Goal: Information Seeking & Learning: Learn about a topic

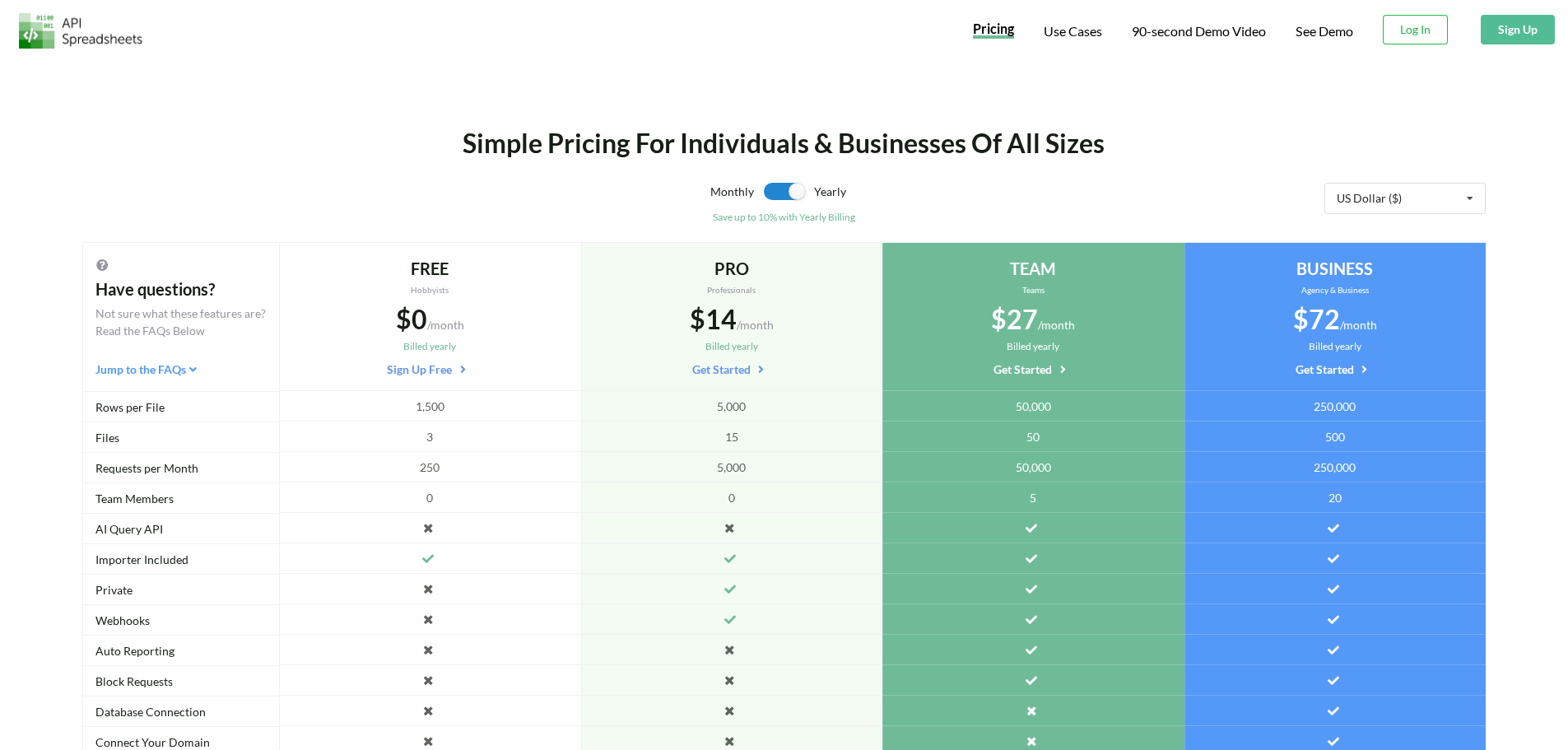
click at [125, 34] on img at bounding box center [81, 30] width 123 height 35
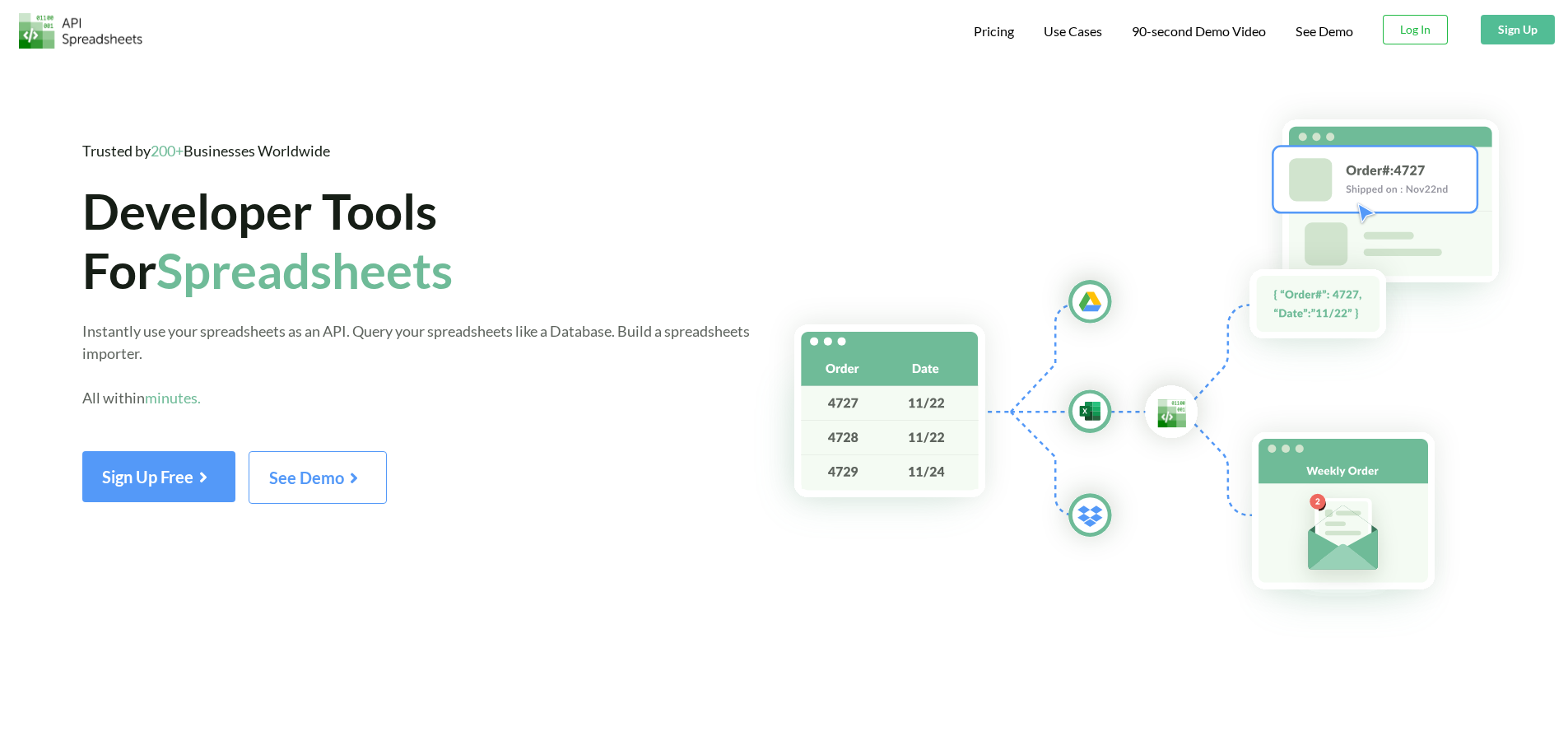
click at [323, 202] on span "Developer Tools For Spreadsheets" at bounding box center [267, 240] width 370 height 119
click at [315, 222] on span "Developer Tools For Spreadsheets" at bounding box center [267, 240] width 370 height 119
drag, startPoint x: 172, startPoint y: 279, endPoint x: 155, endPoint y: 287, distance: 18.8
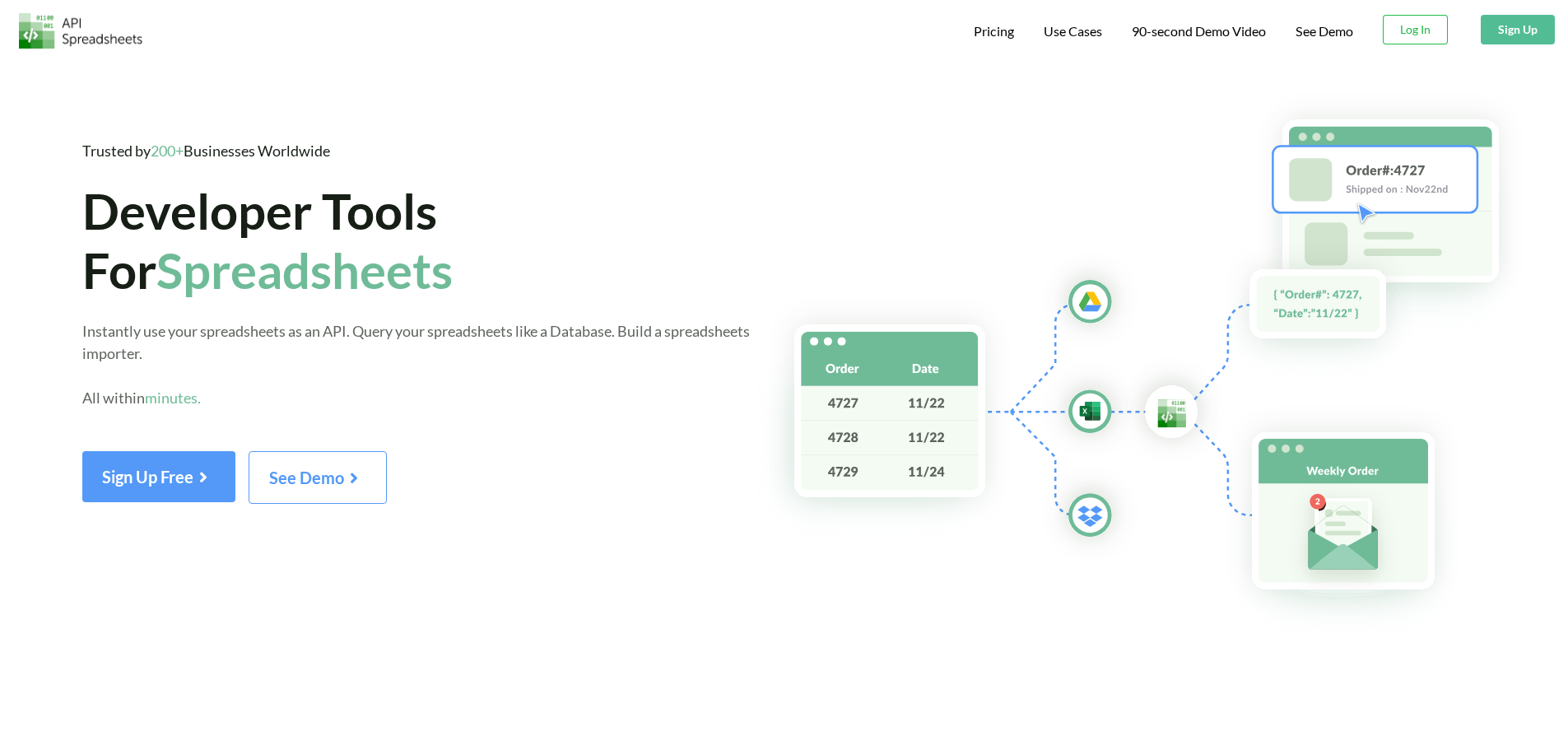
click at [155, 287] on span "Developer Tools For Spreadsheets" at bounding box center [267, 240] width 370 height 119
click at [304, 232] on span "Developer Tools For Spreadsheets" at bounding box center [267, 240] width 370 height 119
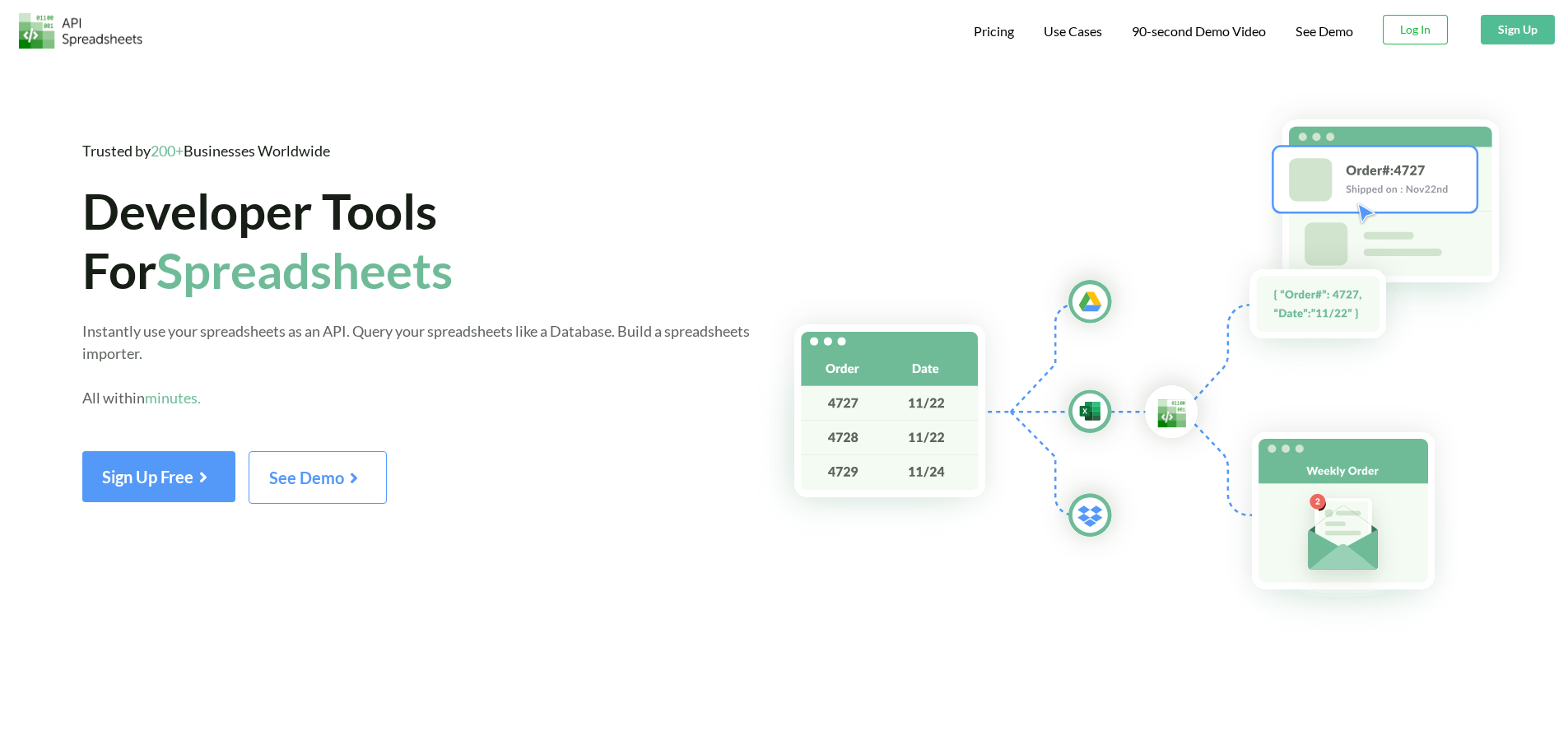
click at [369, 228] on span "Developer Tools For Spreadsheets" at bounding box center [267, 240] width 370 height 119
drag, startPoint x: 369, startPoint y: 228, endPoint x: 344, endPoint y: 228, distance: 25.0
click at [344, 228] on span "Developer Tools For Spreadsheets" at bounding box center [267, 240] width 370 height 119
click at [313, 228] on span "Developer Tools For Spreadsheets" at bounding box center [267, 240] width 370 height 119
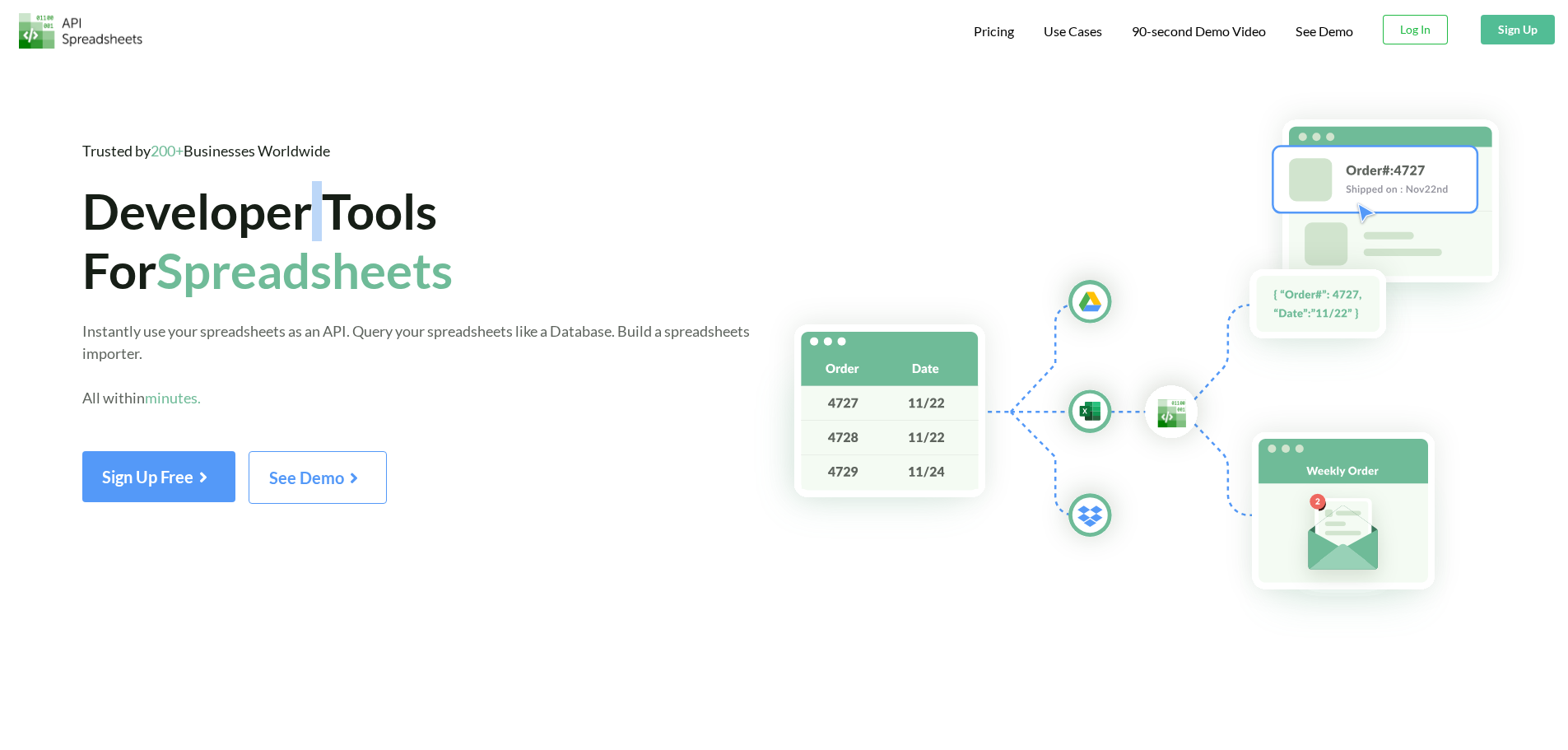
drag, startPoint x: 171, startPoint y: 265, endPoint x: 158, endPoint y: 282, distance: 21.4
click at [158, 282] on span "Developer Tools For Spreadsheets" at bounding box center [267, 240] width 370 height 119
click at [287, 278] on span "Spreadsheets" at bounding box center [305, 270] width 297 height 59
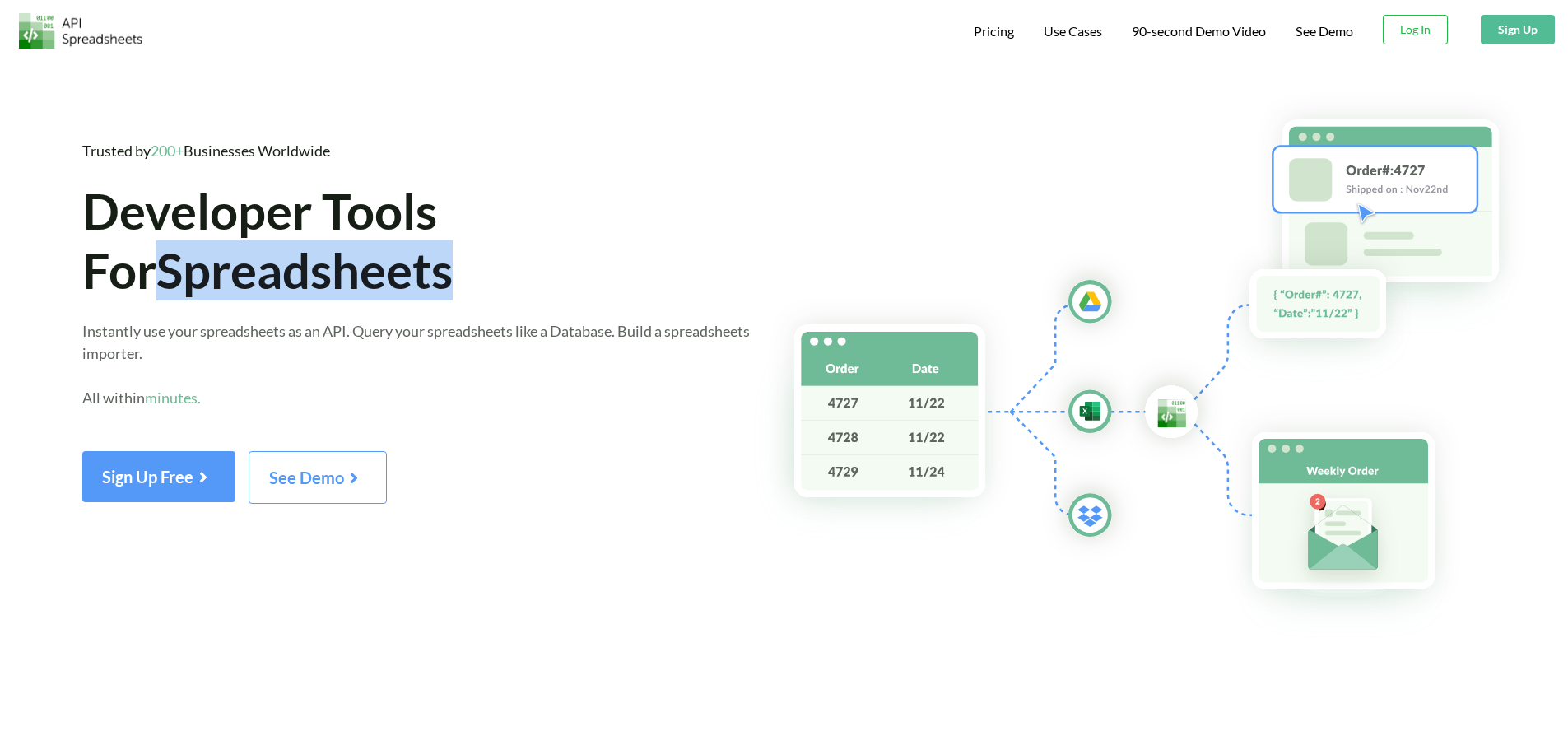
drag, startPoint x: 287, startPoint y: 278, endPoint x: 195, endPoint y: 271, distance: 92.3
click at [195, 271] on span "Spreadsheets" at bounding box center [305, 270] width 297 height 59
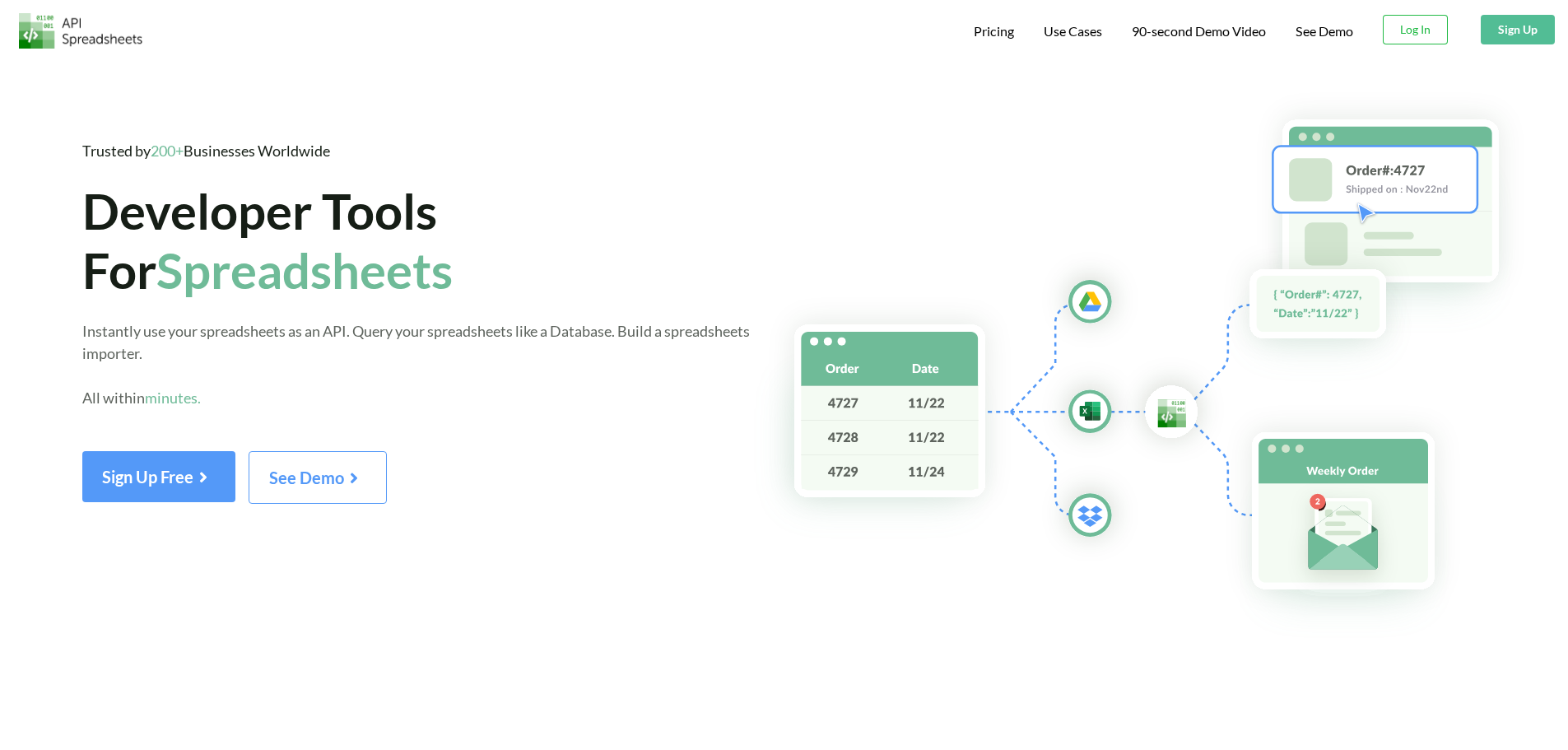
click at [152, 295] on span "Developer Tools For Spreadsheets" at bounding box center [267, 240] width 370 height 119
click at [312, 223] on span "Developer Tools For Spreadsheets" at bounding box center [267, 240] width 370 height 119
click at [393, 240] on span "Developer Tools For Spreadsheets" at bounding box center [267, 240] width 370 height 119
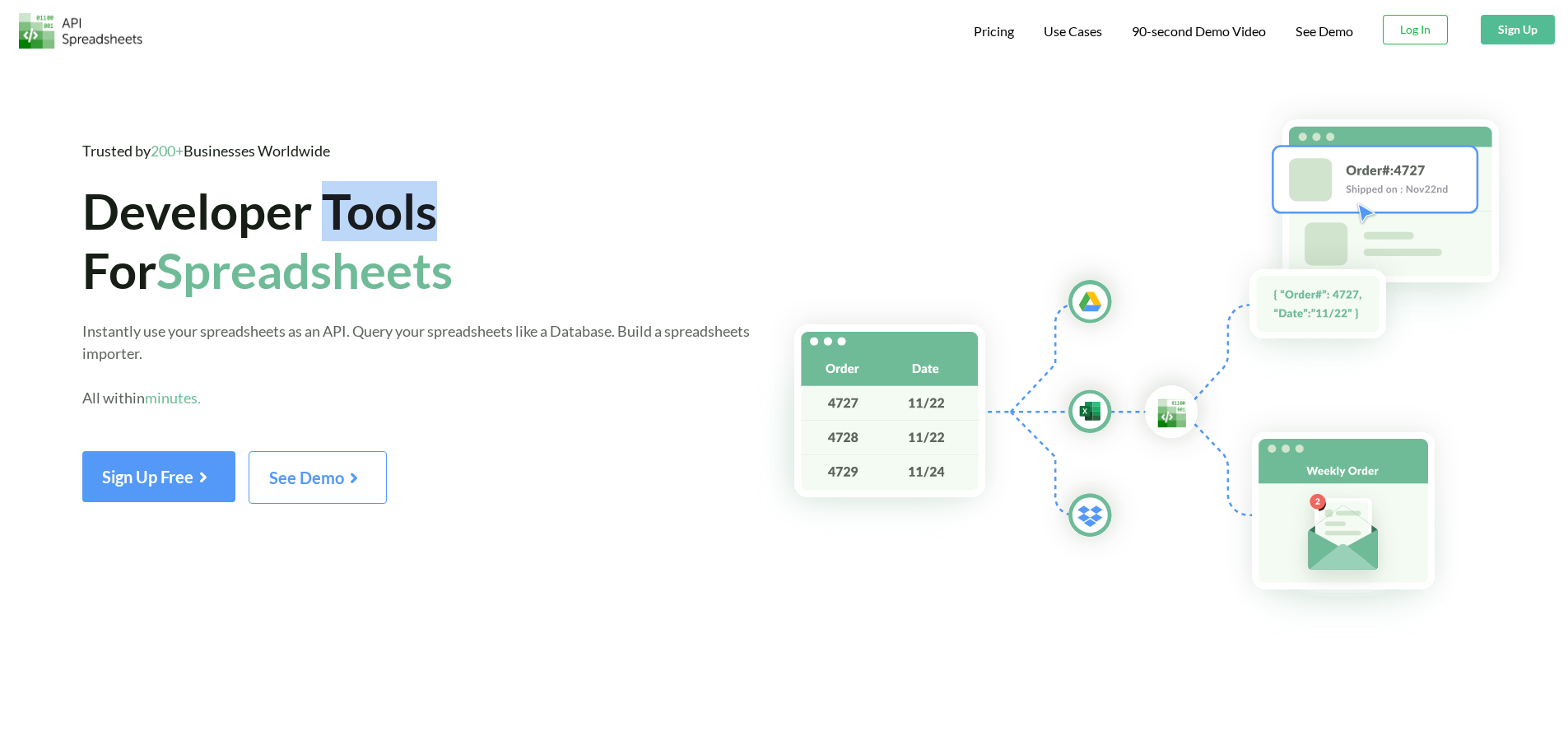
click at [393, 240] on span "Developer Tools For Spreadsheets" at bounding box center [267, 240] width 370 height 119
click at [318, 235] on span "Developer Tools For Spreadsheets" at bounding box center [267, 240] width 370 height 119
click at [311, 235] on span "Developer Tools For Spreadsheets" at bounding box center [267, 240] width 370 height 119
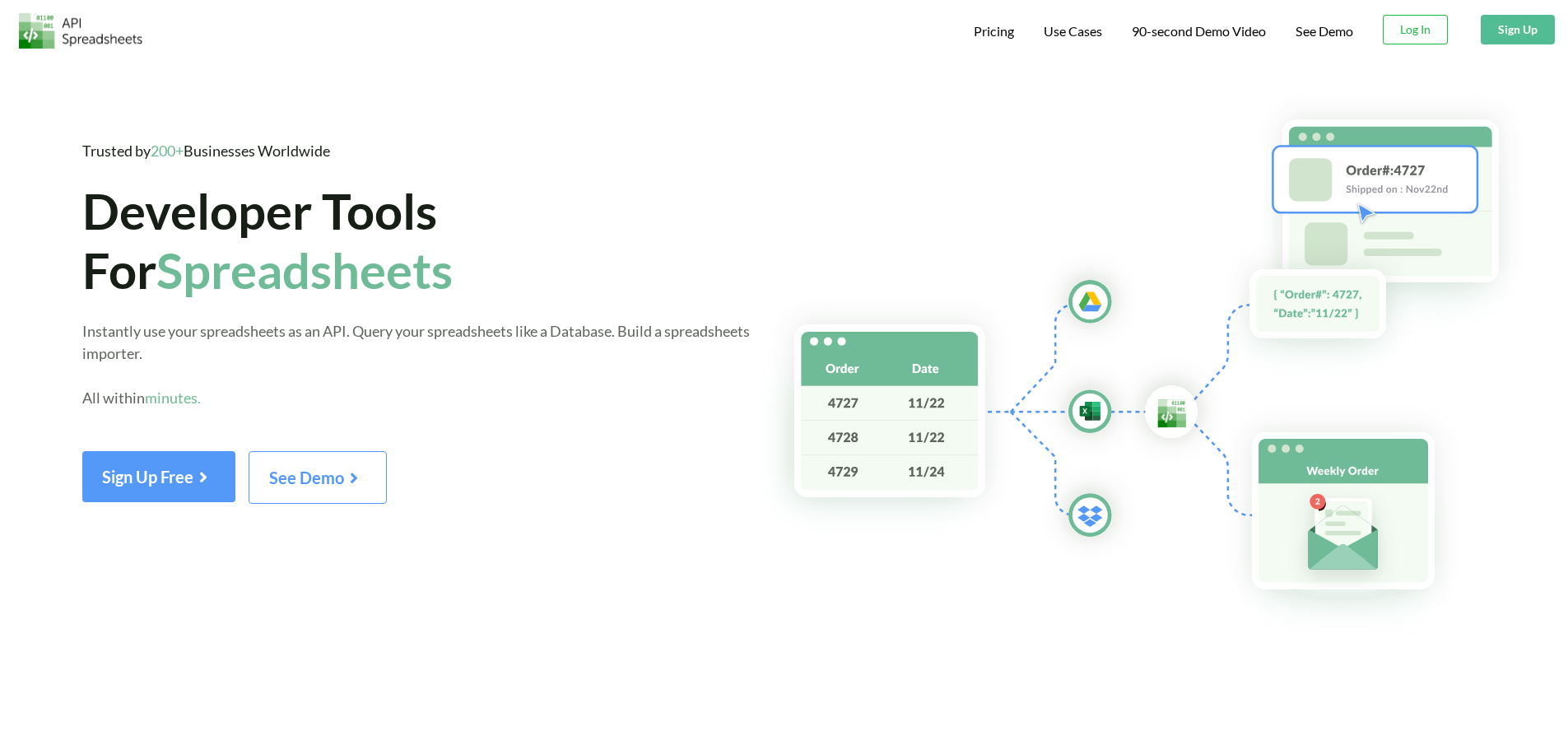
click at [158, 286] on span "Developer Tools For Spreadsheets" at bounding box center [267, 240] width 370 height 119
drag, startPoint x: 218, startPoint y: 282, endPoint x: 157, endPoint y: 284, distance: 61.0
click at [157, 284] on span "Developer Tools For Spreadsheets" at bounding box center [267, 240] width 370 height 119
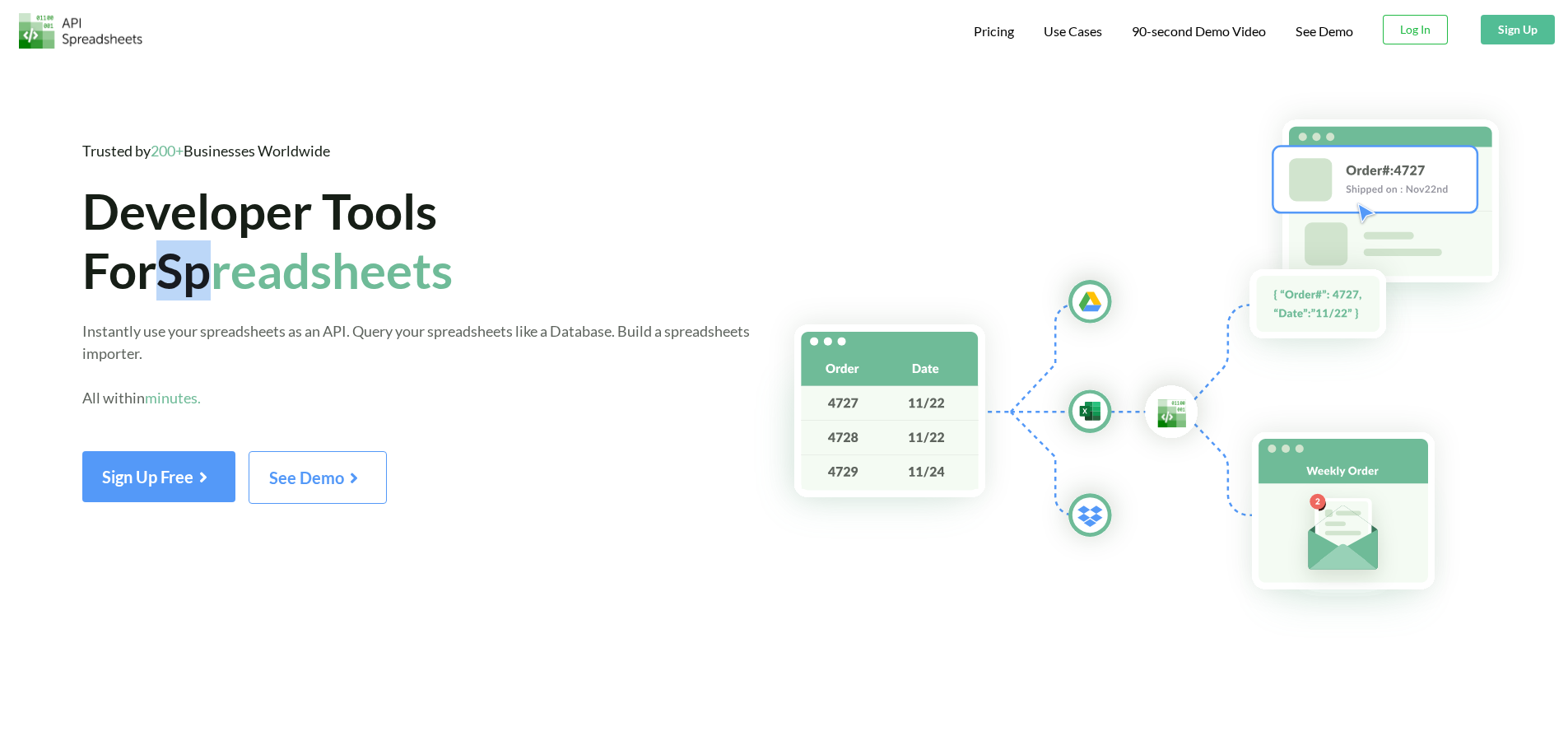
click at [157, 284] on span "Developer Tools For Spreadsheets" at bounding box center [267, 240] width 370 height 119
click at [1006, 29] on span "Pricing" at bounding box center [994, 32] width 41 height 19
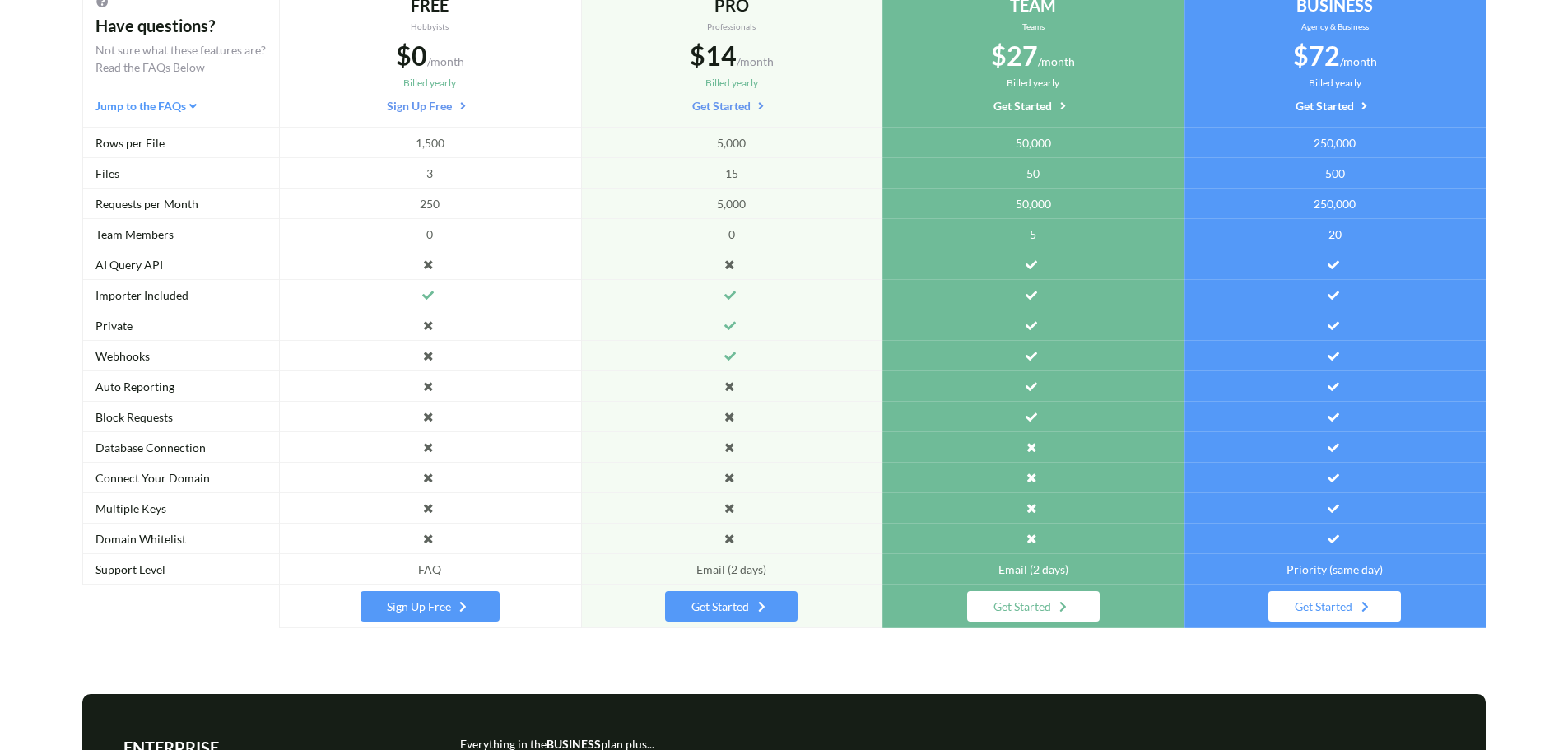
scroll to position [262, 0]
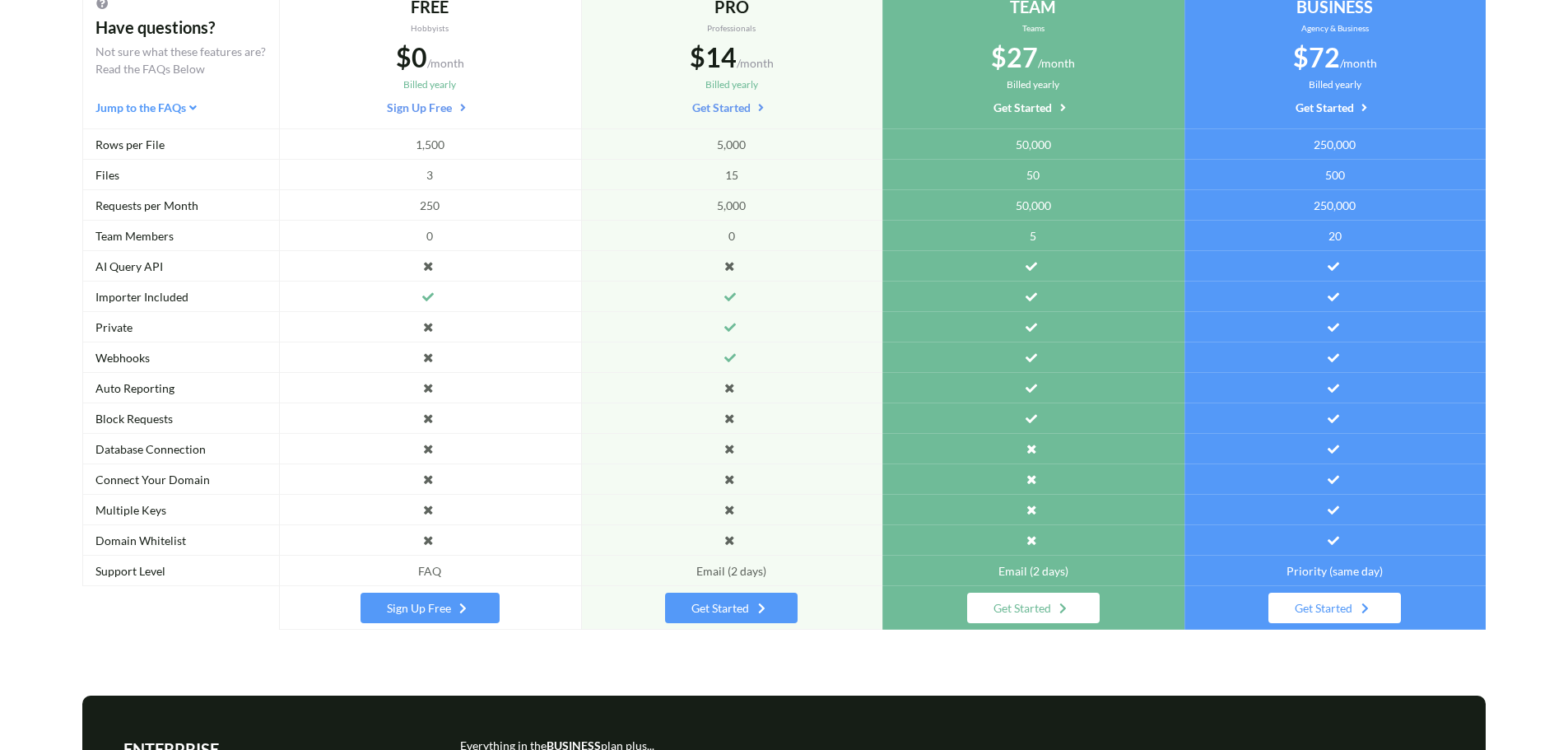
click at [406, 154] on div "1,500" at bounding box center [430, 144] width 302 height 30
click at [444, 154] on div "1,500" at bounding box center [430, 144] width 302 height 30
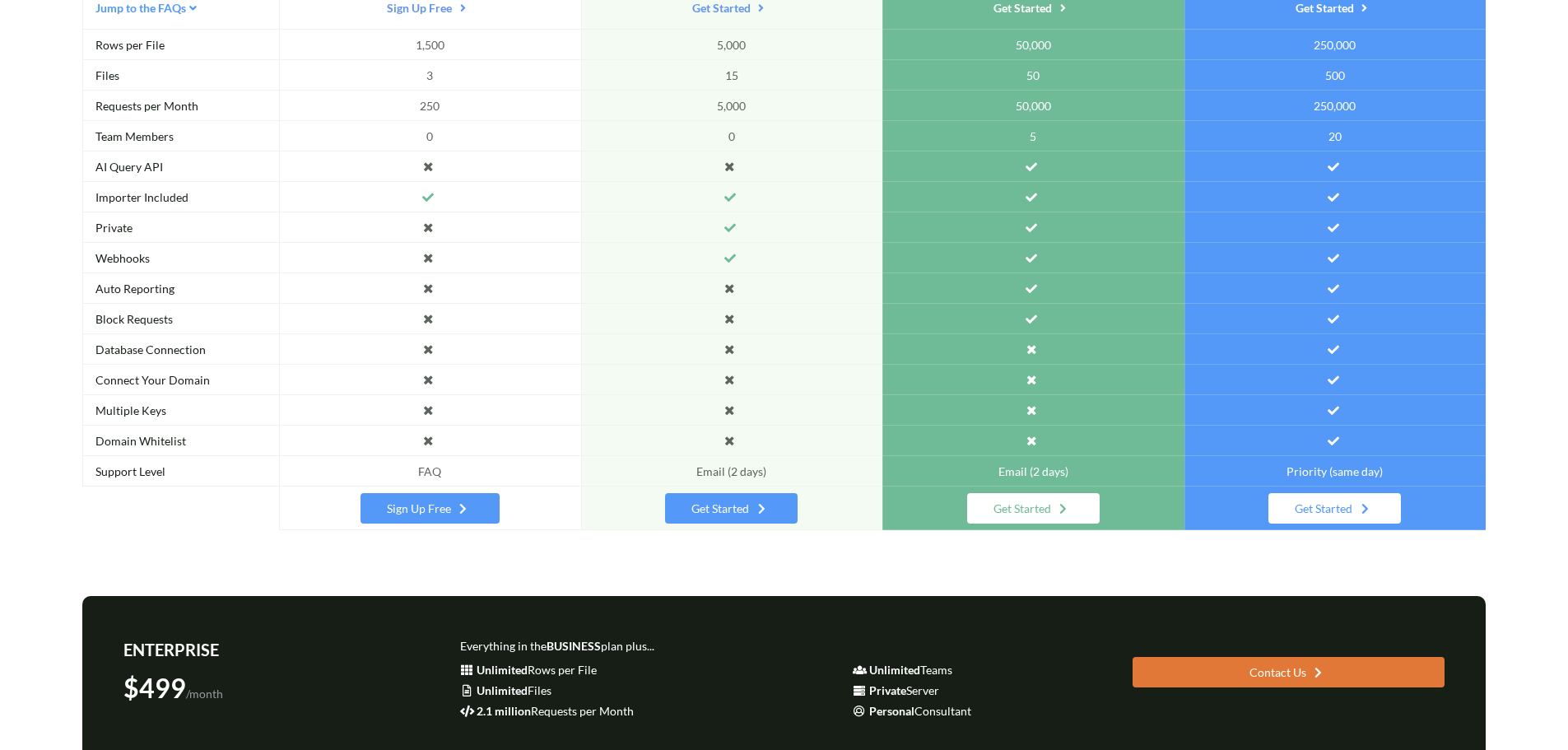
scroll to position [0, 0]
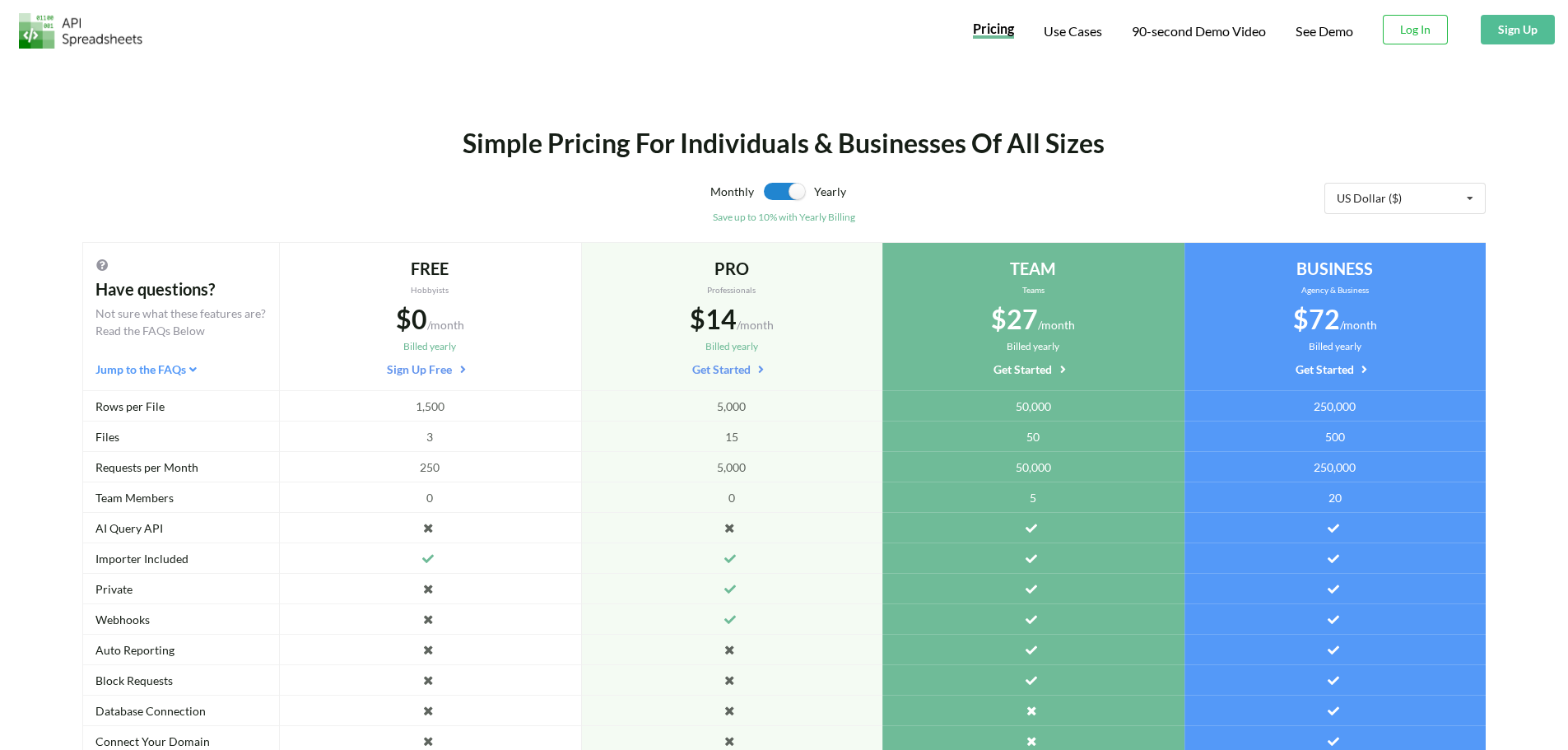
click at [533, 146] on div "Simple Pricing For Individuals & Businesses Of All Sizes" at bounding box center [784, 143] width 1165 height 40
click at [543, 152] on div "Simple Pricing For Individuals & Businesses Of All Sizes" at bounding box center [784, 143] width 1165 height 40
drag, startPoint x: 543, startPoint y: 152, endPoint x: 637, endPoint y: 144, distance: 94.3
click at [637, 144] on div "Simple Pricing For Individuals & Businesses Of All Sizes" at bounding box center [784, 143] width 1165 height 40
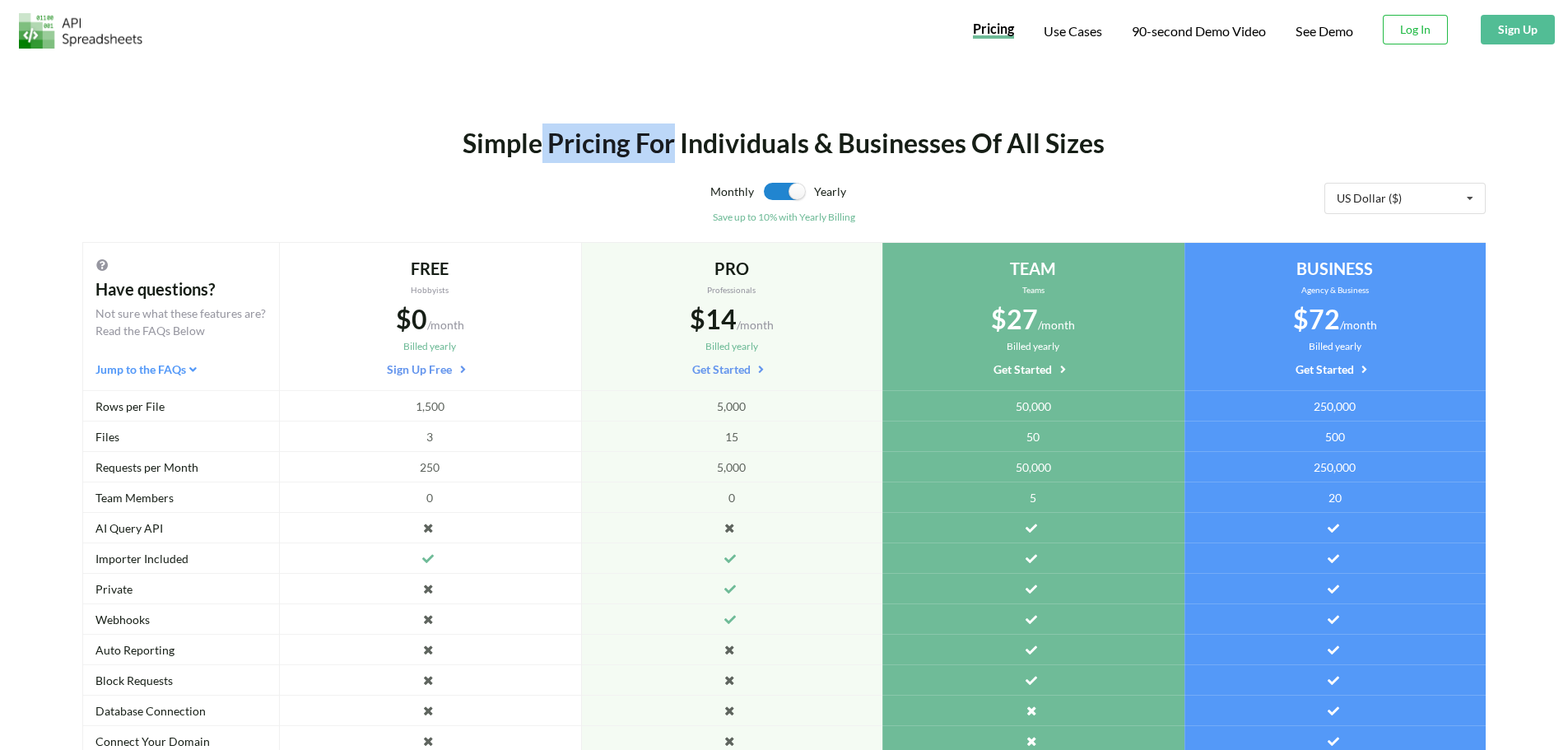
click at [637, 144] on div "Simple Pricing For Individuals & Businesses Of All Sizes" at bounding box center [784, 143] width 1165 height 40
click at [632, 147] on div "Simple Pricing For Individuals & Businesses Of All Sizes" at bounding box center [784, 143] width 1165 height 40
click at [680, 146] on div "Simple Pricing For Individuals & Businesses Of All Sizes" at bounding box center [784, 143] width 1165 height 40
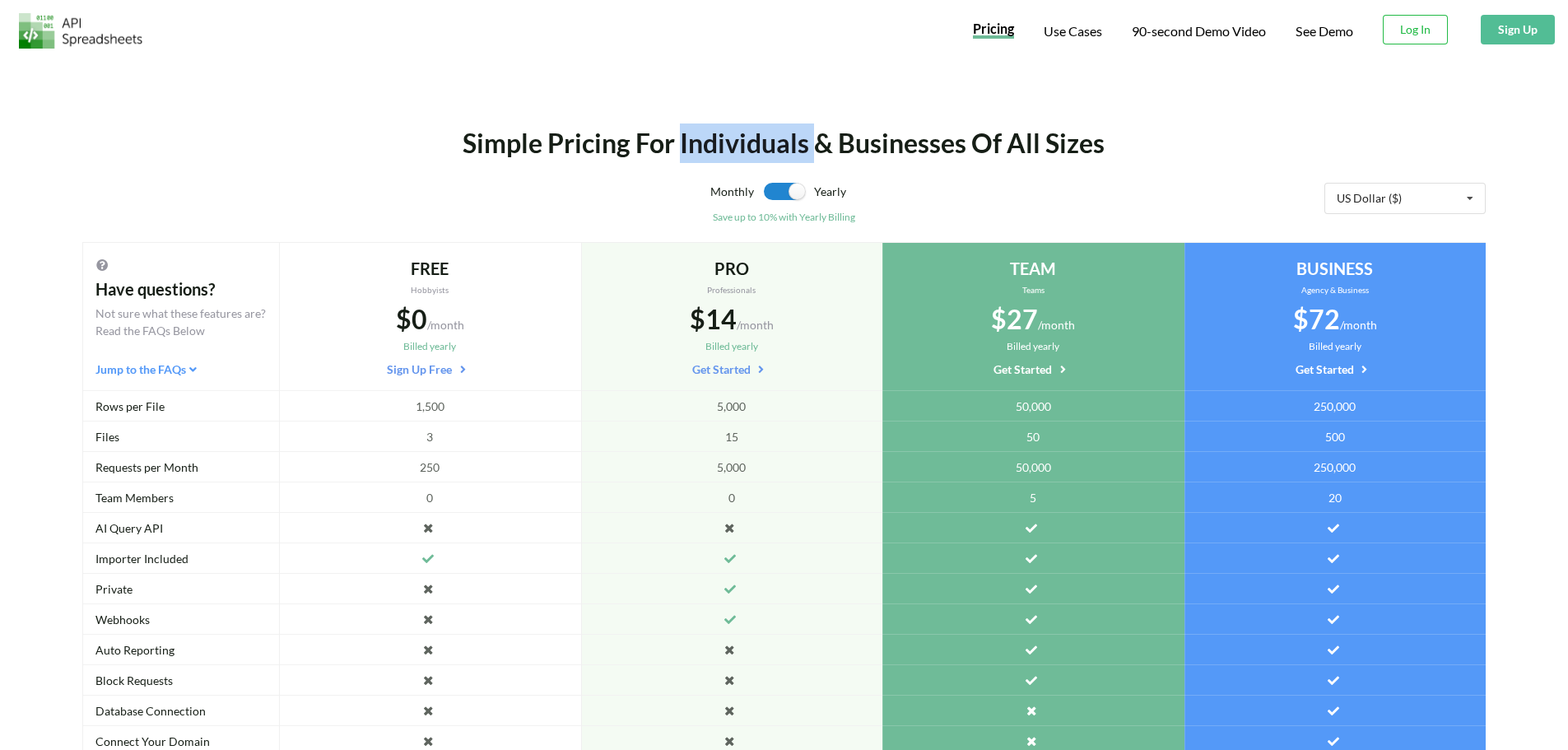
click at [680, 146] on div "Simple Pricing For Individuals & Businesses Of All Sizes" at bounding box center [784, 143] width 1165 height 40
click at [923, 147] on div "Simple Pricing For Individuals & Businesses Of All Sizes" at bounding box center [784, 143] width 1165 height 40
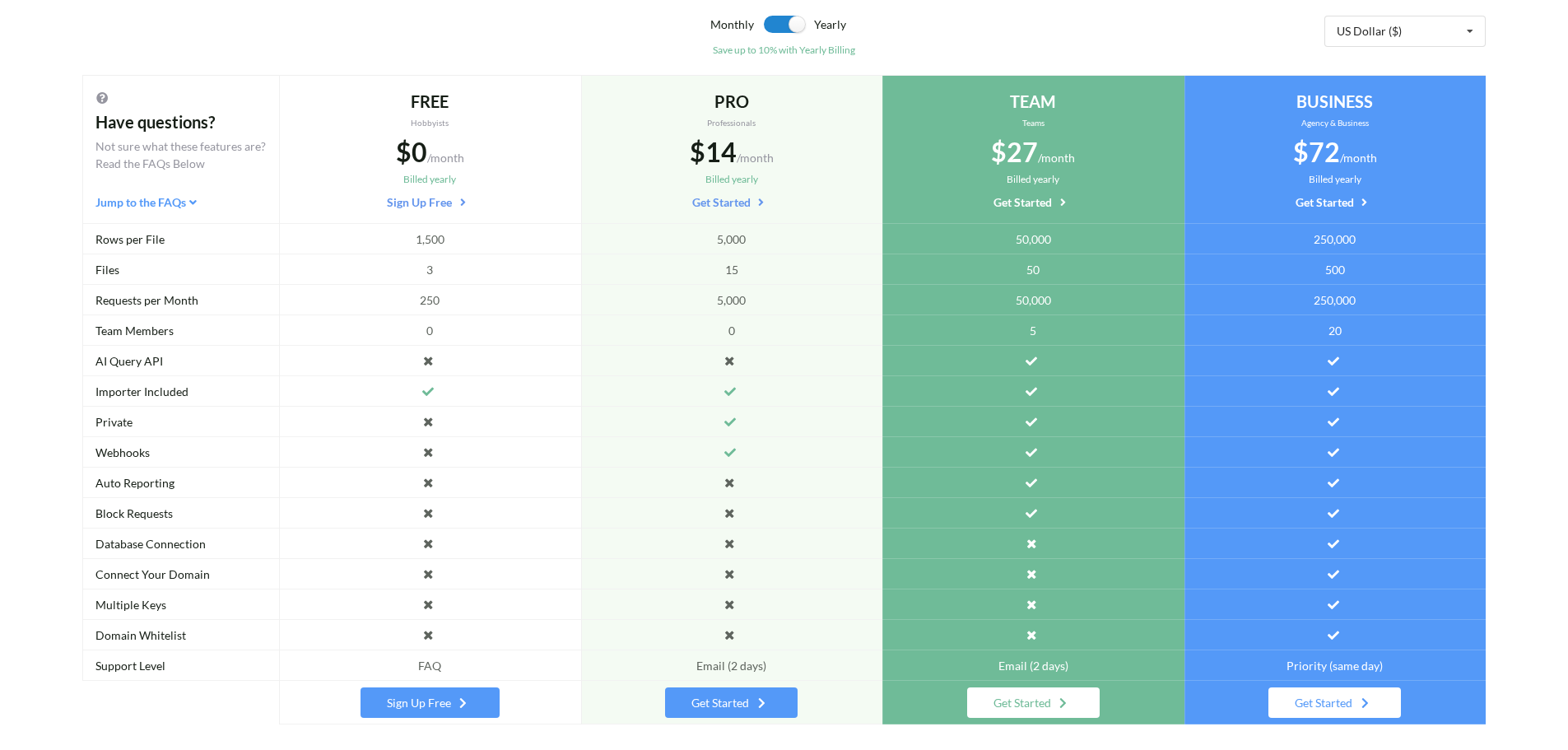
scroll to position [105, 0]
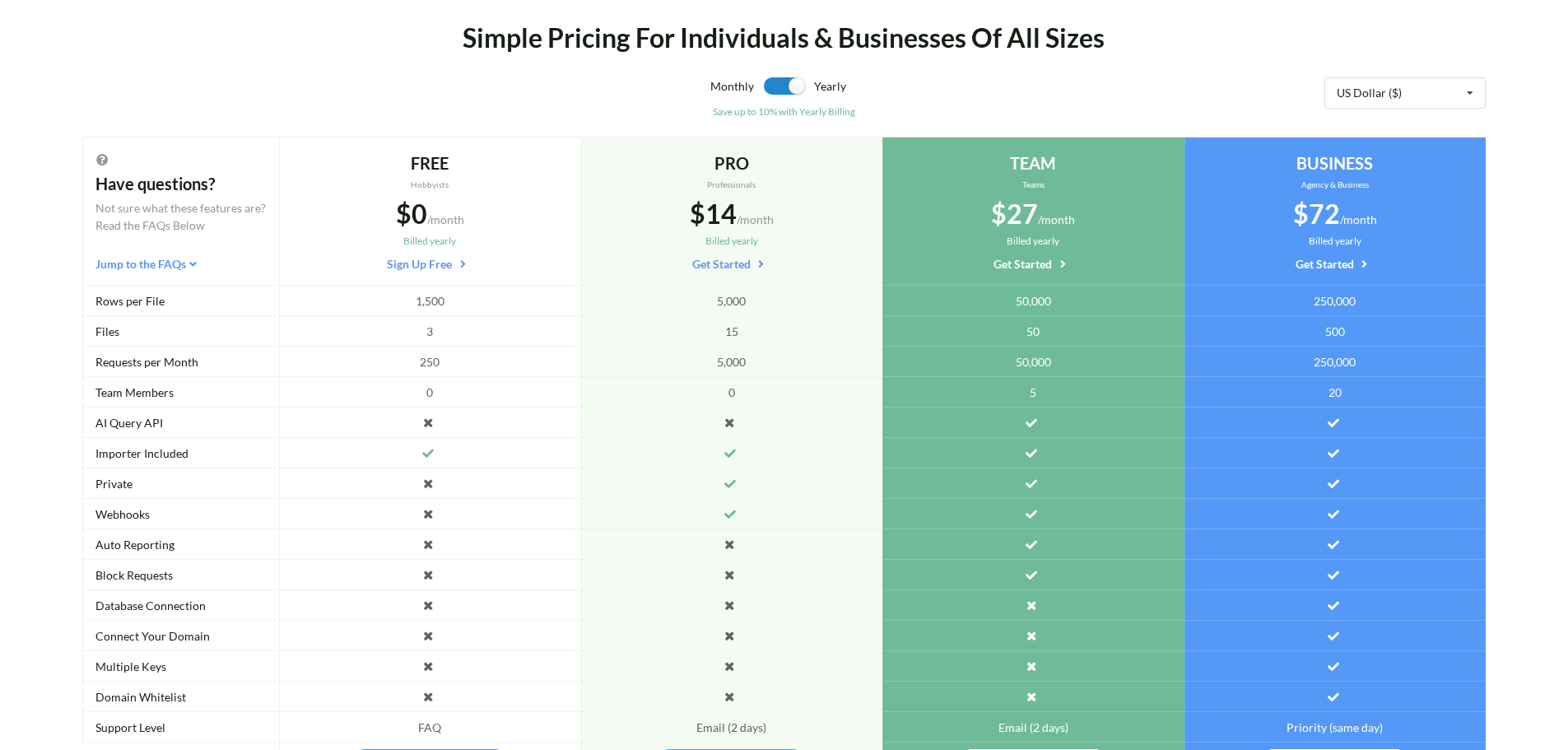
click at [930, 13] on div "Simple Pricing For Individuals & Businesses Of All Sizes Monthly Yearly Save up…" at bounding box center [784, 369] width 1568 height 834
click at [959, 39] on div "Simple Pricing For Individuals & Businesses Of All Sizes" at bounding box center [784, 38] width 1165 height 40
click at [965, 51] on div "Simple Pricing For Individuals & Businesses Of All Sizes" at bounding box center [784, 38] width 1165 height 40
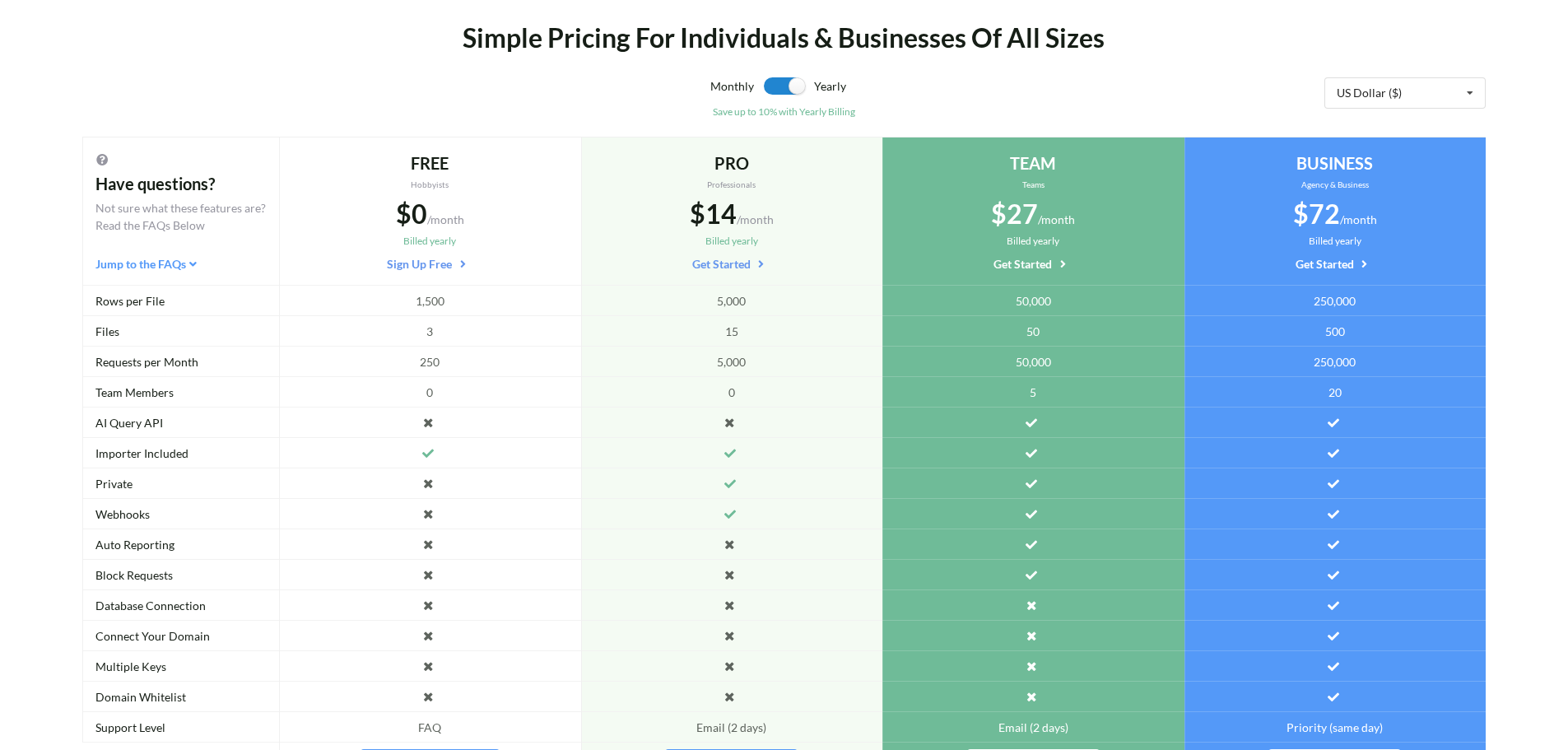
click at [999, 48] on div "Simple Pricing For Individuals & Businesses Of All Sizes" at bounding box center [784, 38] width 1165 height 40
drag, startPoint x: 1064, startPoint y: 51, endPoint x: 1043, endPoint y: 52, distance: 21.0
click at [1043, 52] on div "Simple Pricing For Individuals & Businesses Of All Sizes" at bounding box center [784, 38] width 1165 height 40
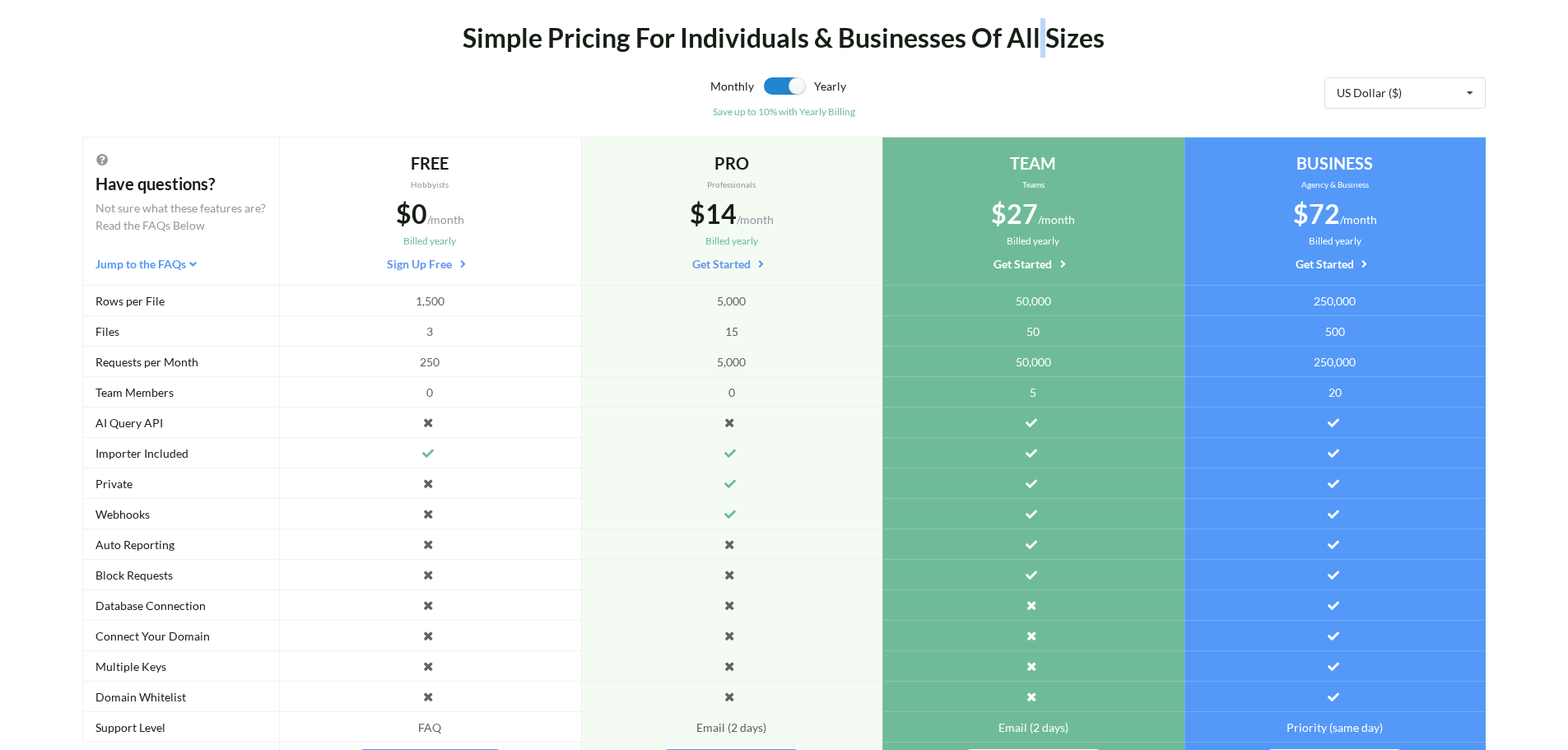
click at [1043, 52] on div "Simple Pricing For Individuals & Businesses Of All Sizes" at bounding box center [784, 38] width 1165 height 40
drag, startPoint x: 795, startPoint y: 52, endPoint x: 814, endPoint y: 52, distance: 19.0
click at [814, 52] on div "Simple Pricing For Individuals & Businesses Of All Sizes" at bounding box center [784, 38] width 1165 height 40
drag, startPoint x: 814, startPoint y: 52, endPoint x: 805, endPoint y: 52, distance: 9.0
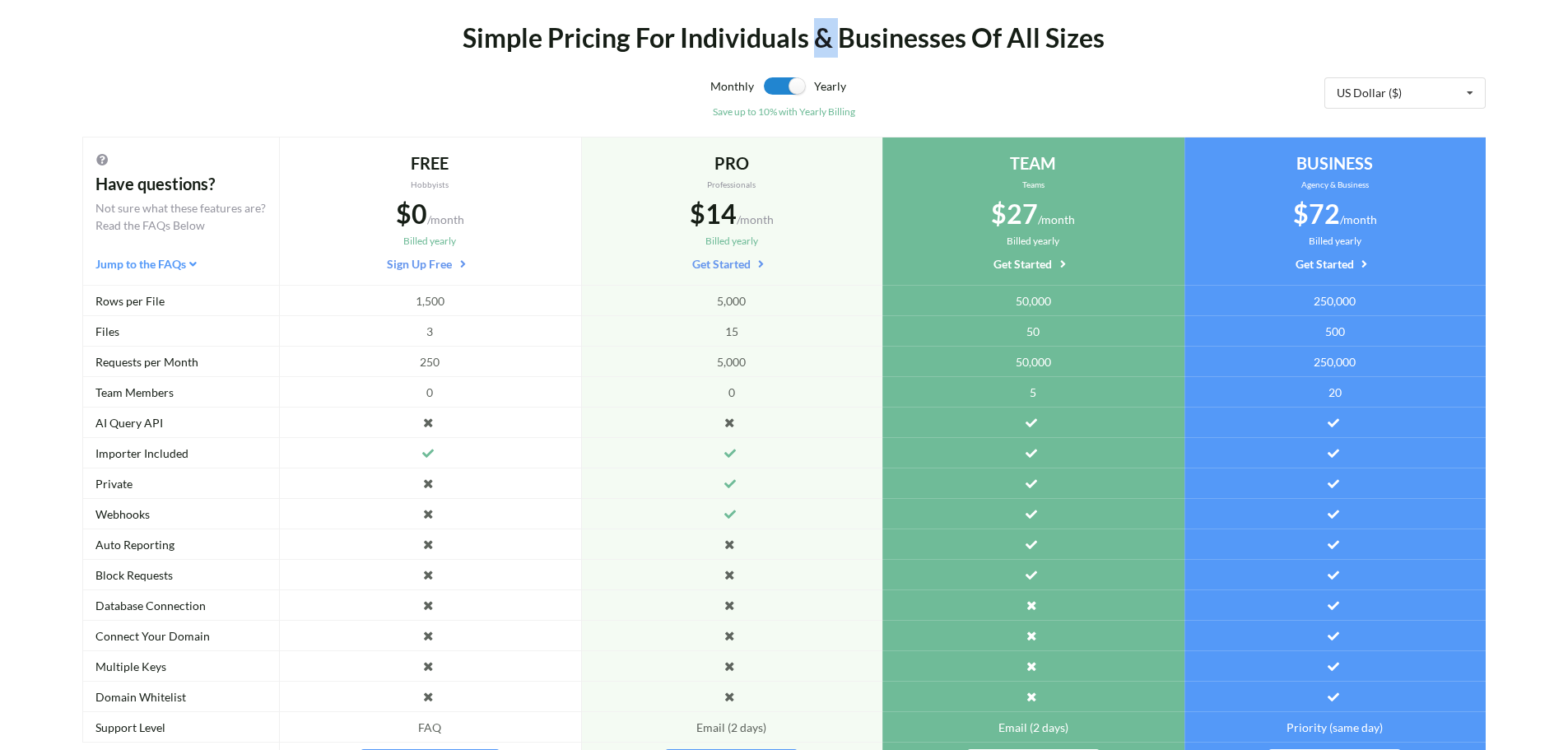
click at [805, 52] on div "Simple Pricing For Individuals & Businesses Of All Sizes" at bounding box center [784, 38] width 1165 height 40
click at [834, 49] on div "Simple Pricing For Individuals & Businesses Of All Sizes" at bounding box center [784, 38] width 1165 height 40
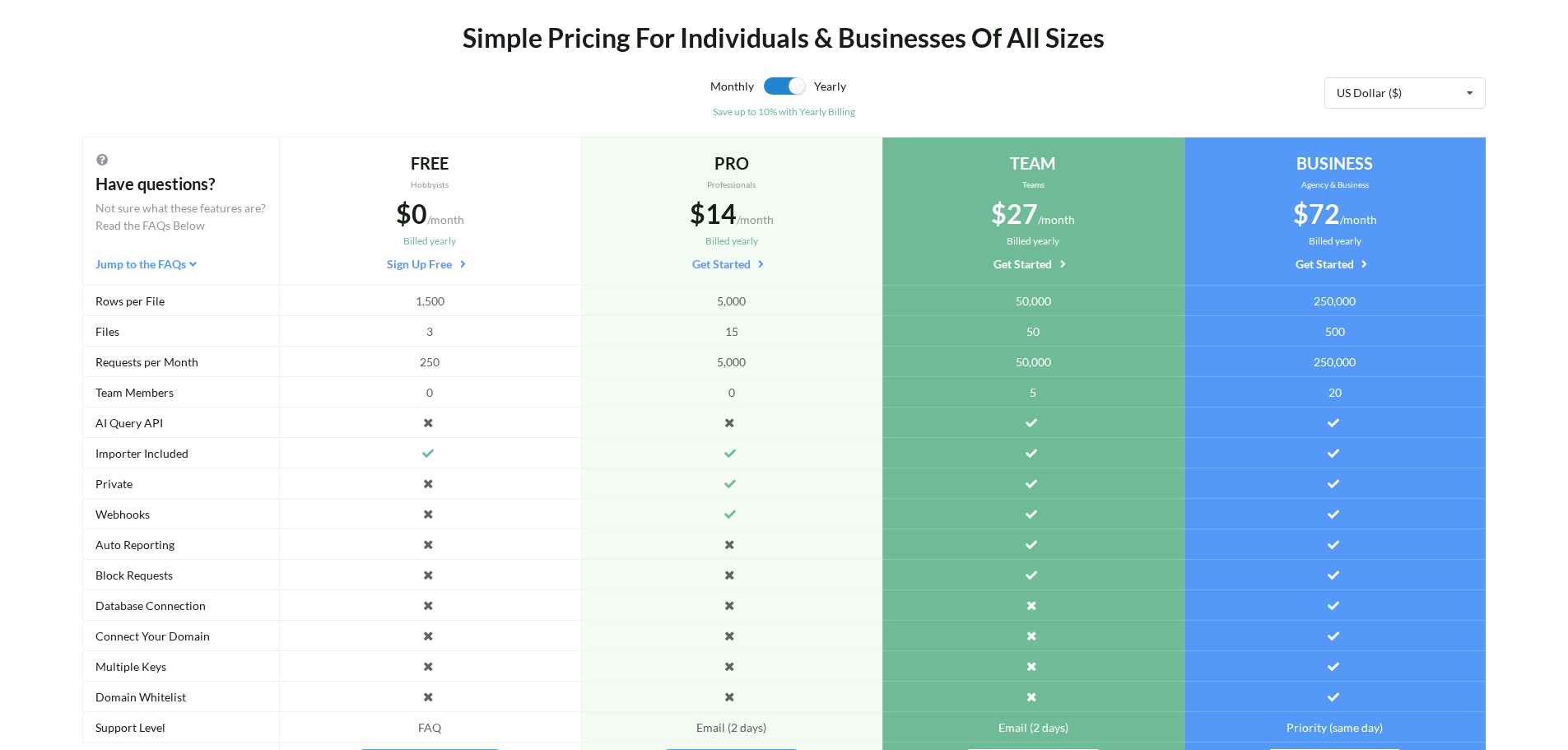
click at [676, 42] on div "Simple Pricing For Individuals & Businesses Of All Sizes" at bounding box center [784, 38] width 1165 height 40
click at [623, 49] on div "Simple Pricing For Individuals & Businesses Of All Sizes" at bounding box center [784, 38] width 1165 height 40
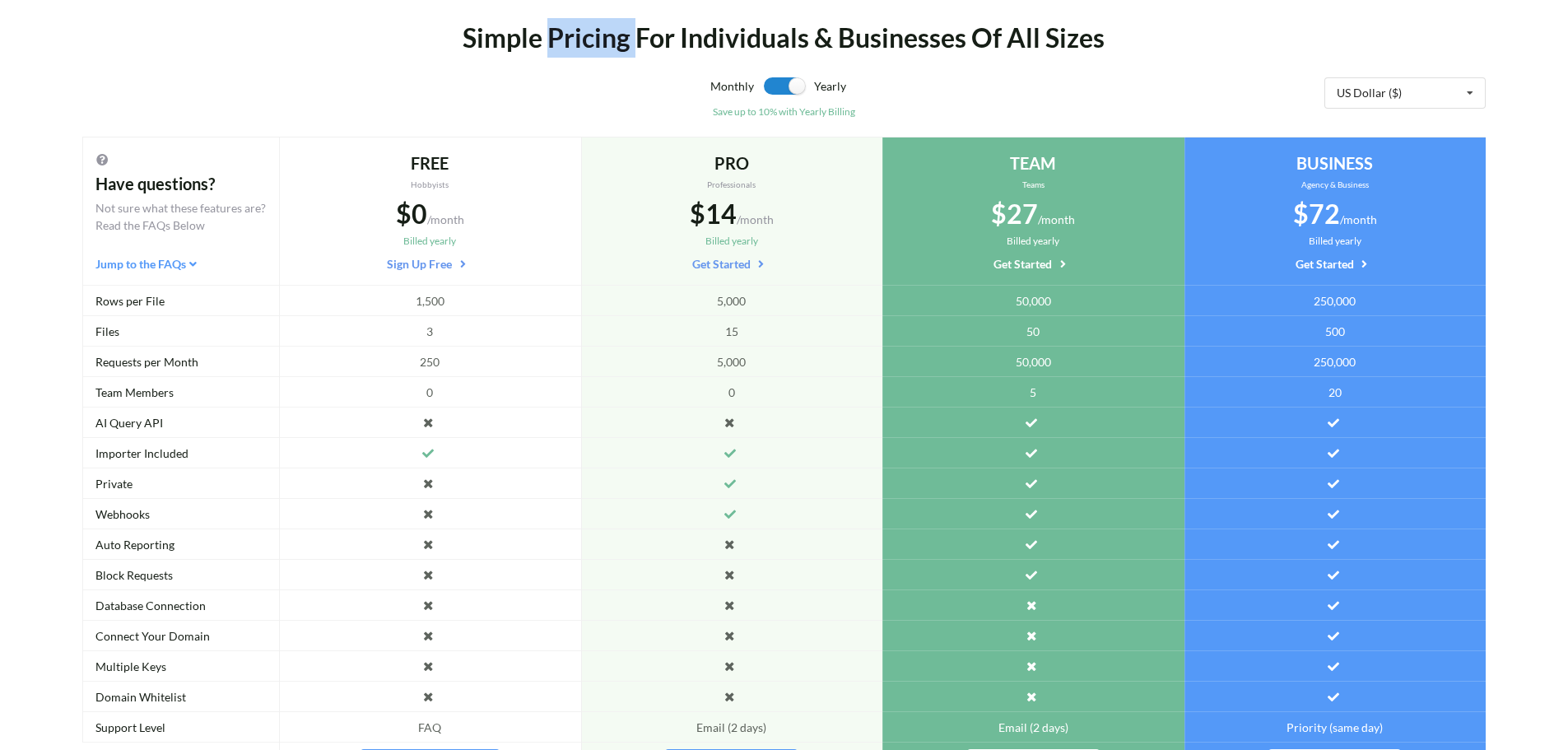
click at [631, 51] on div "Simple Pricing For Individuals & Businesses Of All Sizes" at bounding box center [784, 38] width 1165 height 40
drag, startPoint x: 631, startPoint y: 51, endPoint x: 554, endPoint y: 49, distance: 77.0
click at [554, 49] on div "Simple Pricing For Individuals & Businesses Of All Sizes" at bounding box center [784, 38] width 1165 height 40
click at [537, 46] on div "Simple Pricing For Individuals & Businesses Of All Sizes" at bounding box center [784, 38] width 1165 height 40
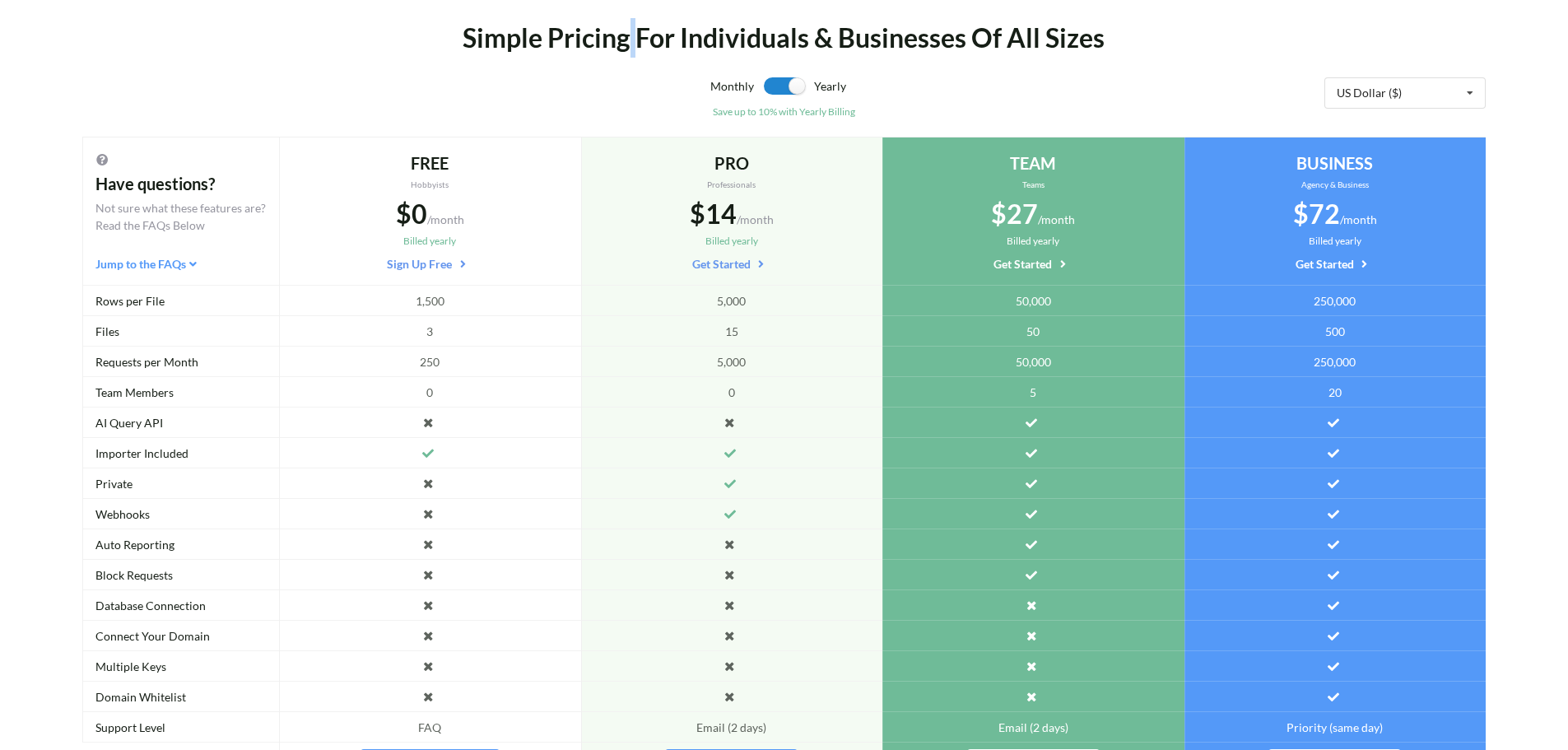
drag, startPoint x: 641, startPoint y: 49, endPoint x: 630, endPoint y: 53, distance: 11.7
click at [630, 53] on div "Simple Pricing For Individuals & Businesses Of All Sizes" at bounding box center [784, 38] width 1165 height 40
click at [679, 50] on div "Simple Pricing For Individuals & Businesses Of All Sizes" at bounding box center [784, 38] width 1165 height 40
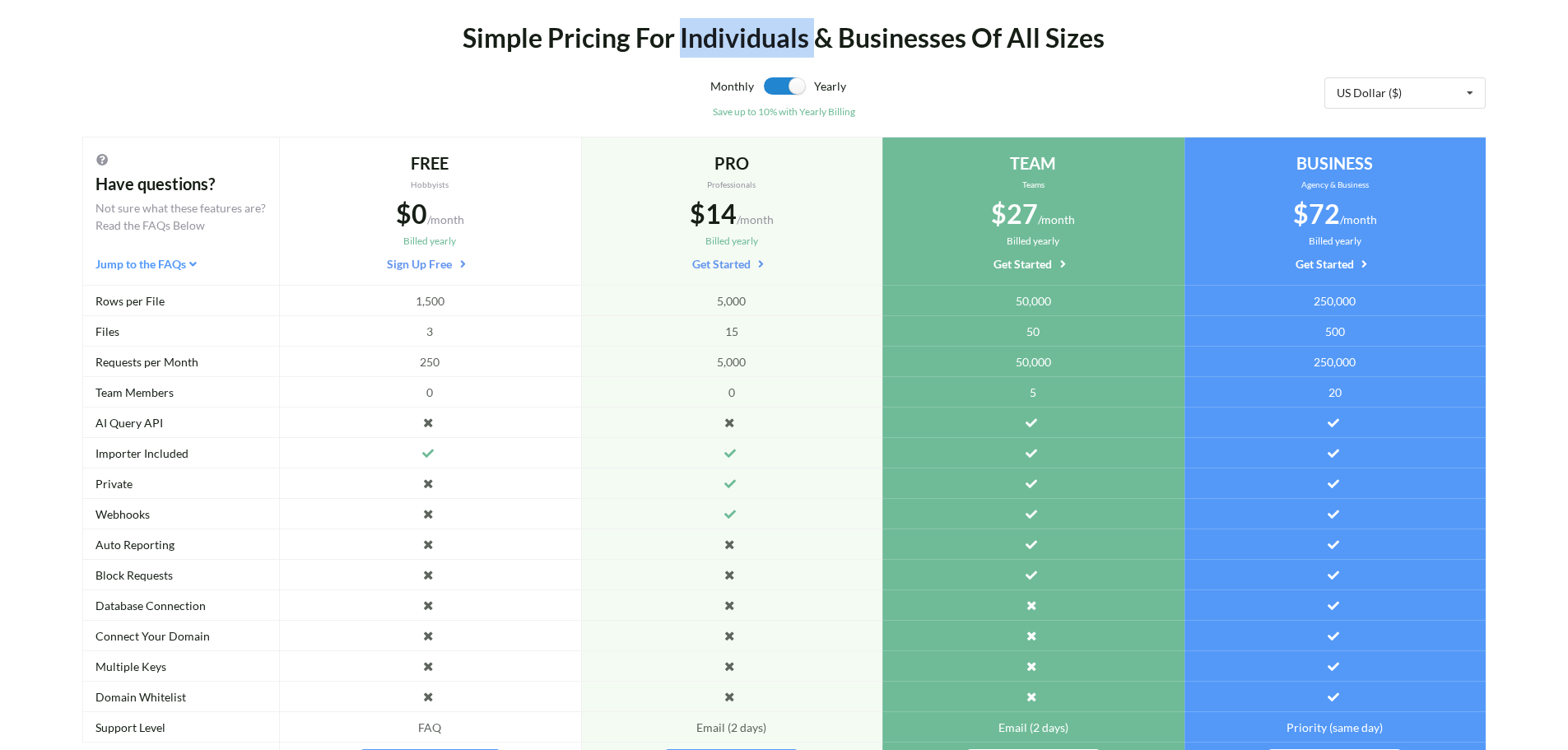
click at [809, 46] on div "Simple Pricing For Individuals & Businesses Of All Sizes" at bounding box center [784, 38] width 1165 height 40
drag, startPoint x: 848, startPoint y: 42, endPoint x: 813, endPoint y: 54, distance: 37.0
click at [813, 54] on div "Simple Pricing For Individuals & Businesses Of All Sizes" at bounding box center [784, 38] width 1165 height 40
click at [831, 45] on div "Simple Pricing For Individuals & Businesses Of All Sizes" at bounding box center [784, 38] width 1165 height 40
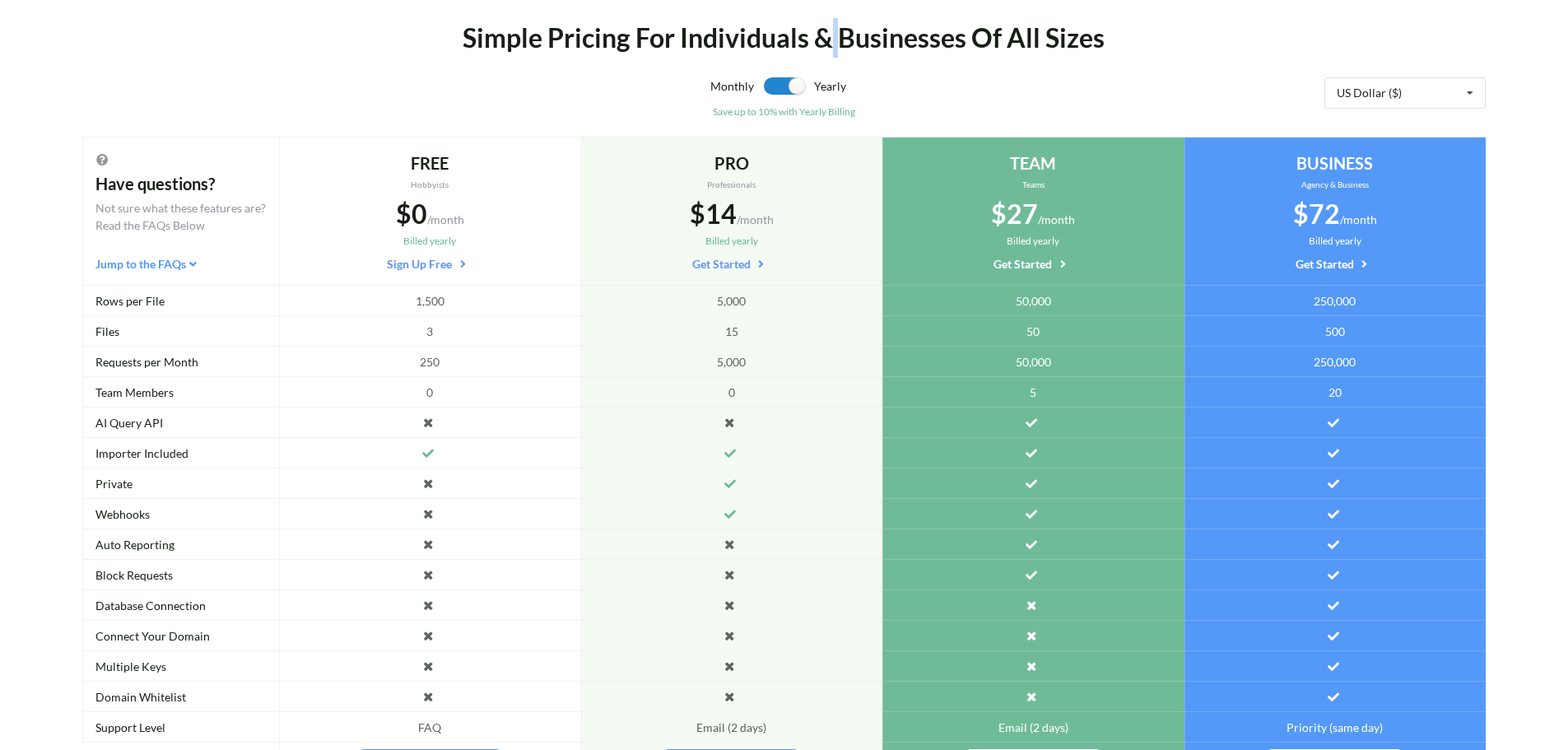
click at [831, 45] on div "Simple Pricing For Individuals & Businesses Of All Sizes" at bounding box center [784, 38] width 1165 height 40
click at [967, 44] on div "Simple Pricing For Individuals & Businesses Of All Sizes" at bounding box center [784, 38] width 1165 height 40
drag, startPoint x: 967, startPoint y: 44, endPoint x: 1039, endPoint y: 44, distance: 72.0
click at [1039, 44] on div "Simple Pricing For Individuals & Businesses Of All Sizes" at bounding box center [784, 38] width 1165 height 40
click at [992, 49] on div "Simple Pricing For Individuals & Businesses Of All Sizes" at bounding box center [784, 38] width 1165 height 40
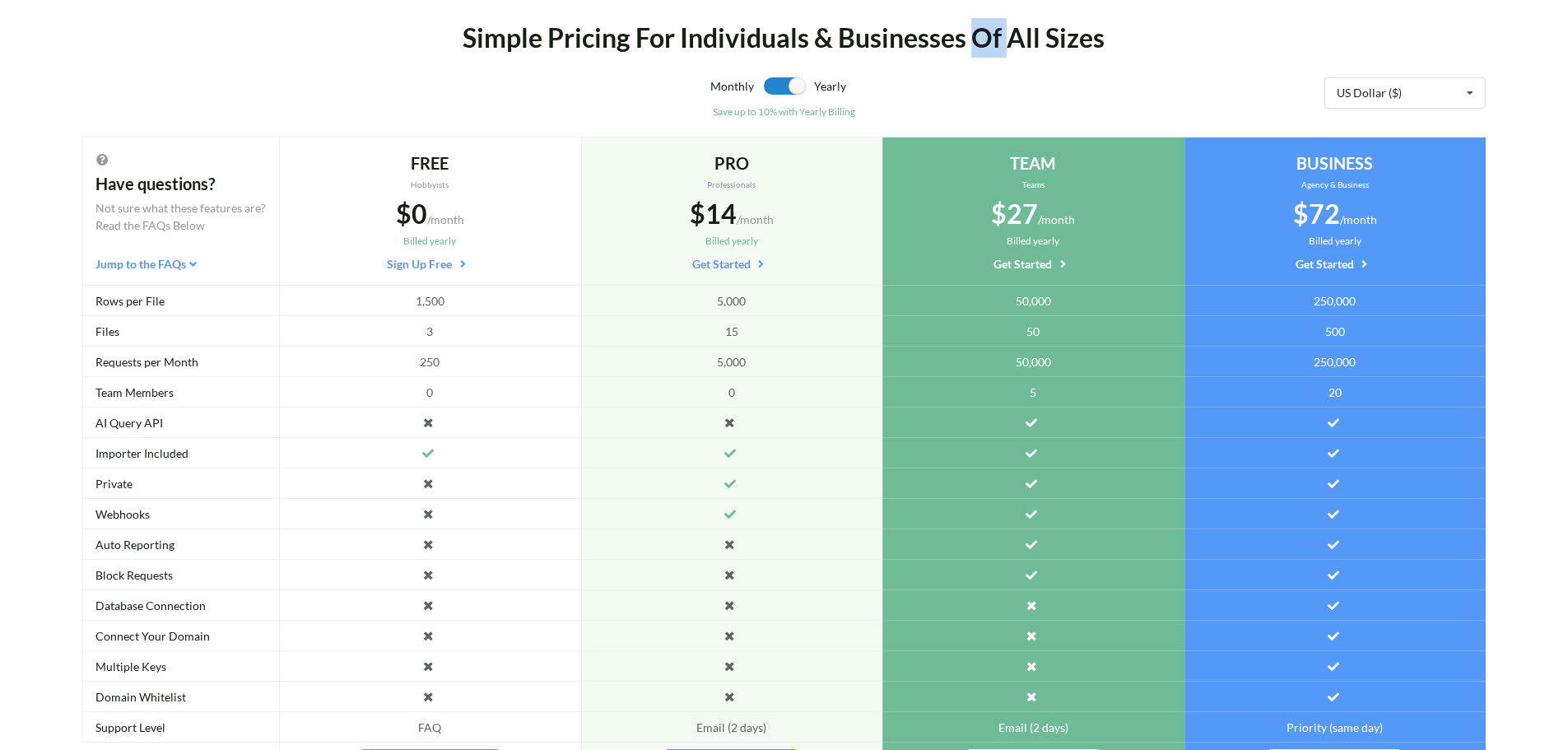
click at [992, 49] on div "Simple Pricing For Individuals & Businesses Of All Sizes" at bounding box center [784, 38] width 1165 height 40
click at [995, 50] on div "Simple Pricing For Individuals & Businesses Of All Sizes" at bounding box center [784, 38] width 1165 height 40
click at [1006, 49] on div "Simple Pricing For Individuals & Businesses Of All Sizes" at bounding box center [784, 38] width 1165 height 40
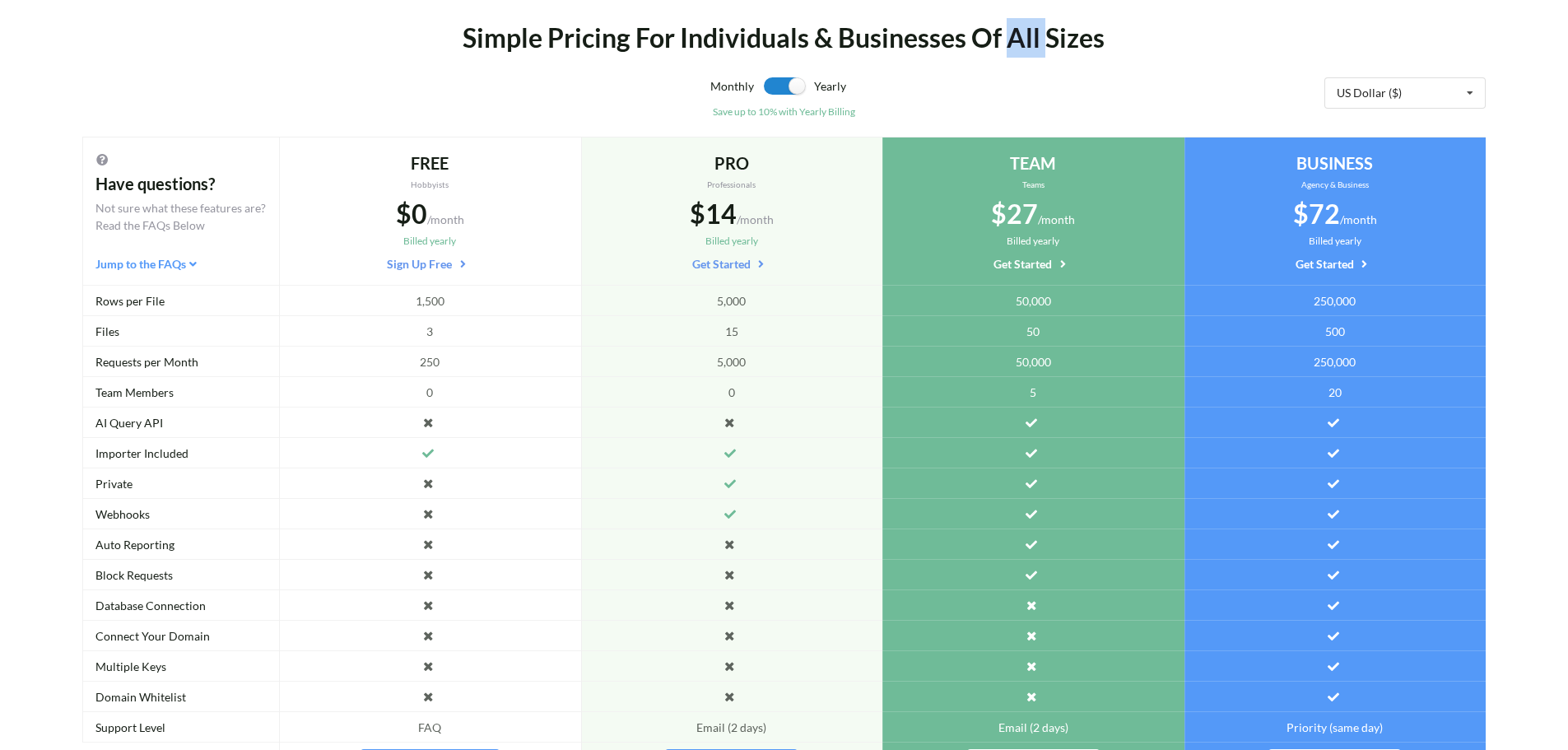
click at [1038, 49] on div "Simple Pricing For Individuals & Businesses Of All Sizes" at bounding box center [784, 38] width 1165 height 40
click at [1007, 49] on div "Simple Pricing For Individuals & Businesses Of All Sizes" at bounding box center [784, 38] width 1165 height 40
click at [1000, 53] on div "Simple Pricing For Individuals & Businesses Of All Sizes" at bounding box center [784, 38] width 1165 height 40
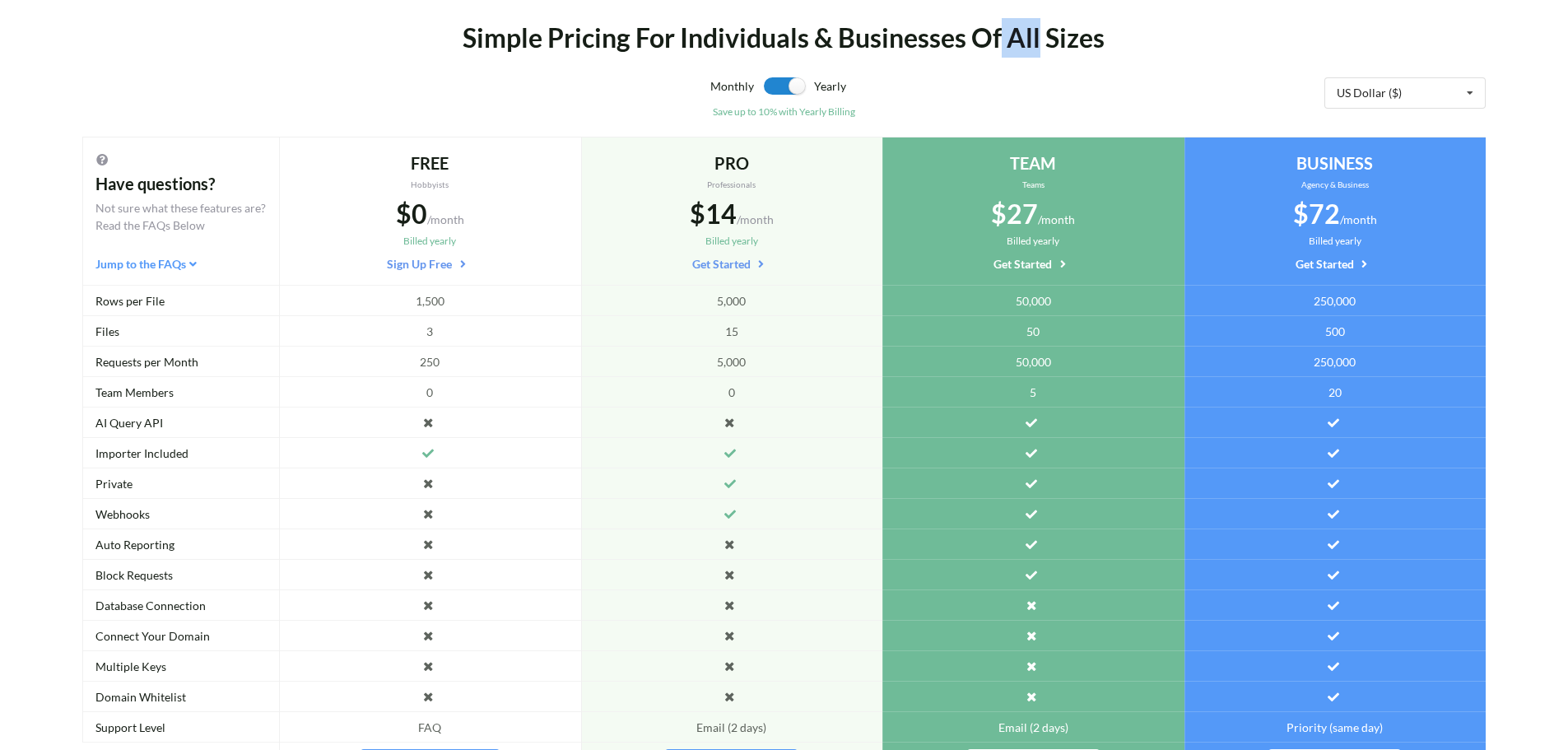
click at [1000, 53] on div "Simple Pricing For Individuals & Businesses Of All Sizes" at bounding box center [784, 38] width 1165 height 40
click at [967, 50] on div "Simple Pricing For Individuals & Businesses Of All Sizes" at bounding box center [784, 38] width 1165 height 40
drag, startPoint x: 840, startPoint y: 41, endPoint x: 833, endPoint y: 49, distance: 10.6
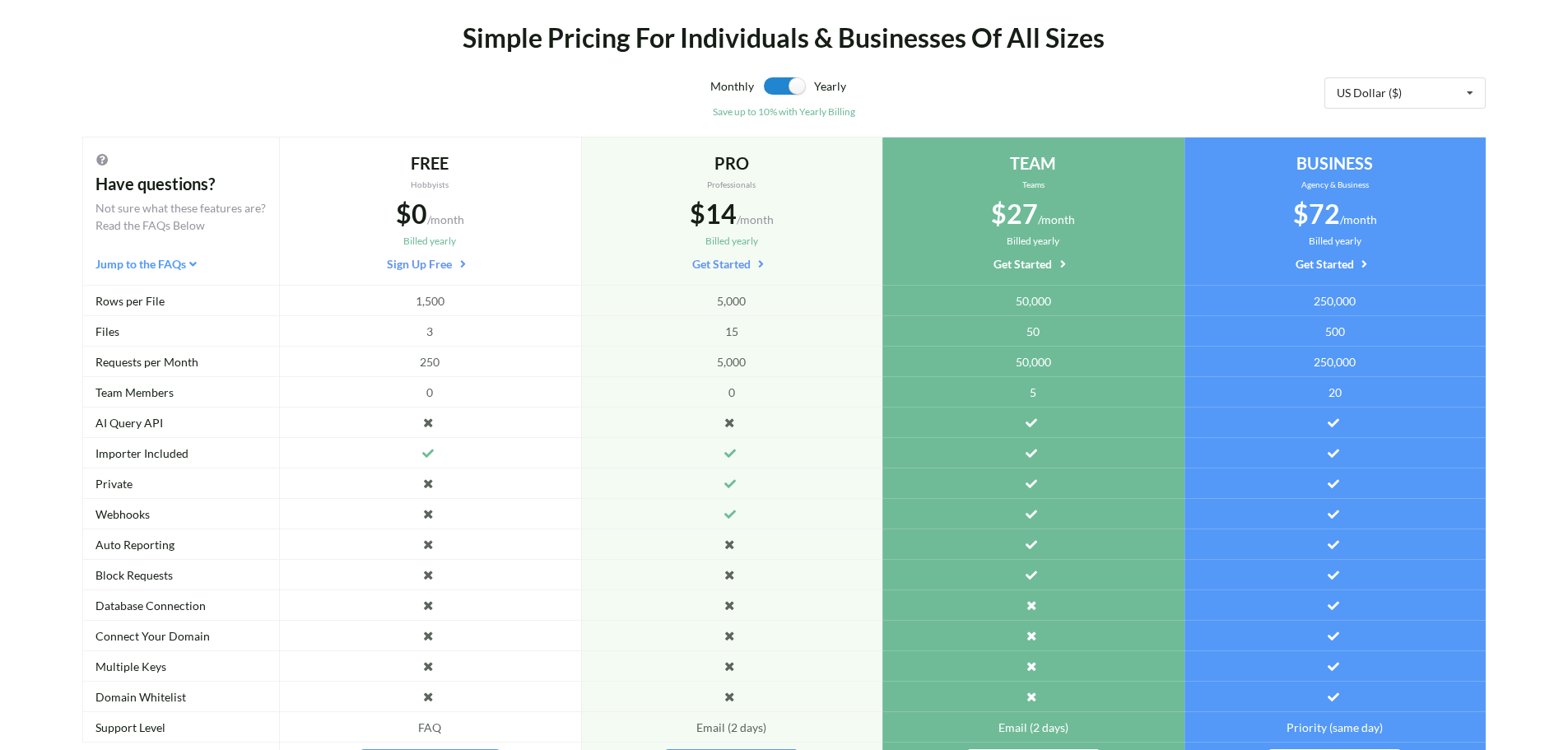
click at [833, 49] on div "Simple Pricing For Individuals & Businesses Of All Sizes" at bounding box center [784, 38] width 1165 height 40
drag, startPoint x: 833, startPoint y: 49, endPoint x: 789, endPoint y: 47, distance: 44.0
click at [789, 47] on div "Simple Pricing For Individuals & Businesses Of All Sizes" at bounding box center [784, 38] width 1165 height 40
click at [815, 47] on div "Simple Pricing For Individuals & Businesses Of All Sizes" at bounding box center [784, 38] width 1165 height 40
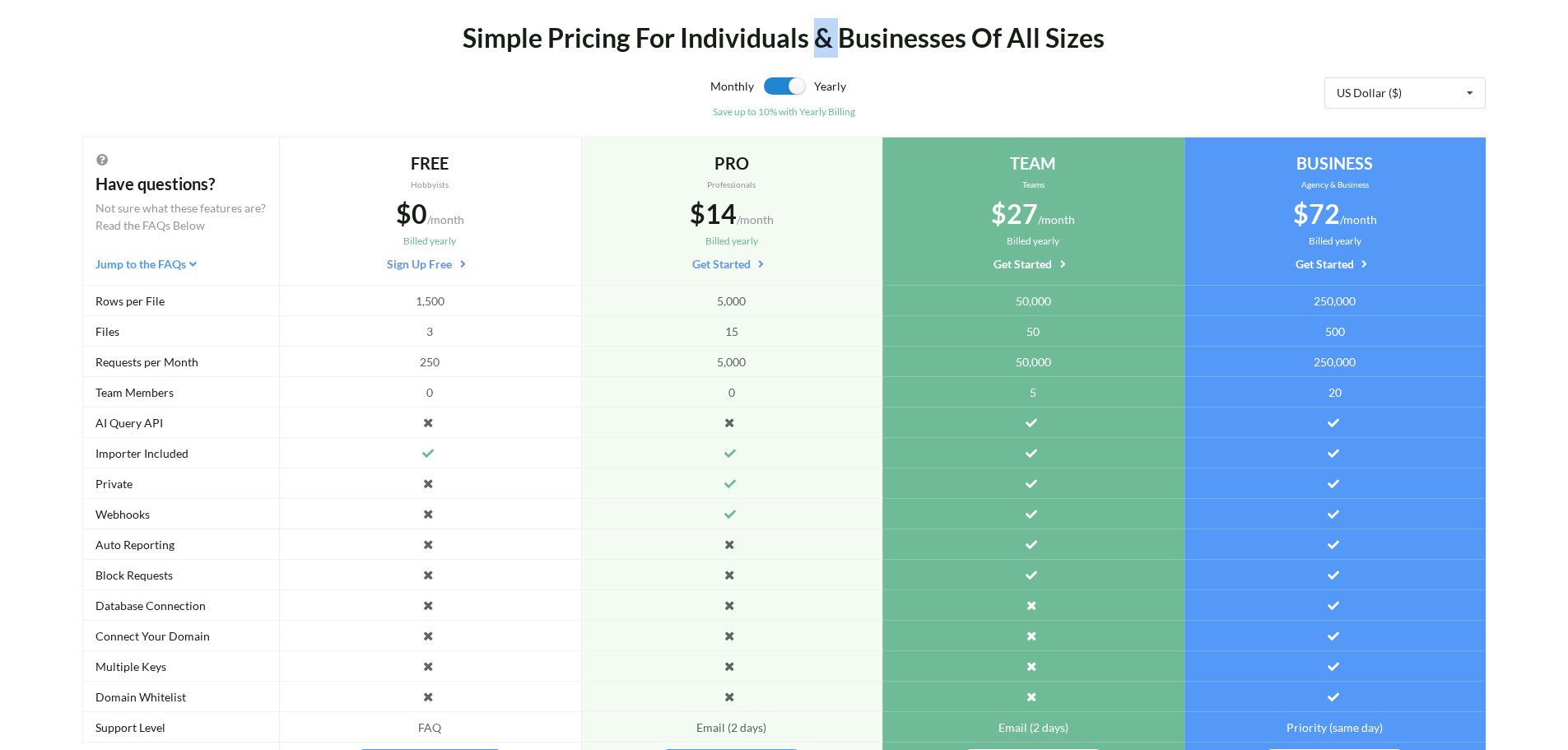
click at [815, 47] on div "Simple Pricing For Individuals & Businesses Of All Sizes" at bounding box center [784, 38] width 1165 height 40
click at [808, 47] on div "Simple Pricing For Individuals & Businesses Of All Sizes" at bounding box center [784, 38] width 1165 height 40
click at [677, 51] on div "Simple Pricing For Individuals & Businesses Of All Sizes" at bounding box center [784, 38] width 1165 height 40
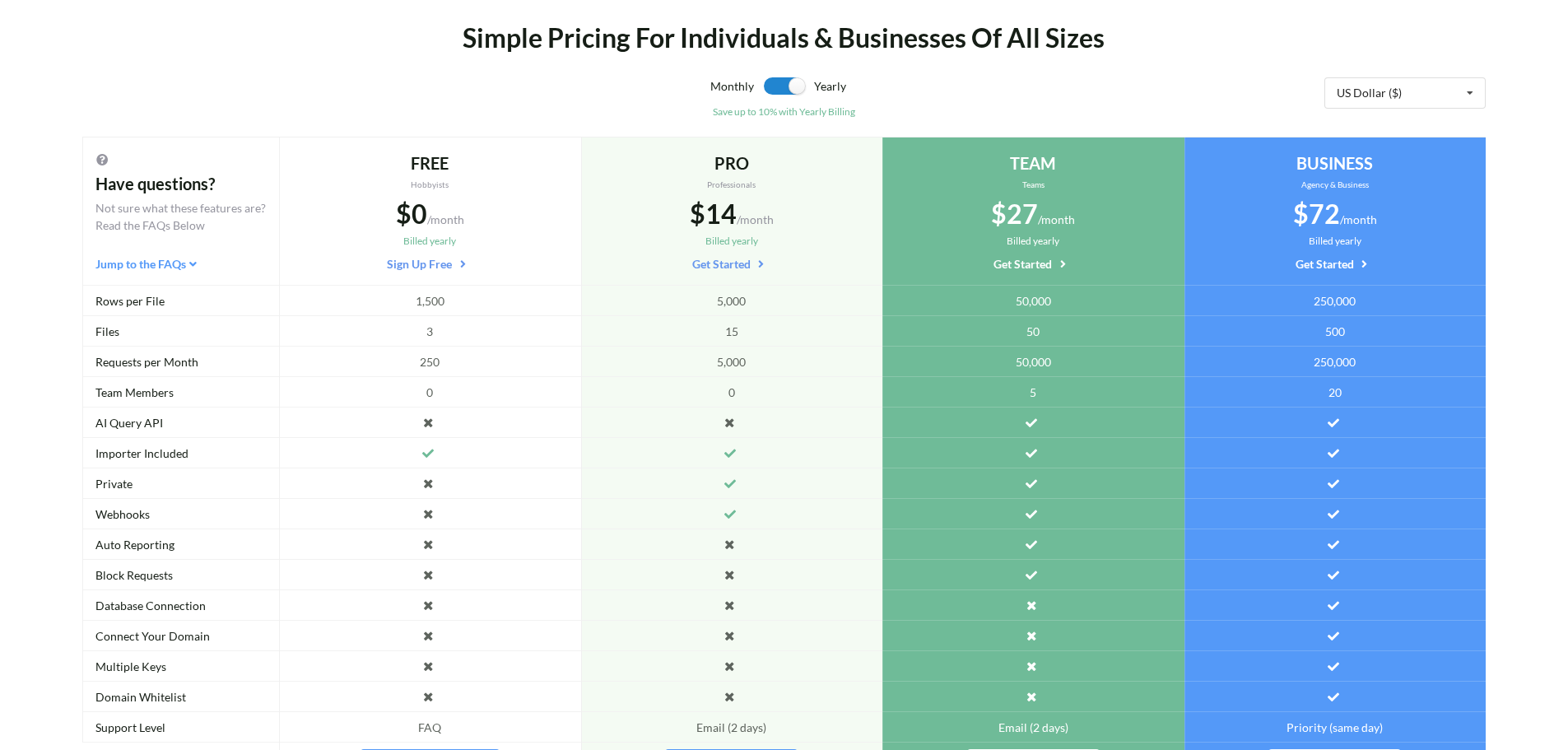
click at [629, 49] on div "Simple Pricing For Individuals & Businesses Of All Sizes" at bounding box center [784, 38] width 1165 height 40
drag, startPoint x: 551, startPoint y: 41, endPoint x: 542, endPoint y: 50, distance: 12.7
click at [542, 50] on div "Simple Pricing For Individuals & Businesses Of All Sizes" at bounding box center [784, 38] width 1165 height 40
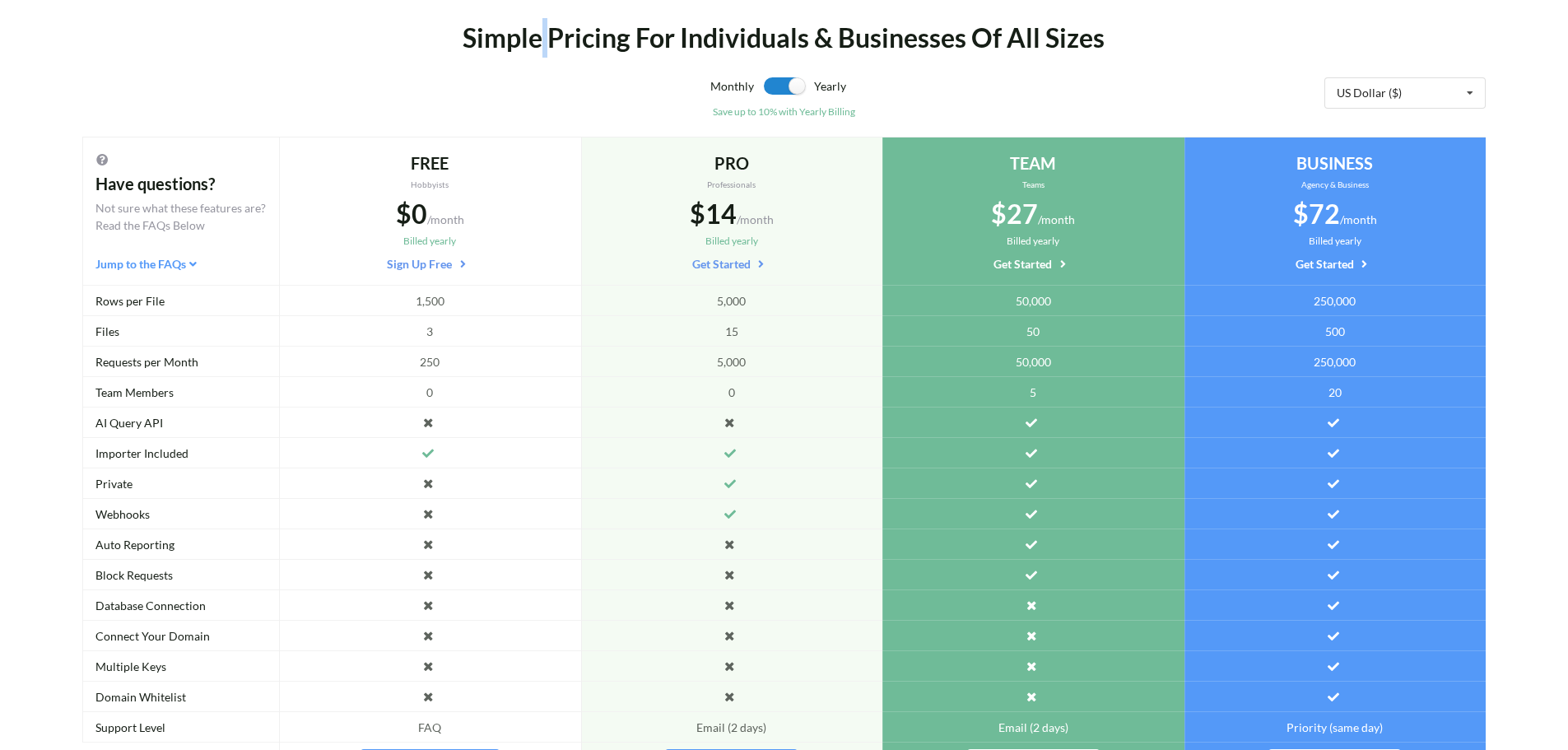
click at [542, 50] on div "Simple Pricing For Individuals & Businesses Of All Sizes" at bounding box center [784, 38] width 1165 height 40
click at [629, 42] on div "Simple Pricing For Individuals & Businesses Of All Sizes" at bounding box center [784, 38] width 1165 height 40
click at [674, 42] on div "Simple Pricing For Individuals & Businesses Of All Sizes" at bounding box center [784, 38] width 1165 height 40
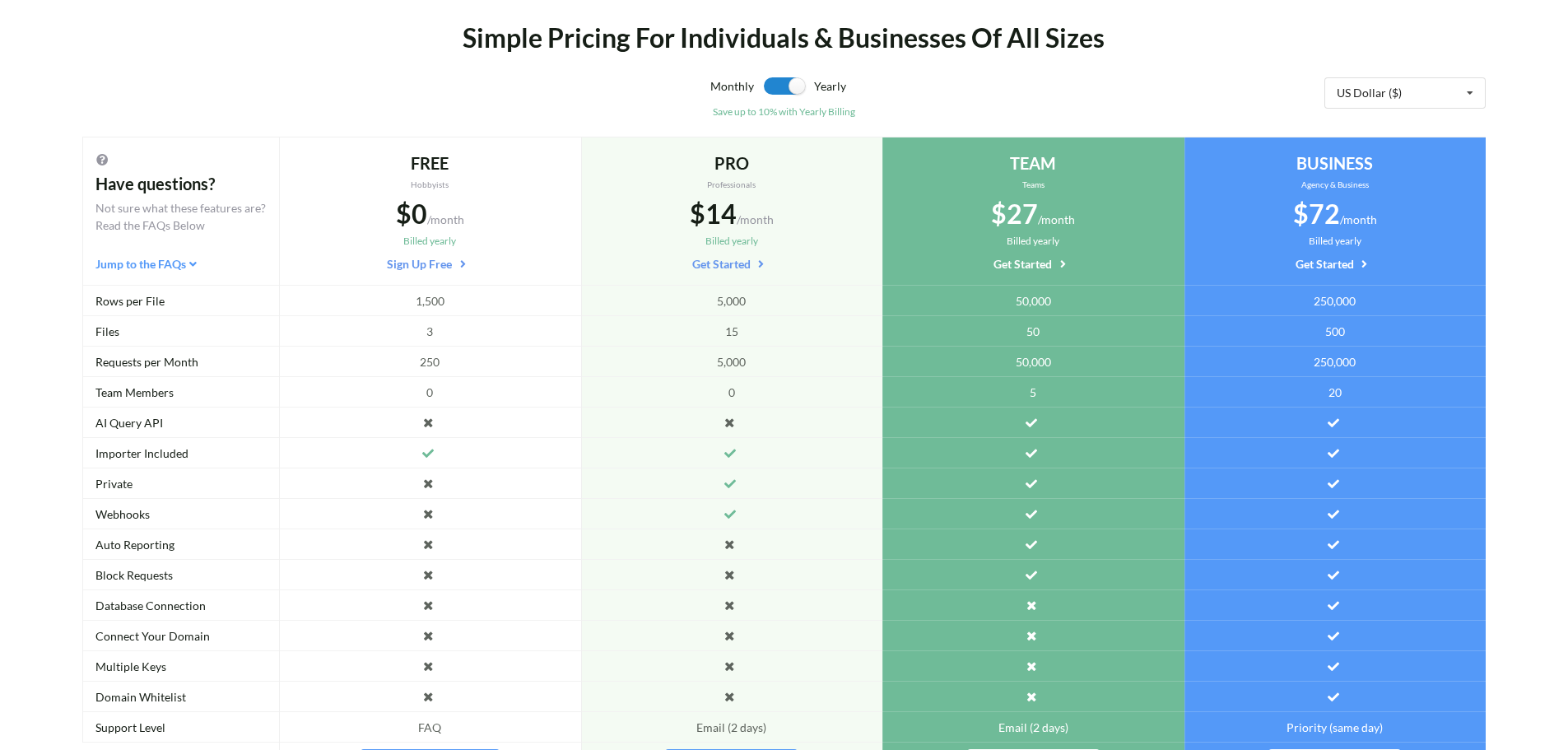
click at [803, 42] on div "Simple Pricing For Individuals & Businesses Of All Sizes" at bounding box center [784, 38] width 1165 height 40
click at [810, 44] on div "Simple Pricing For Individuals & Businesses Of All Sizes" at bounding box center [784, 38] width 1165 height 40
drag, startPoint x: 826, startPoint y: 42, endPoint x: 838, endPoint y: 42, distance: 12.0
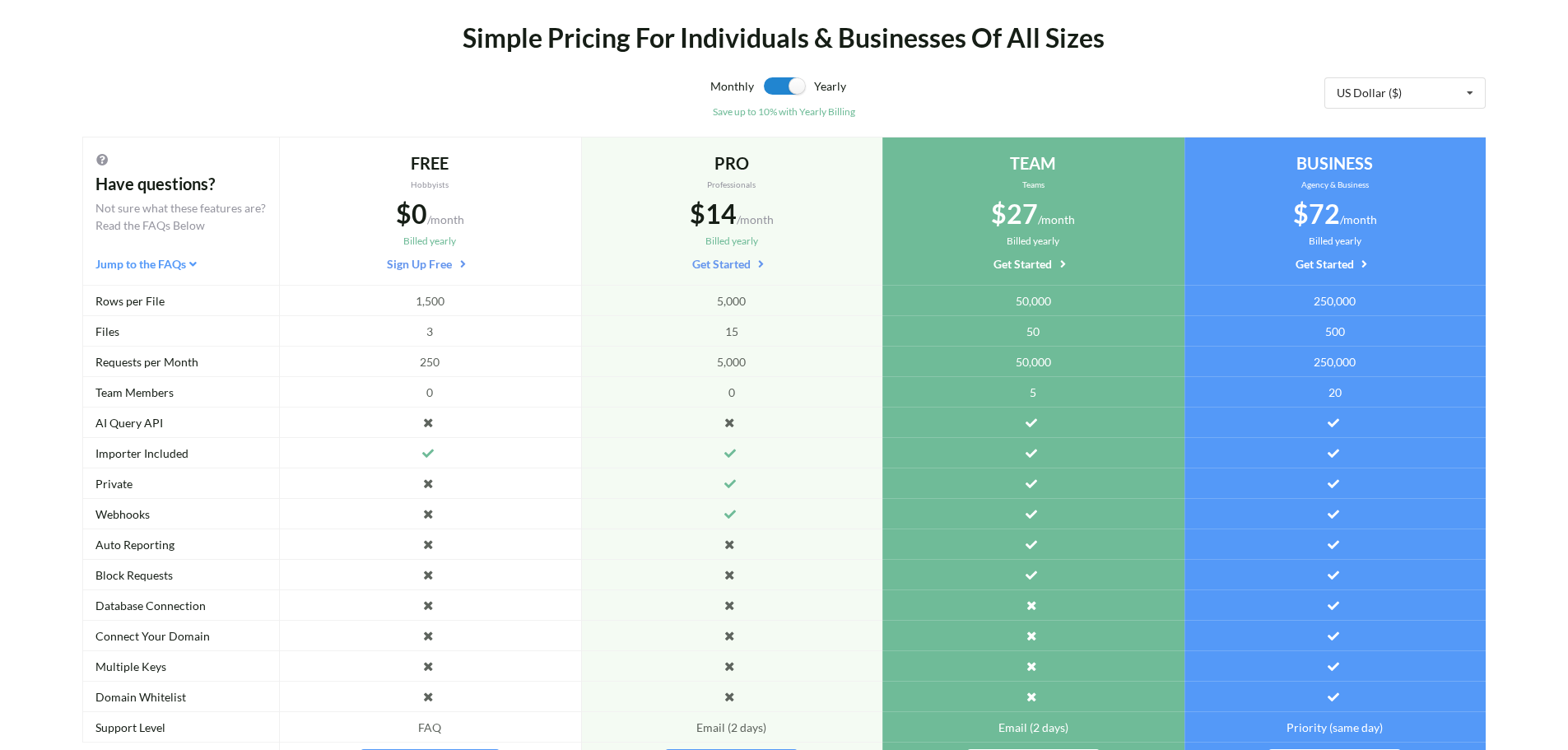
click at [838, 42] on div "Simple Pricing For Individuals & Businesses Of All Sizes" at bounding box center [784, 38] width 1165 height 40
click at [965, 42] on div "Simple Pricing For Individuals & Businesses Of All Sizes" at bounding box center [784, 38] width 1165 height 40
drag, startPoint x: 965, startPoint y: 42, endPoint x: 1018, endPoint y: 44, distance: 53.0
click at [1018, 44] on div "Simple Pricing For Individuals & Businesses Of All Sizes" at bounding box center [784, 38] width 1165 height 40
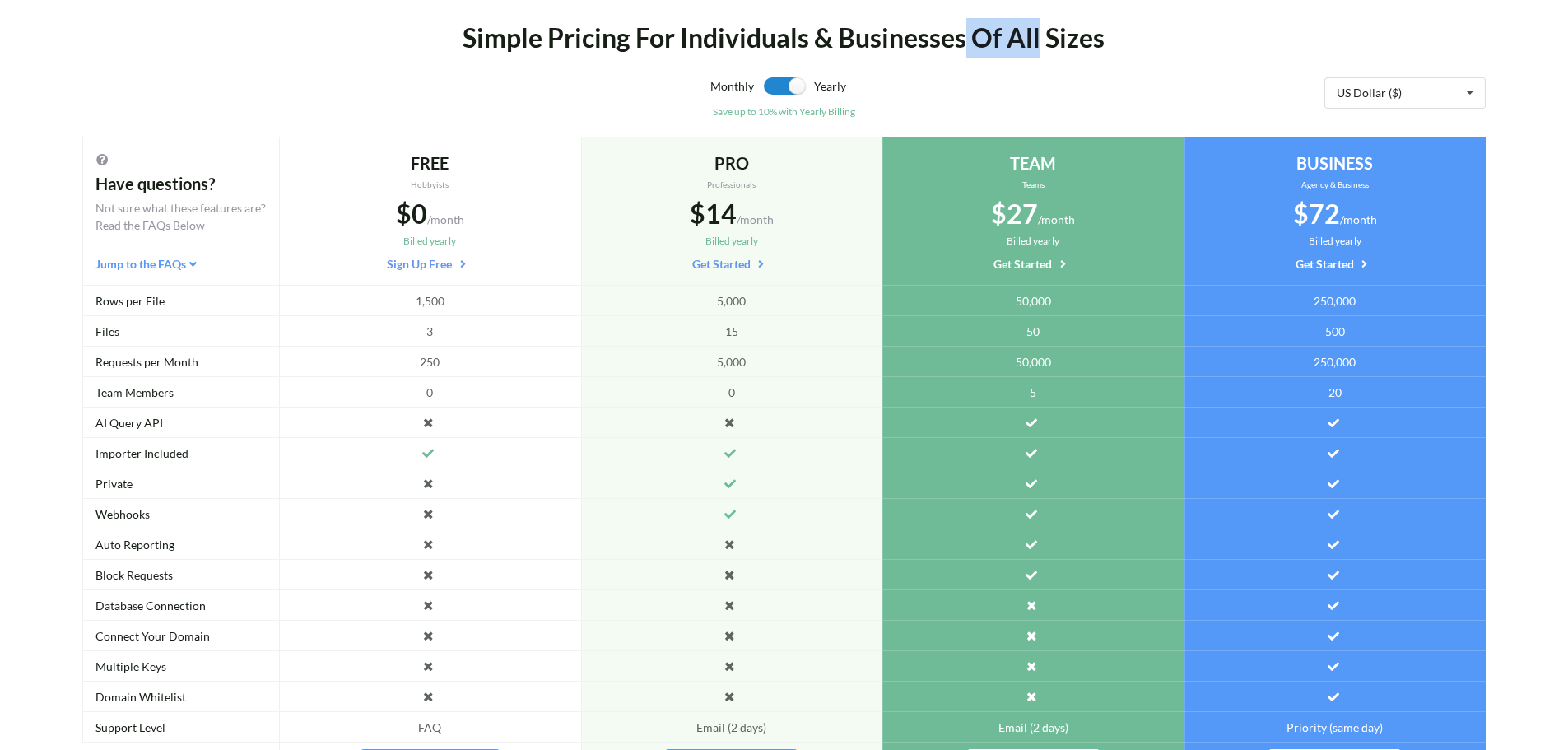
click at [1018, 44] on div "Simple Pricing For Individuals & Businesses Of All Sizes" at bounding box center [784, 38] width 1165 height 40
click at [1006, 47] on div "Simple Pricing For Individuals & Businesses Of All Sizes" at bounding box center [784, 38] width 1165 height 40
click at [1000, 49] on div "Simple Pricing For Individuals & Businesses Of All Sizes" at bounding box center [784, 38] width 1165 height 40
click at [1037, 49] on div "Simple Pricing For Individuals & Businesses Of All Sizes" at bounding box center [784, 38] width 1165 height 40
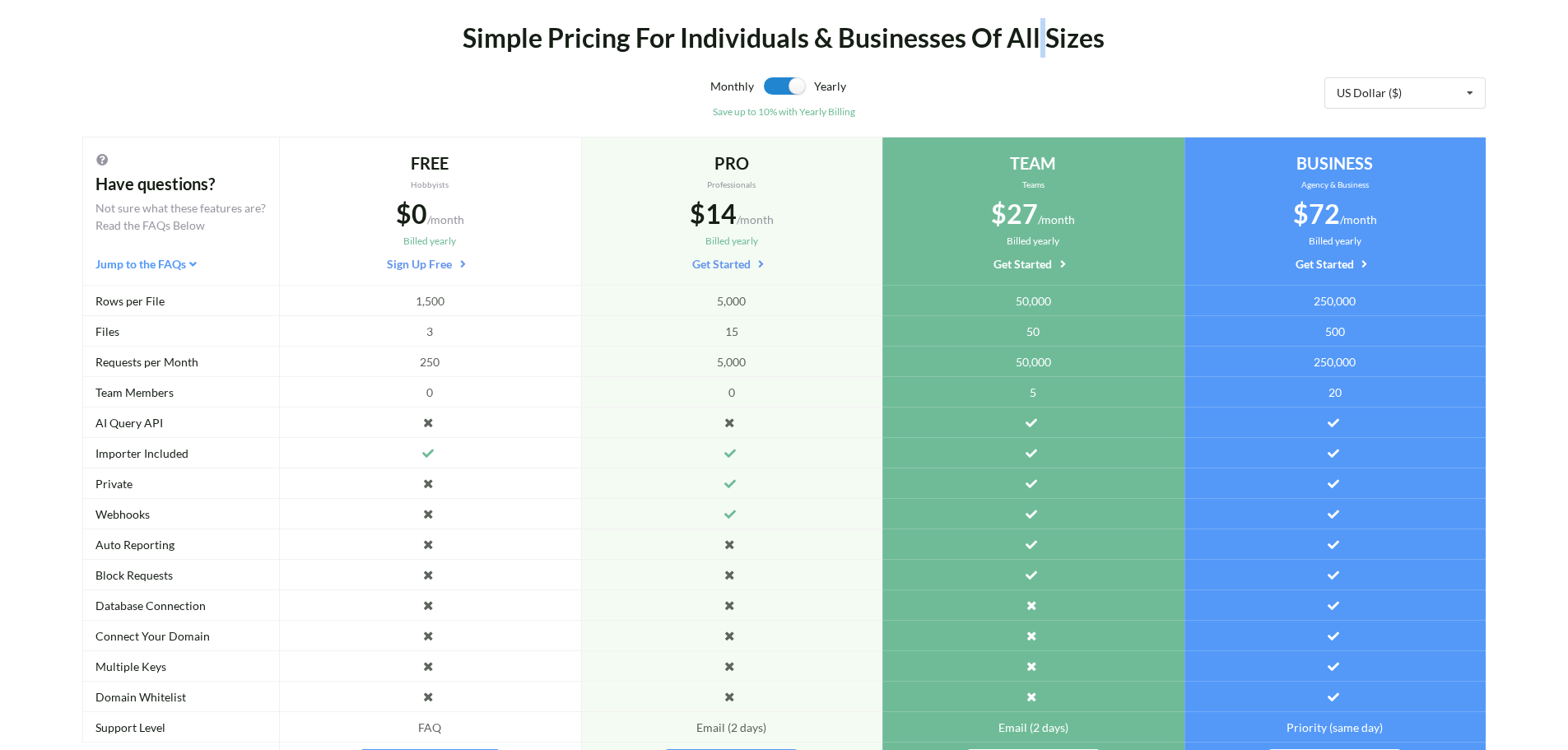
click at [1037, 49] on div "Simple Pricing For Individuals & Businesses Of All Sizes" at bounding box center [784, 38] width 1165 height 40
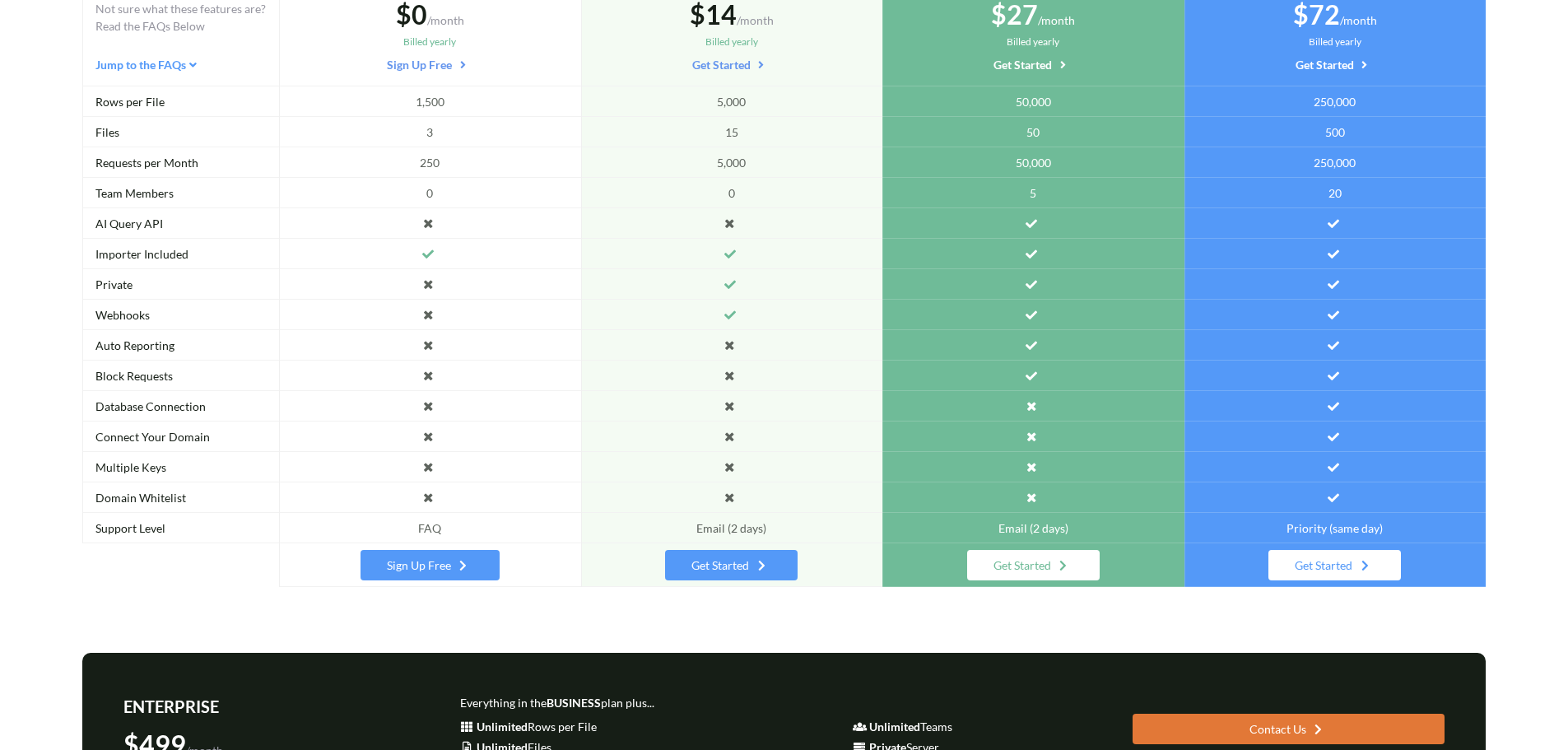
scroll to position [303, 0]
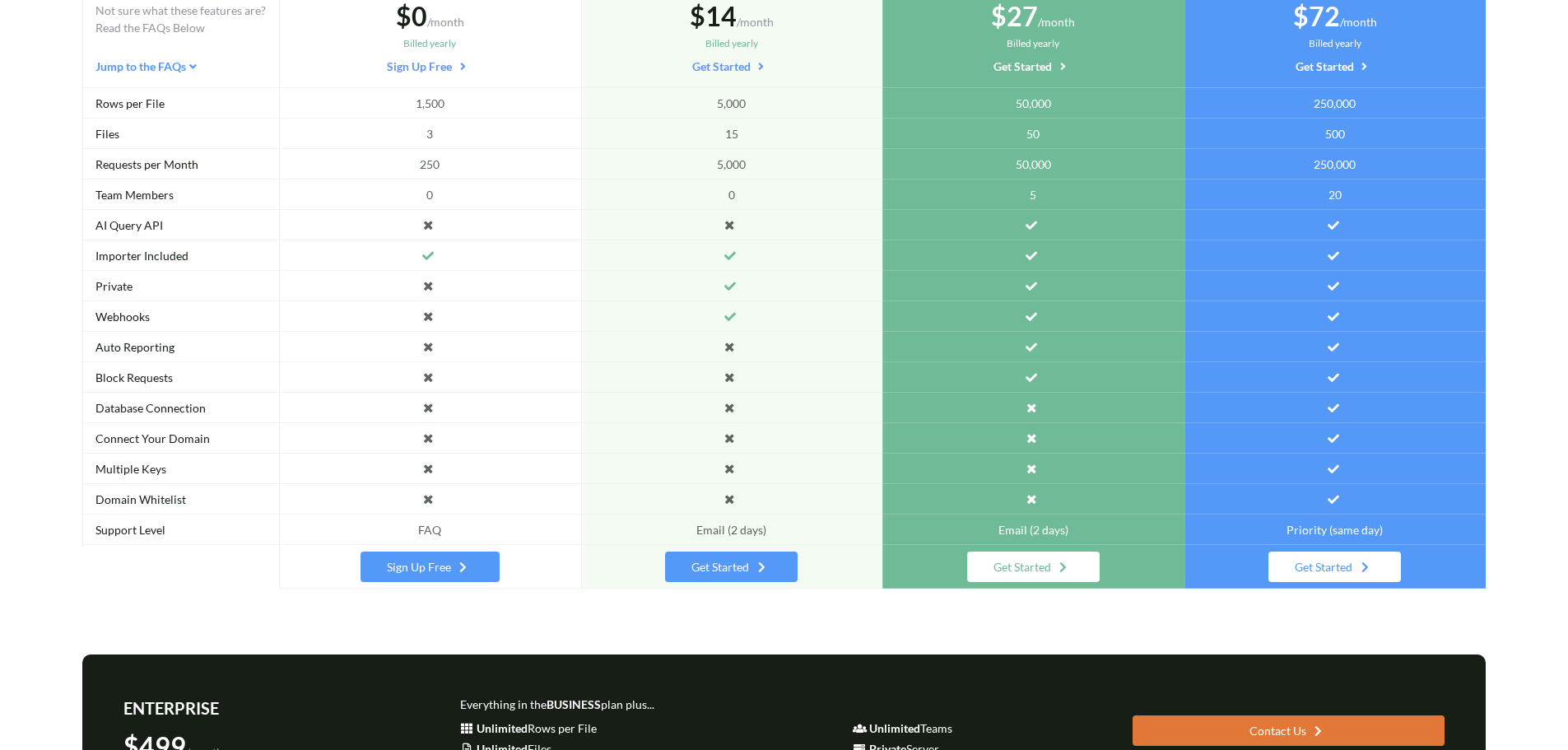
click at [734, 174] on div "5,000" at bounding box center [732, 164] width 302 height 30
drag, startPoint x: 734, startPoint y: 174, endPoint x: 712, endPoint y: 174, distance: 22.0
click at [712, 174] on div "5,000" at bounding box center [732, 164] width 302 height 30
click at [415, 174] on div "250" at bounding box center [430, 164] width 302 height 30
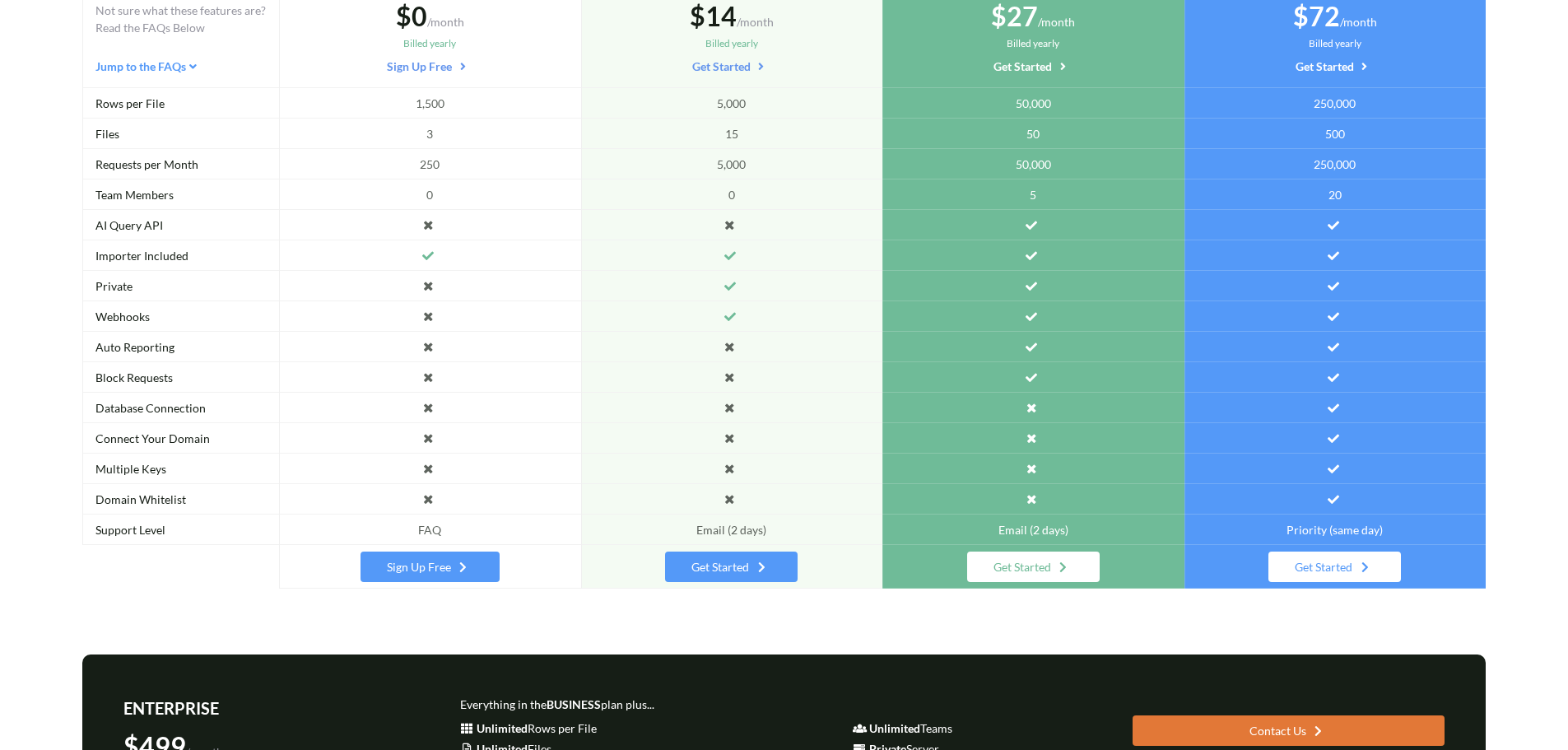
click at [427, 127] on span "3" at bounding box center [429, 134] width 6 height 18
click at [428, 112] on div "1,500" at bounding box center [430, 103] width 302 height 30
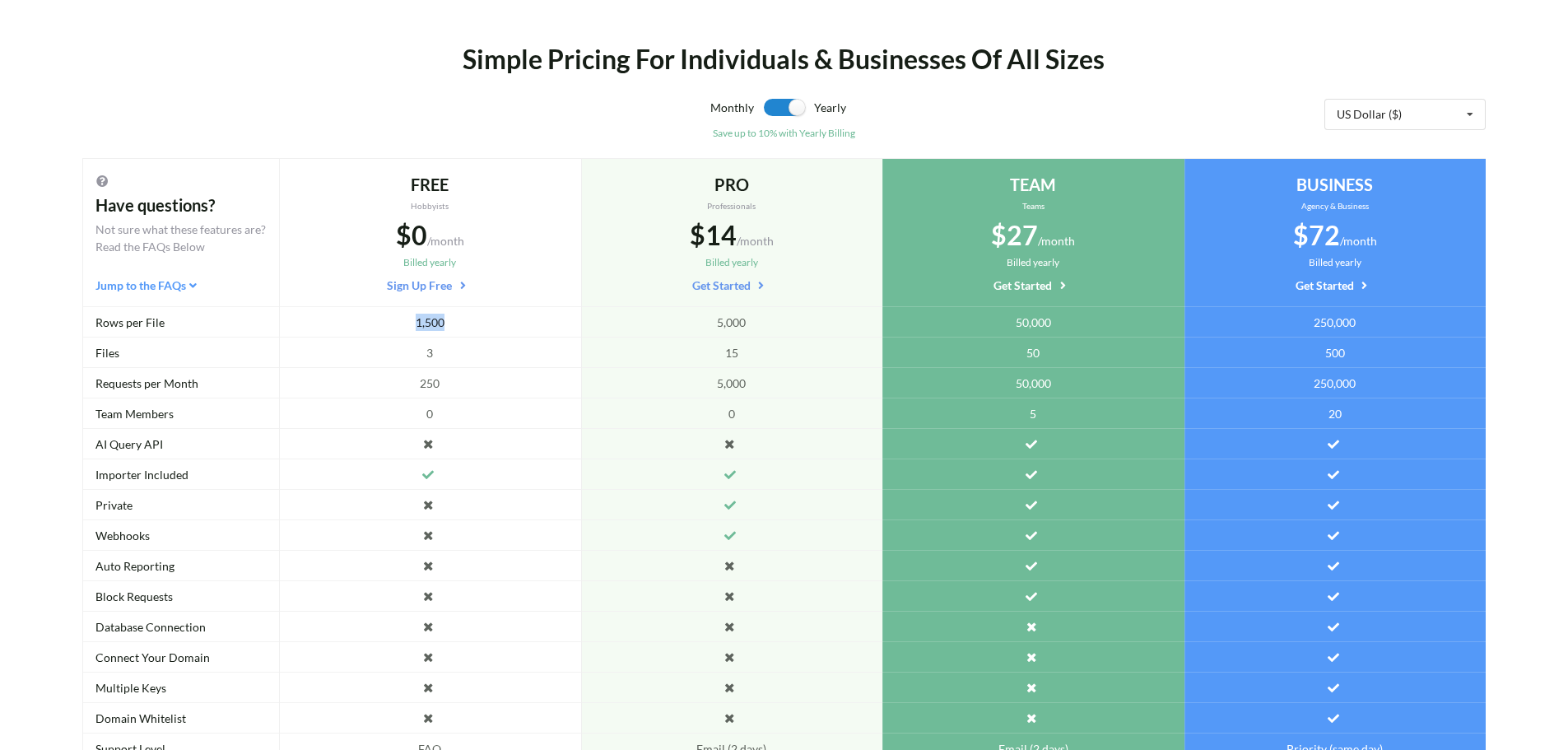
scroll to position [80, 0]
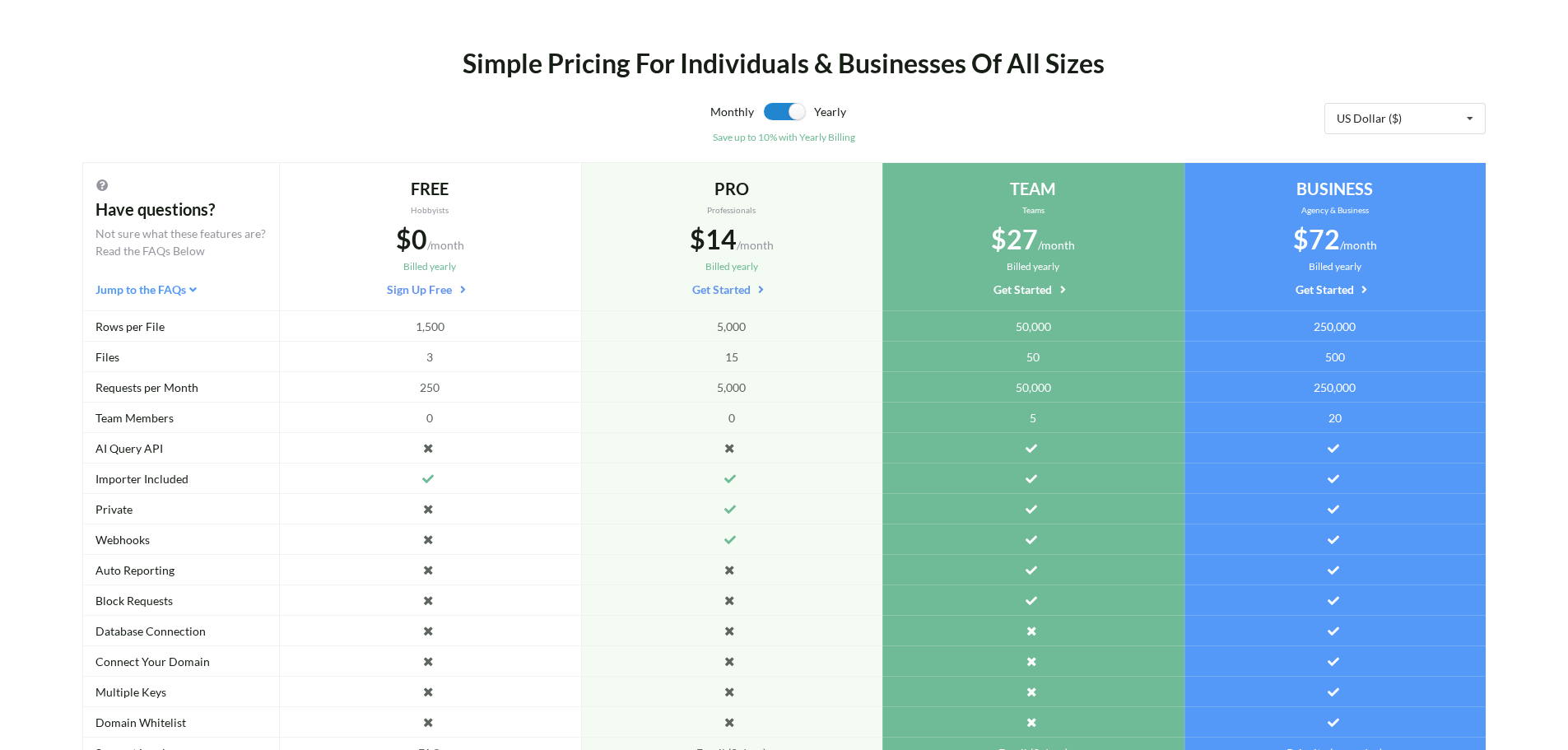
click at [544, 66] on div "Simple Pricing For Individuals & Businesses Of All Sizes" at bounding box center [784, 63] width 1165 height 40
click at [633, 76] on div "Simple Pricing For Individuals & Businesses Of All Sizes" at bounding box center [784, 63] width 1165 height 40
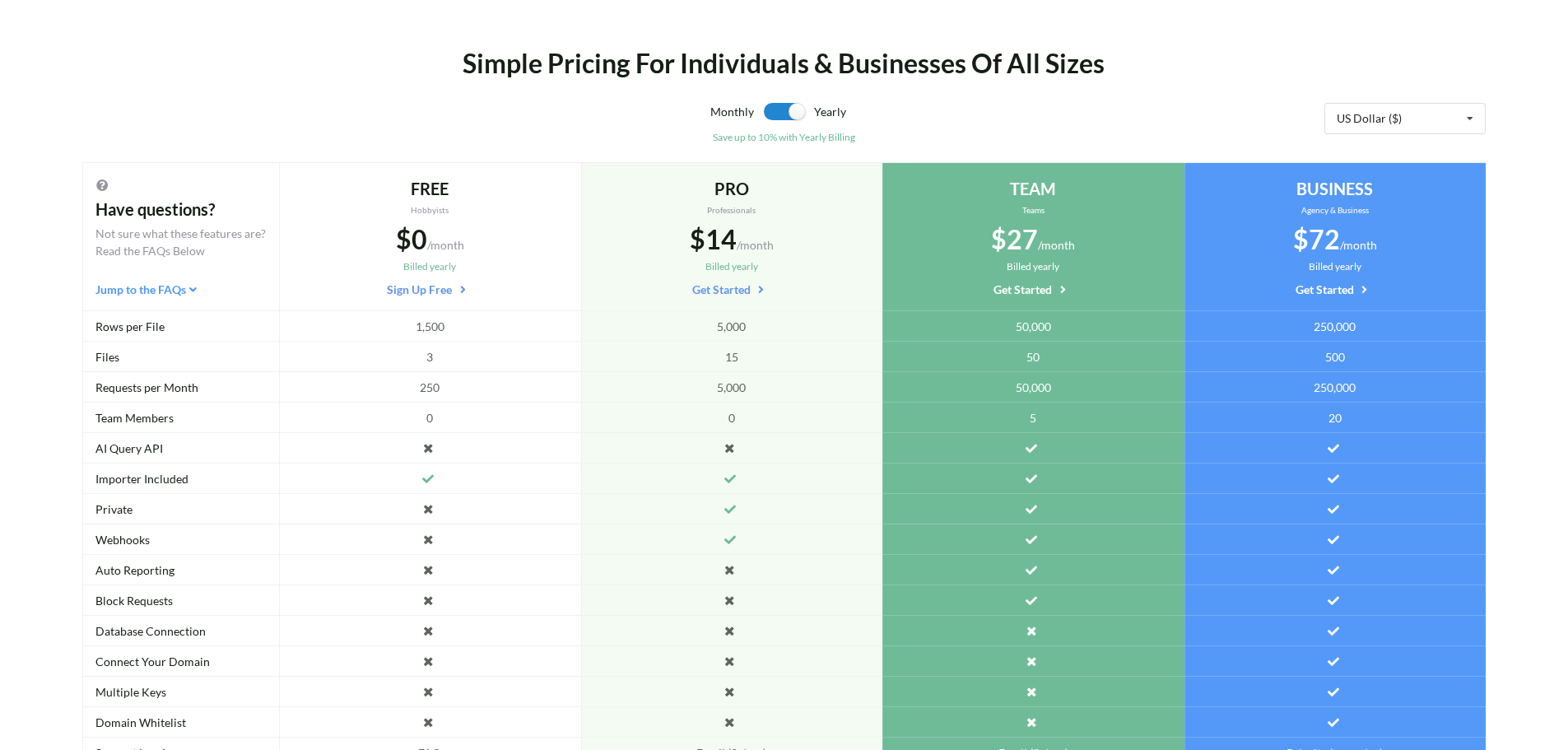
click at [677, 72] on div "Simple Pricing For Individuals & Businesses Of All Sizes" at bounding box center [784, 63] width 1165 height 40
click at [808, 68] on div "Simple Pricing For Individuals & Businesses Of All Sizes" at bounding box center [784, 63] width 1165 height 40
drag, startPoint x: 848, startPoint y: 65, endPoint x: 830, endPoint y: 72, distance: 19.3
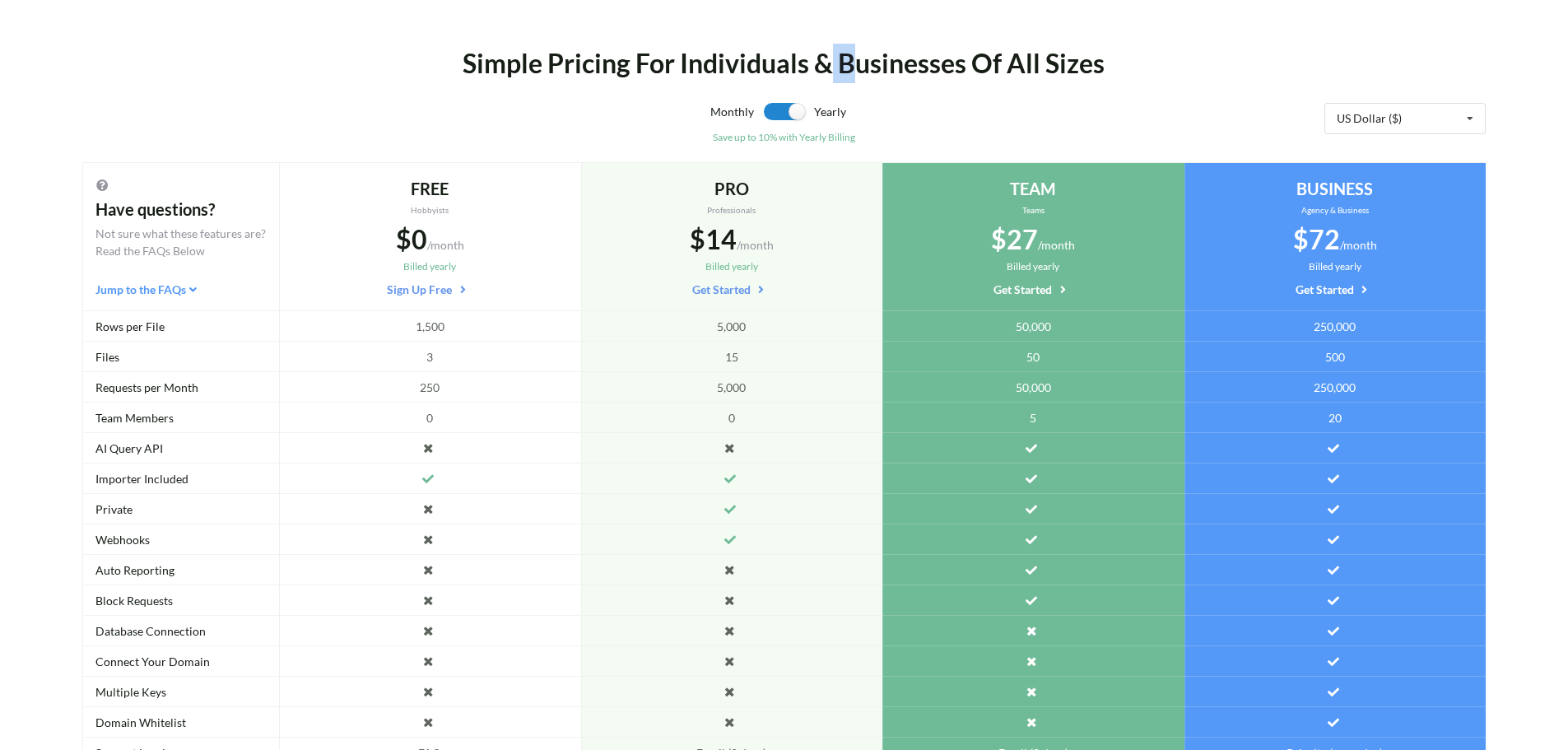
click at [830, 72] on div "Simple Pricing For Individuals & Businesses Of All Sizes" at bounding box center [784, 63] width 1165 height 40
drag, startPoint x: 958, startPoint y: 73, endPoint x: 968, endPoint y: 76, distance: 10.4
click at [968, 76] on div "Simple Pricing For Individuals & Businesses Of All Sizes" at bounding box center [784, 63] width 1165 height 40
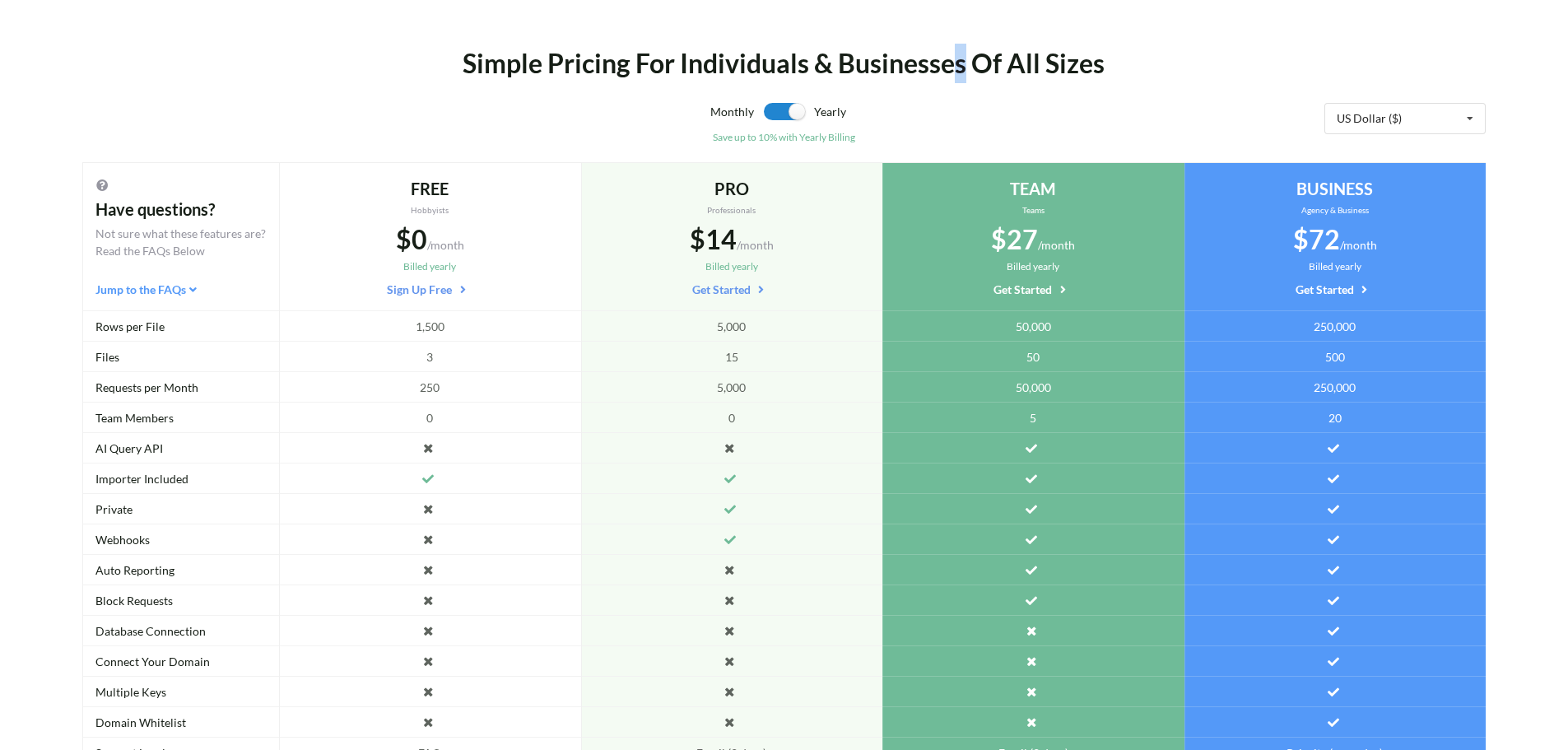
click at [968, 76] on div "Simple Pricing For Individuals & Businesses Of All Sizes" at bounding box center [784, 63] width 1165 height 40
drag, startPoint x: 968, startPoint y: 76, endPoint x: 1020, endPoint y: 69, distance: 52.5
click at [1020, 69] on div "Simple Pricing For Individuals & Businesses Of All Sizes" at bounding box center [784, 63] width 1165 height 40
click at [1008, 74] on div "Simple Pricing For Individuals & Businesses Of All Sizes" at bounding box center [784, 63] width 1165 height 40
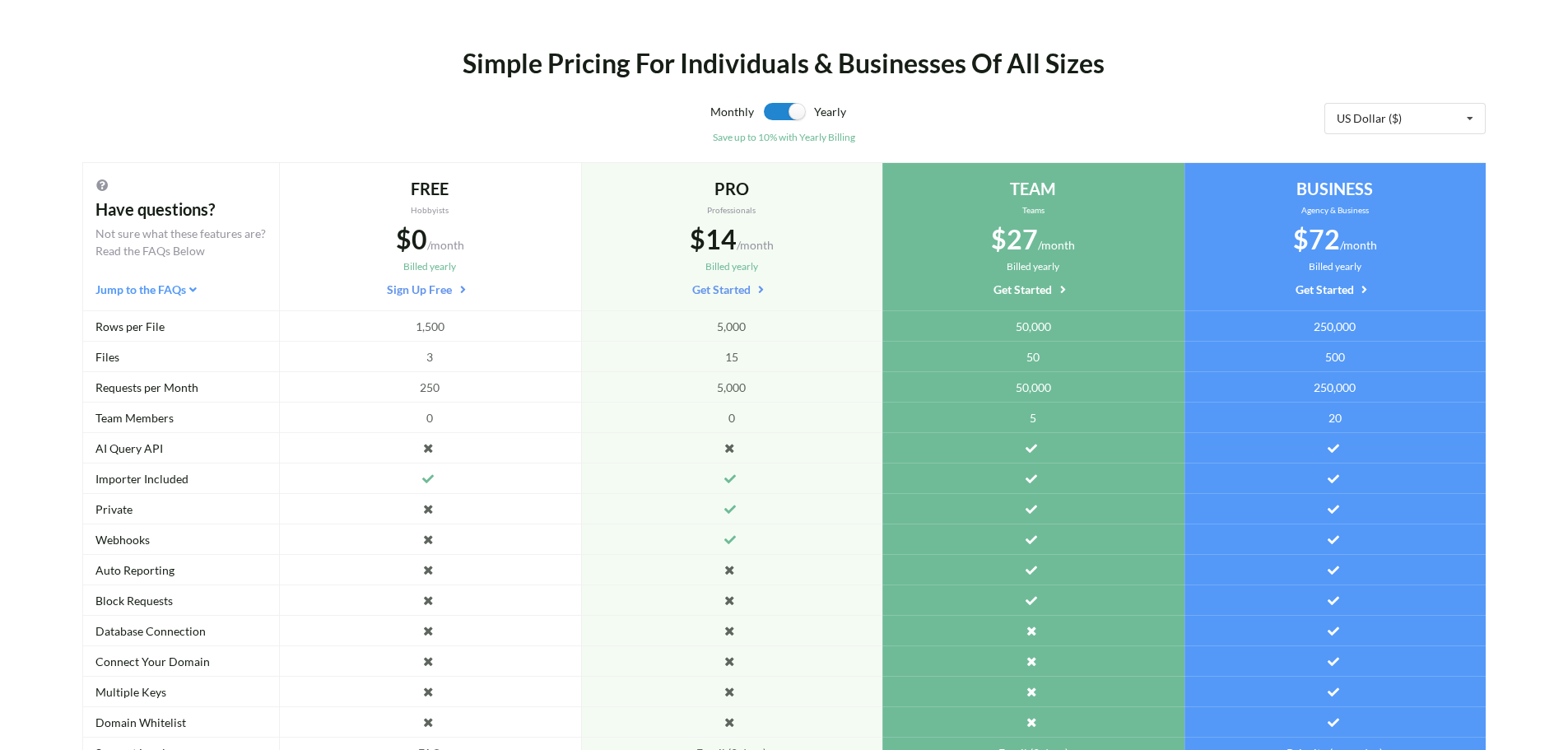
click at [996, 83] on div "Simple Pricing For Individuals & Businesses Of All Sizes" at bounding box center [784, 63] width 1165 height 40
click at [1014, 80] on div "Simple Pricing For Individuals & Businesses Of All Sizes" at bounding box center [784, 63] width 1165 height 40
drag, startPoint x: 620, startPoint y: 74, endPoint x: 630, endPoint y: 74, distance: 10.0
click at [630, 74] on div "Simple Pricing For Individuals & Businesses Of All Sizes" at bounding box center [784, 63] width 1165 height 40
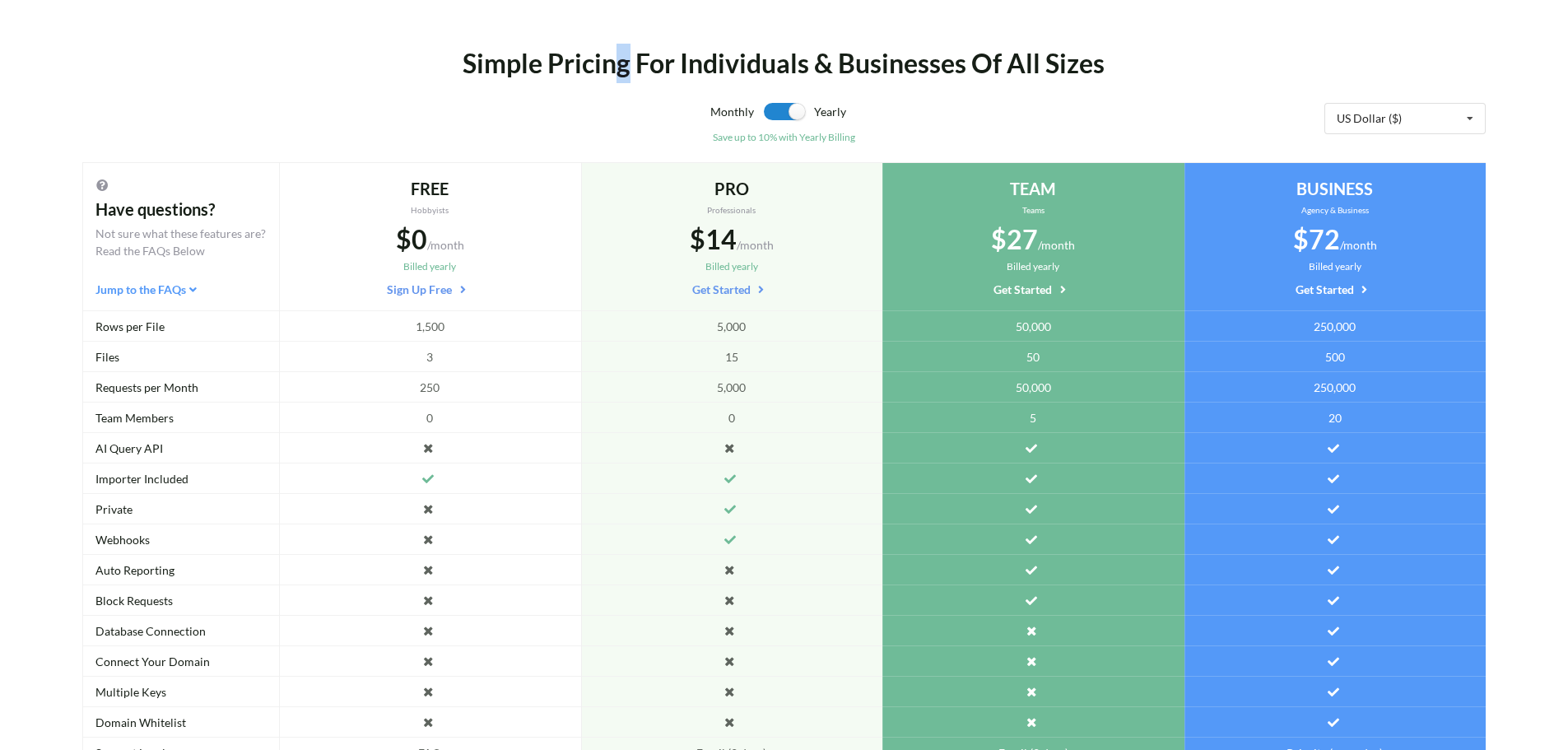
click at [630, 74] on div "Simple Pricing For Individuals & Businesses Of All Sizes" at bounding box center [784, 63] width 1165 height 40
drag, startPoint x: 532, startPoint y: 68, endPoint x: 551, endPoint y: 70, distance: 19.1
click at [551, 70] on div "Simple Pricing For Individuals & Businesses Of All Sizes" at bounding box center [784, 63] width 1165 height 40
click at [546, 77] on div "Simple Pricing For Individuals & Businesses Of All Sizes" at bounding box center [784, 63] width 1165 height 40
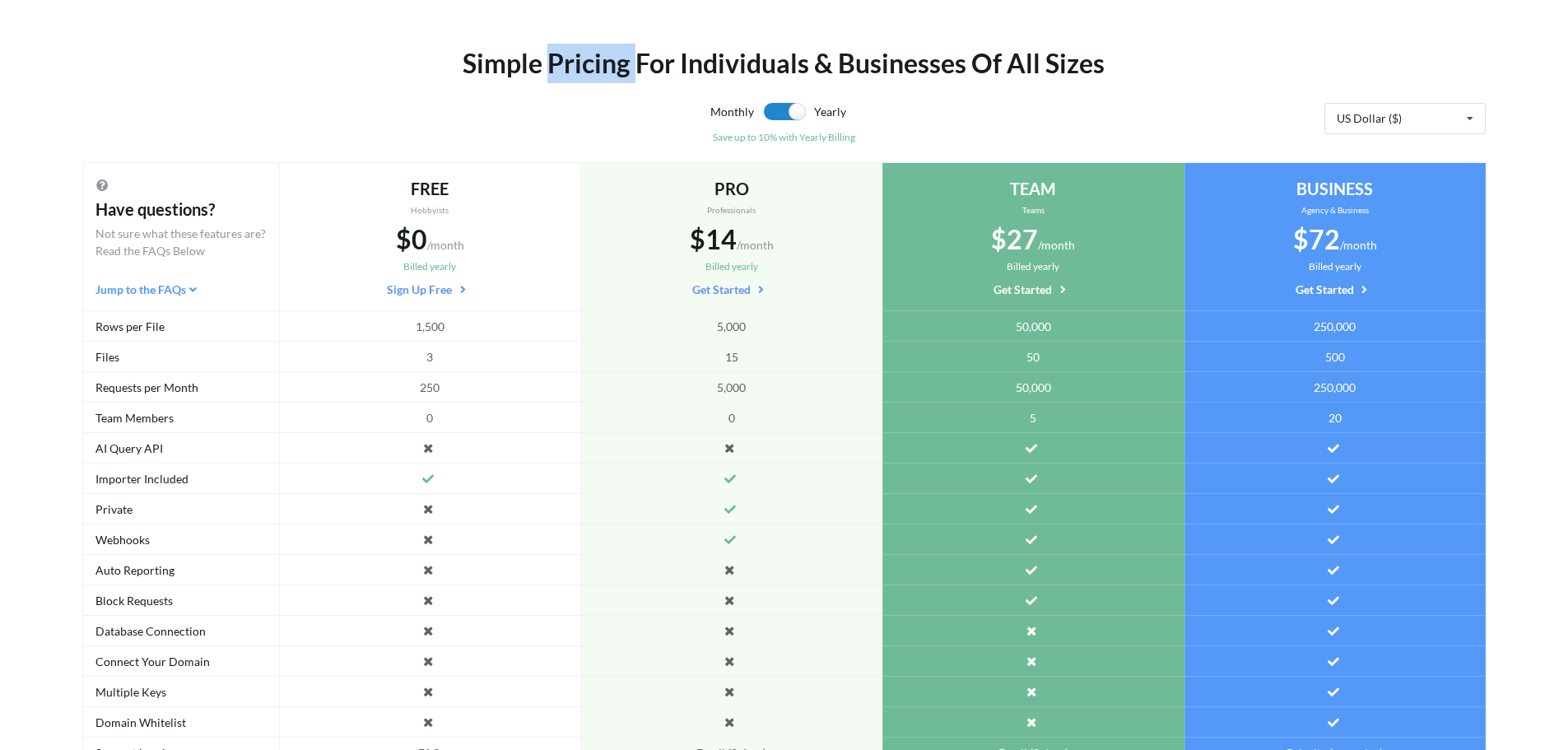
click at [546, 77] on div "Simple Pricing For Individuals & Businesses Of All Sizes" at bounding box center [784, 63] width 1165 height 40
click at [657, 54] on div "Simple Pricing For Individuals & Businesses Of All Sizes" at bounding box center [784, 63] width 1165 height 40
click at [545, 72] on div "Simple Pricing For Individuals & Businesses Of All Sizes" at bounding box center [784, 63] width 1165 height 40
drag, startPoint x: 664, startPoint y: 65, endPoint x: 637, endPoint y: 69, distance: 27.3
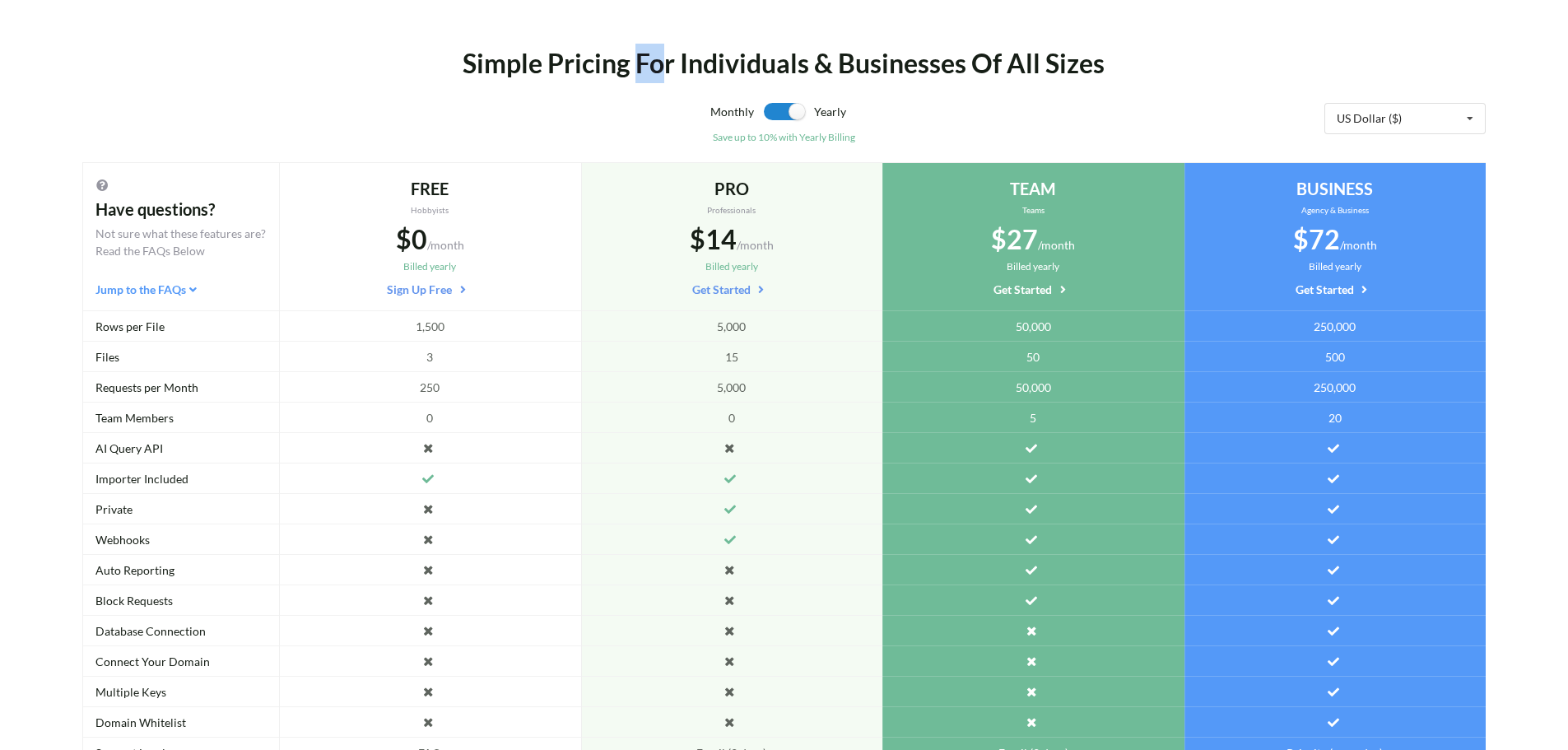
click at [637, 69] on div "Simple Pricing For Individuals & Businesses Of All Sizes" at bounding box center [784, 63] width 1165 height 40
click at [636, 70] on div "Simple Pricing For Individuals & Businesses Of All Sizes" at bounding box center [784, 63] width 1165 height 40
click at [629, 75] on div "Simple Pricing For Individuals & Businesses Of All Sizes" at bounding box center [784, 63] width 1165 height 40
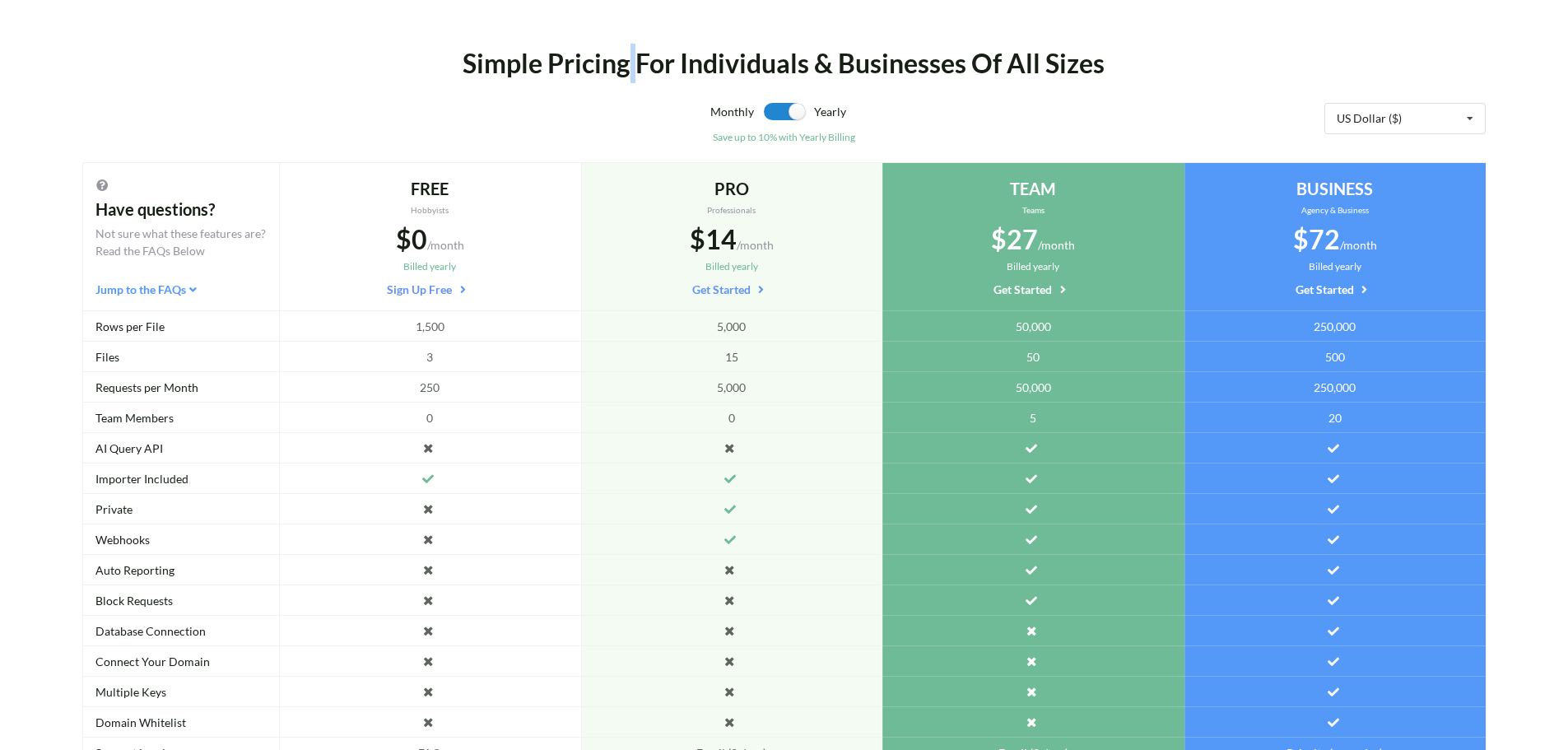
click at [629, 75] on div "Simple Pricing For Individuals & Businesses Of All Sizes" at bounding box center [784, 63] width 1165 height 40
click at [673, 65] on div "Simple Pricing For Individuals & Businesses Of All Sizes" at bounding box center [784, 63] width 1165 height 40
drag, startPoint x: 782, startPoint y: 59, endPoint x: 807, endPoint y: 64, distance: 25.5
click at [807, 64] on div "Simple Pricing For Individuals & Businesses Of All Sizes" at bounding box center [784, 63] width 1165 height 40
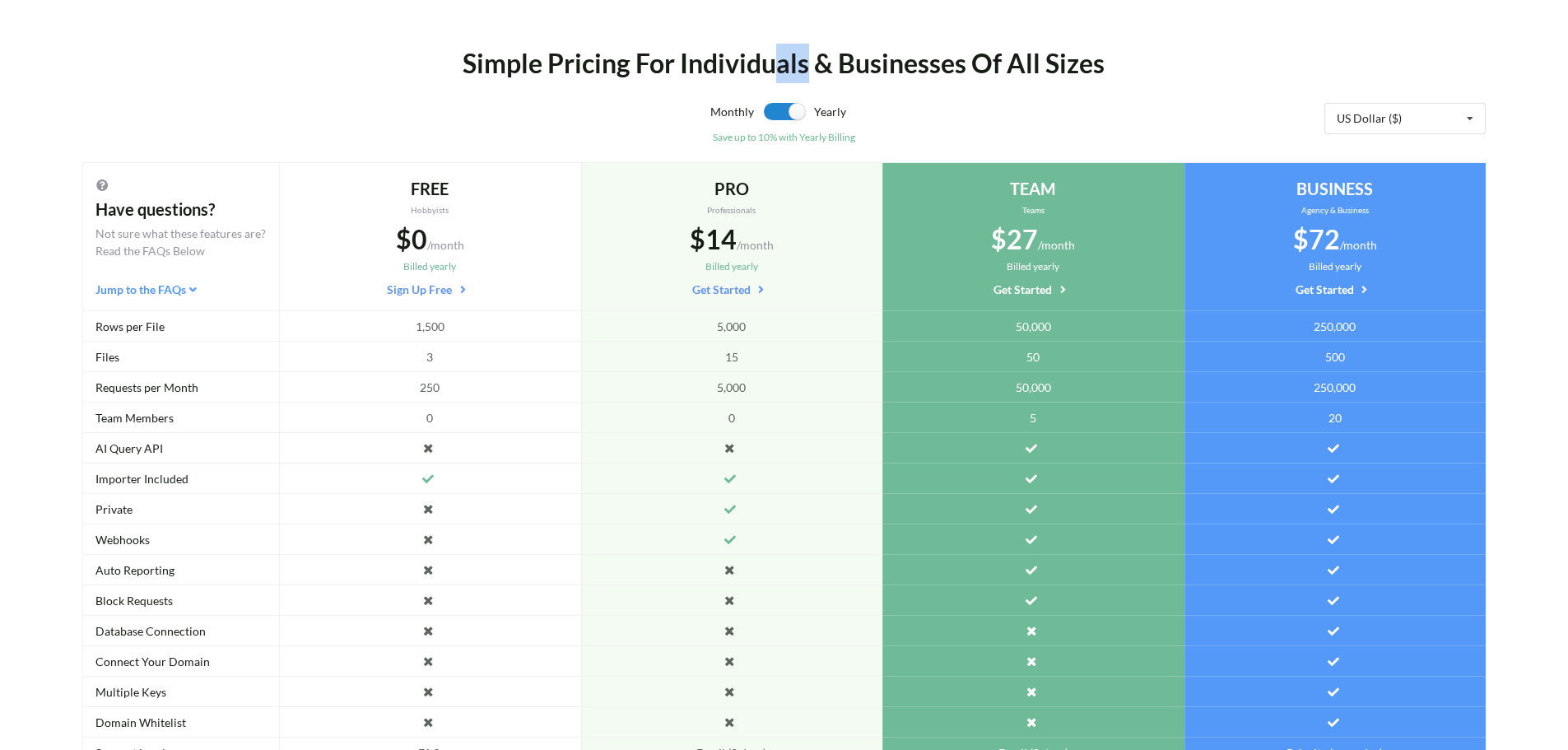
click at [807, 64] on div "Simple Pricing For Individuals & Businesses Of All Sizes" at bounding box center [784, 63] width 1165 height 40
click at [830, 67] on div "Simple Pricing For Individuals & Businesses Of All Sizes" at bounding box center [784, 63] width 1165 height 40
drag, startPoint x: 982, startPoint y: 65, endPoint x: 970, endPoint y: 67, distance: 12.2
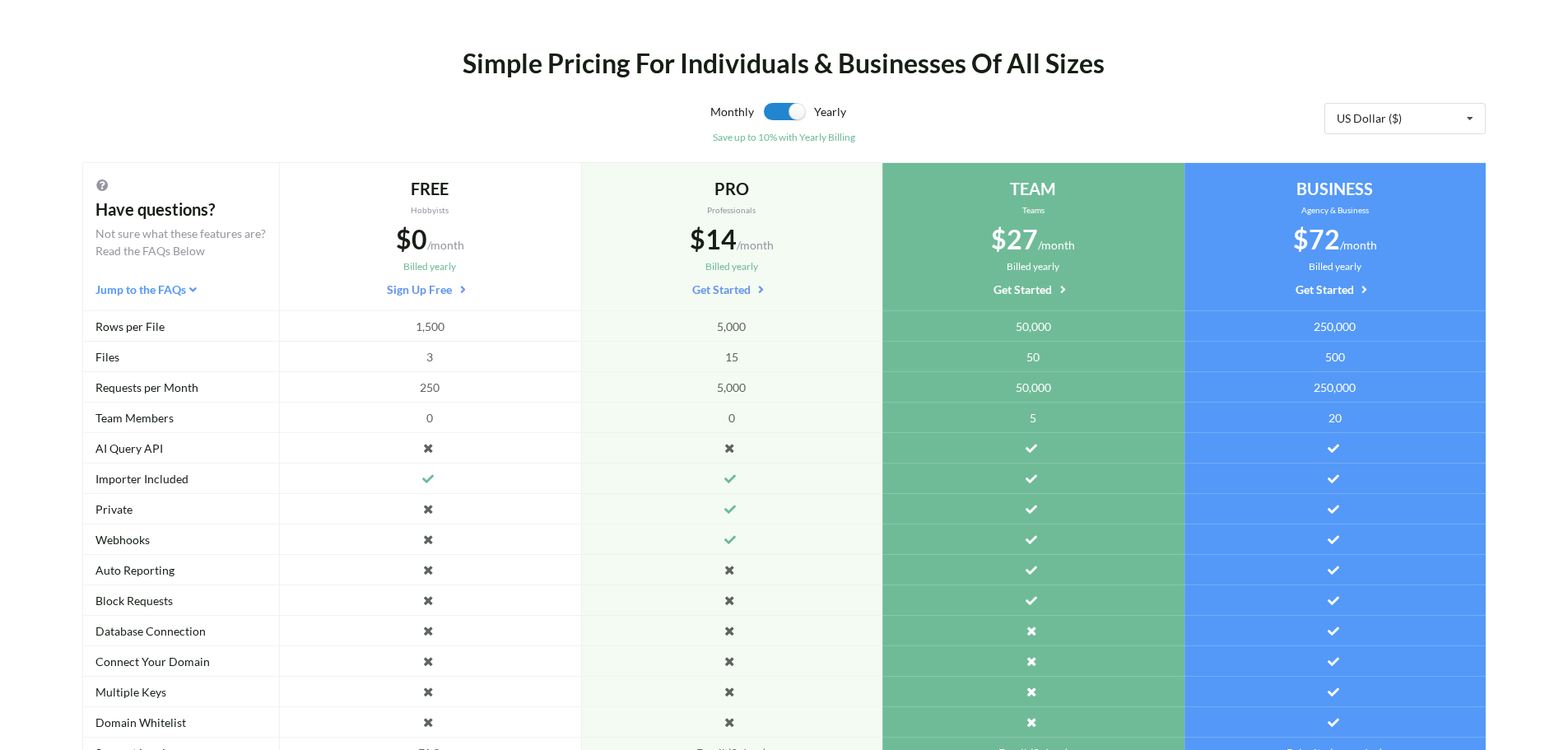
click at [970, 67] on div "Simple Pricing For Individuals & Businesses Of All Sizes" at bounding box center [784, 63] width 1165 height 40
drag, startPoint x: 954, startPoint y: 76, endPoint x: 970, endPoint y: 72, distance: 16.5
click at [970, 72] on div "Simple Pricing For Individuals & Businesses Of All Sizes" at bounding box center [784, 63] width 1165 height 40
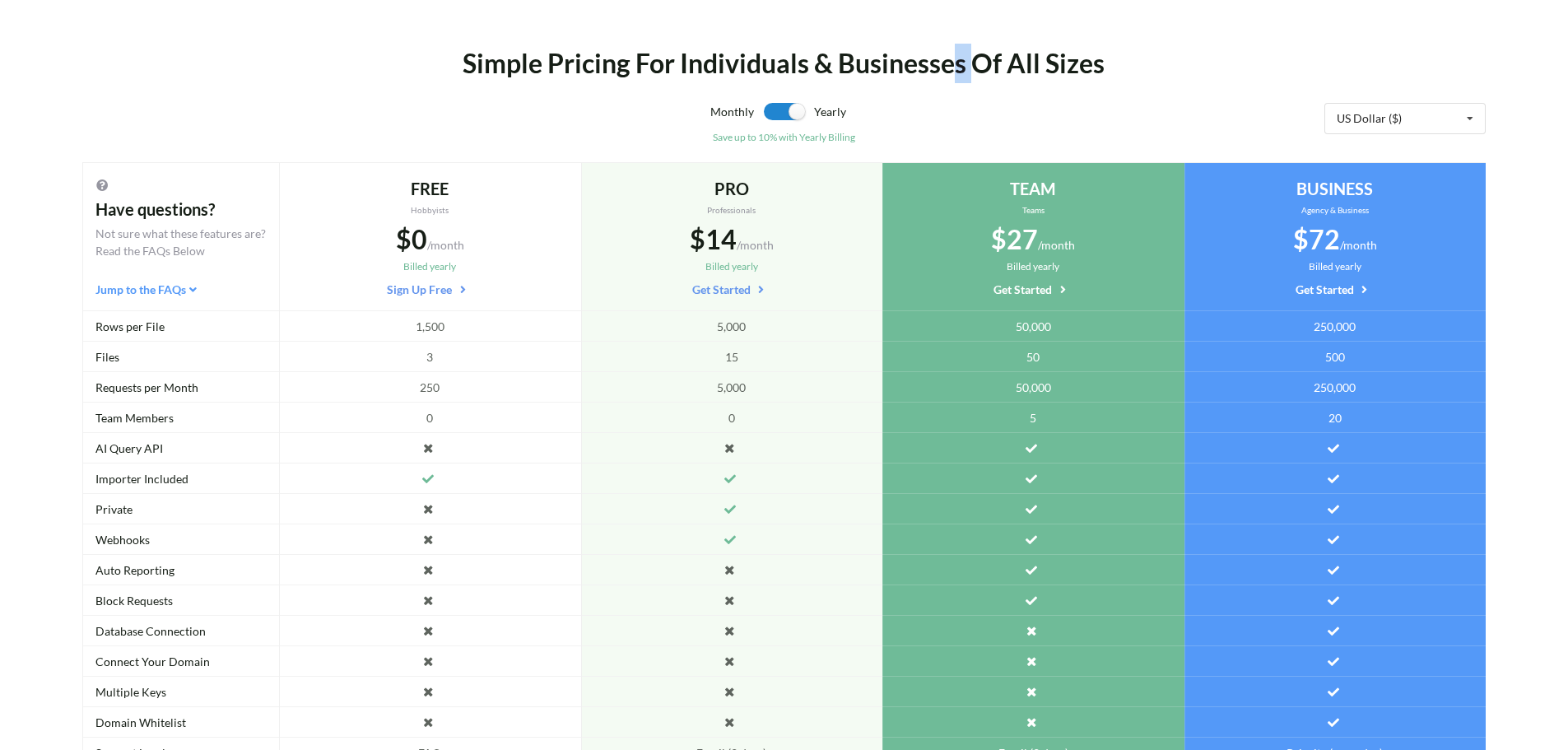
click at [970, 72] on div "Simple Pricing For Individuals & Businesses Of All Sizes" at bounding box center [784, 63] width 1165 height 40
click at [1005, 72] on div "Simple Pricing For Individuals & Businesses Of All Sizes" at bounding box center [784, 63] width 1165 height 40
click at [1039, 71] on div "Simple Pricing For Individuals & Businesses Of All Sizes" at bounding box center [784, 63] width 1165 height 40
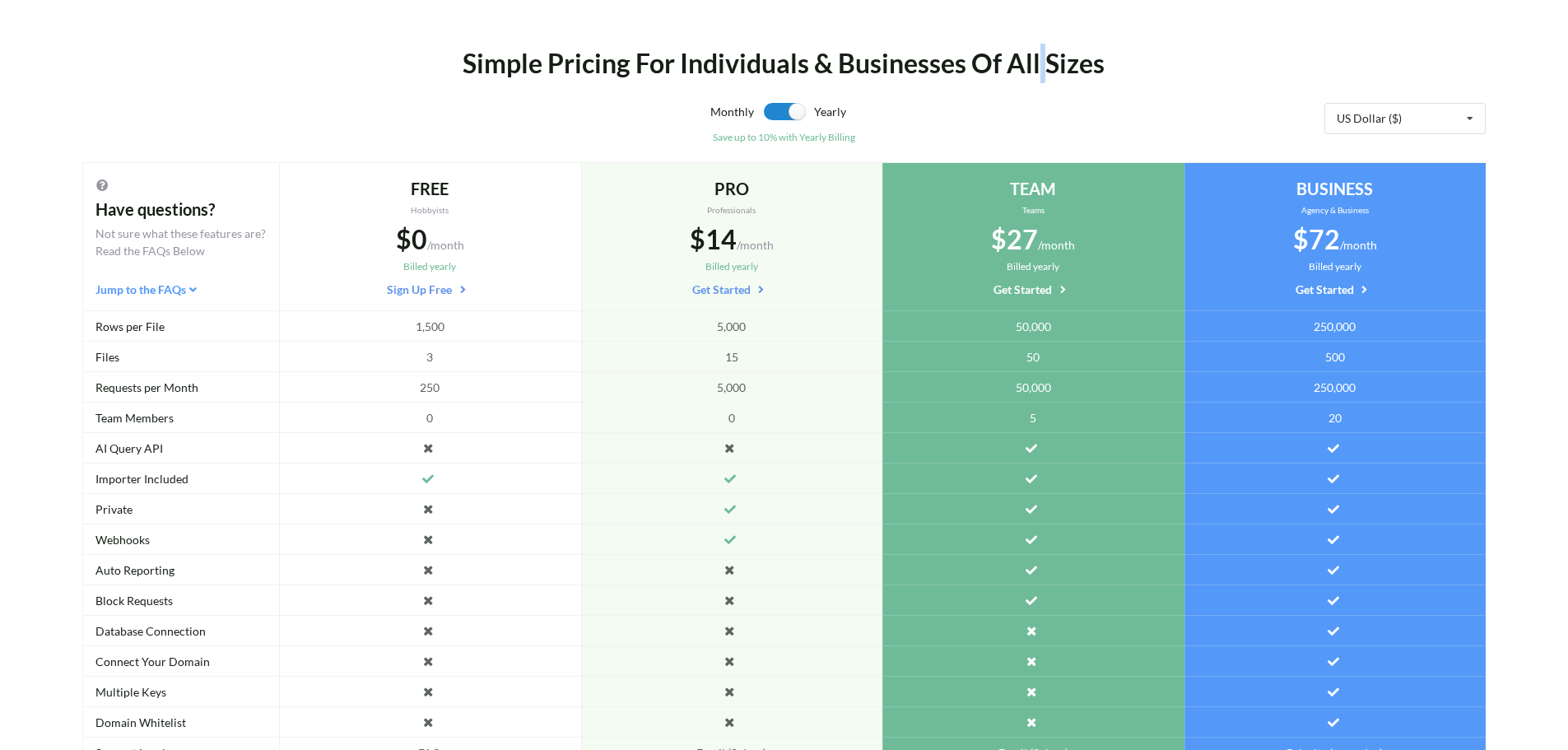
click at [1039, 71] on div "Simple Pricing For Individuals & Businesses Of All Sizes" at bounding box center [784, 63] width 1165 height 40
click at [1002, 72] on div "Simple Pricing For Individuals & Businesses Of All Sizes" at bounding box center [784, 63] width 1165 height 40
drag, startPoint x: 977, startPoint y: 72, endPoint x: 953, endPoint y: 80, distance: 25.3
click at [953, 80] on div "Simple Pricing For Individuals & Businesses Of All Sizes" at bounding box center [784, 63] width 1165 height 40
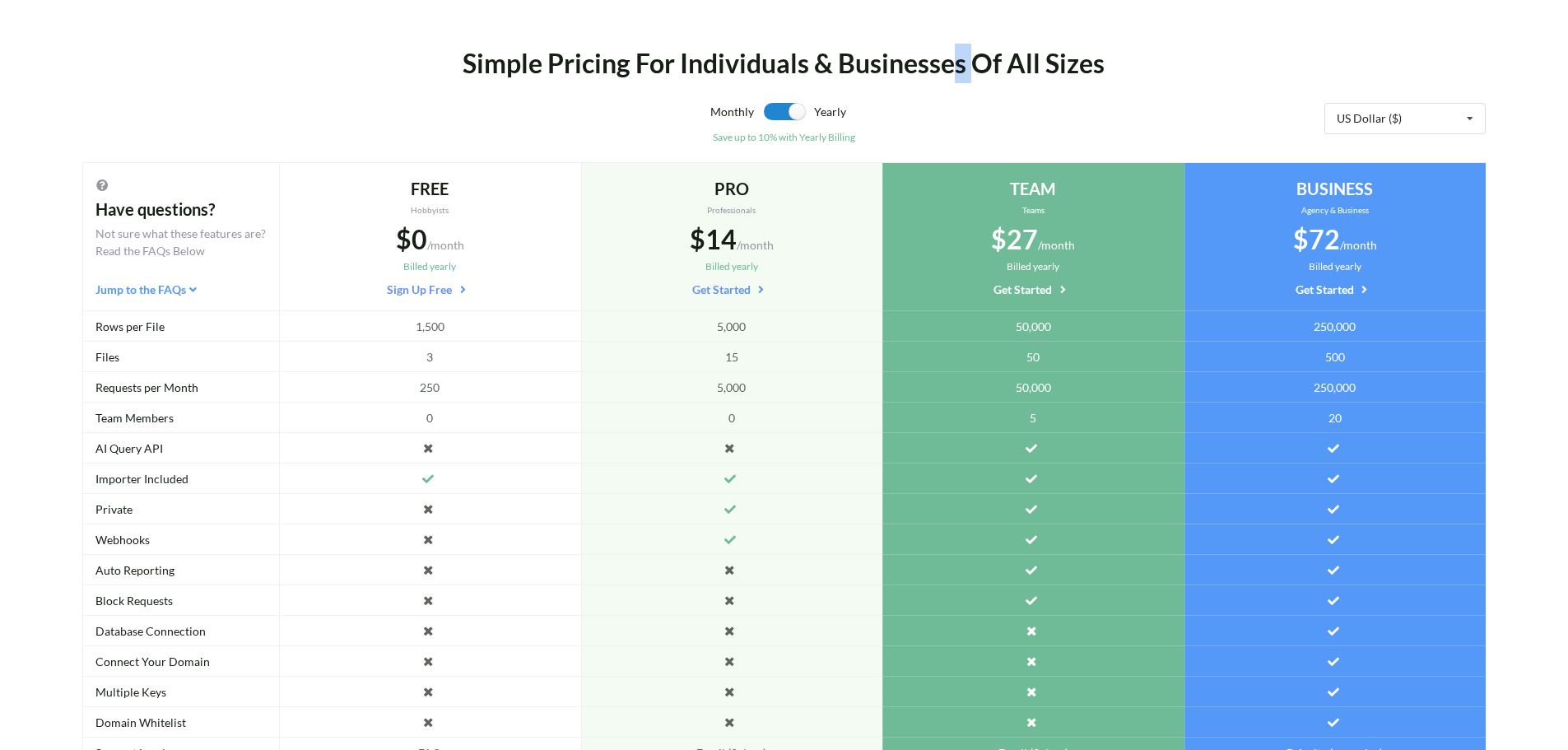
click at [968, 72] on div "Simple Pricing For Individuals & Businesses Of All Sizes" at bounding box center [784, 63] width 1165 height 40
click at [834, 67] on div "Simple Pricing For Individuals & Businesses Of All Sizes" at bounding box center [784, 63] width 1165 height 40
drag, startPoint x: 834, startPoint y: 67, endPoint x: 796, endPoint y: 67, distance: 38.0
click at [796, 67] on div "Simple Pricing For Individuals & Businesses Of All Sizes" at bounding box center [784, 63] width 1165 height 40
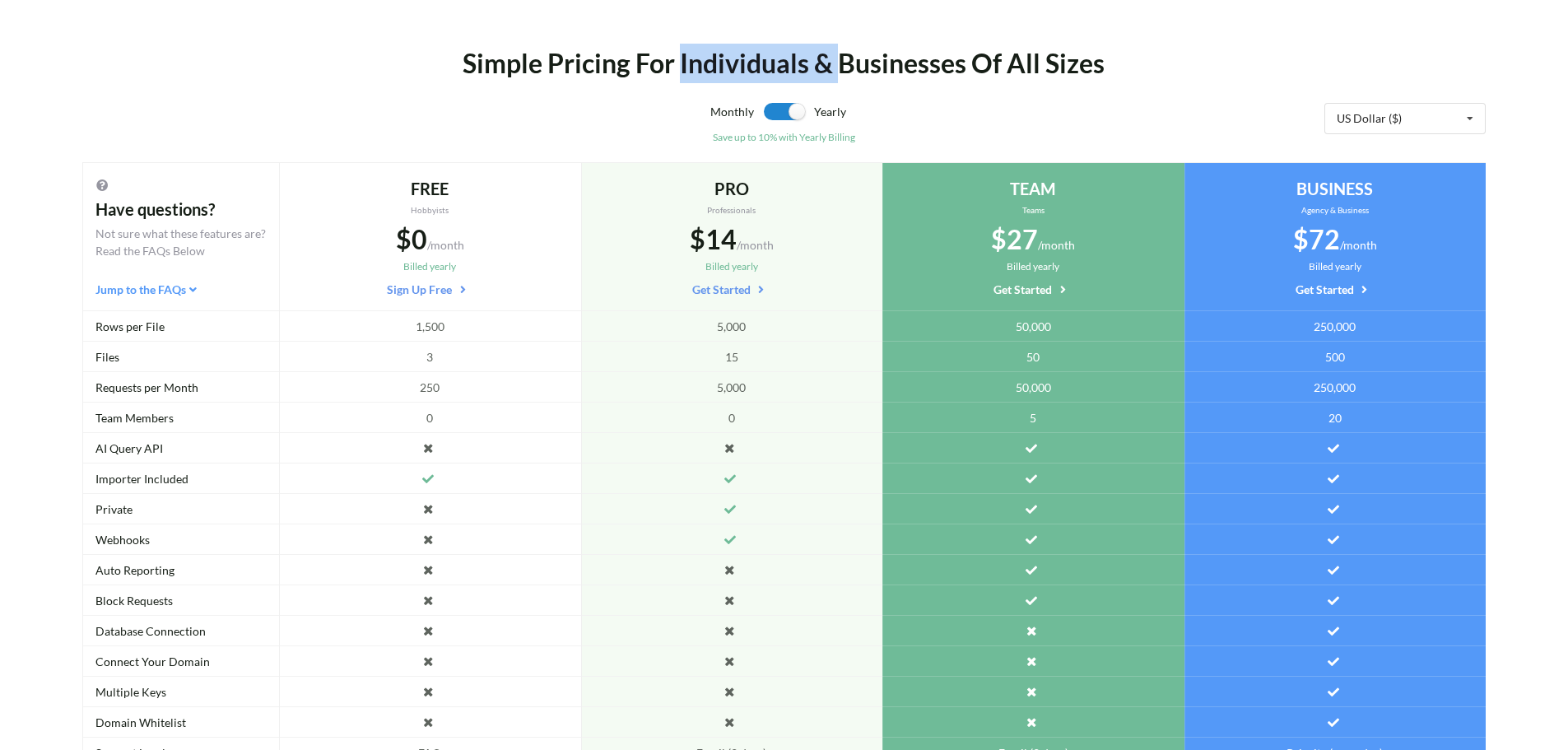
click at [810, 73] on div "Simple Pricing For Individuals & Businesses Of All Sizes" at bounding box center [784, 63] width 1165 height 40
click at [668, 72] on div "Simple Pricing For Individuals & Businesses Of All Sizes" at bounding box center [784, 63] width 1165 height 40
click at [673, 73] on div "Simple Pricing For Individuals & Businesses Of All Sizes" at bounding box center [784, 63] width 1165 height 40
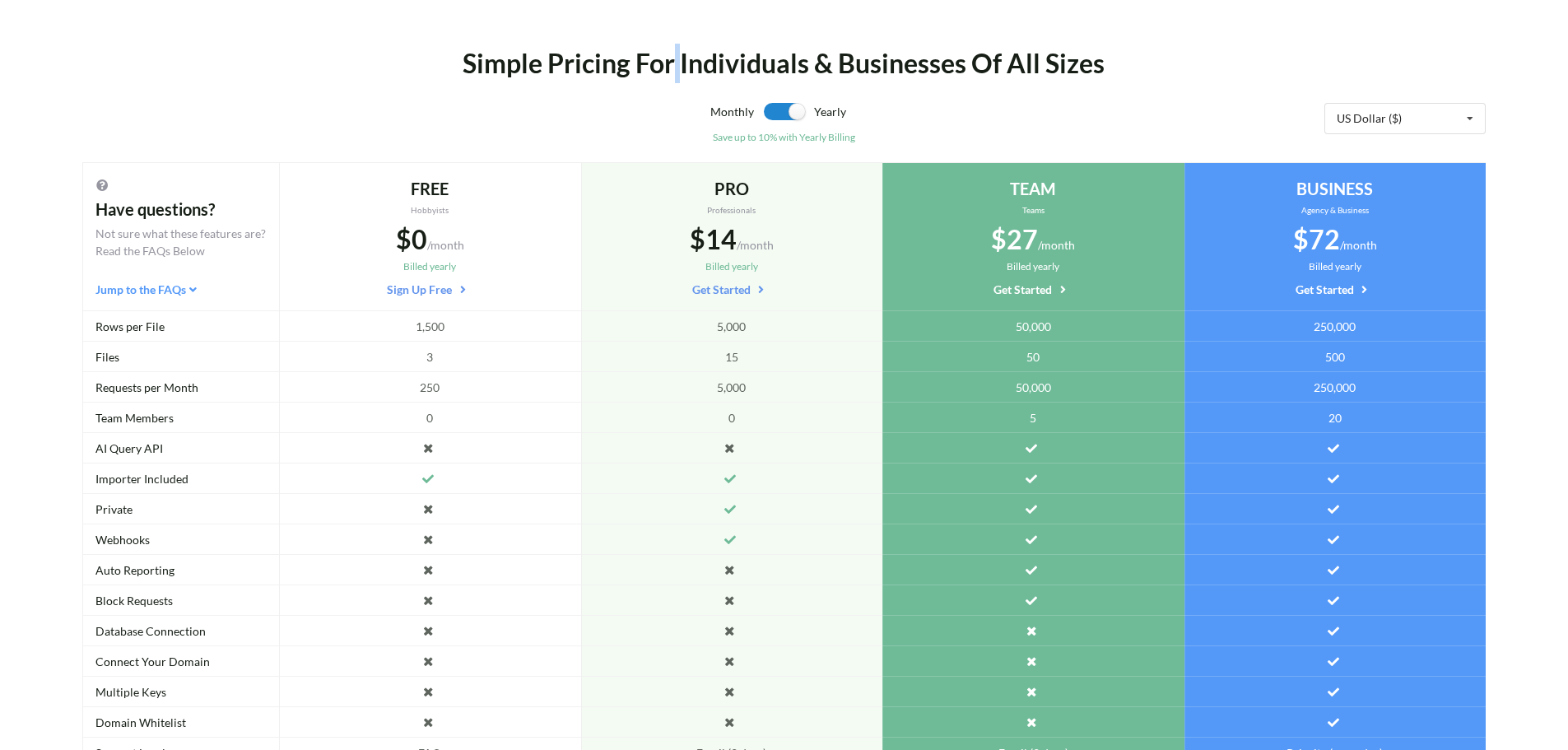
click at [673, 73] on div "Simple Pricing For Individuals & Businesses Of All Sizes" at bounding box center [784, 63] width 1165 height 40
drag, startPoint x: 638, startPoint y: 72, endPoint x: 629, endPoint y: 76, distance: 9.8
click at [629, 76] on div "Simple Pricing For Individuals & Businesses Of All Sizes" at bounding box center [784, 63] width 1165 height 40
click at [542, 66] on div "Simple Pricing For Individuals & Businesses Of All Sizes" at bounding box center [784, 63] width 1165 height 40
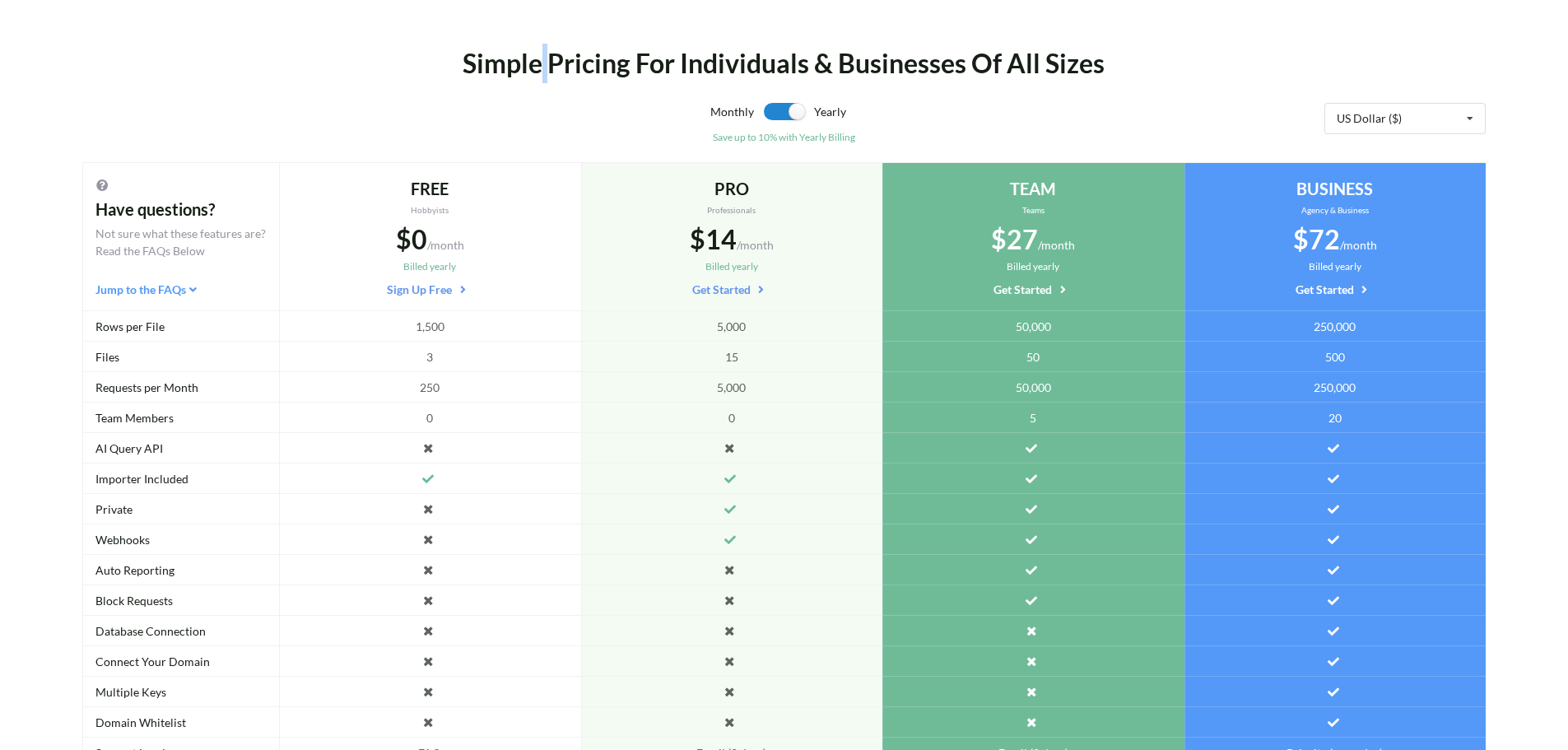
click at [542, 66] on div "Simple Pricing For Individuals & Businesses Of All Sizes" at bounding box center [784, 63] width 1165 height 40
click at [631, 67] on div "Simple Pricing For Individuals & Businesses Of All Sizes" at bounding box center [784, 63] width 1165 height 40
click at [677, 66] on div "Simple Pricing For Individuals & Businesses Of All Sizes" at bounding box center [784, 63] width 1165 height 40
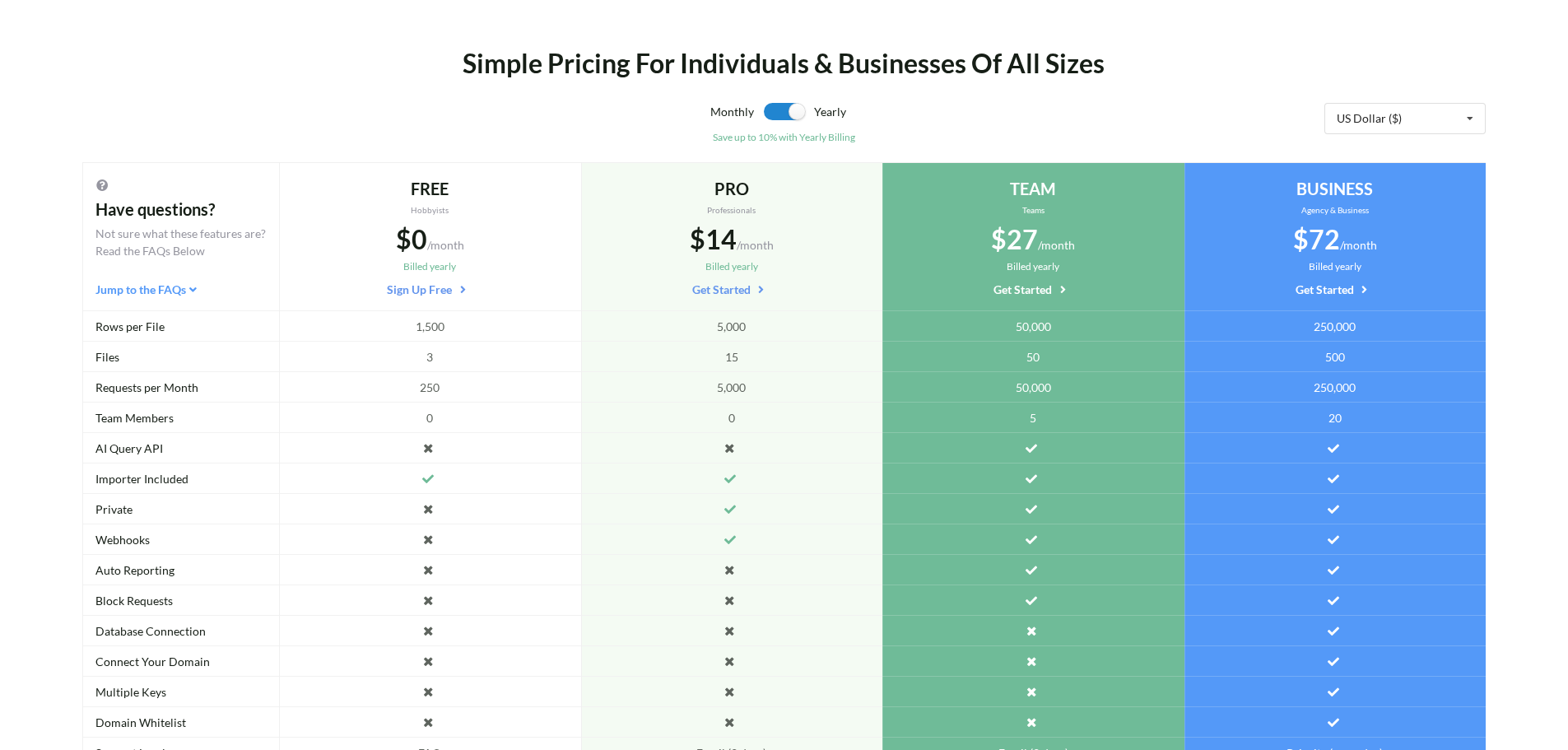
click at [801, 62] on div "Simple Pricing For Individuals & Businesses Of All Sizes" at bounding box center [784, 63] width 1165 height 40
click at [810, 64] on div "Simple Pricing For Individuals & Businesses Of All Sizes" at bounding box center [784, 63] width 1165 height 40
click at [830, 64] on div "Simple Pricing For Individuals & Businesses Of All Sizes" at bounding box center [784, 63] width 1165 height 40
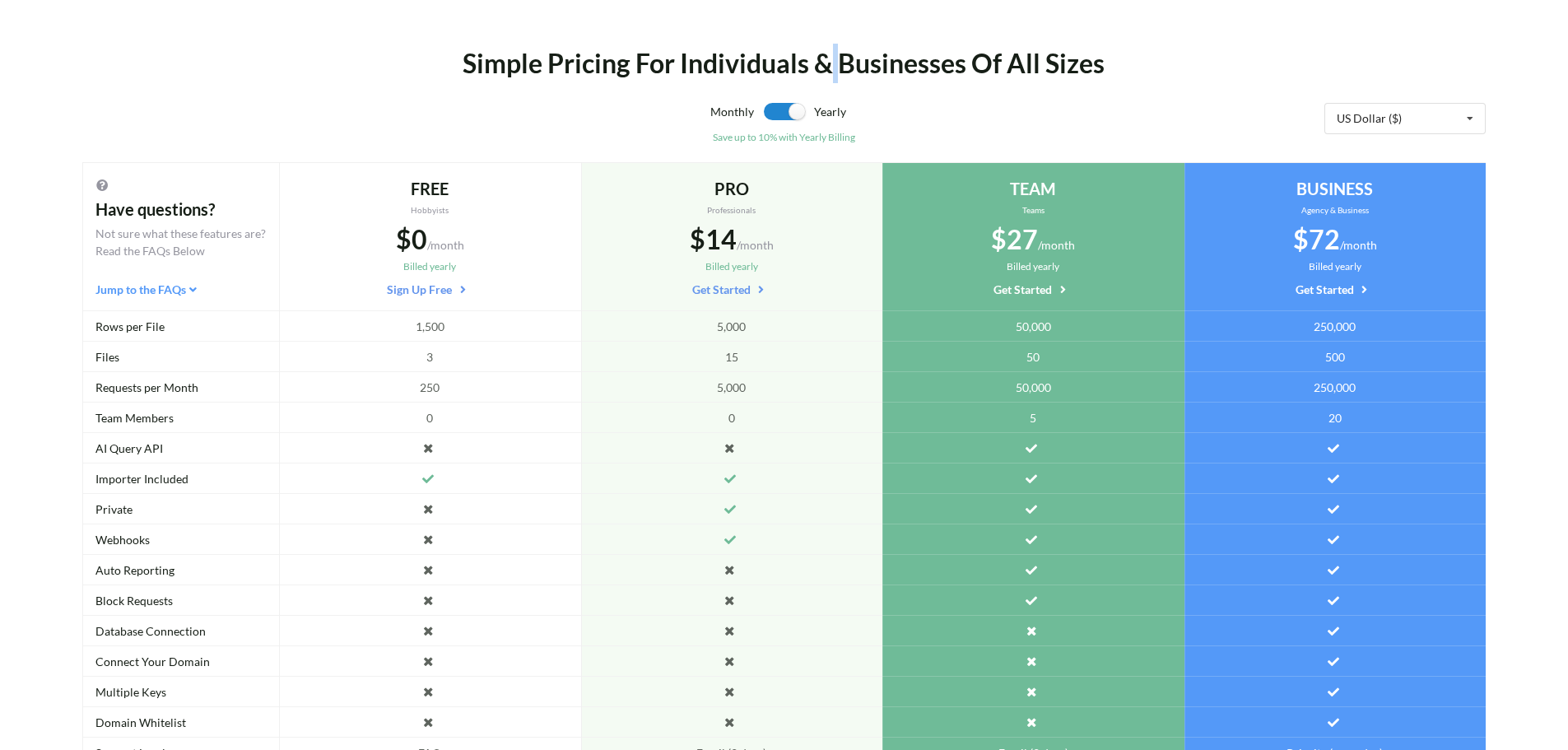
click at [830, 64] on div "Simple Pricing For Individuals & Businesses Of All Sizes" at bounding box center [784, 63] width 1165 height 40
click at [968, 68] on div "Simple Pricing For Individuals & Businesses Of All Sizes" at bounding box center [784, 63] width 1165 height 40
click at [997, 68] on div "Simple Pricing For Individuals & Businesses Of All Sizes" at bounding box center [784, 63] width 1165 height 40
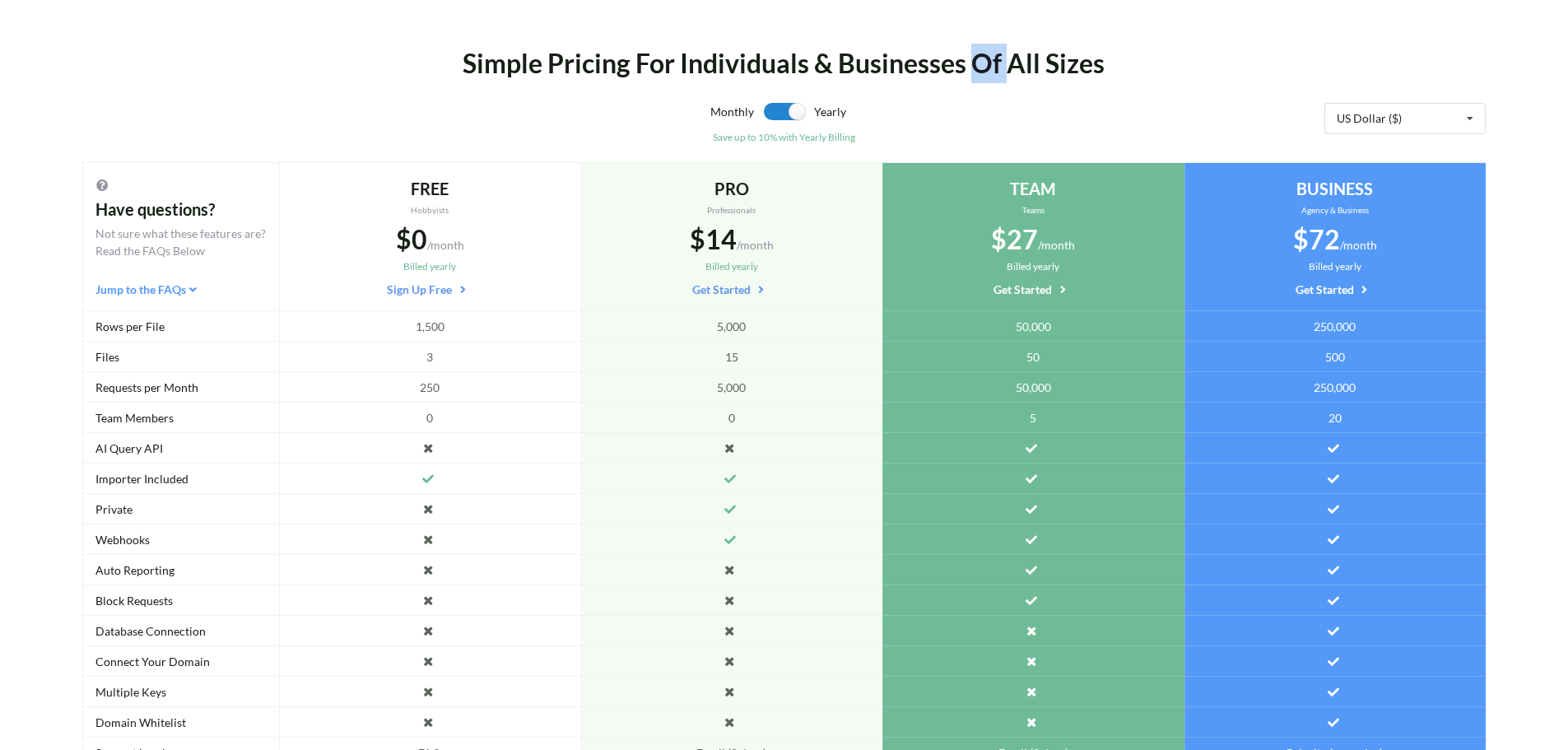
click at [1000, 71] on div "Simple Pricing For Individuals & Businesses Of All Sizes" at bounding box center [784, 63] width 1165 height 40
drag, startPoint x: 1052, startPoint y: 65, endPoint x: 1036, endPoint y: 74, distance: 18.4
click at [1036, 74] on div "Simple Pricing For Individuals & Businesses Of All Sizes" at bounding box center [784, 63] width 1165 height 40
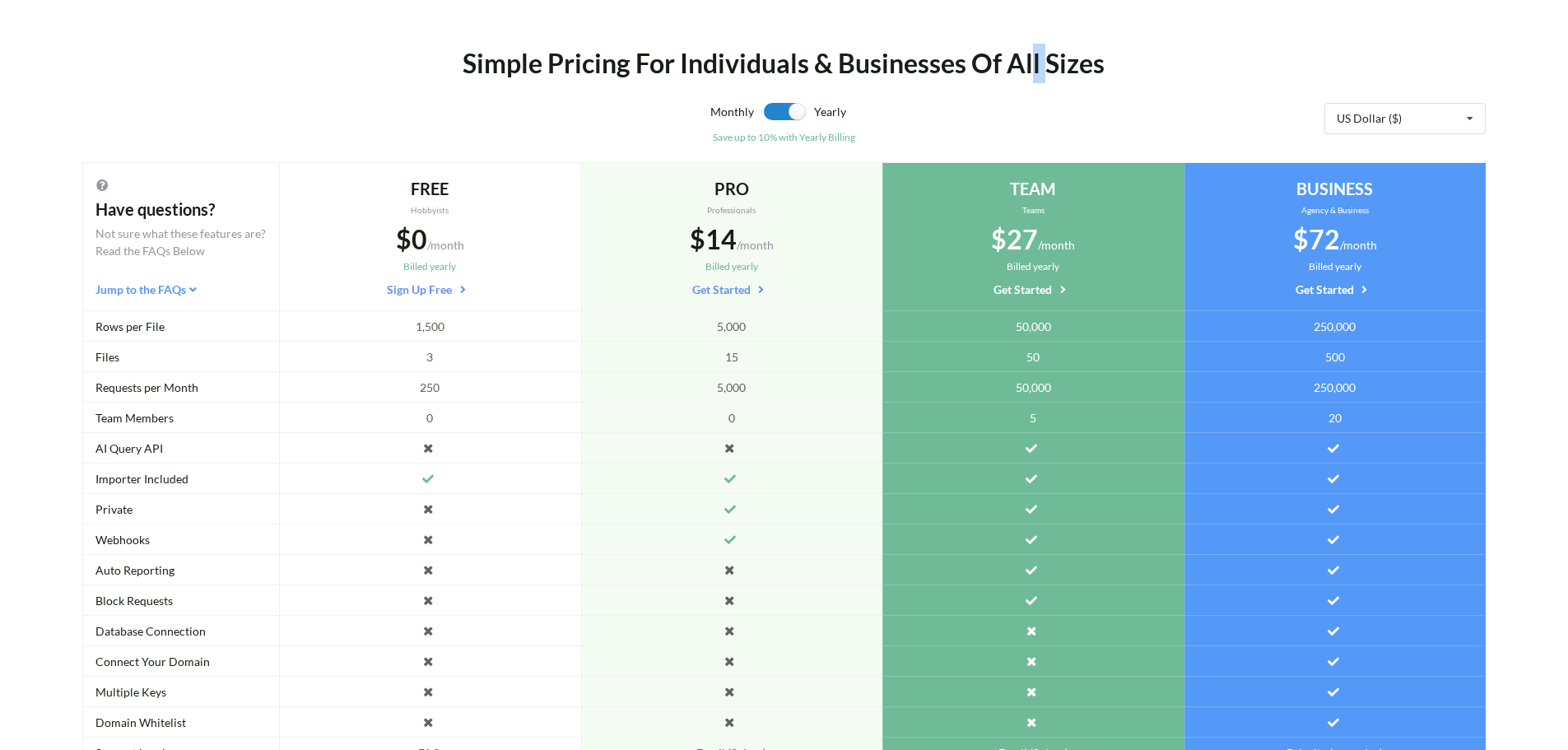
drag, startPoint x: 1036, startPoint y: 74, endPoint x: 1044, endPoint y: 65, distance: 12.0
click at [1044, 65] on div "Simple Pricing For Individuals & Businesses Of All Sizes" at bounding box center [784, 63] width 1165 height 40
click at [1043, 70] on div "Simple Pricing For Individuals & Businesses Of All Sizes" at bounding box center [784, 63] width 1165 height 40
click at [1004, 67] on div "Simple Pricing For Individuals & Businesses Of All Sizes" at bounding box center [784, 63] width 1165 height 40
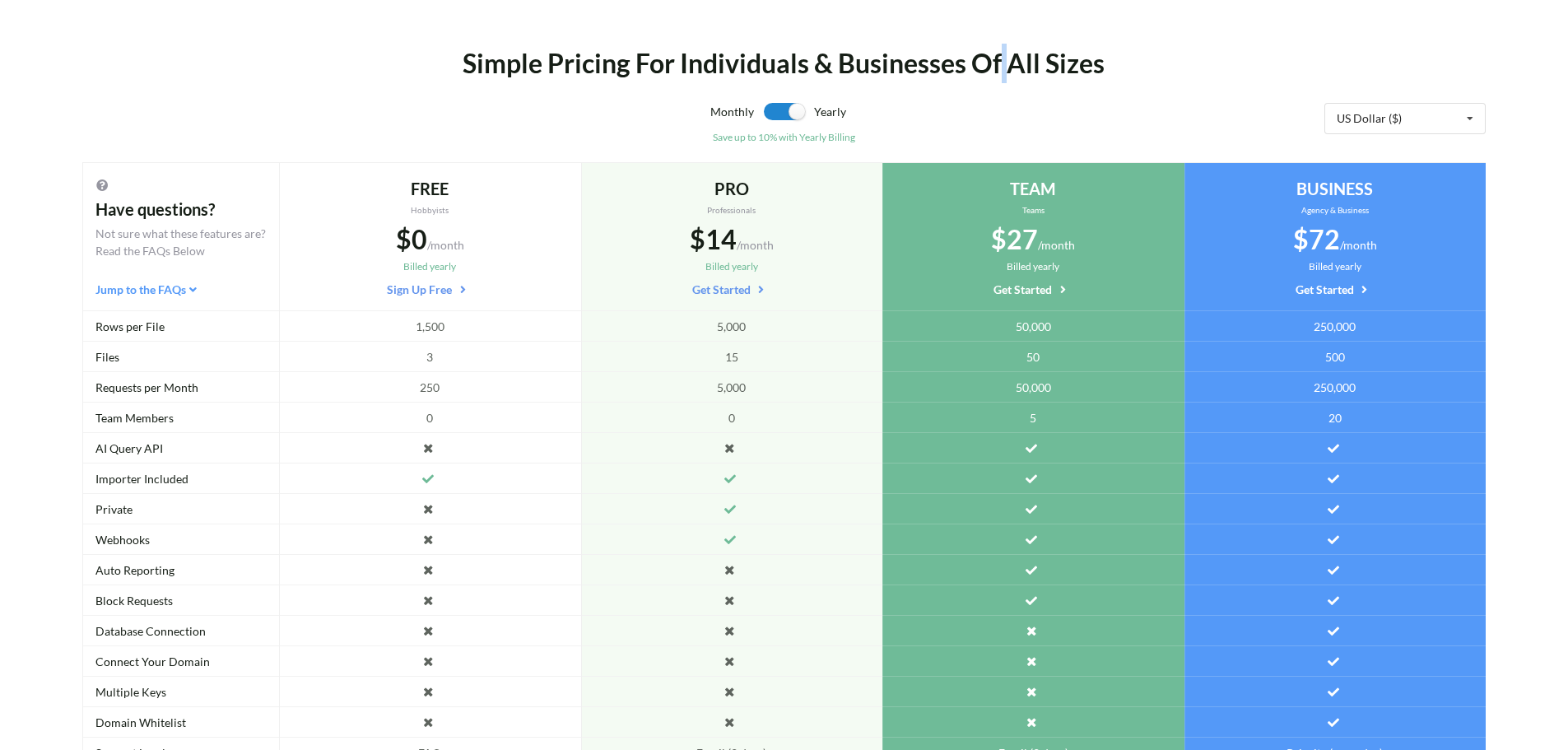
click at [1004, 67] on div "Simple Pricing For Individuals & Businesses Of All Sizes" at bounding box center [784, 63] width 1165 height 40
click at [963, 67] on div "Simple Pricing For Individuals & Businesses Of All Sizes" at bounding box center [784, 63] width 1165 height 40
click at [832, 69] on div "Simple Pricing For Individuals & Businesses Of All Sizes" at bounding box center [784, 63] width 1165 height 40
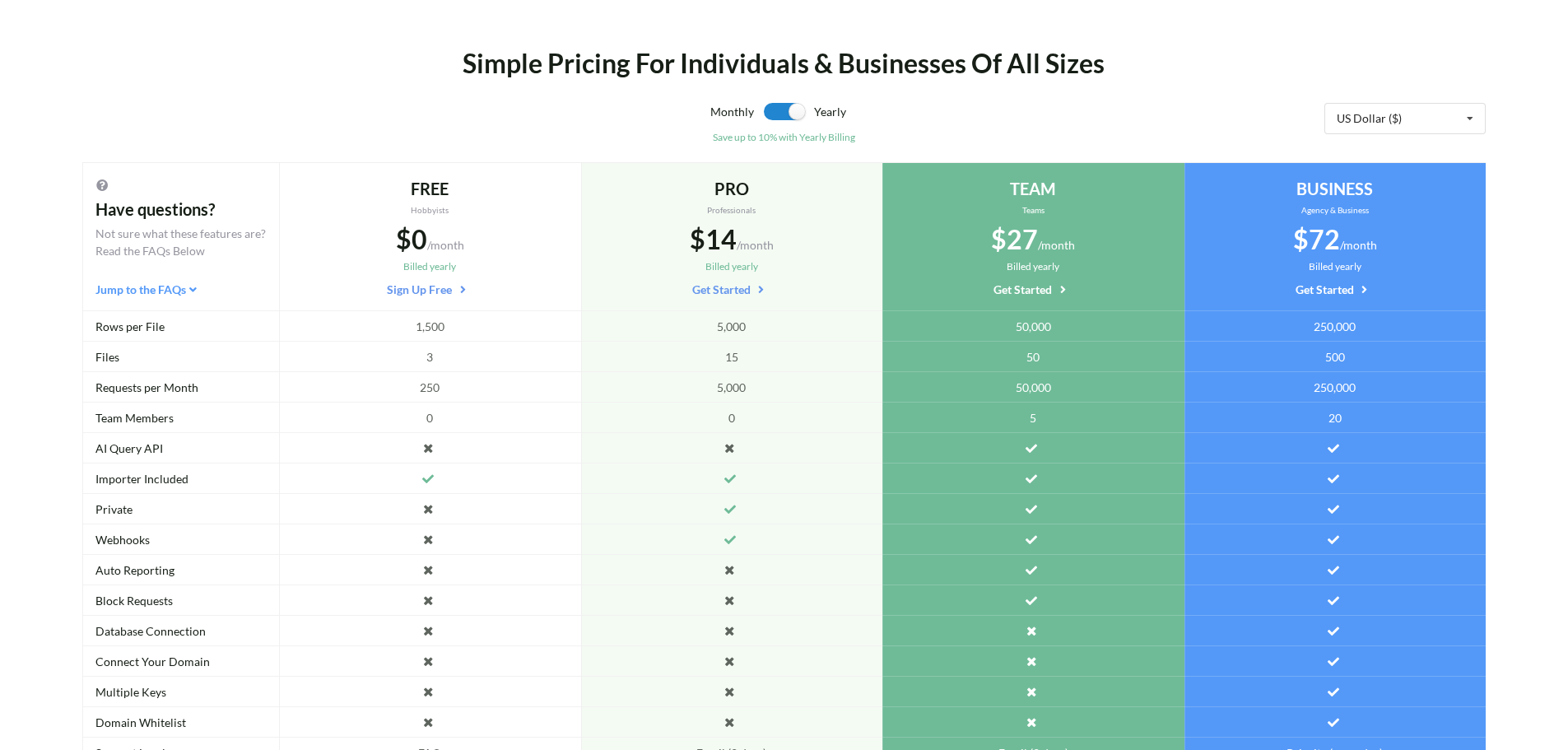
click at [812, 68] on div "Simple Pricing For Individuals & Businesses Of All Sizes" at bounding box center [784, 63] width 1165 height 40
click at [676, 74] on div "Simple Pricing For Individuals & Businesses Of All Sizes" at bounding box center [784, 63] width 1165 height 40
click at [631, 74] on div "Simple Pricing For Individuals & Businesses Of All Sizes" at bounding box center [784, 63] width 1165 height 40
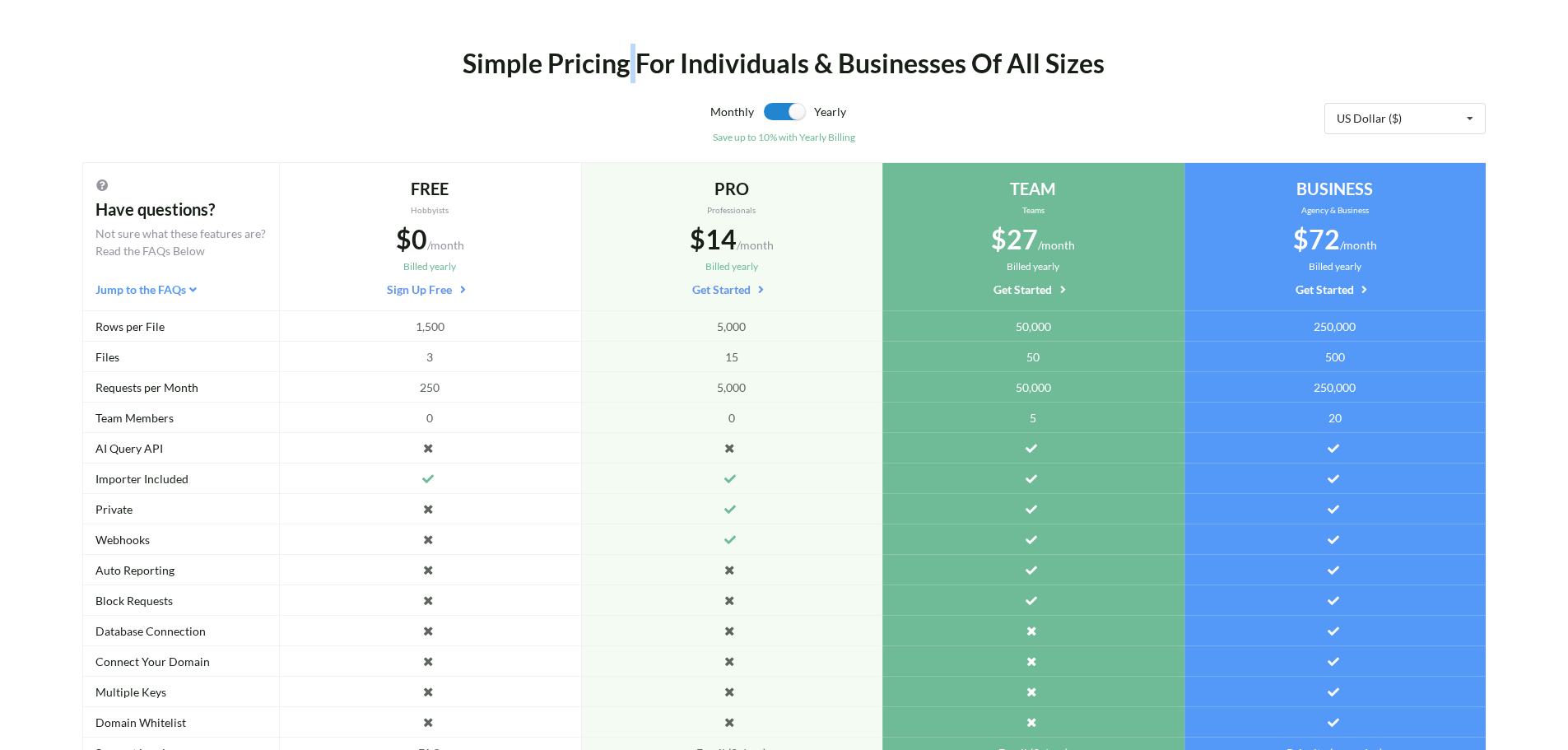
click at [631, 74] on div "Simple Pricing For Individuals & Businesses Of All Sizes" at bounding box center [784, 63] width 1165 height 40
drag, startPoint x: 530, startPoint y: 72, endPoint x: 544, endPoint y: 72, distance: 14.0
click at [544, 72] on div "Simple Pricing For Individuals & Businesses Of All Sizes" at bounding box center [784, 63] width 1165 height 40
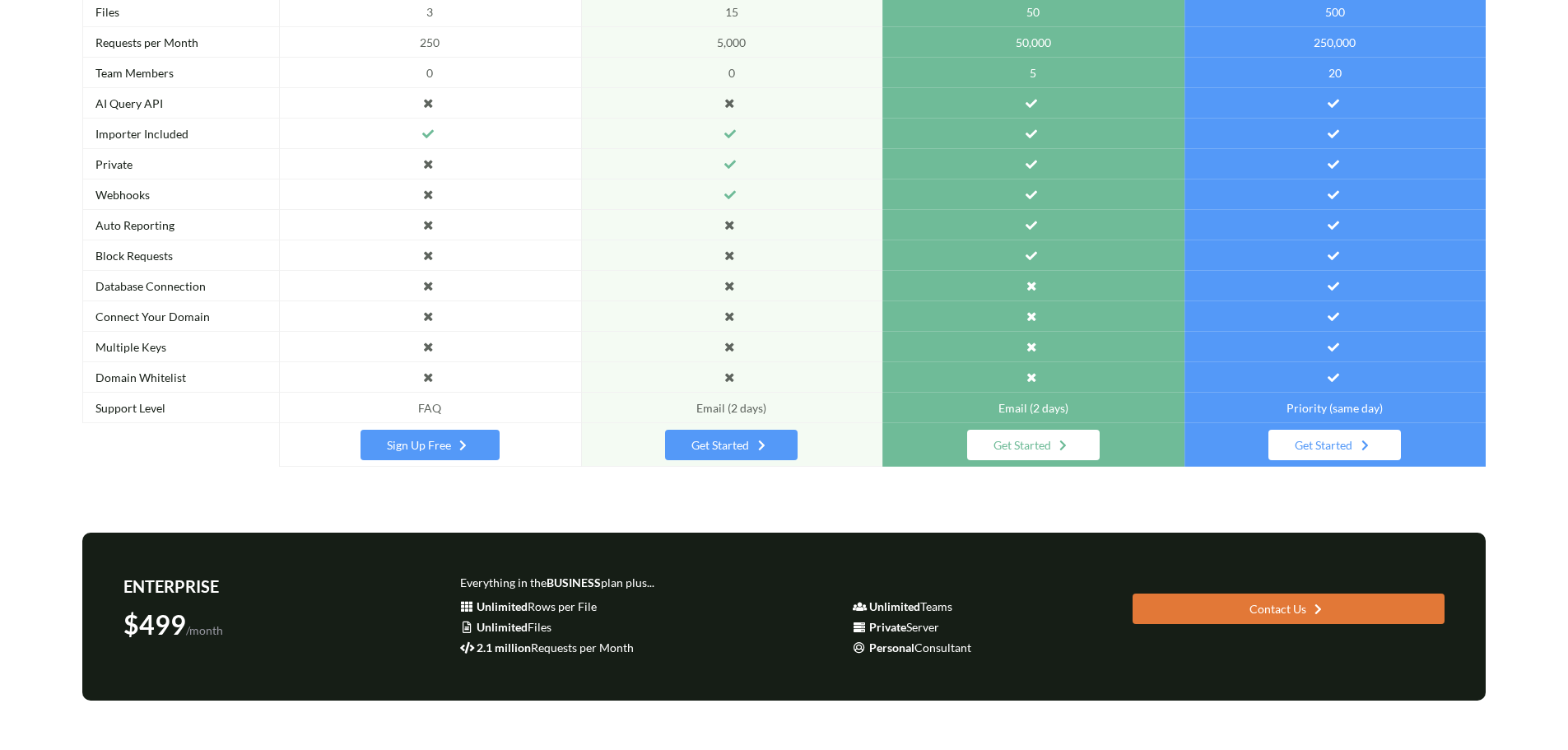
scroll to position [0, 0]
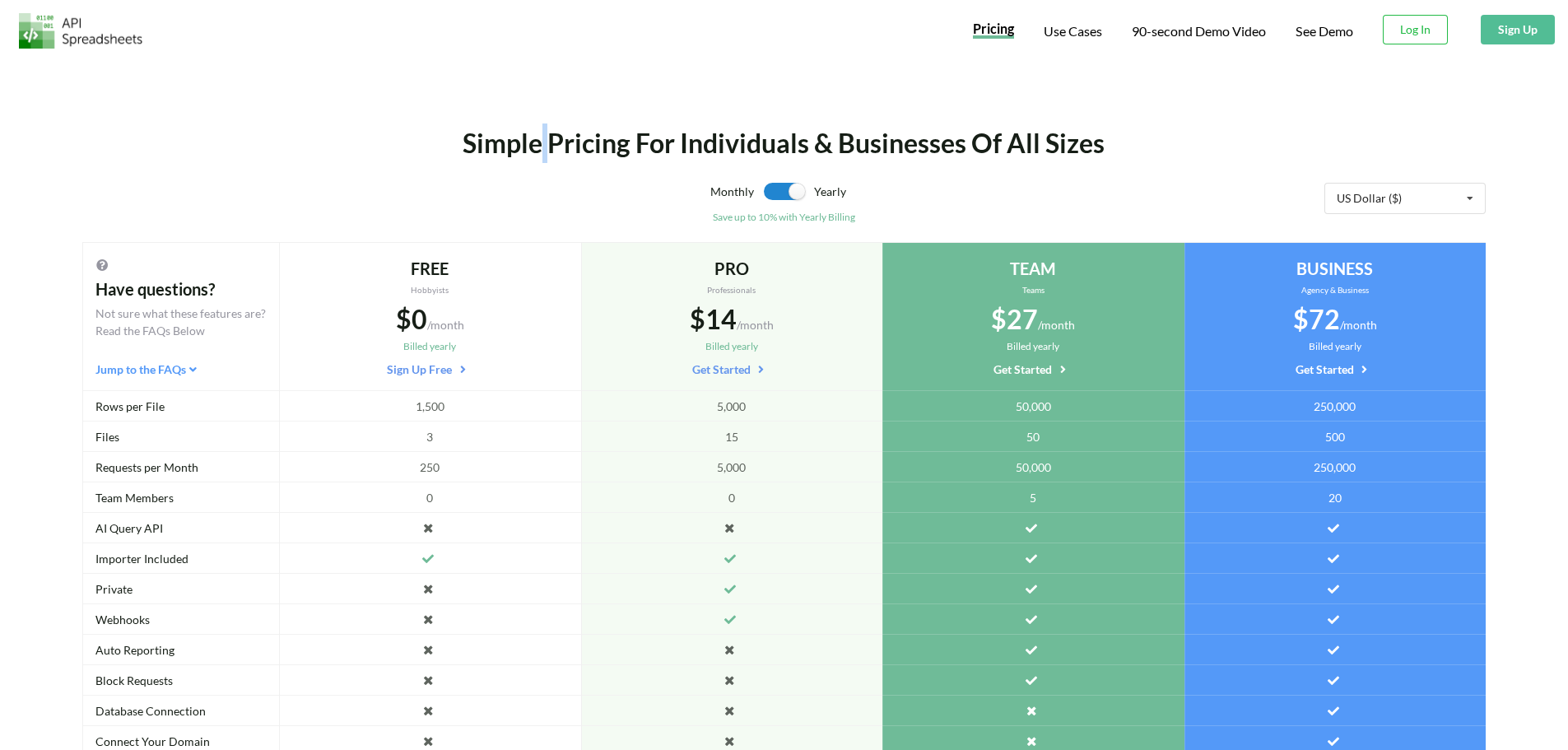
click at [148, 37] on div at bounding box center [76, 29] width 153 height 58
drag, startPoint x: 148, startPoint y: 37, endPoint x: 120, endPoint y: 37, distance: 28.0
click at [120, 37] on div at bounding box center [76, 29] width 153 height 58
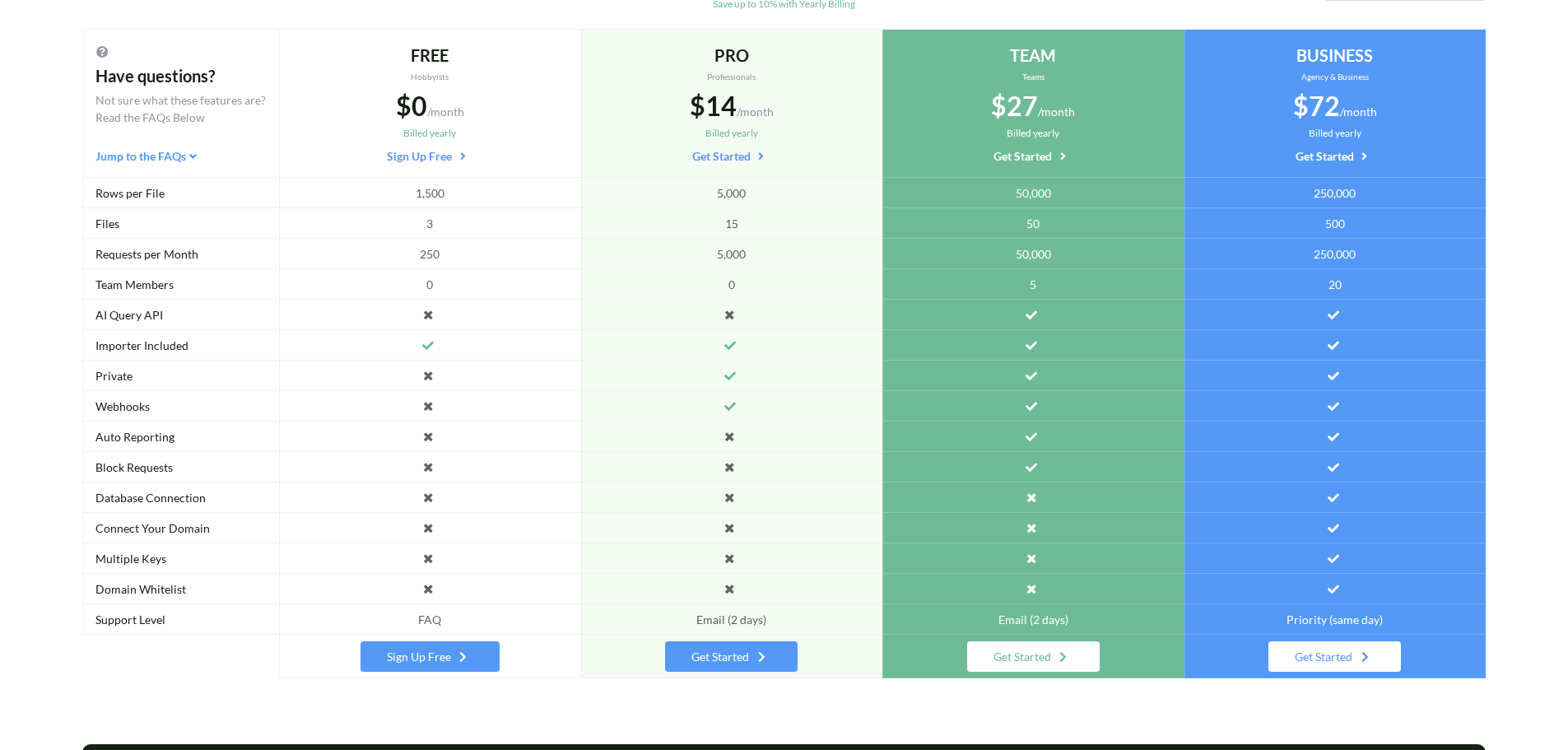
scroll to position [214, 0]
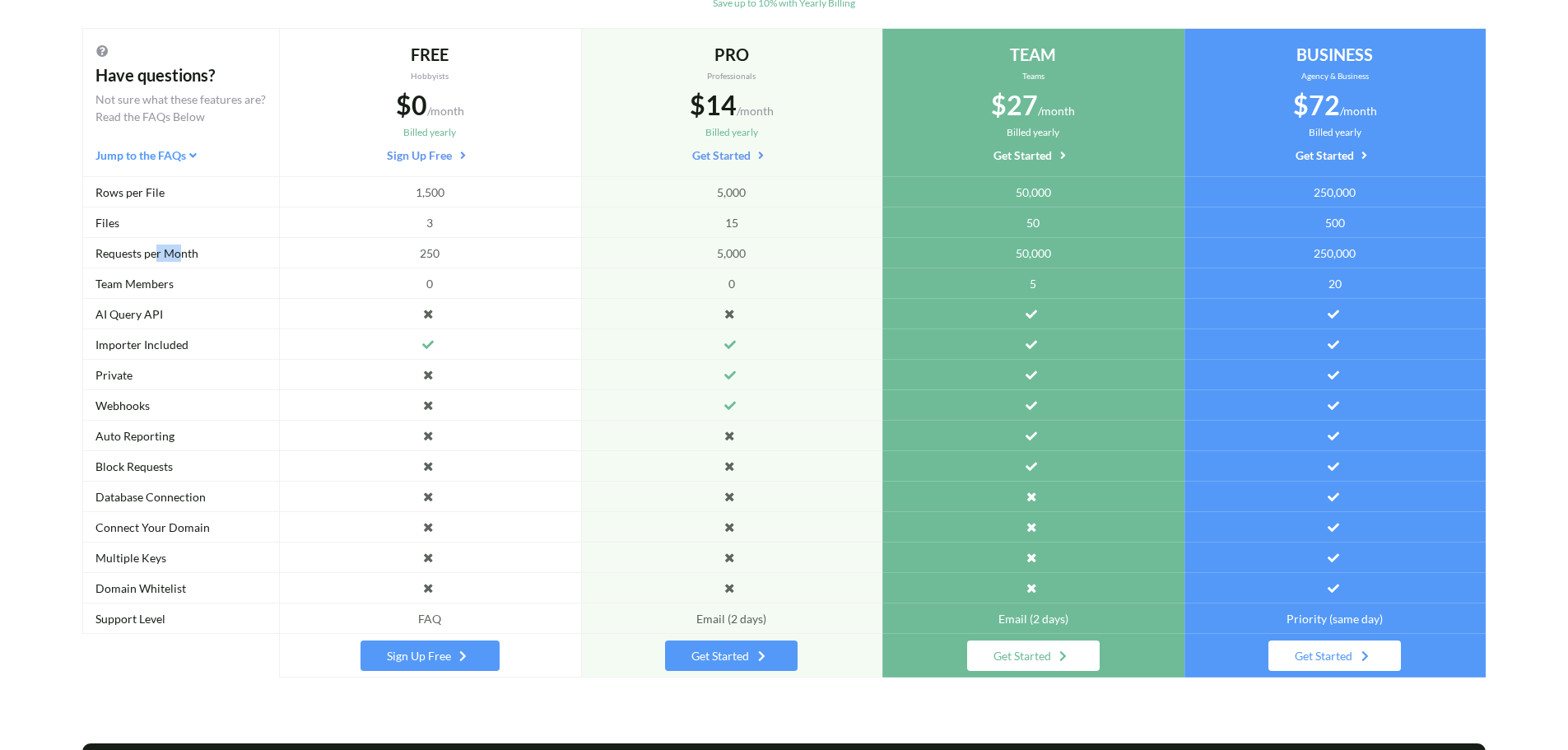
drag, startPoint x: 183, startPoint y: 264, endPoint x: 156, endPoint y: 260, distance: 27.3
click at [156, 260] on div "Requests per Month" at bounding box center [181, 252] width 197 height 30
click at [158, 260] on div "Requests per Month" at bounding box center [181, 252] width 197 height 30
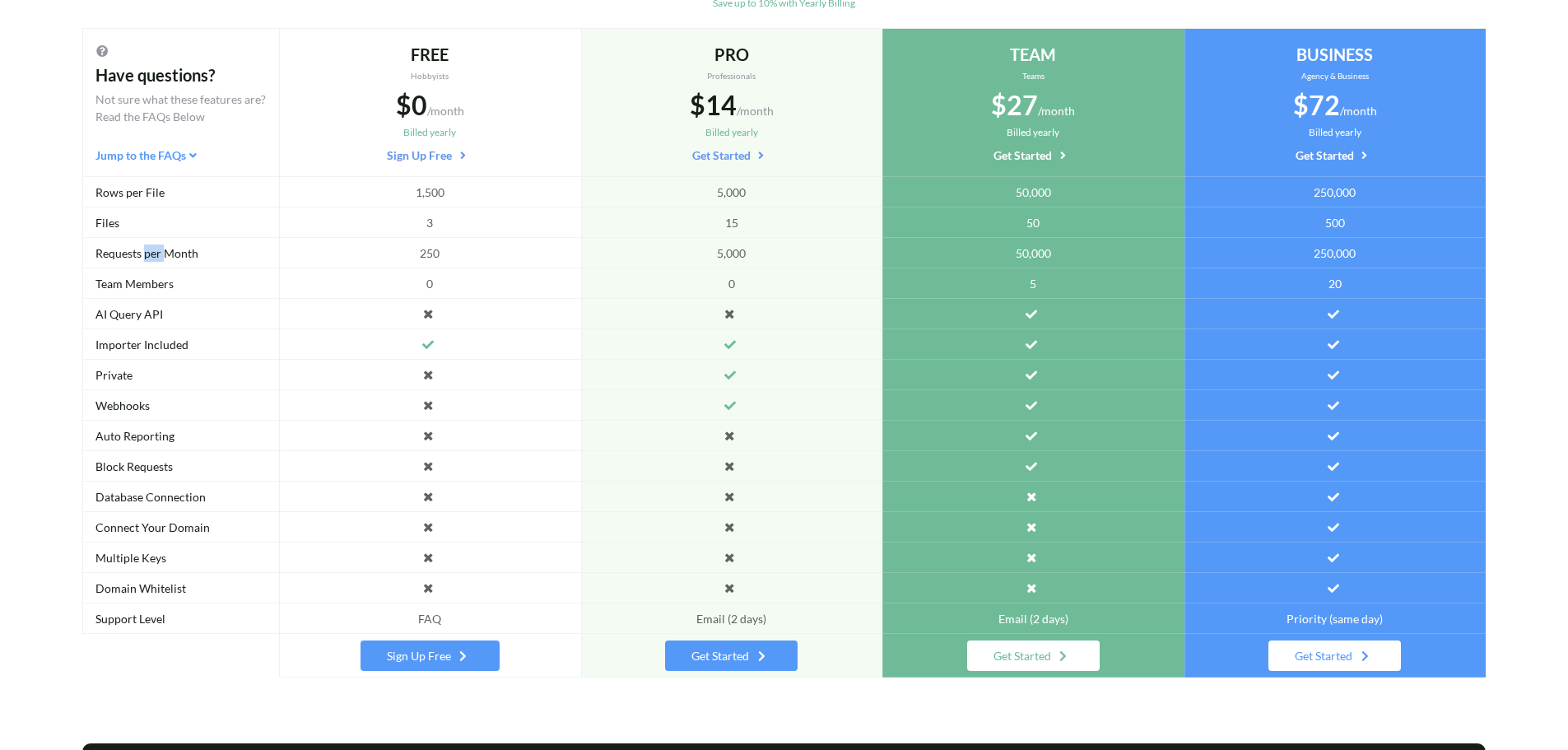
click at [158, 260] on div "Requests per Month" at bounding box center [181, 252] width 197 height 30
click at [143, 260] on div "Requests per Month" at bounding box center [181, 252] width 197 height 30
click at [159, 260] on div "Requests per Month" at bounding box center [181, 252] width 197 height 30
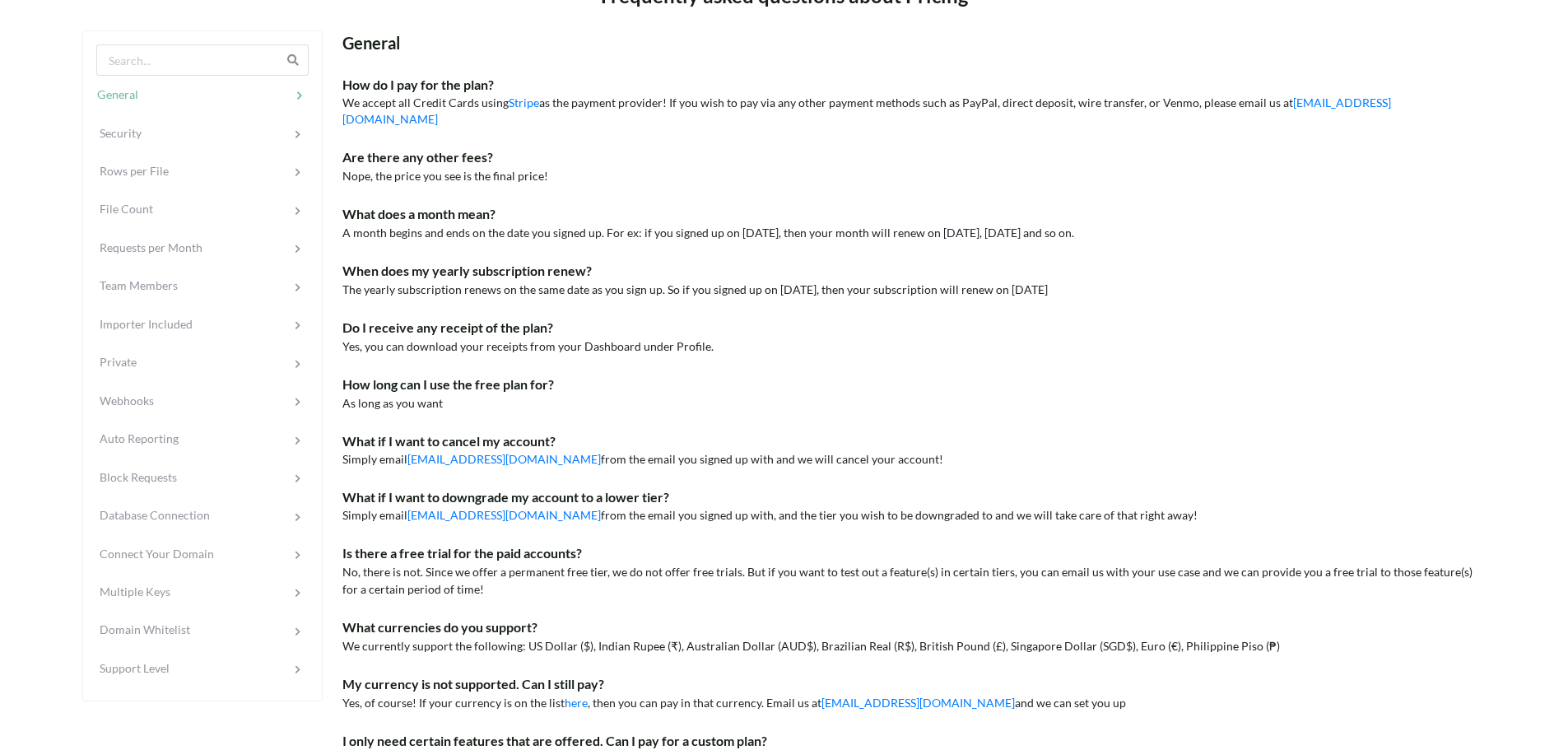
scroll to position [1340, 0]
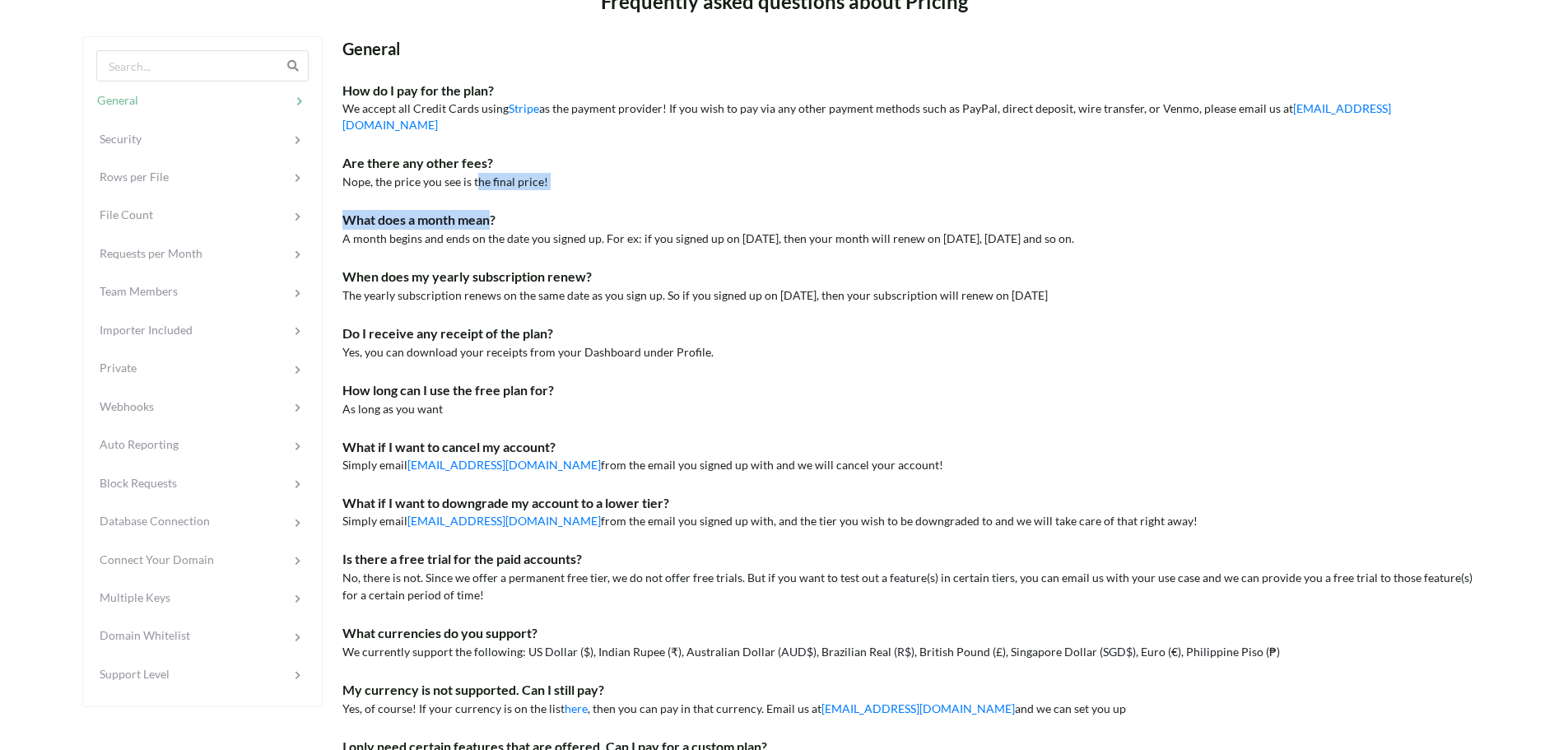
drag, startPoint x: 489, startPoint y: 182, endPoint x: 474, endPoint y: 170, distance: 19.2
click at [474, 170] on div "How do I pay for the plan? We accept all Credit Cards using Stripe as the payme…" at bounding box center [914, 521] width 1143 height 881
click at [493, 174] on span "Nope, the price you see is the final price!" at bounding box center [445, 181] width 205 height 14
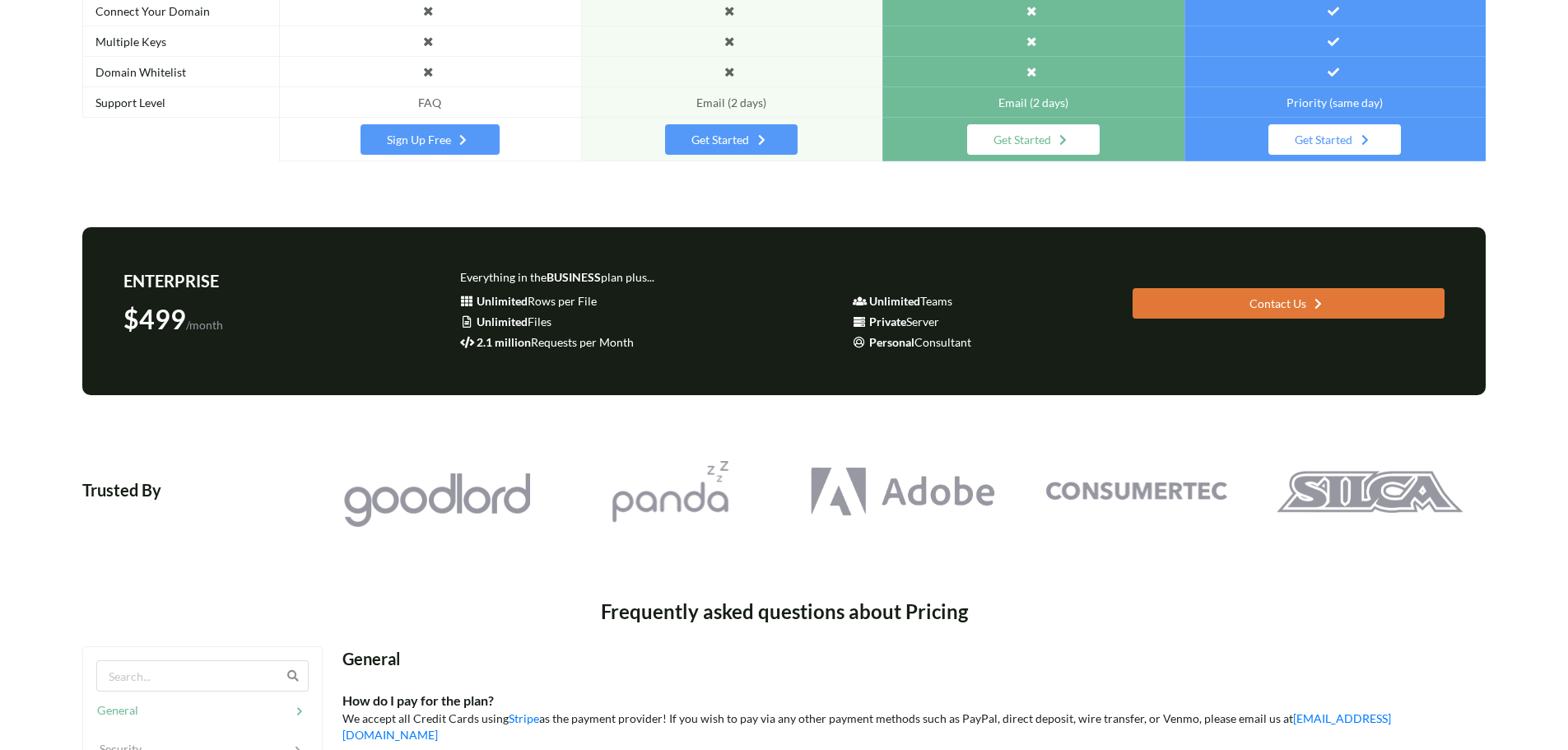
scroll to position [0, 0]
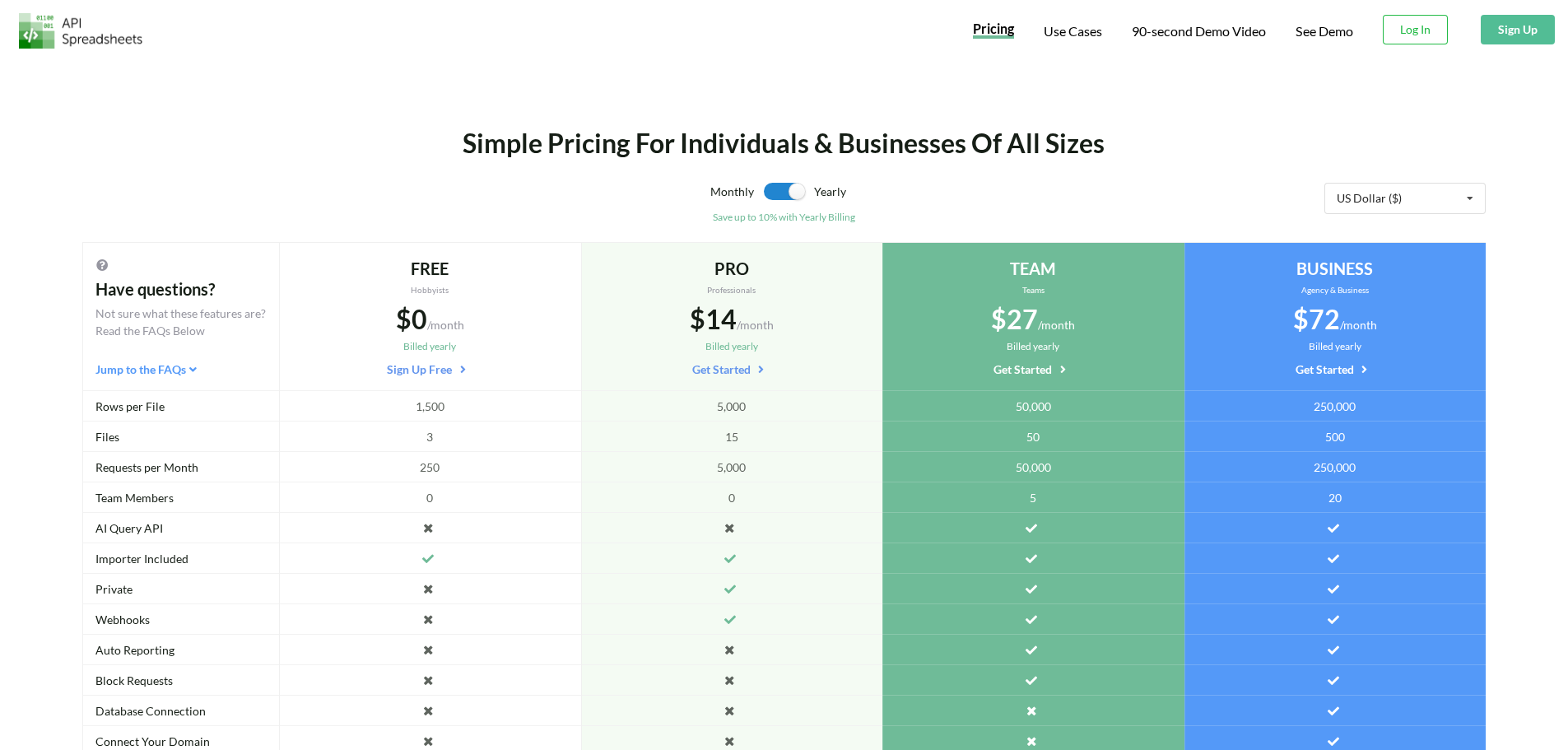
click at [77, 33] on img at bounding box center [81, 30] width 123 height 35
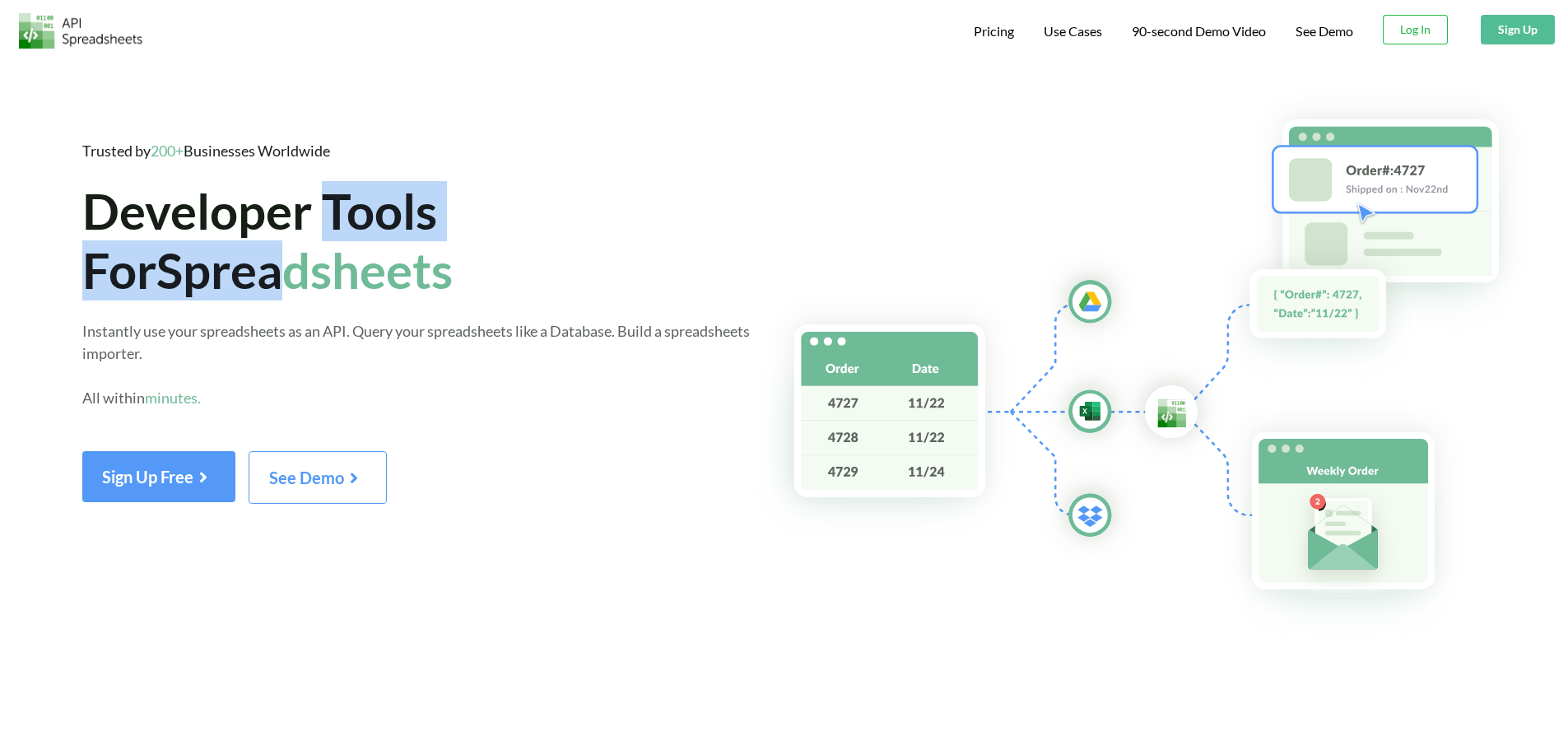
drag, startPoint x: 305, startPoint y: 257, endPoint x: 323, endPoint y: 217, distance: 43.9
click at [323, 217] on span "Developer Tools For Spreadsheets" at bounding box center [267, 240] width 370 height 119
click at [320, 220] on span "Developer Tools For Spreadsheets" at bounding box center [267, 240] width 370 height 119
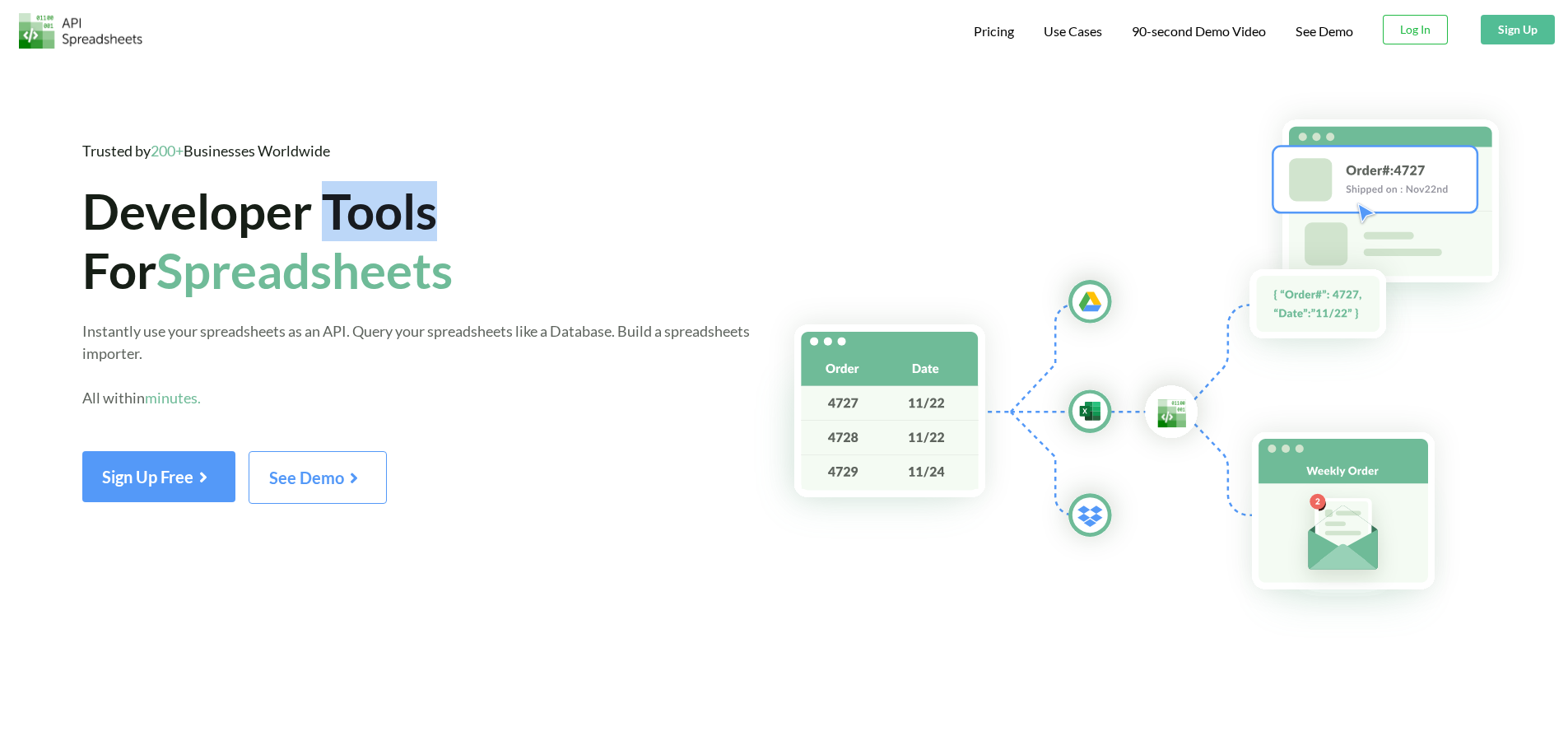
click at [320, 220] on span "Developer Tools For Spreadsheets" at bounding box center [267, 240] width 370 height 119
click at [318, 222] on span "Developer Tools For Spreadsheets" at bounding box center [267, 240] width 370 height 119
click at [313, 228] on span "Developer Tools For Spreadsheets" at bounding box center [267, 240] width 370 height 119
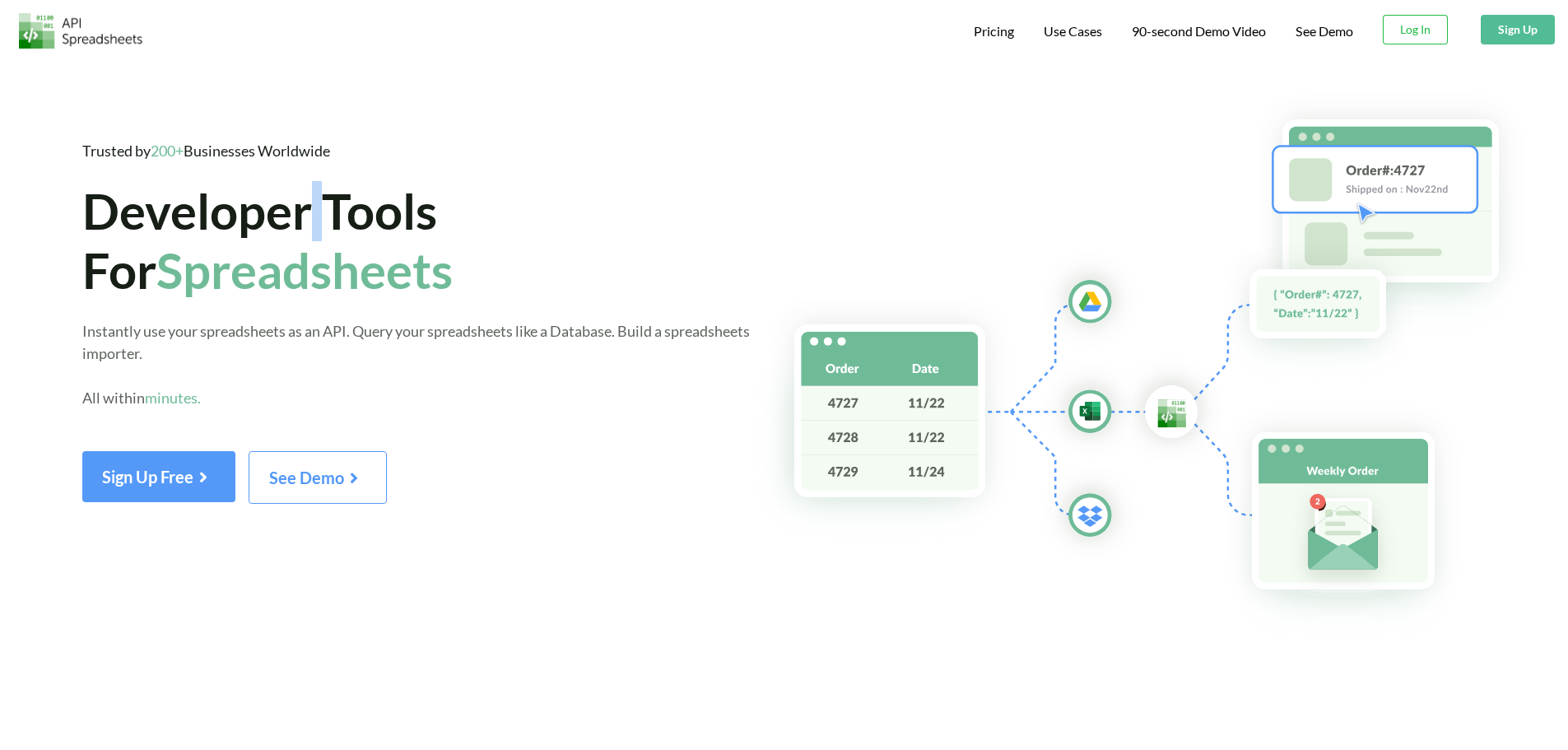
click at [313, 228] on span "Developer Tools For Spreadsheets" at bounding box center [267, 240] width 370 height 119
click at [158, 289] on span "Developer Tools For Spreadsheets" at bounding box center [267, 240] width 370 height 119
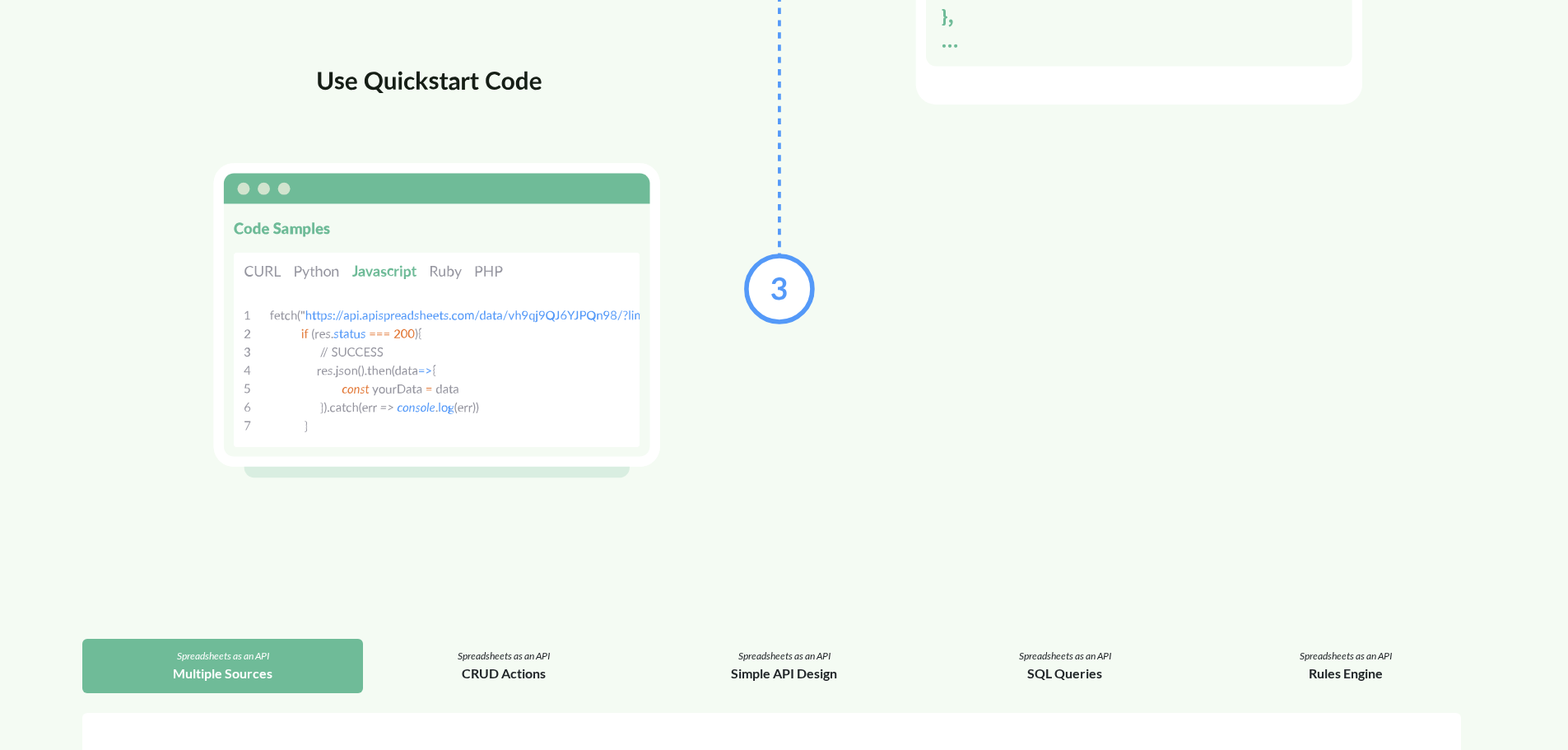
scroll to position [1861, 0]
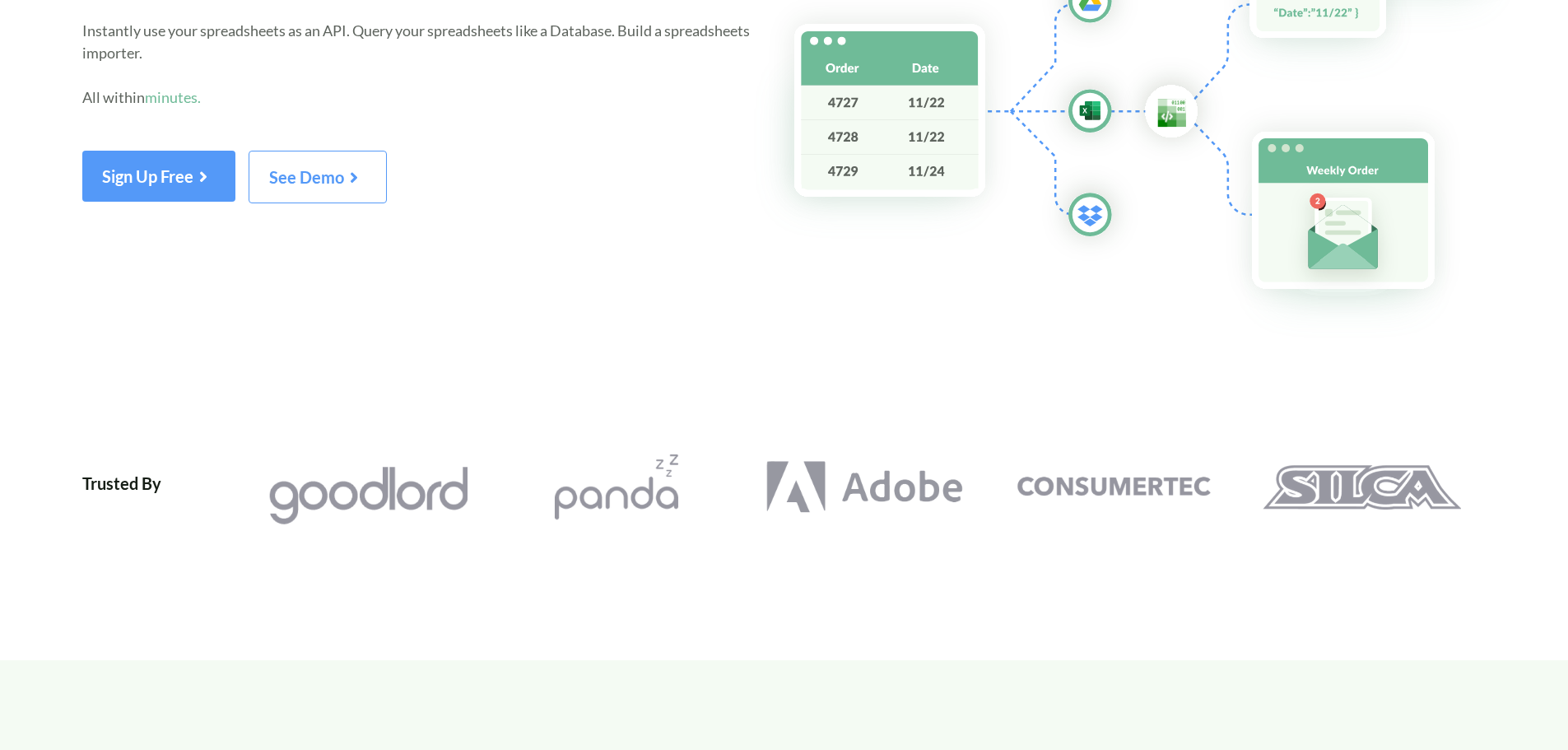
scroll to position [0, 0]
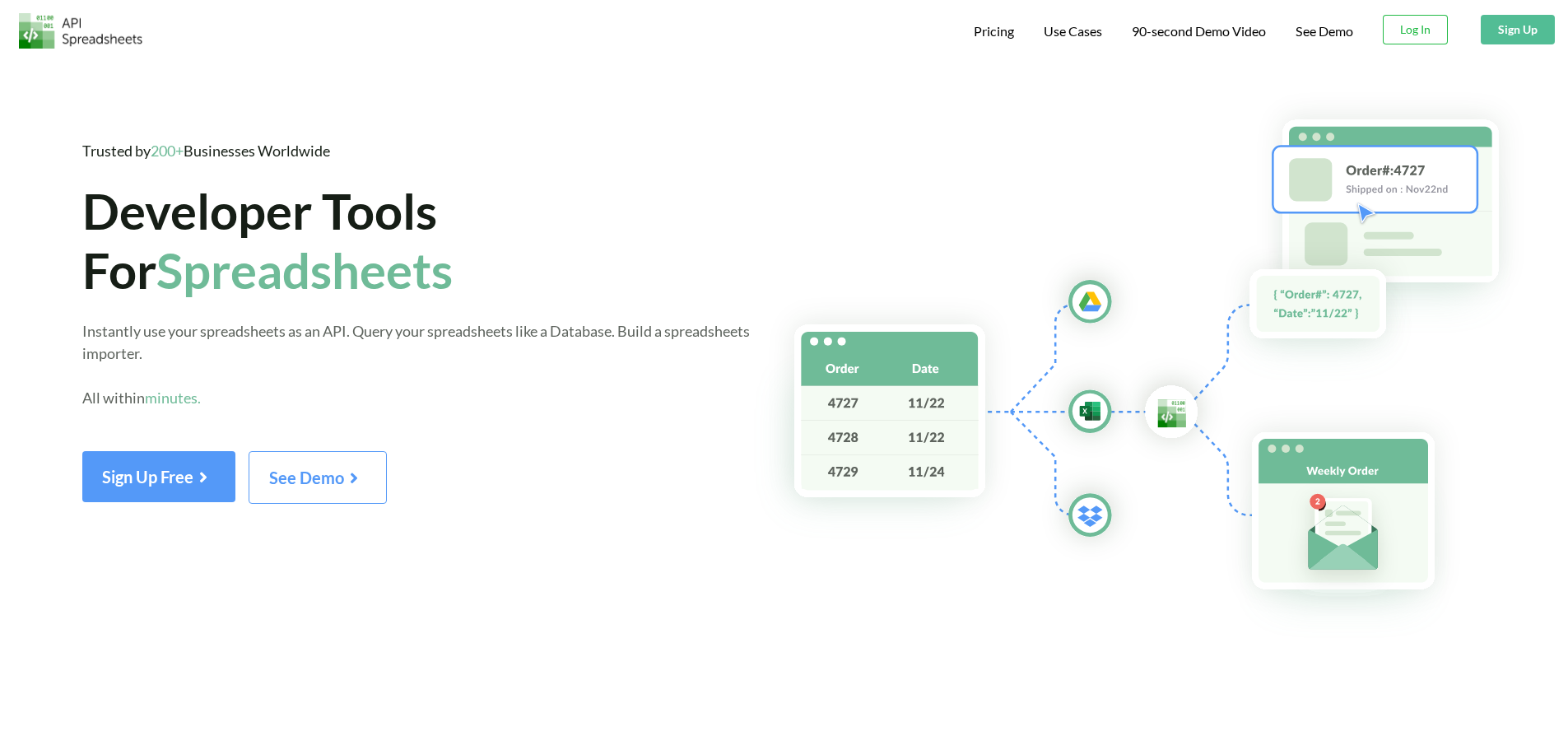
click at [995, 45] on div "Pricing" at bounding box center [993, 29] width 62 height 36
click at [993, 33] on span "Pricing" at bounding box center [994, 32] width 41 height 19
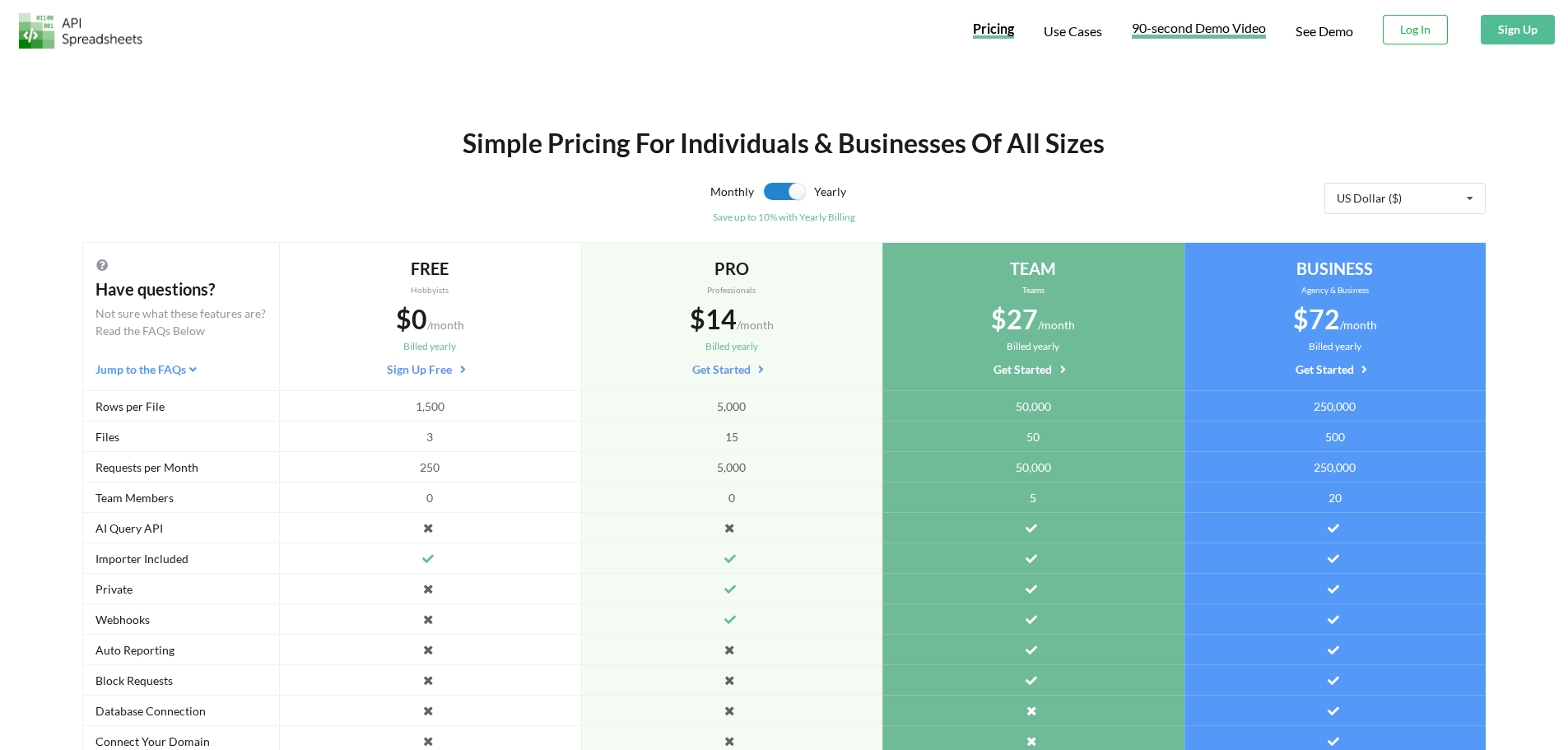
click at [1220, 38] on span "90-second Demo Video" at bounding box center [1199, 29] width 135 height 18
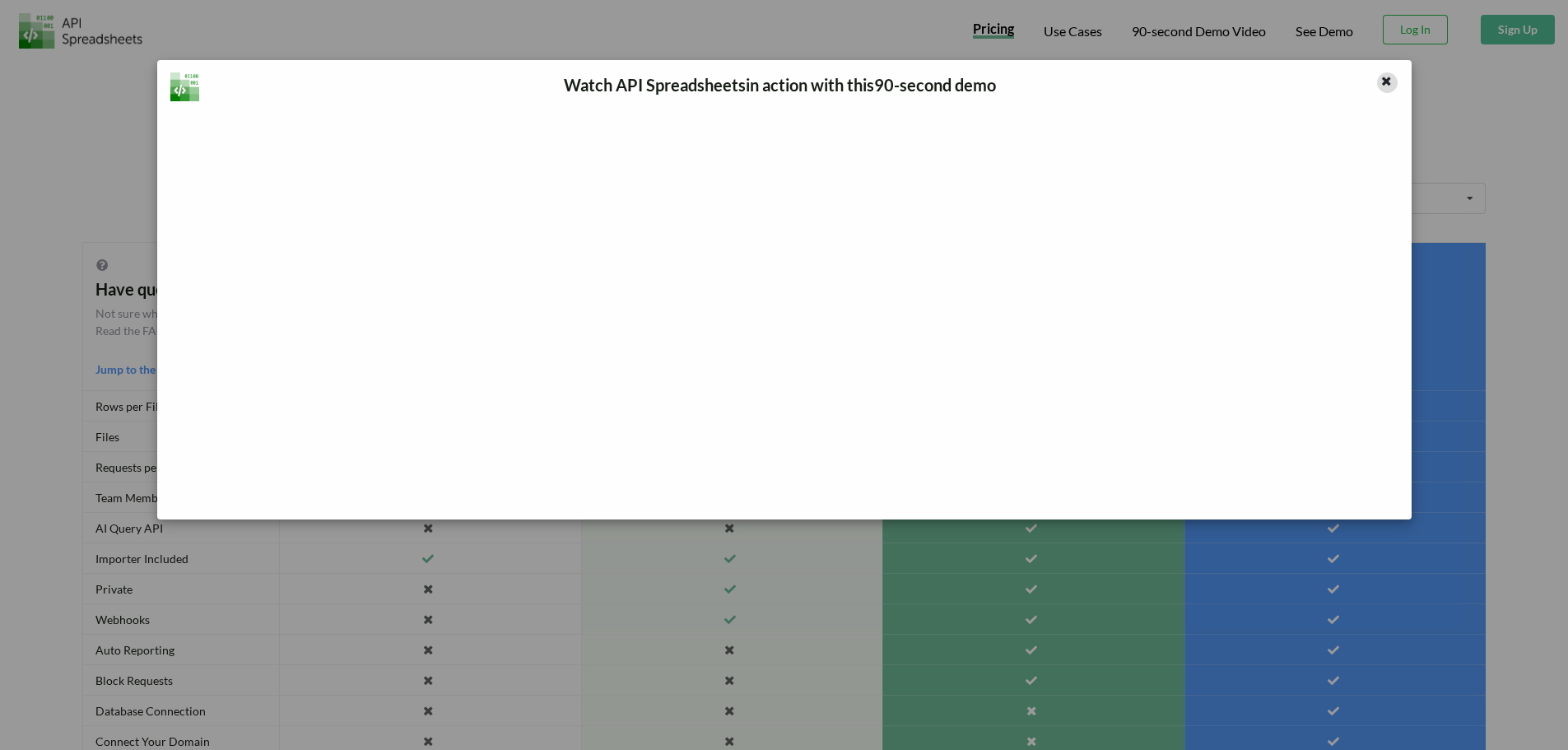
click at [1389, 88] on div at bounding box center [1387, 83] width 20 height 20
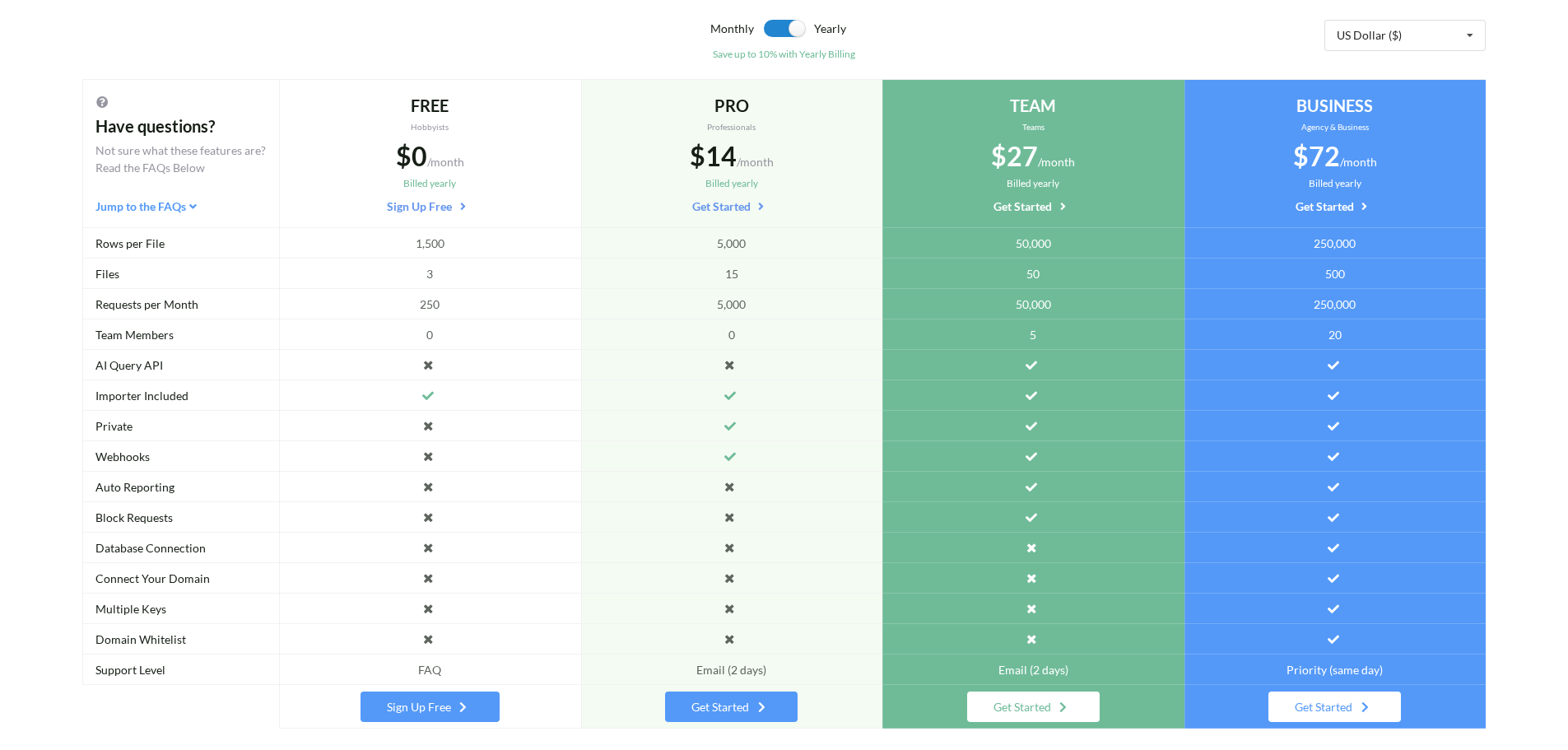
scroll to position [166, 0]
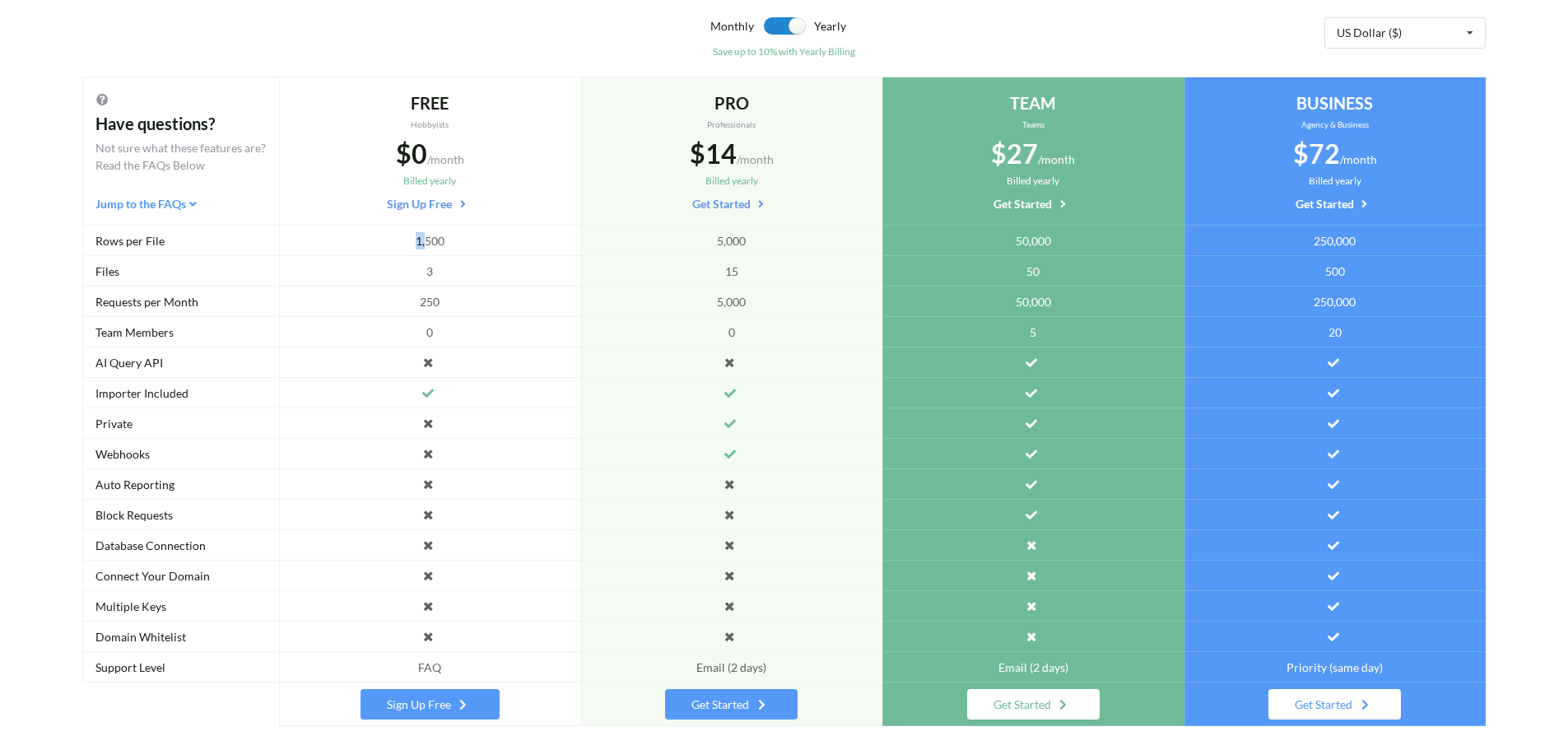
drag, startPoint x: 468, startPoint y: 221, endPoint x: 418, endPoint y: 238, distance: 52.8
click at [418, 238] on div "FREE Hobbyists $0 /month Billed yearly Sign Up Free 1,500 3 250 0 FAQ Sign Up F…" at bounding box center [430, 401] width 302 height 650
click at [418, 238] on span "1,500" at bounding box center [429, 240] width 29 height 18
click at [707, 235] on div "5,000" at bounding box center [732, 240] width 302 height 30
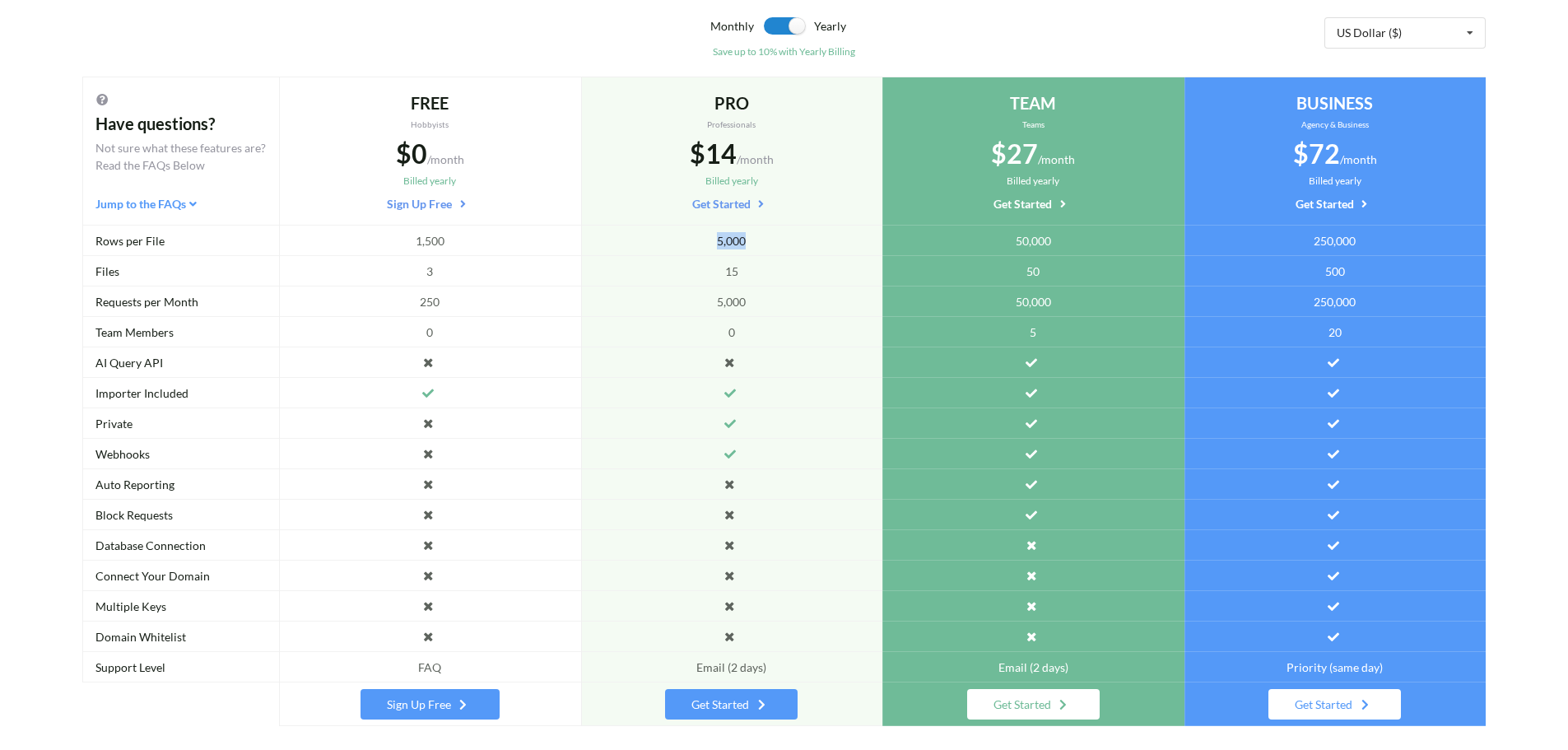
click at [707, 235] on div "5,000" at bounding box center [732, 240] width 302 height 30
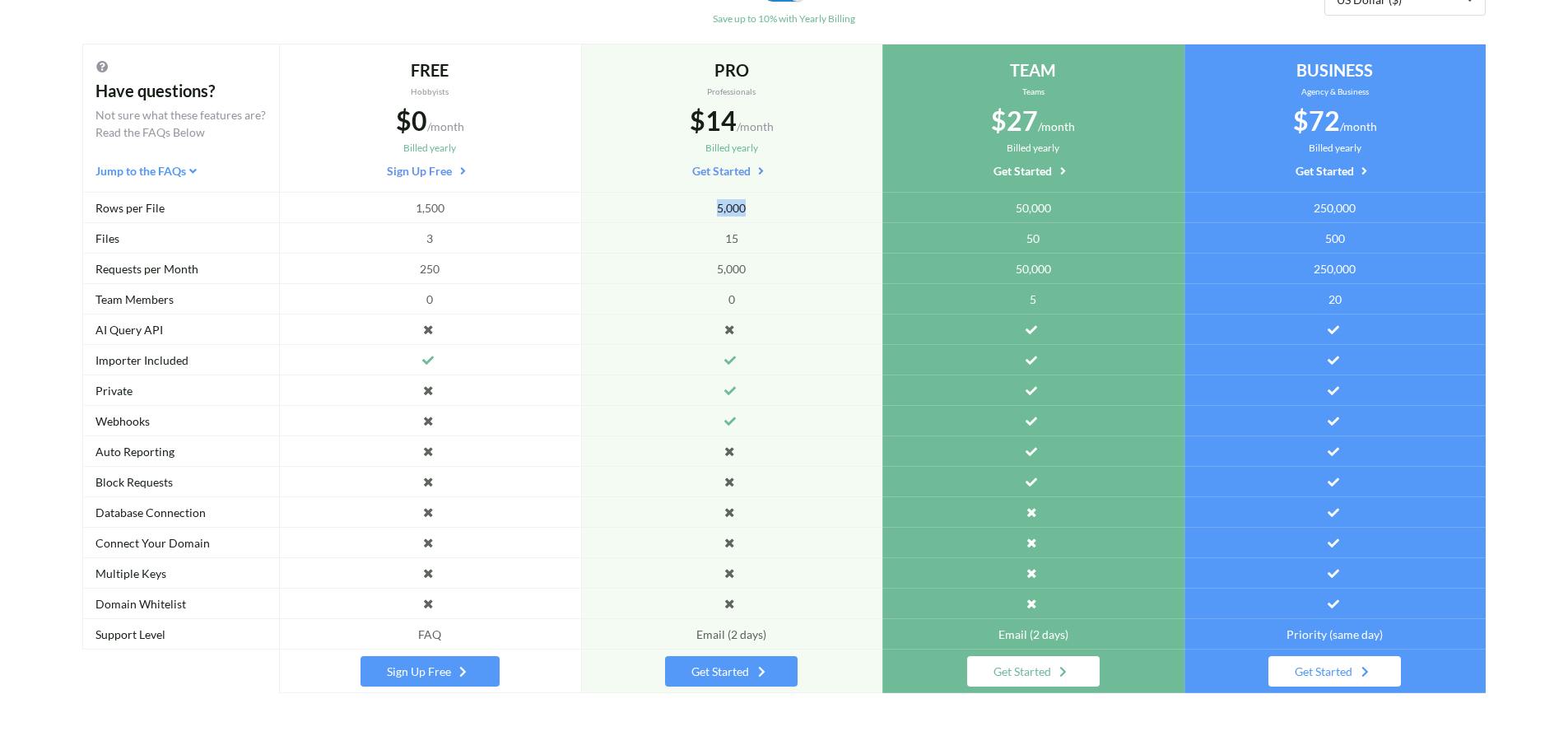
scroll to position [199, 0]
click at [1305, 107] on span "$72" at bounding box center [1316, 120] width 47 height 32
click at [1332, 128] on span "$72" at bounding box center [1316, 120] width 47 height 32
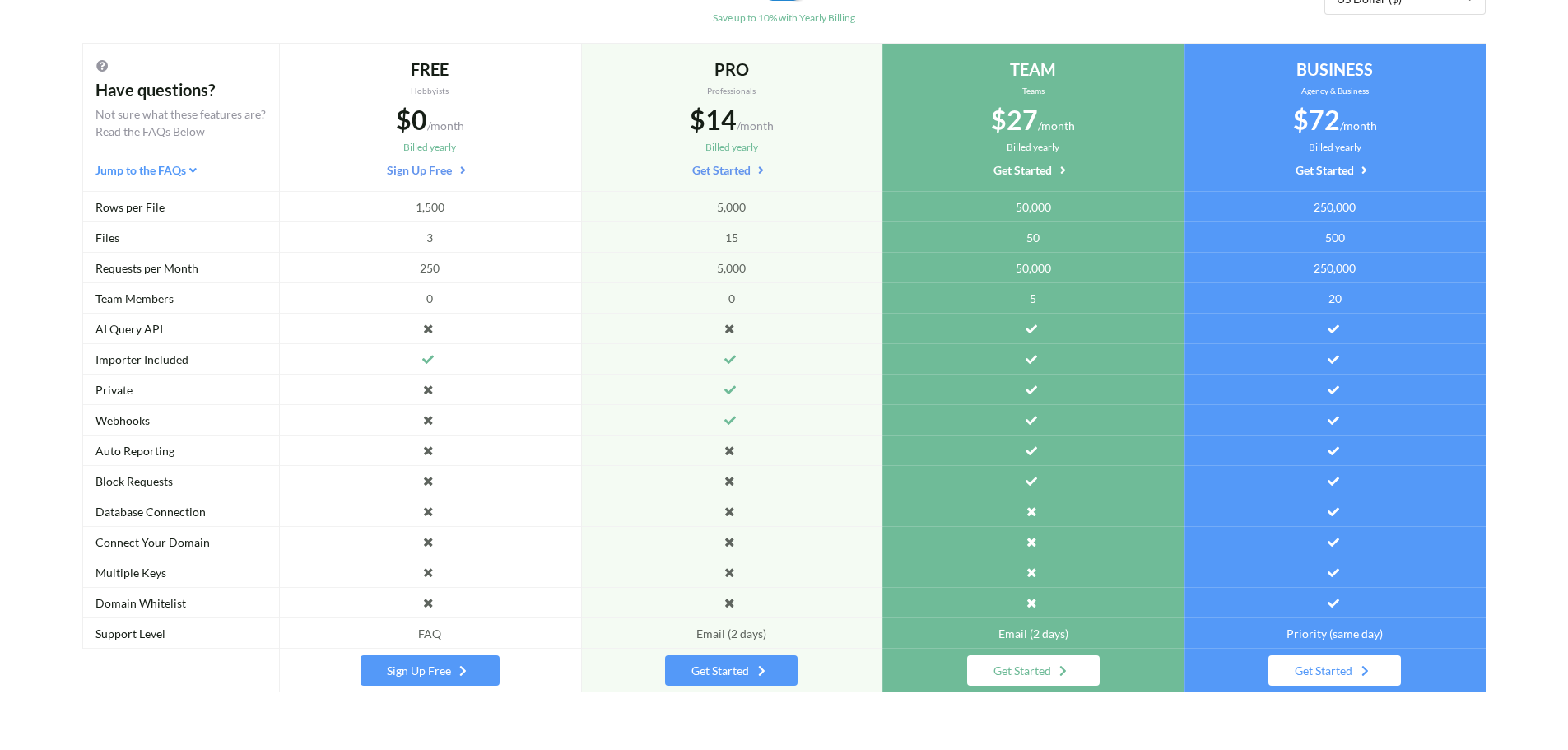
click at [1350, 131] on span "/month" at bounding box center [1358, 125] width 37 height 14
click at [674, 251] on div "15" at bounding box center [732, 237] width 302 height 30
click at [731, 260] on span "5,000" at bounding box center [731, 267] width 29 height 18
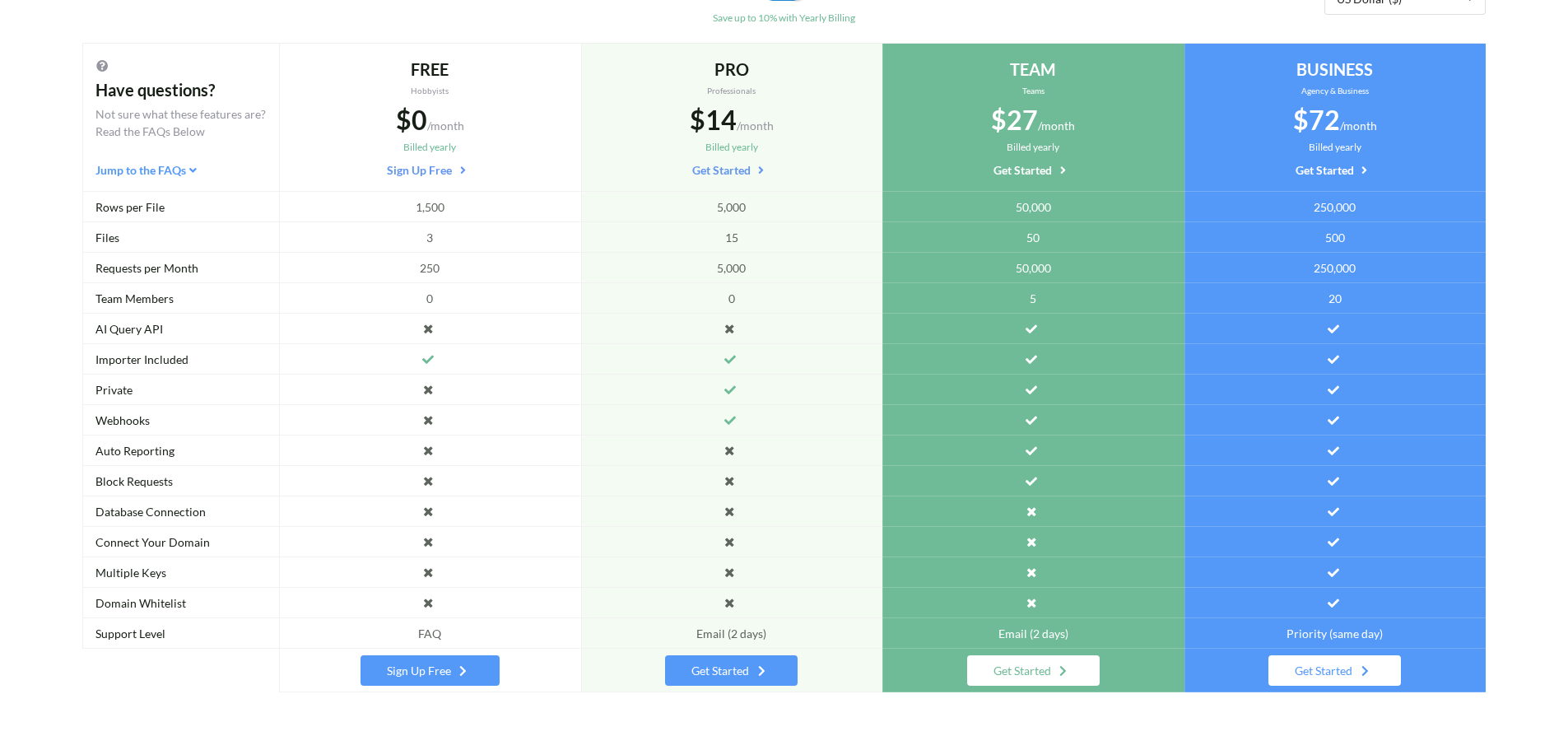
click at [678, 294] on div "0" at bounding box center [732, 298] width 302 height 30
click at [404, 310] on div "0" at bounding box center [430, 298] width 302 height 30
click at [443, 323] on div at bounding box center [430, 328] width 302 height 30
click at [451, 80] on div "FREE" at bounding box center [429, 69] width 275 height 25
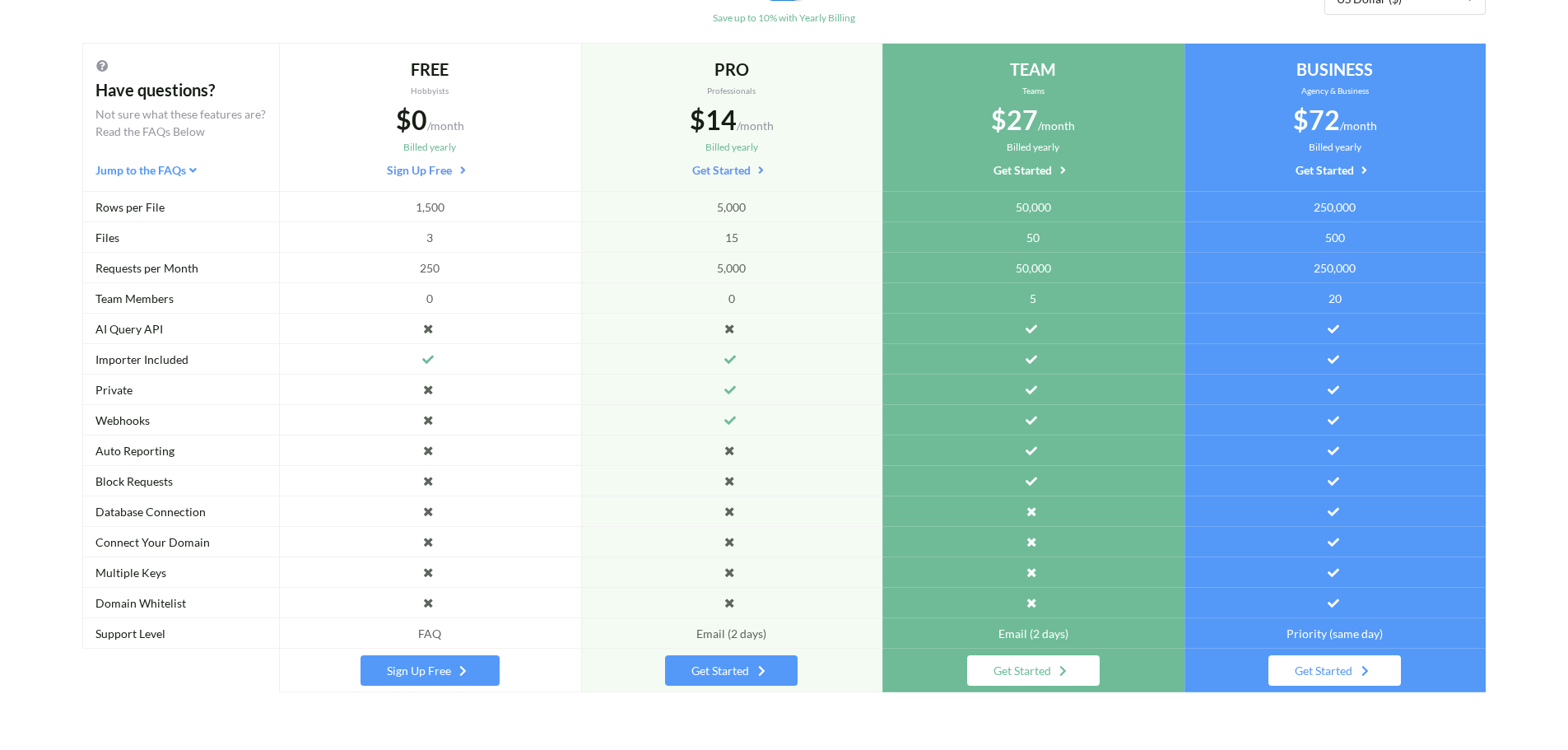
click at [430, 199] on span "1,500" at bounding box center [429, 206] width 29 height 18
click at [771, 79] on div "PRO" at bounding box center [731, 69] width 275 height 25
drag, startPoint x: 771, startPoint y: 79, endPoint x: 727, endPoint y: 70, distance: 44.9
click at [727, 70] on div "PRO" at bounding box center [731, 69] width 275 height 25
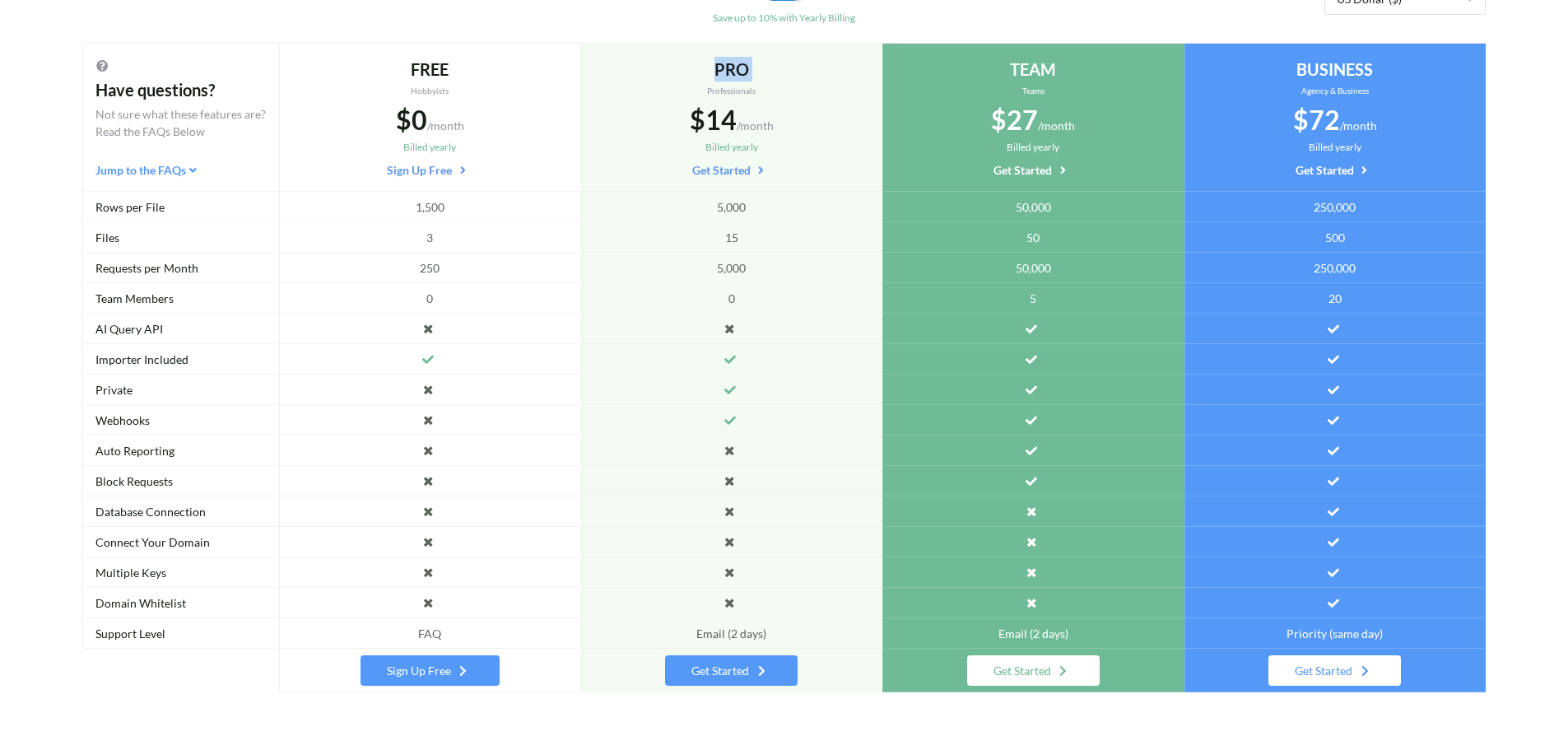
click at [727, 70] on div "PRO" at bounding box center [731, 69] width 275 height 25
drag, startPoint x: 754, startPoint y: 83, endPoint x: 721, endPoint y: 84, distance: 33.0
click at [721, 84] on div "PRO Professionals $14 /month Billed yearly Get Started" at bounding box center [731, 118] width 275 height 122
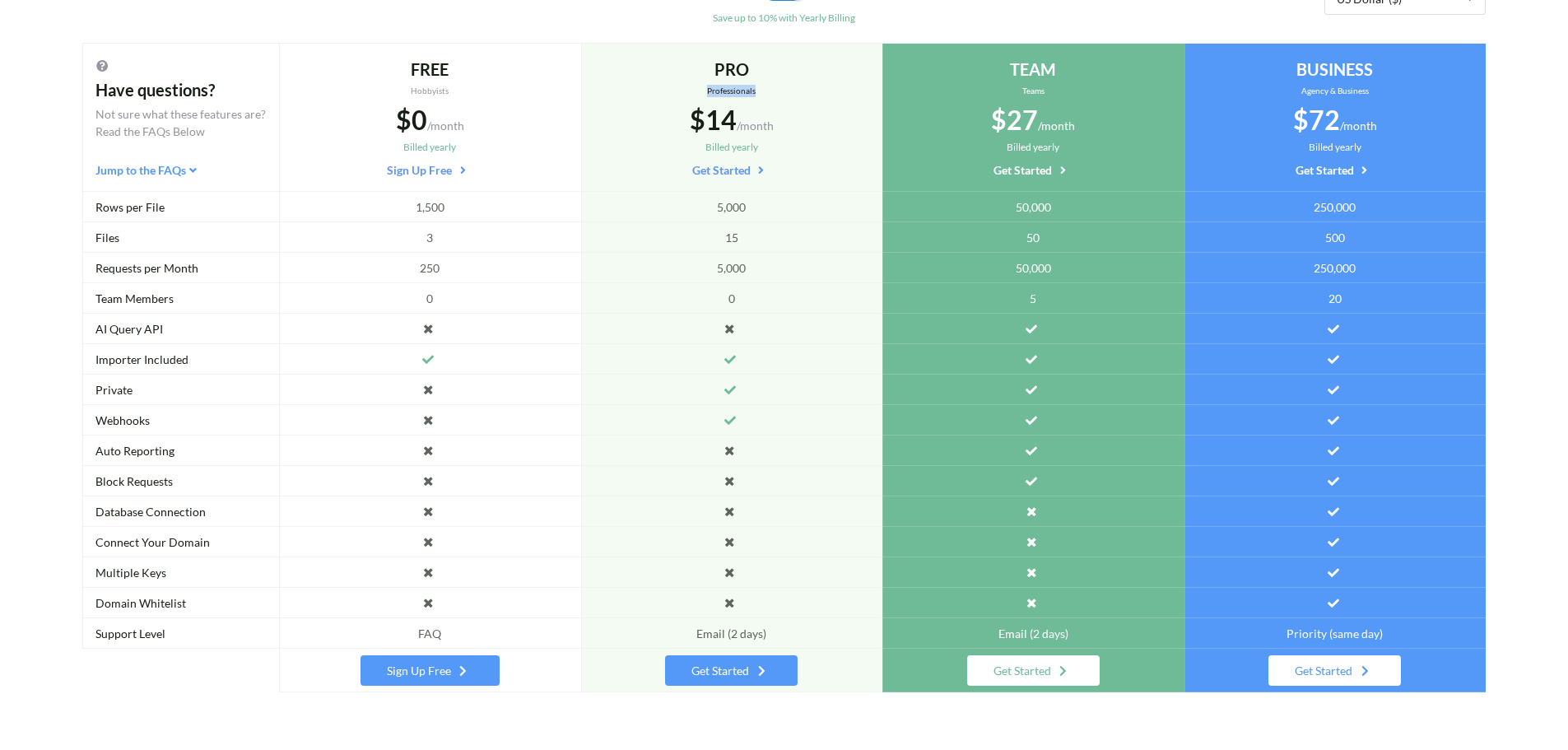
click at [763, 84] on div "PRO Professionals $14 /month Billed yearly Get Started" at bounding box center [731, 118] width 275 height 122
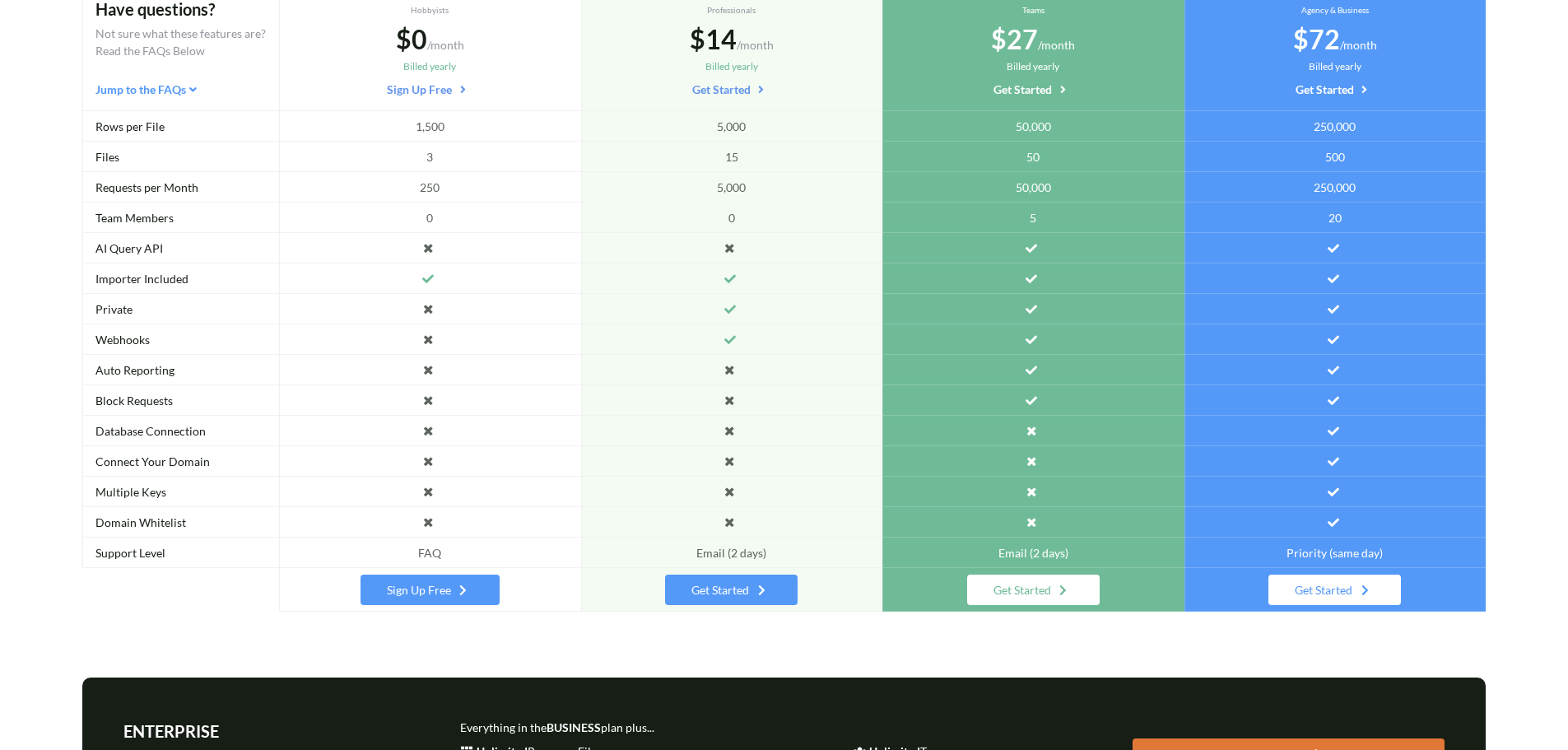
scroll to position [322, 0]
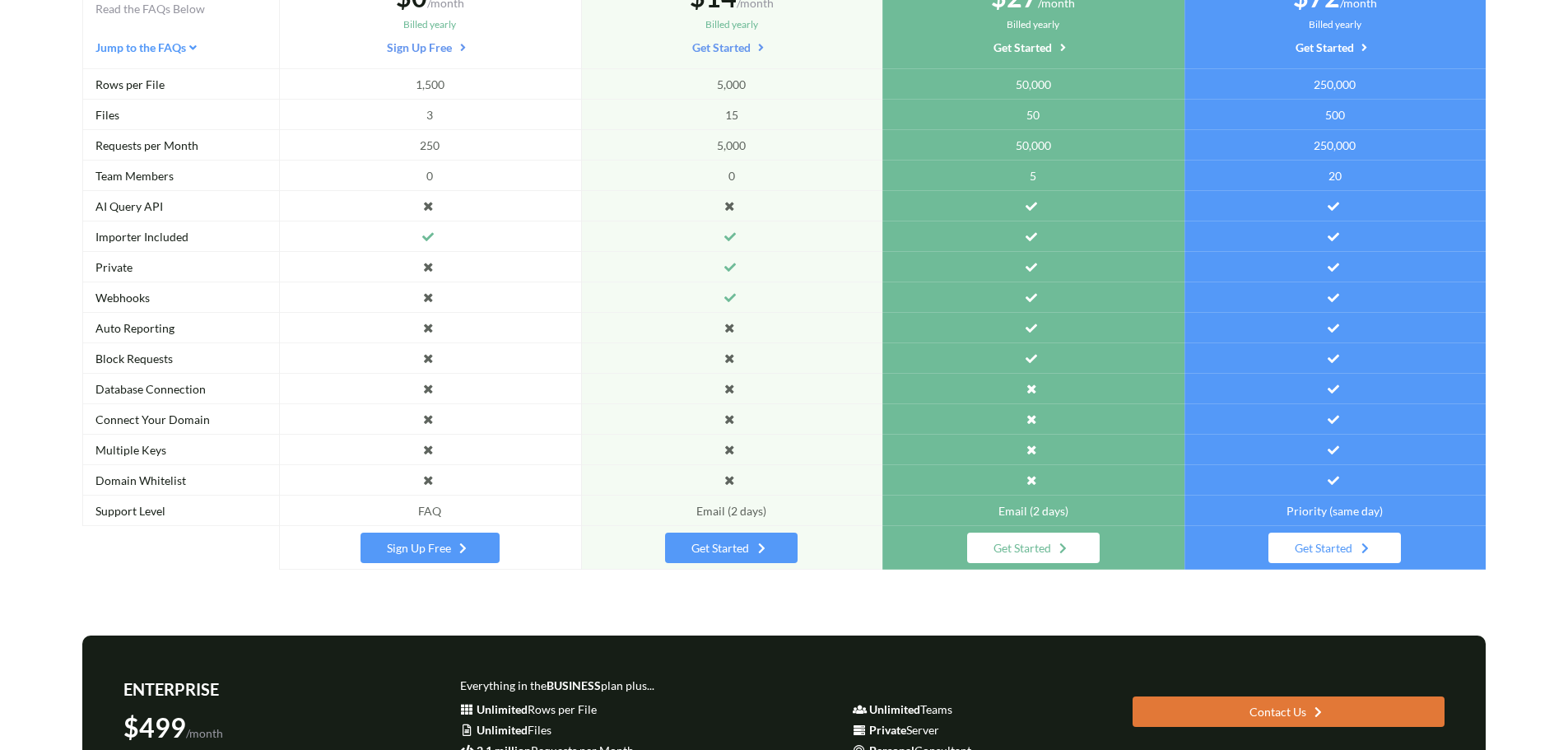
drag, startPoint x: 453, startPoint y: 164, endPoint x: 416, endPoint y: 156, distance: 37.9
click at [416, 156] on div "FREE Hobbyists $0 /month Billed yearly Sign Up Free 1,500 3 250 0 FAQ Sign Up F…" at bounding box center [430, 244] width 302 height 650
click at [416, 156] on div "250" at bounding box center [430, 145] width 302 height 30
click at [427, 127] on div "3" at bounding box center [430, 114] width 302 height 30
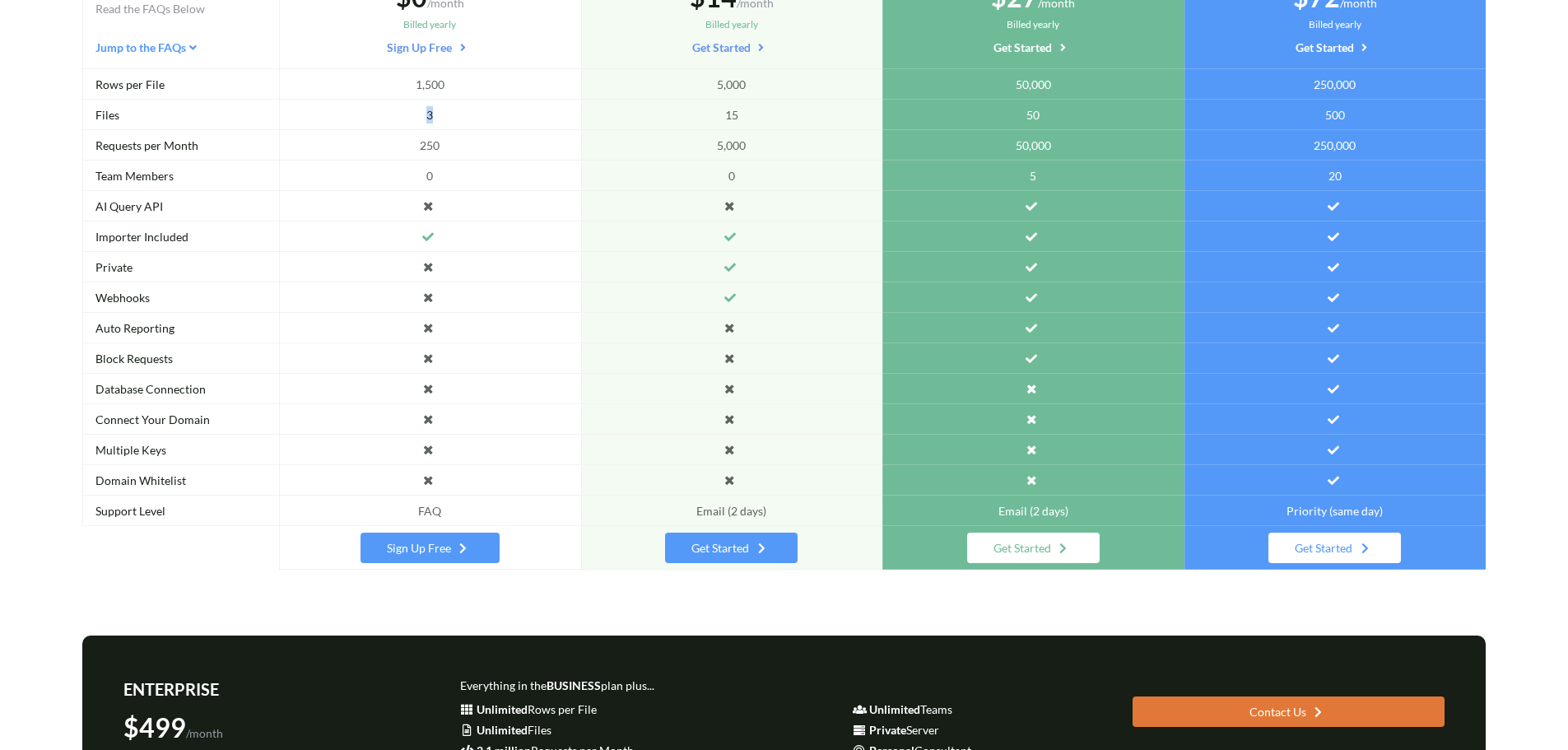
click at [427, 127] on div "3" at bounding box center [430, 114] width 302 height 30
click at [427, 151] on span "250" at bounding box center [429, 145] width 19 height 18
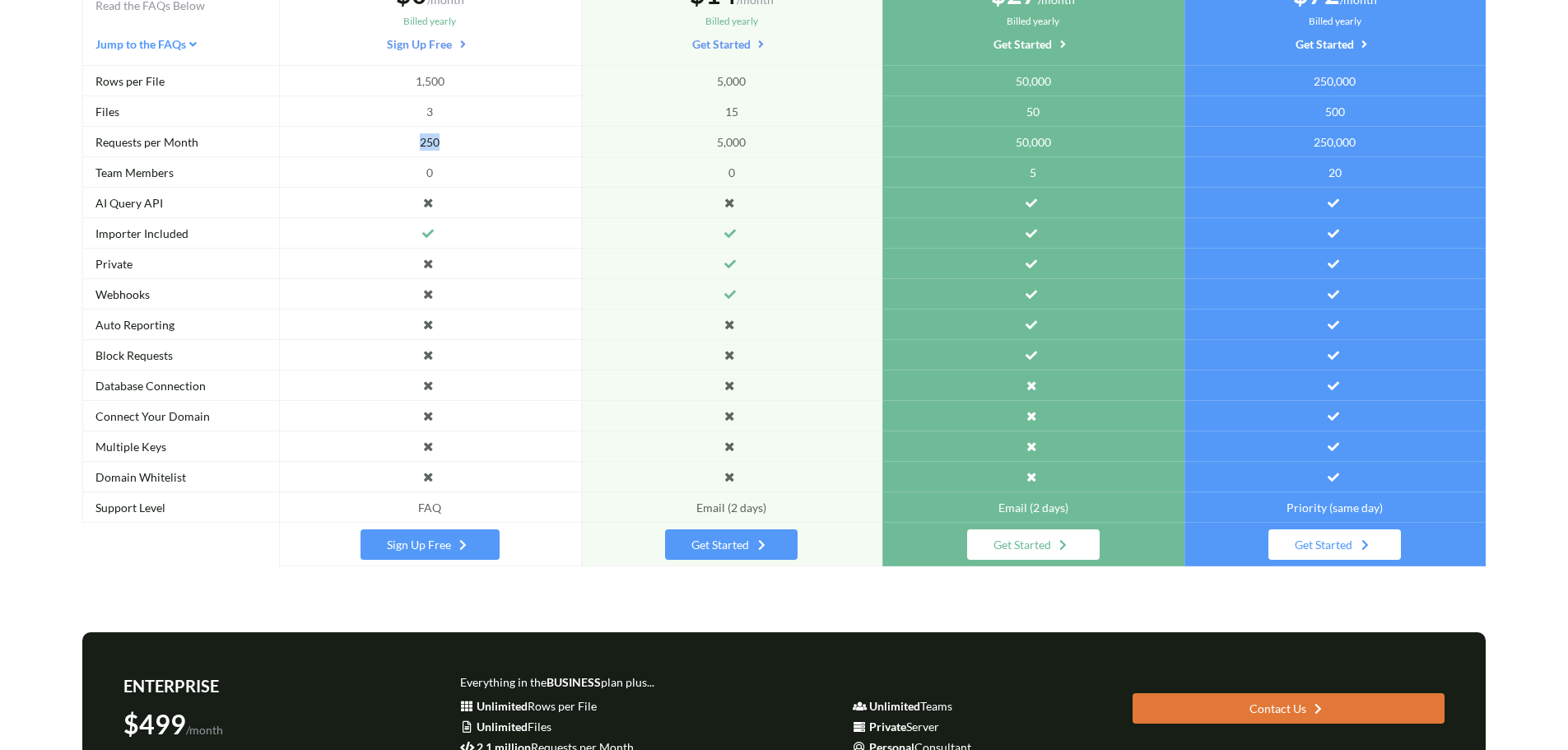
scroll to position [313, 0]
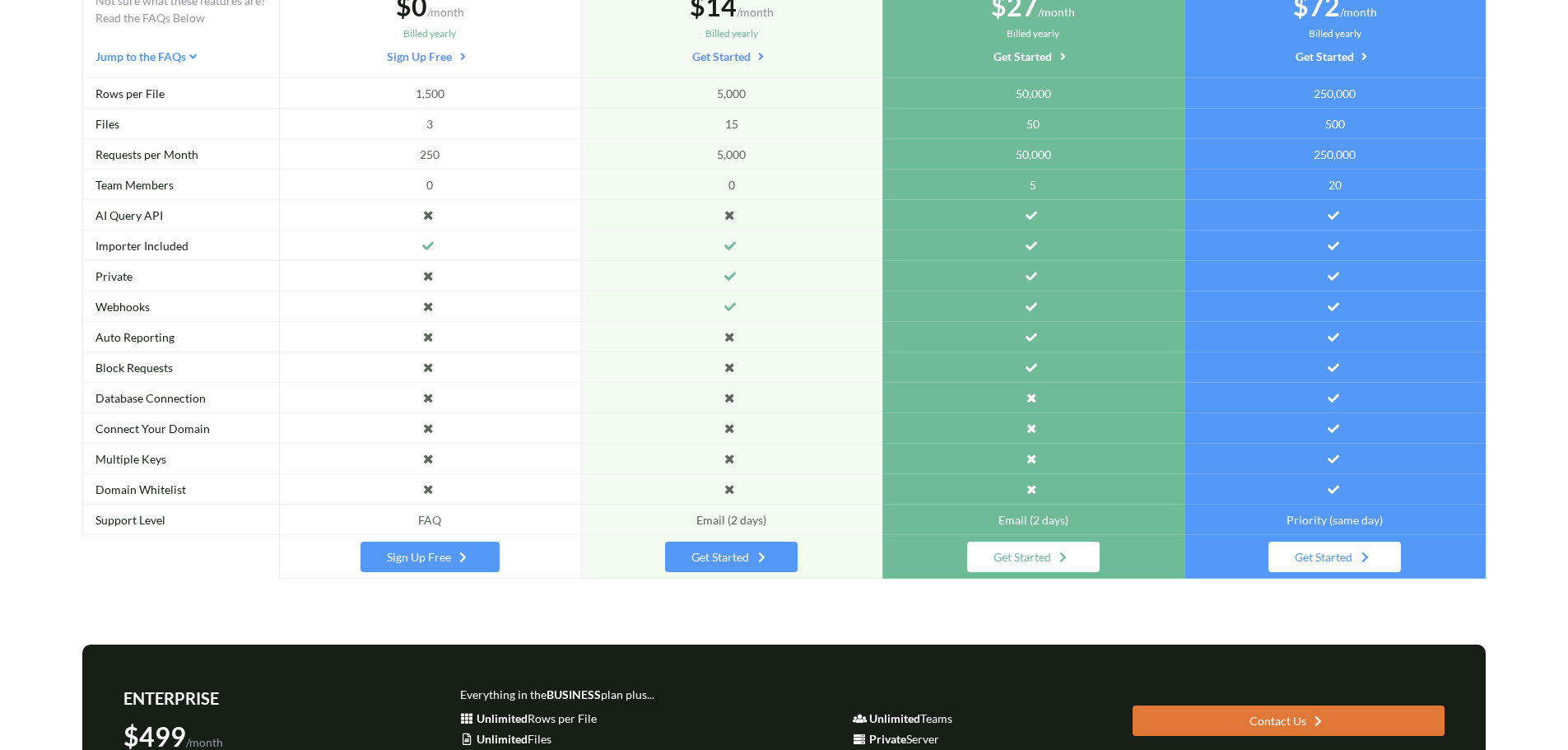
click at [437, 96] on span "1,500" at bounding box center [429, 93] width 29 height 18
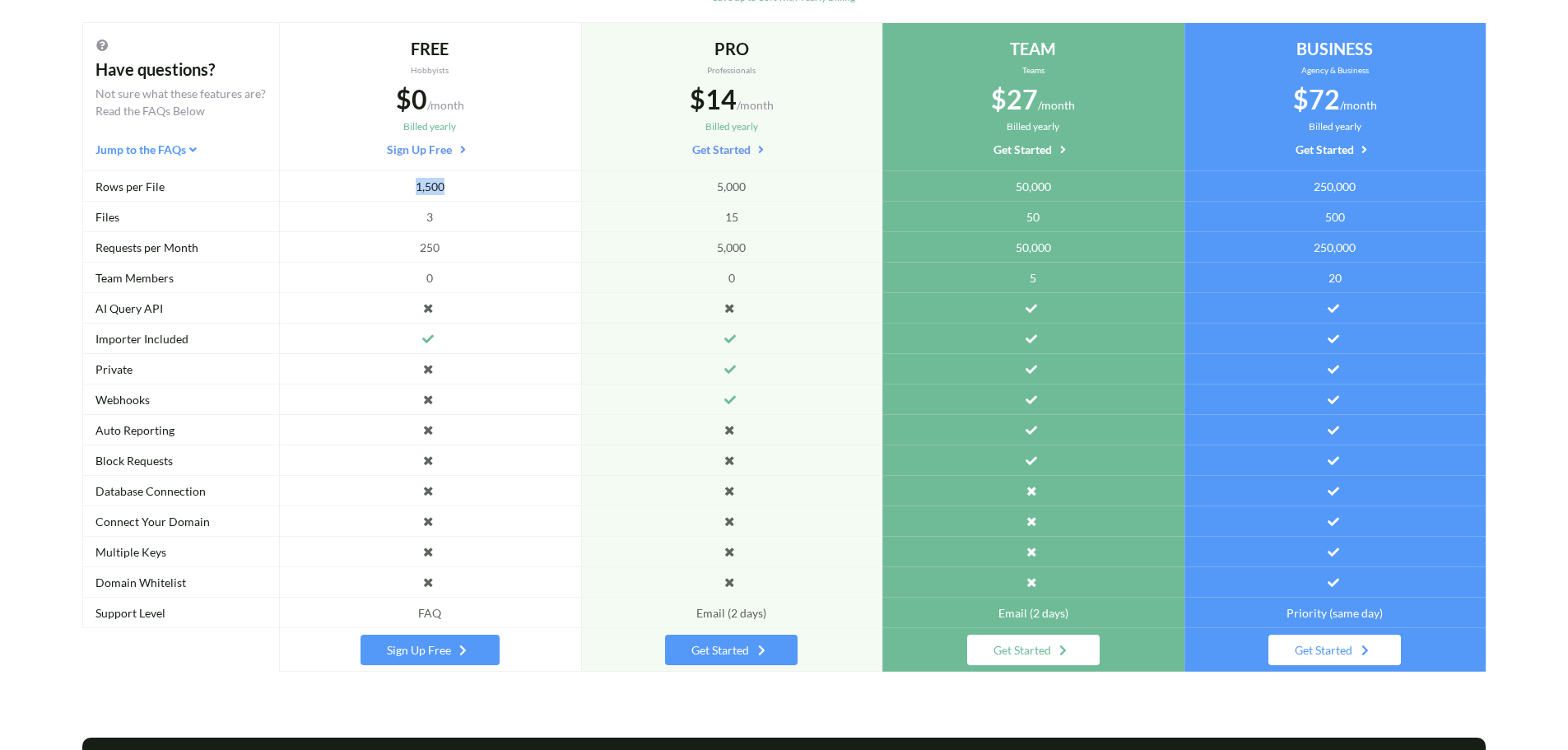
scroll to position [219, 0]
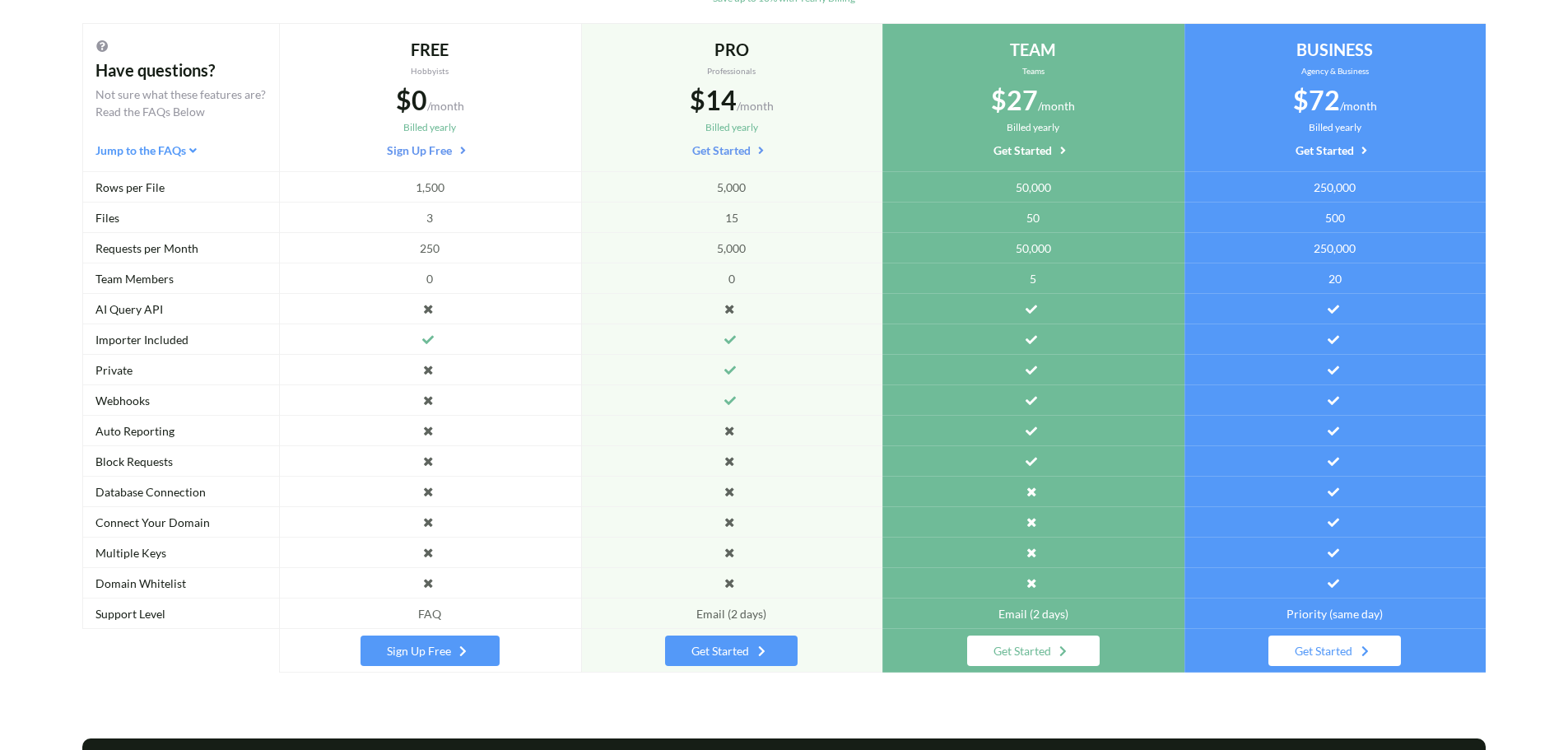
click at [429, 64] on div "FREE Hobbyists $0 /month Billed yearly Sign Up Free" at bounding box center [429, 98] width 275 height 122
click at [433, 88] on div "$0 /month" at bounding box center [429, 100] width 275 height 40
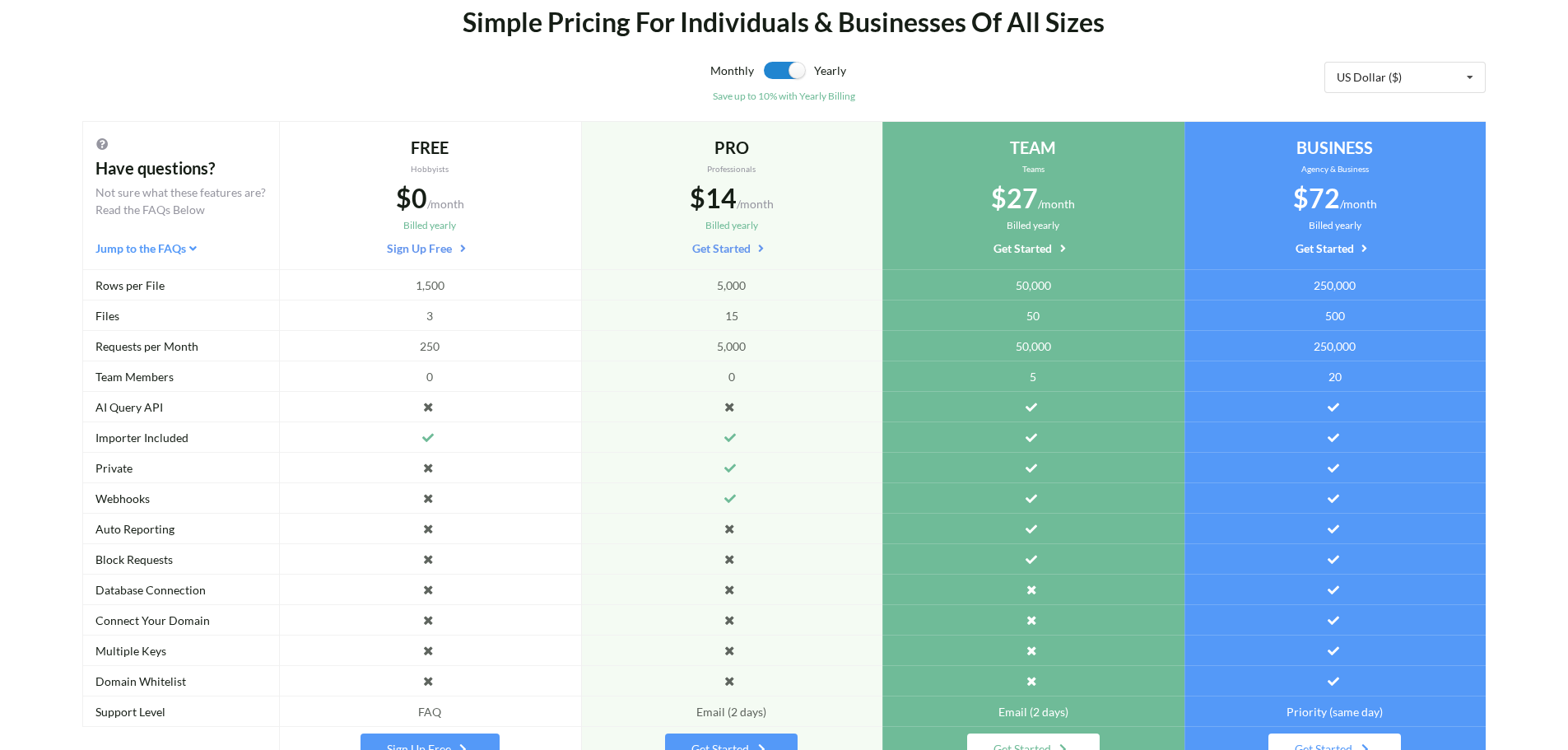
click at [432, 205] on span "/month" at bounding box center [446, 204] width 37 height 14
click at [428, 235] on div "FREE Hobbyists $0 /month Billed yearly Sign Up Free" at bounding box center [429, 196] width 275 height 122
click at [428, 230] on div "Billed yearly" at bounding box center [429, 226] width 275 height 15
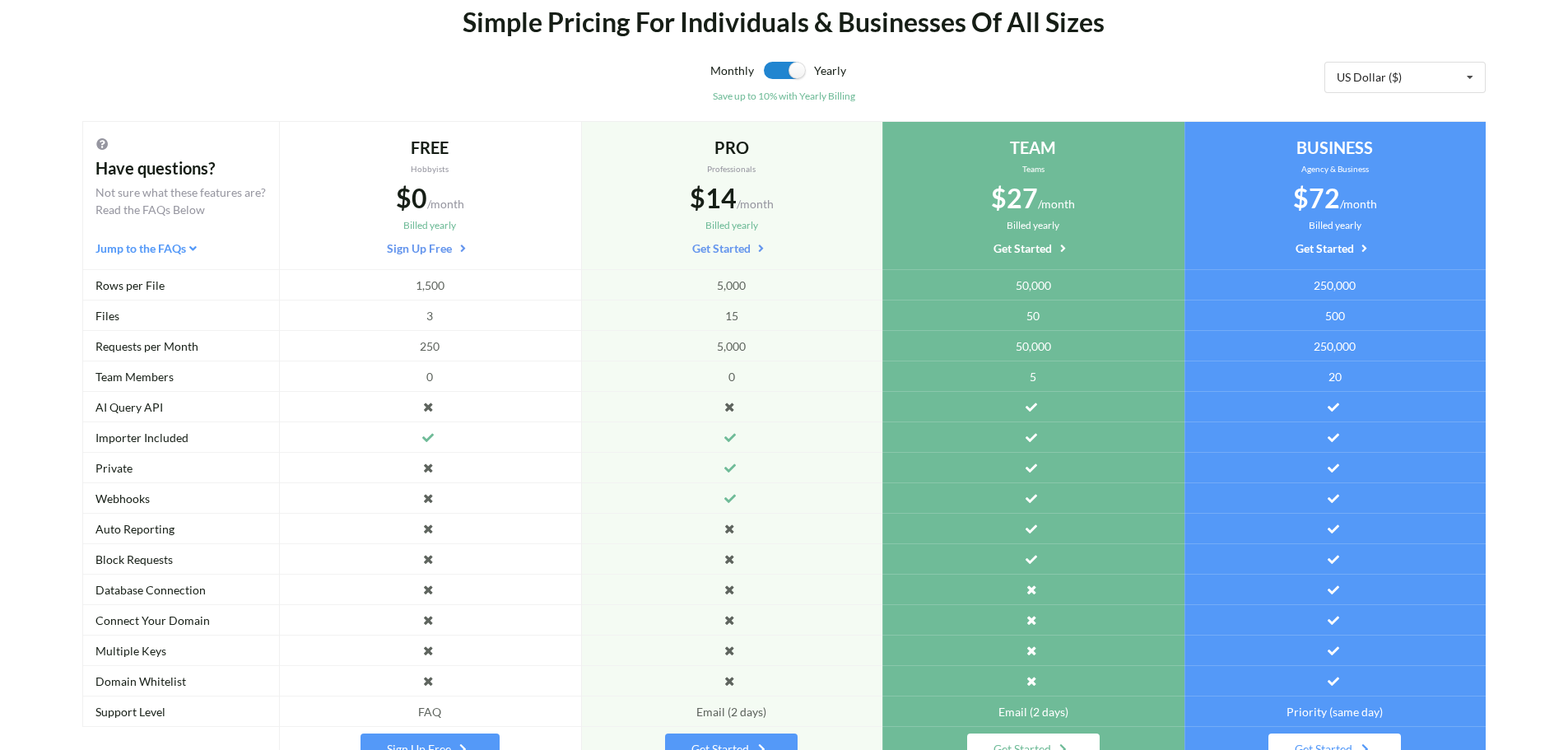
click at [427, 230] on div "Billed yearly" at bounding box center [429, 226] width 275 height 15
click at [415, 233] on div "Billed yearly" at bounding box center [429, 226] width 275 height 15
click at [404, 232] on div "Billed yearly" at bounding box center [429, 226] width 275 height 15
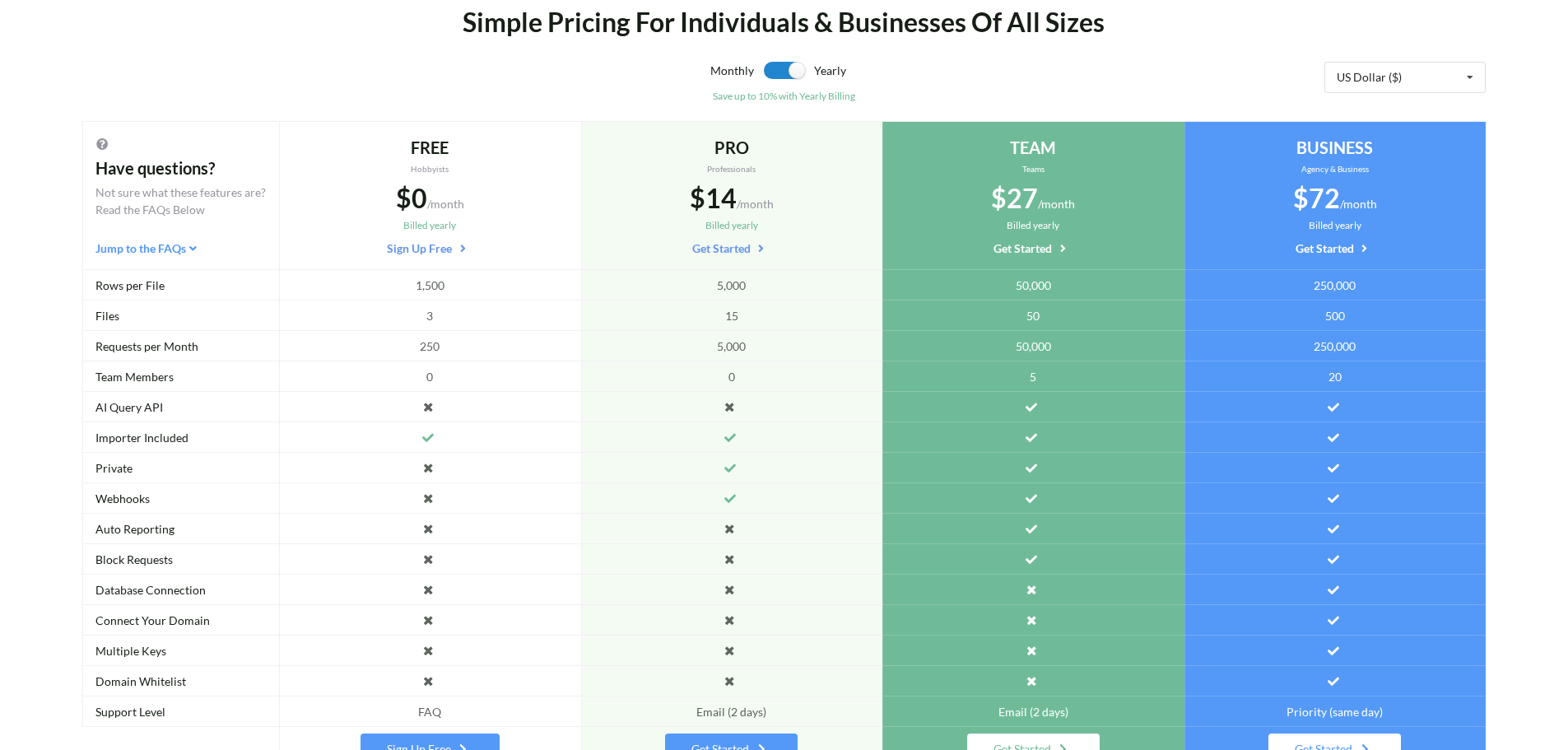
click at [423, 228] on div "Billed yearly" at bounding box center [429, 226] width 275 height 15
click at [424, 228] on div "Billed yearly" at bounding box center [429, 226] width 275 height 15
click at [428, 228] on div "Billed yearly" at bounding box center [429, 226] width 275 height 15
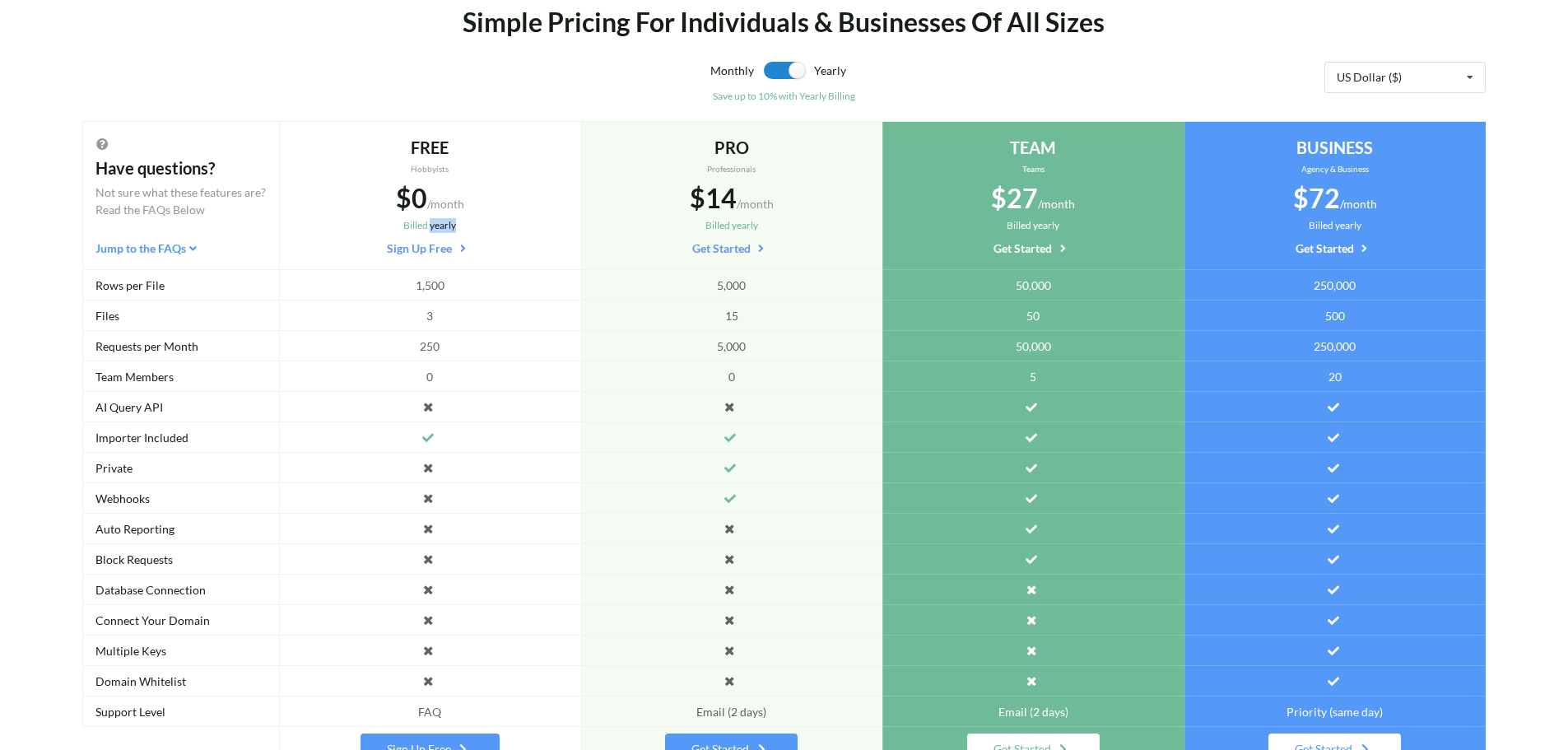
click at [428, 228] on div "Billed yearly" at bounding box center [429, 226] width 275 height 15
click at [673, 24] on div "Simple Pricing For Individuals & Businesses Of All Sizes" at bounding box center [784, 22] width 1165 height 40
drag, startPoint x: 605, startPoint y: 26, endPoint x: 626, endPoint y: 27, distance: 21.0
click at [626, 27] on div "Simple Pricing For Individuals & Businesses Of All Sizes" at bounding box center [784, 22] width 1165 height 40
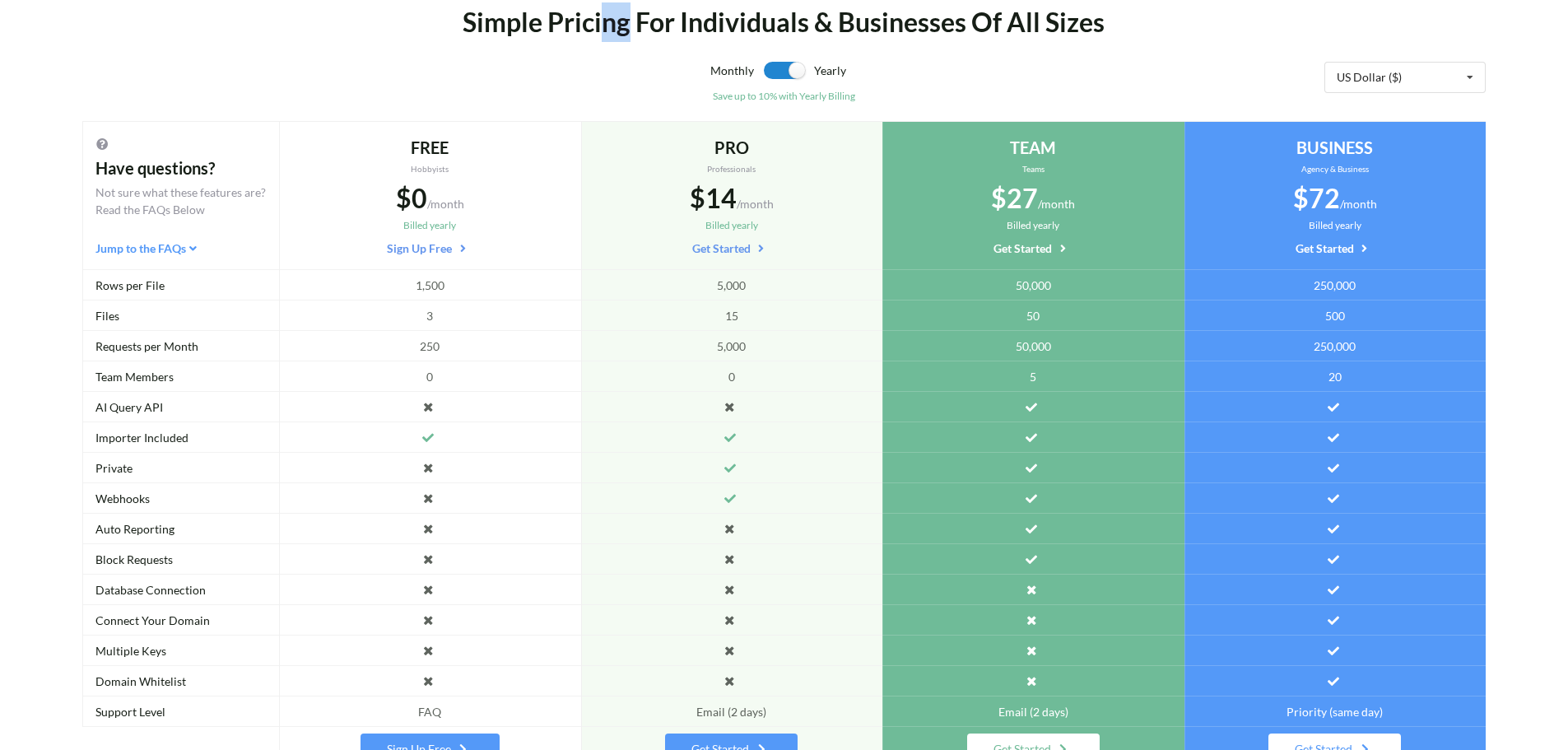
click at [626, 27] on div "Simple Pricing For Individuals & Businesses Of All Sizes" at bounding box center [784, 22] width 1165 height 40
click at [565, 29] on div "Simple Pricing For Individuals & Businesses Of All Sizes" at bounding box center [784, 22] width 1165 height 40
click at [537, 28] on div "Simple Pricing For Individuals & Businesses Of All Sizes" at bounding box center [784, 22] width 1165 height 40
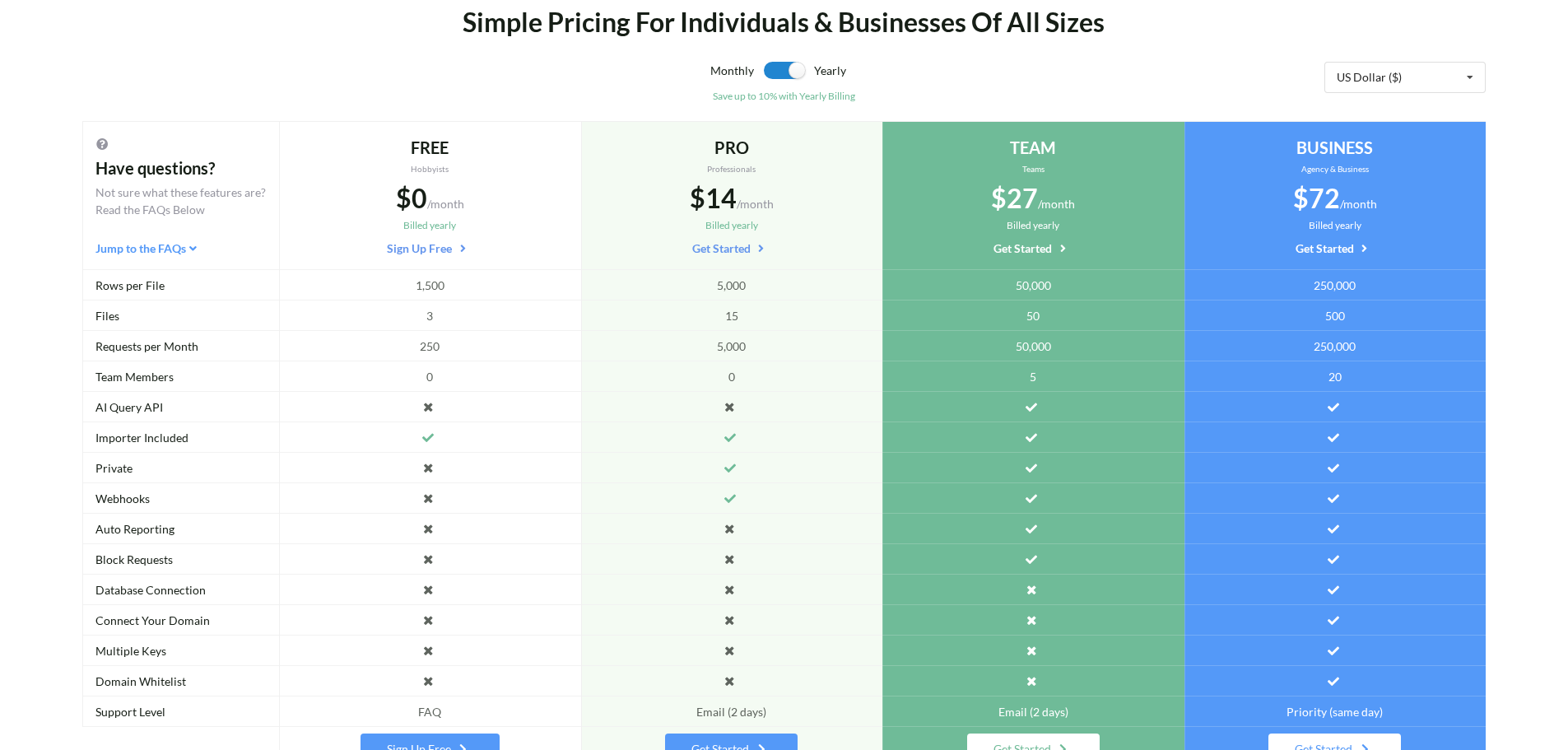
click at [961, 27] on div "Simple Pricing For Individuals & Businesses Of All Sizes" at bounding box center [784, 22] width 1165 height 40
click at [1000, 29] on div "Simple Pricing For Individuals & Businesses Of All Sizes" at bounding box center [784, 22] width 1165 height 40
drag, startPoint x: 1050, startPoint y: 29, endPoint x: 1031, endPoint y: 38, distance: 21.0
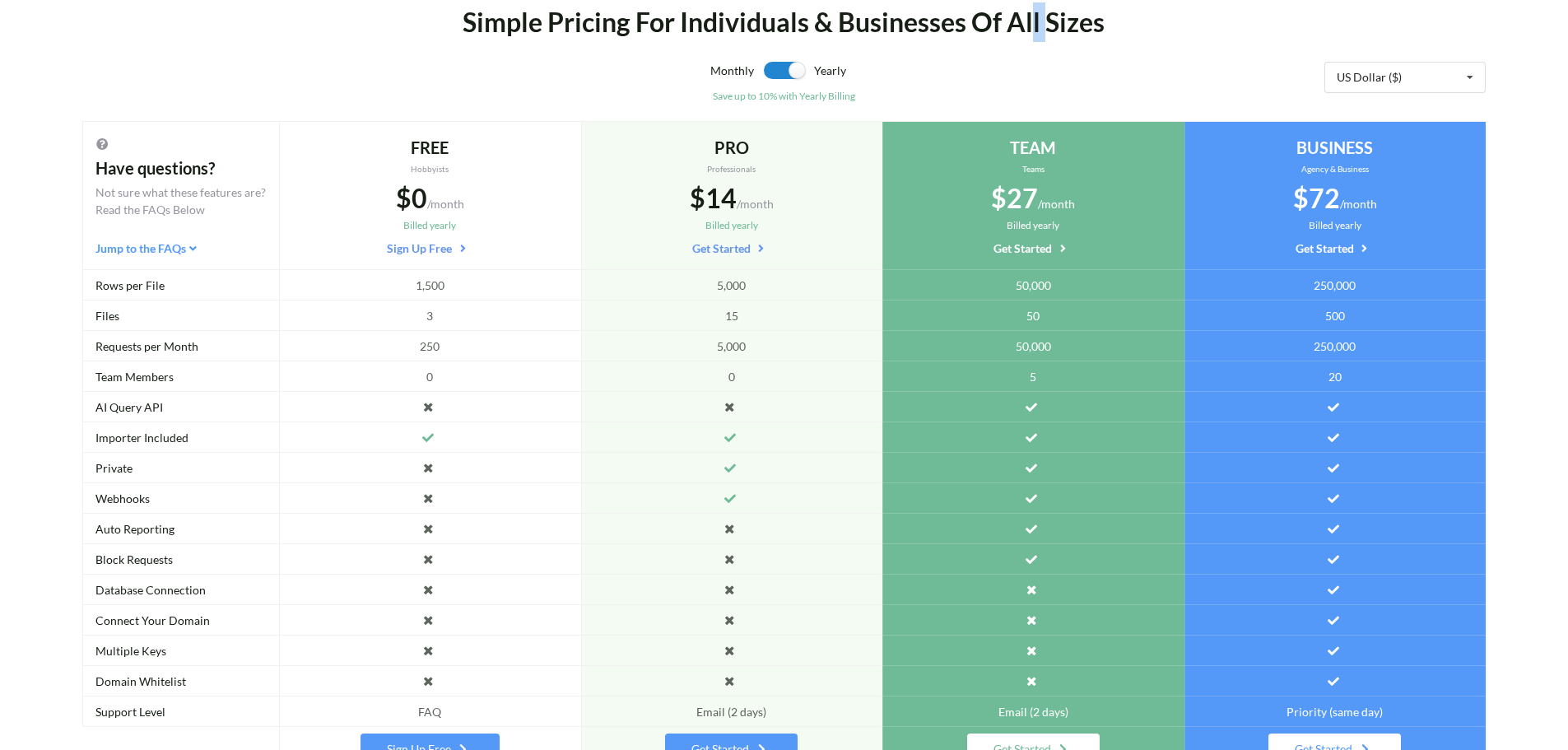
click at [1031, 38] on div "Simple Pricing For Individuals & Businesses Of All Sizes" at bounding box center [784, 22] width 1165 height 40
click at [1036, 35] on div "Simple Pricing For Individuals & Businesses Of All Sizes" at bounding box center [784, 22] width 1165 height 40
click at [1045, 29] on div "Simple Pricing For Individuals & Businesses Of All Sizes" at bounding box center [784, 22] width 1165 height 40
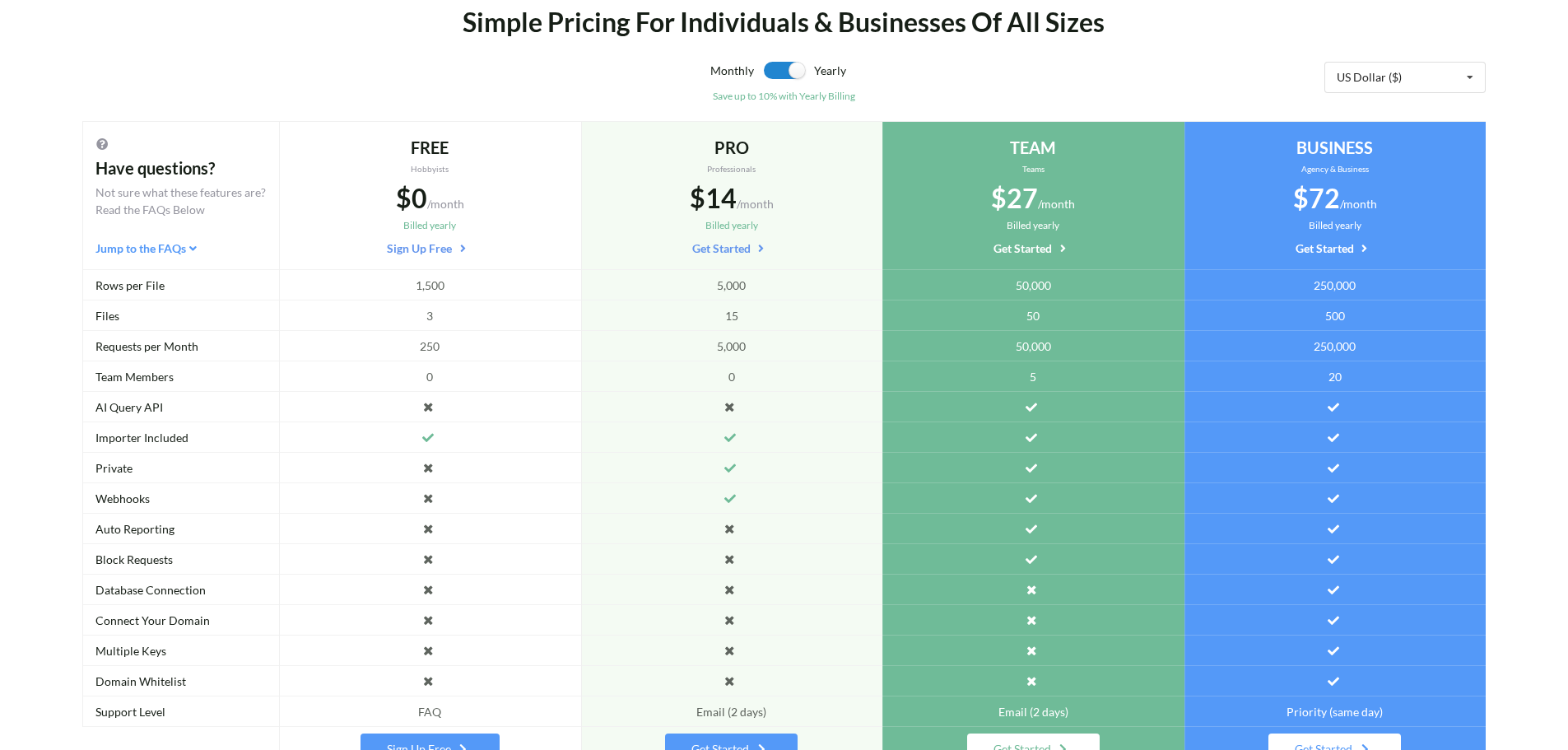
click at [1039, 34] on div "Simple Pricing For Individuals & Businesses Of All Sizes" at bounding box center [784, 22] width 1165 height 40
click at [1005, 29] on div "Simple Pricing For Individuals & Businesses Of All Sizes" at bounding box center [784, 22] width 1165 height 40
click at [993, 29] on div "Simple Pricing For Individuals & Businesses Of All Sizes" at bounding box center [784, 22] width 1165 height 40
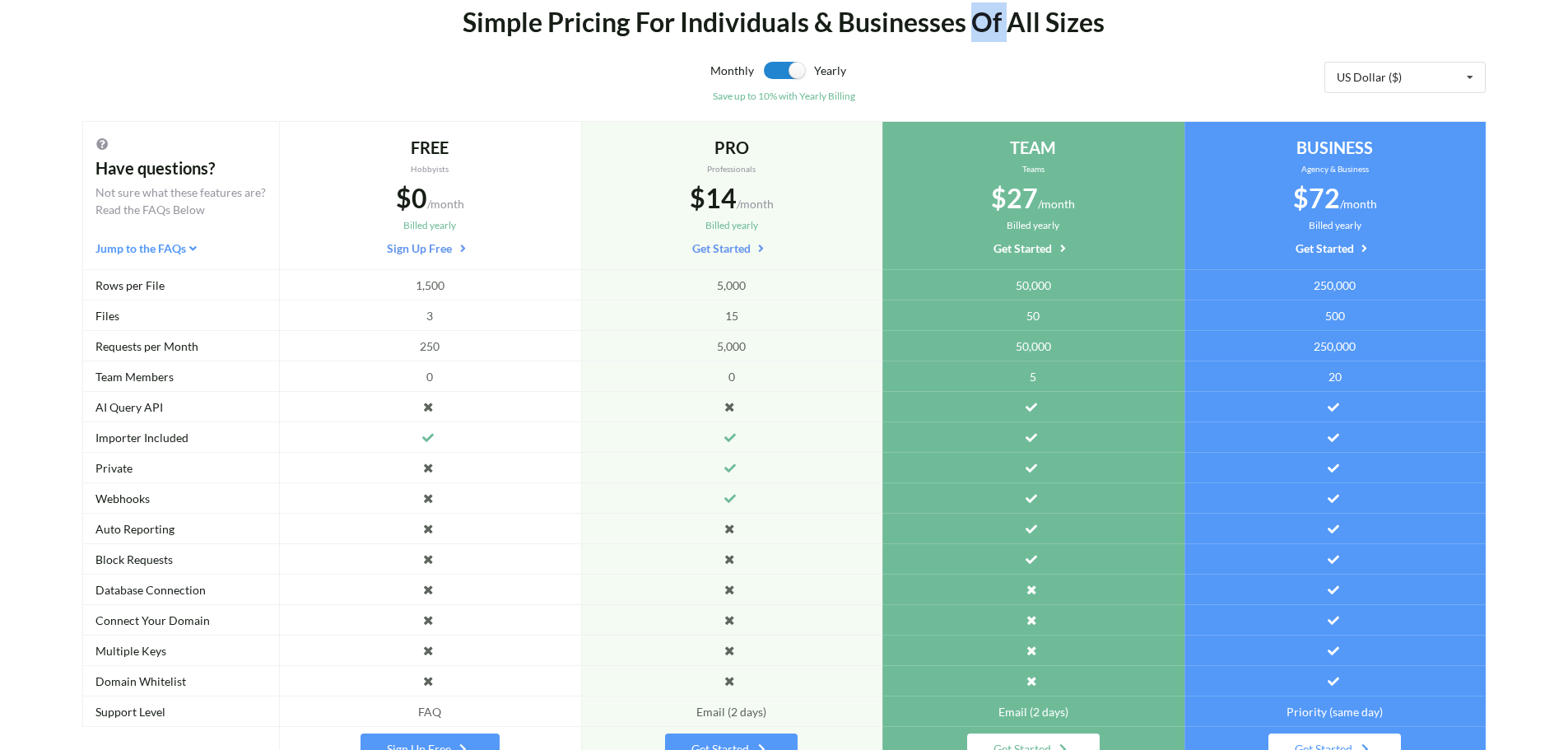
click at [993, 29] on div "Simple Pricing For Individuals & Businesses Of All Sizes" at bounding box center [784, 22] width 1165 height 40
click at [1004, 36] on div "Simple Pricing For Individuals & Businesses Of All Sizes" at bounding box center [784, 22] width 1165 height 40
click at [968, 35] on div "Simple Pricing For Individuals & Businesses Of All Sizes" at bounding box center [784, 22] width 1165 height 40
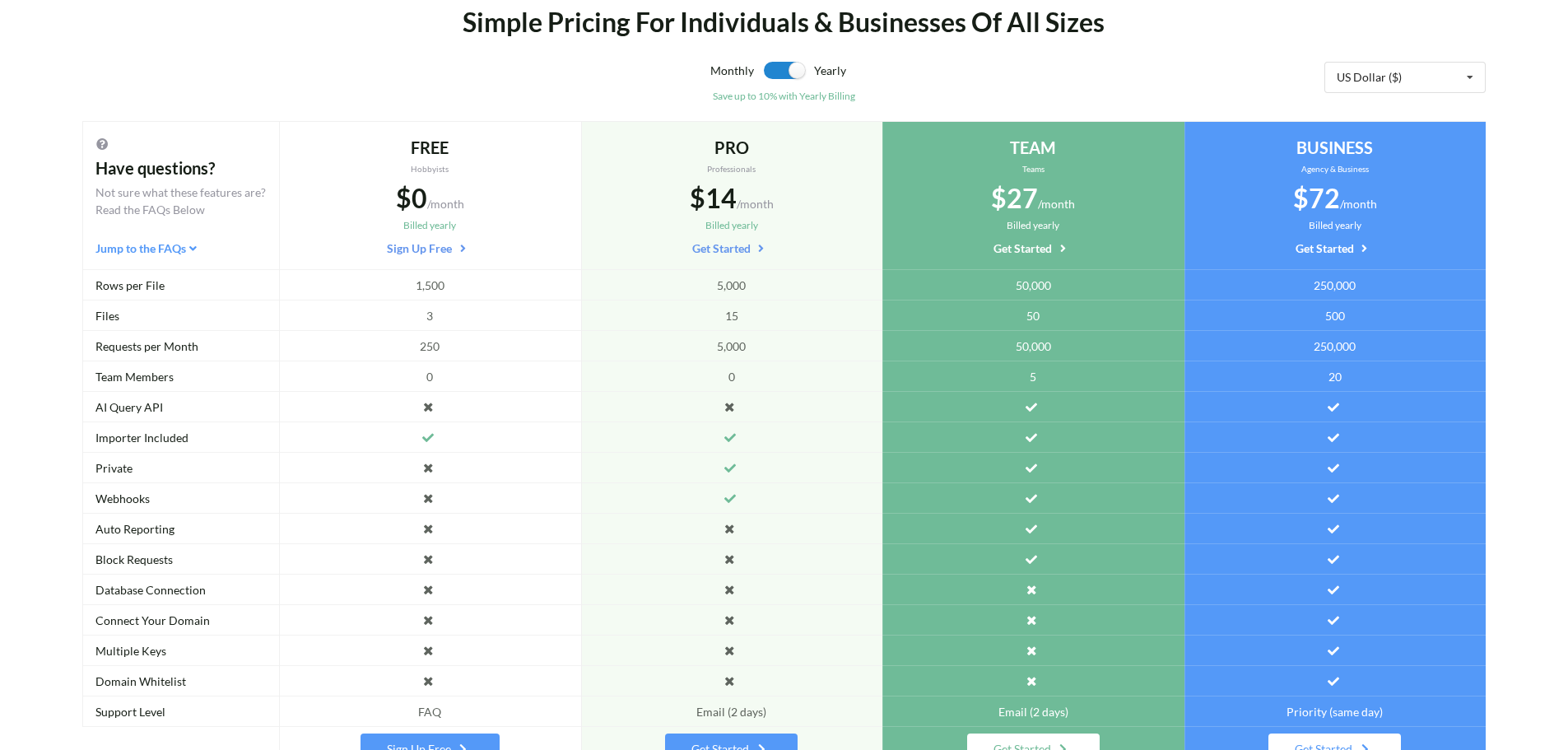
click at [837, 28] on div "Simple Pricing For Individuals & Businesses Of All Sizes" at bounding box center [784, 22] width 1165 height 40
click at [831, 29] on div "Simple Pricing For Individuals & Businesses Of All Sizes" at bounding box center [784, 22] width 1165 height 40
click at [811, 29] on div "Simple Pricing For Individuals & Businesses Of All Sizes" at bounding box center [784, 22] width 1165 height 40
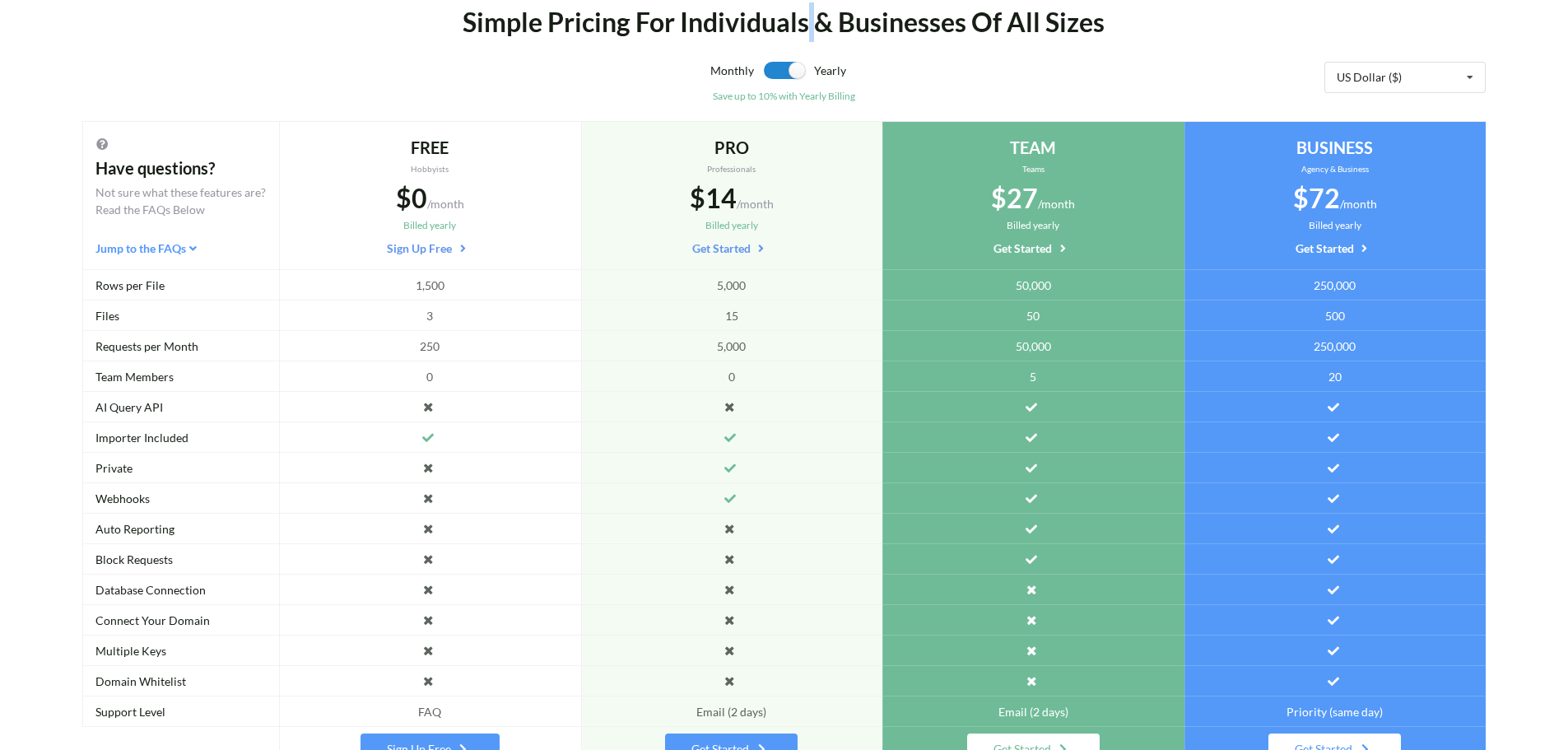
click at [811, 29] on div "Simple Pricing For Individuals & Businesses Of All Sizes" at bounding box center [784, 22] width 1165 height 40
click at [677, 30] on div "Simple Pricing For Individuals & Businesses Of All Sizes" at bounding box center [784, 22] width 1165 height 40
click at [626, 35] on div "Simple Pricing For Individuals & Businesses Of All Sizes" at bounding box center [784, 22] width 1165 height 40
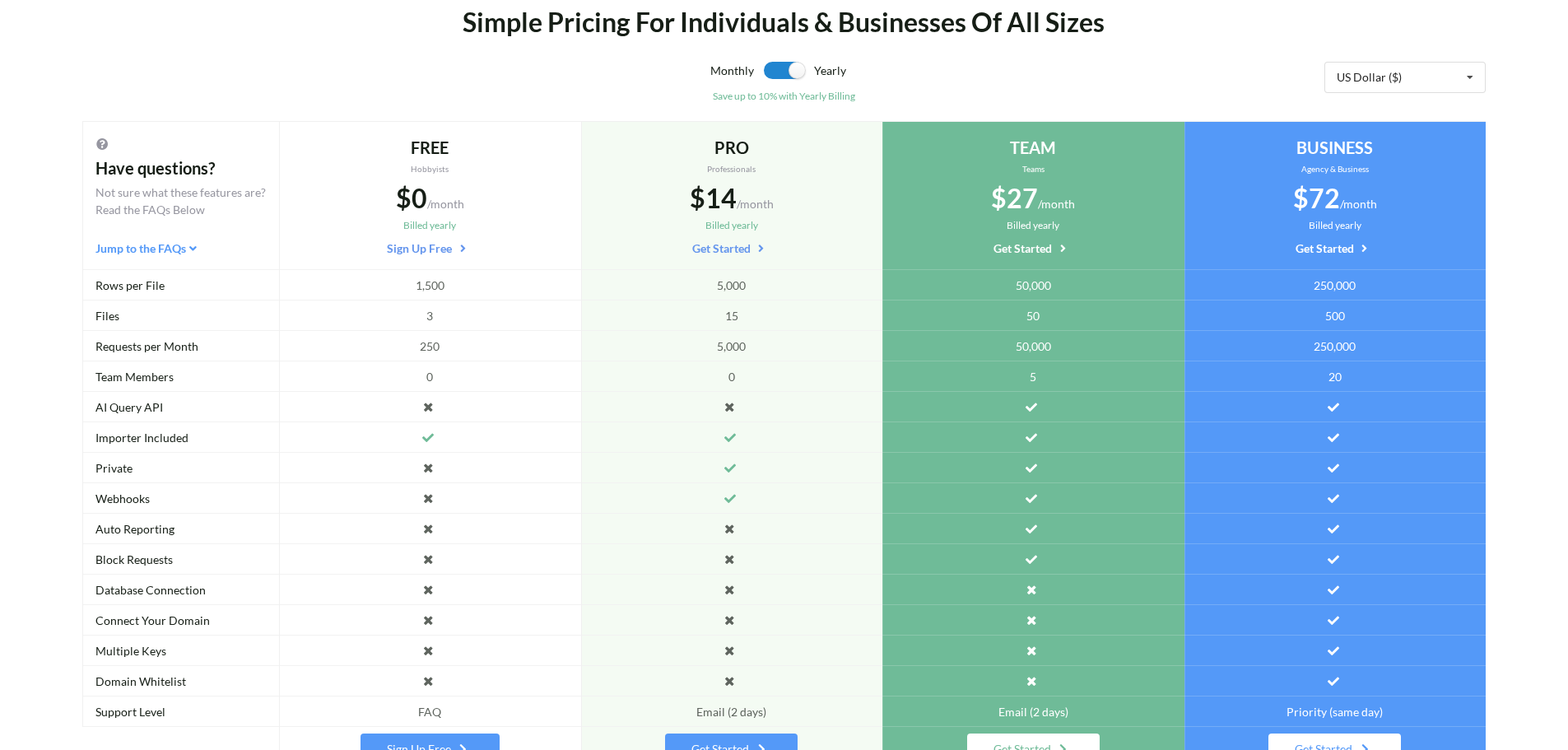
click at [548, 30] on div "Simple Pricing For Individuals & Businesses Of All Sizes" at bounding box center [784, 22] width 1165 height 40
drag, startPoint x: 548, startPoint y: 30, endPoint x: 533, endPoint y: 39, distance: 17.5
click at [533, 39] on div "Simple Pricing For Individuals & Businesses Of All Sizes" at bounding box center [784, 22] width 1165 height 40
click at [535, 35] on div "Simple Pricing For Individuals & Businesses Of All Sizes" at bounding box center [784, 22] width 1165 height 40
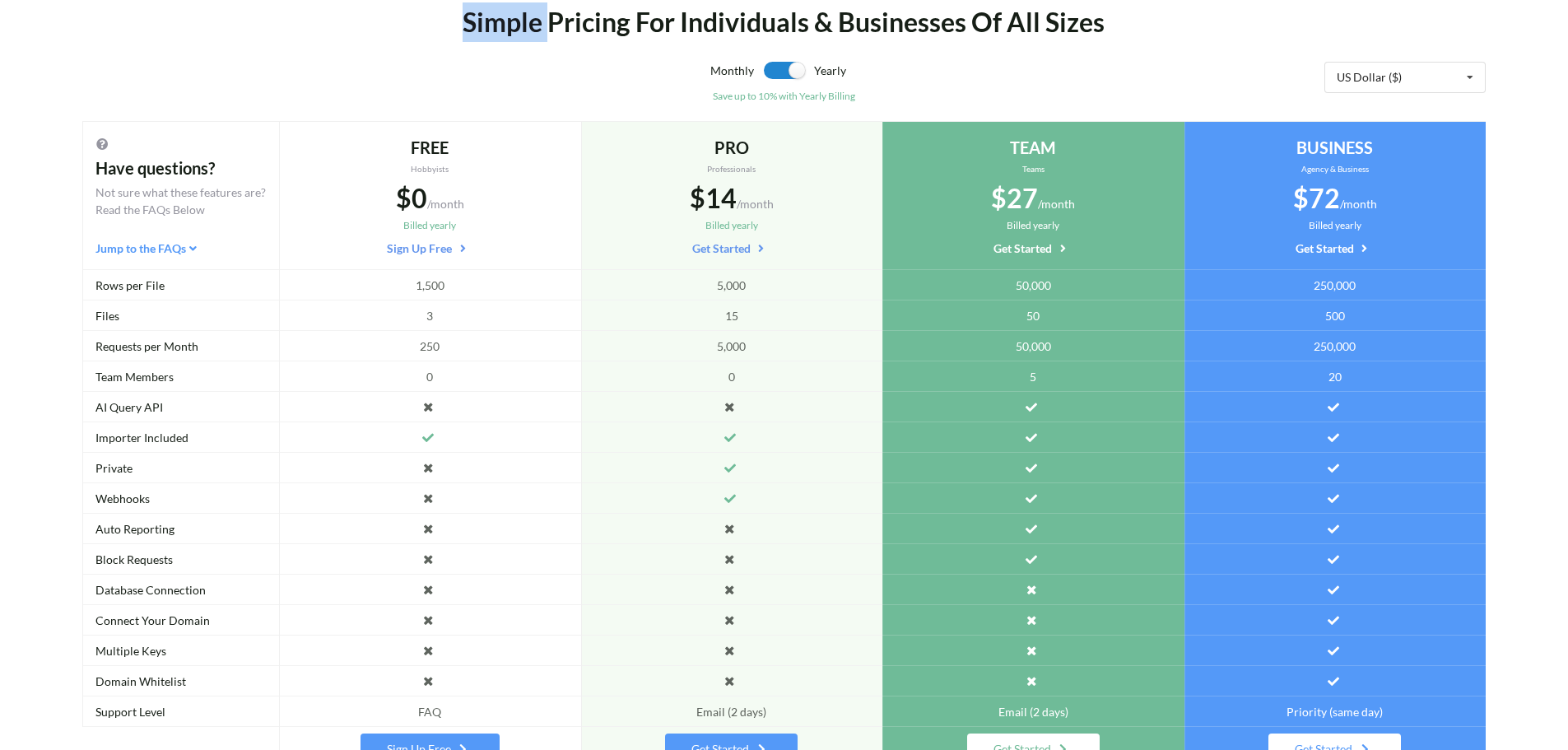
click at [538, 32] on div "Simple Pricing For Individuals & Businesses Of All Sizes" at bounding box center [784, 22] width 1165 height 40
click at [634, 27] on div "Simple Pricing For Individuals & Businesses Of All Sizes" at bounding box center [784, 22] width 1165 height 40
click at [630, 34] on div "Simple Pricing For Individuals & Businesses Of All Sizes" at bounding box center [784, 22] width 1165 height 40
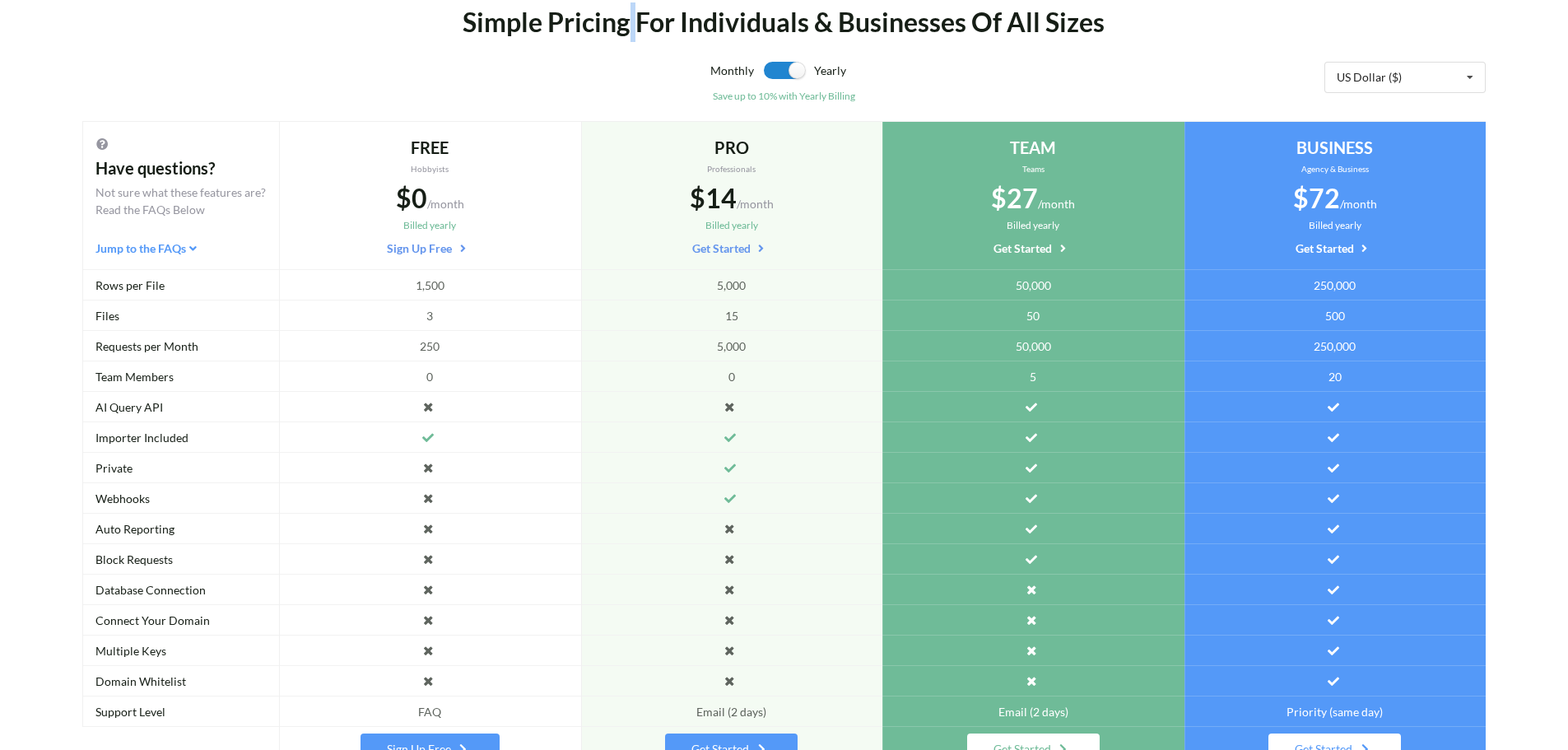
click at [630, 34] on div "Simple Pricing For Individuals & Businesses Of All Sizes" at bounding box center [784, 22] width 1165 height 40
drag, startPoint x: 661, startPoint y: 29, endPoint x: 671, endPoint y: 33, distance: 10.8
click at [671, 33] on div "Simple Pricing For Individuals & Businesses Of All Sizes" at bounding box center [784, 22] width 1165 height 40
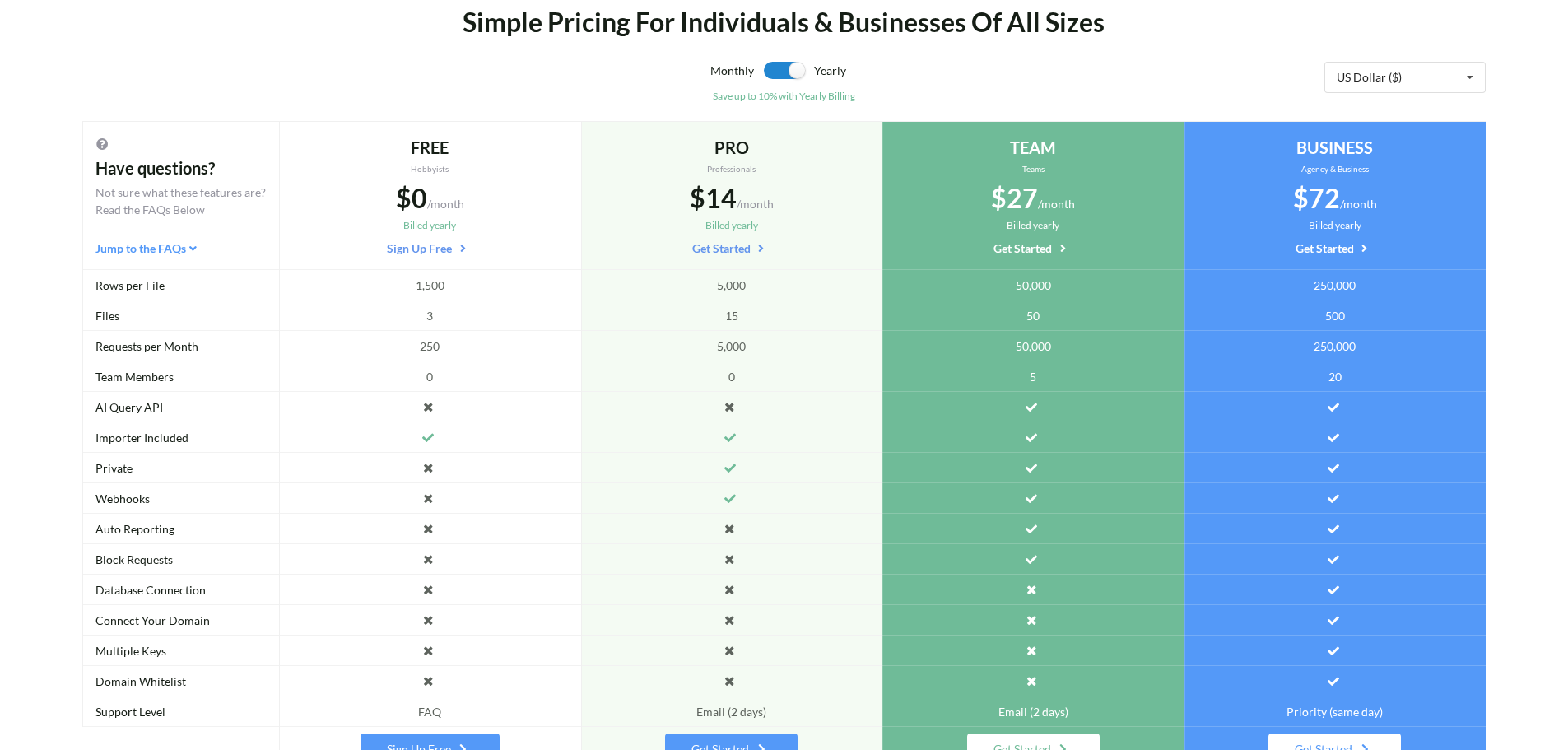
click at [811, 20] on div "Simple Pricing For Individuals & Businesses Of All Sizes" at bounding box center [784, 22] width 1165 height 40
click at [832, 23] on div "Simple Pricing For Individuals & Businesses Of All Sizes" at bounding box center [784, 22] width 1165 height 40
click at [969, 27] on div "Simple Pricing For Individuals & Businesses Of All Sizes" at bounding box center [784, 22] width 1165 height 40
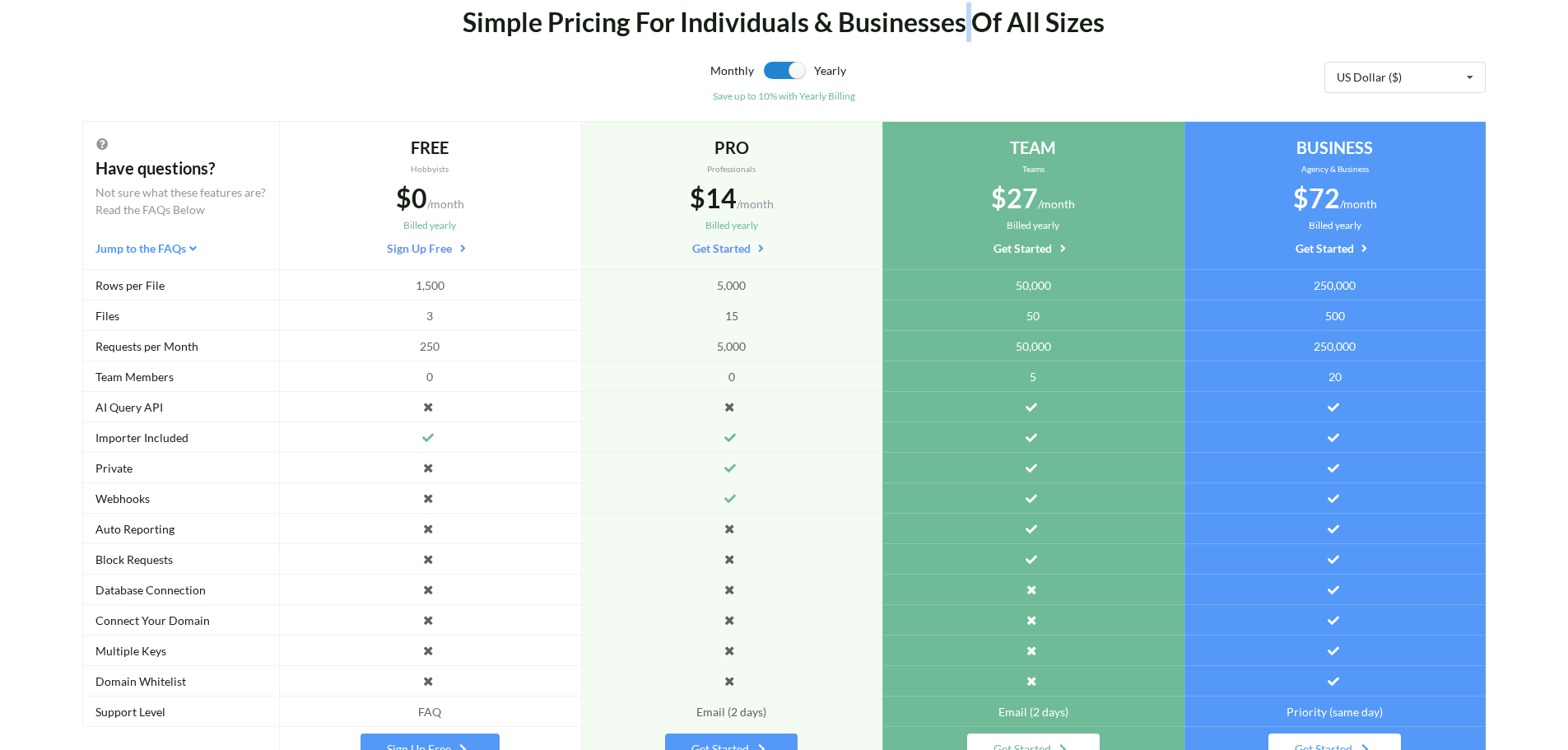
click at [969, 27] on div "Simple Pricing For Individuals & Businesses Of All Sizes" at bounding box center [784, 22] width 1165 height 40
drag, startPoint x: 1009, startPoint y: 27, endPoint x: 1000, endPoint y: 35, distance: 12.0
click at [1000, 35] on div "Simple Pricing For Individuals & Businesses Of All Sizes" at bounding box center [784, 22] width 1165 height 40
click at [1045, 27] on div "Simple Pricing For Individuals & Businesses Of All Sizes" at bounding box center [784, 22] width 1165 height 40
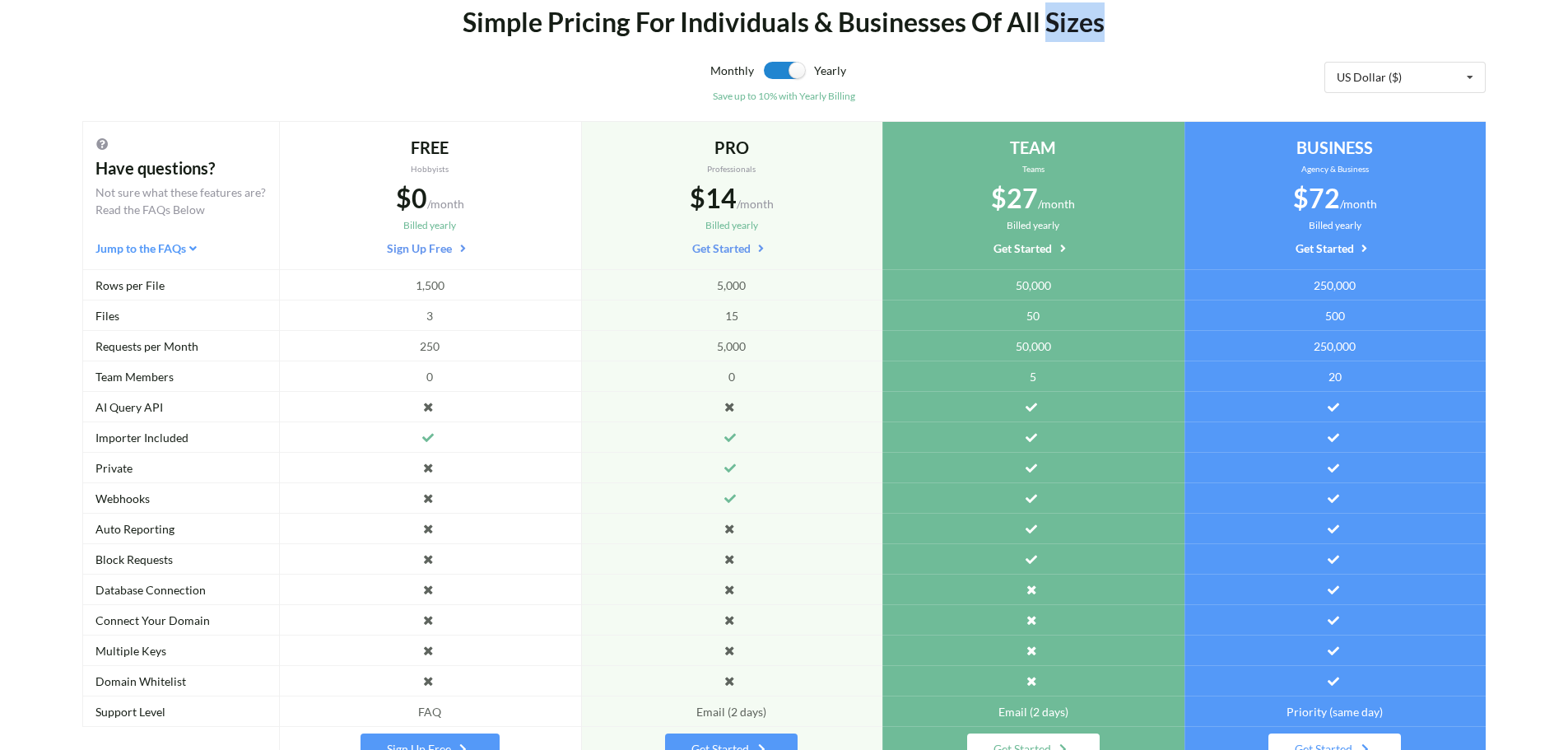
click at [1045, 27] on div "Simple Pricing For Individuals & Businesses Of All Sizes" at bounding box center [784, 22] width 1165 height 40
click at [1037, 32] on div "Simple Pricing For Individuals & Businesses Of All Sizes" at bounding box center [784, 22] width 1165 height 40
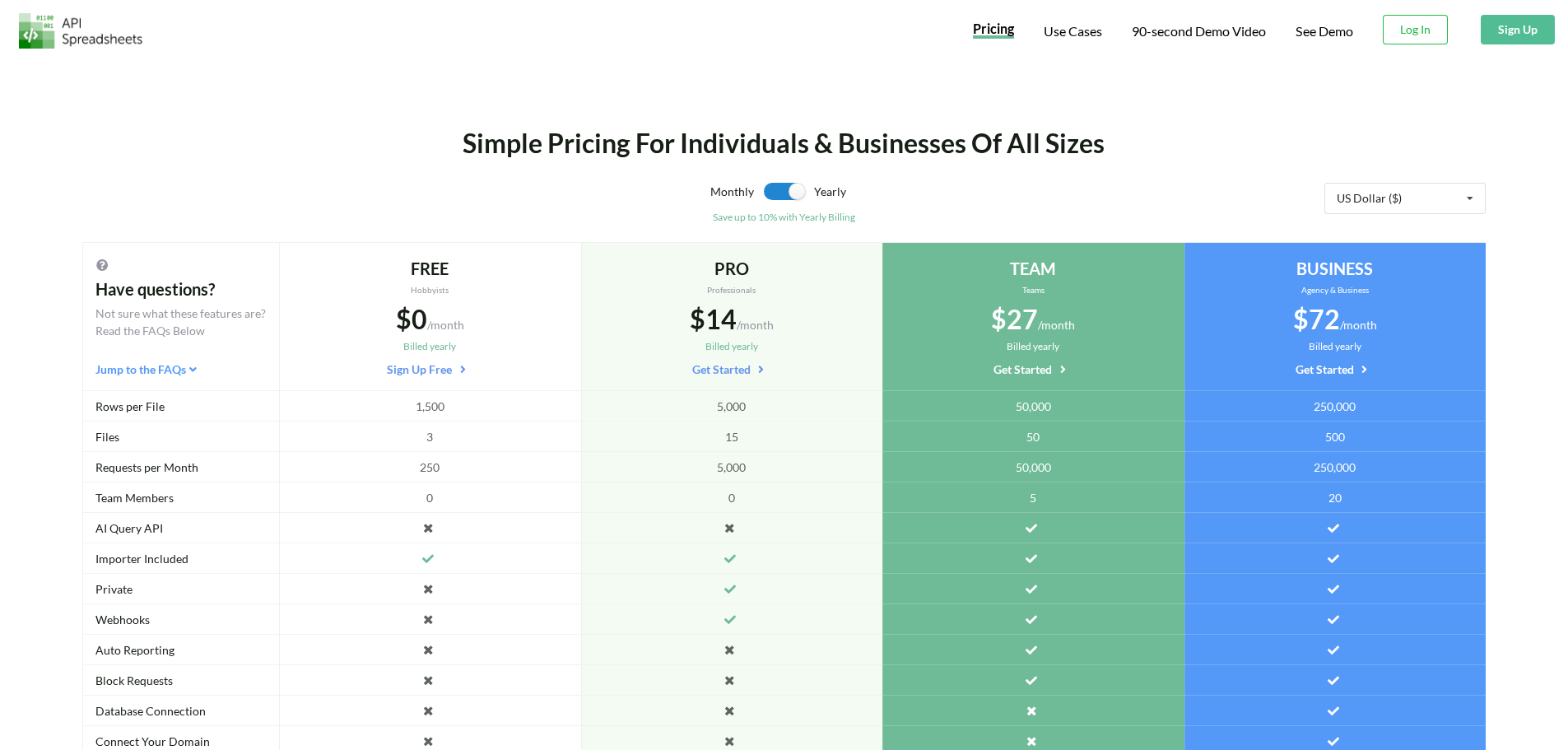
click at [535, 143] on div "Simple Pricing For Individuals & Businesses Of All Sizes" at bounding box center [784, 143] width 1165 height 40
click at [549, 147] on div "Simple Pricing For Individuals & Businesses Of All Sizes" at bounding box center [784, 143] width 1165 height 40
click at [544, 153] on div "Simple Pricing For Individuals & Businesses Of All Sizes" at bounding box center [784, 143] width 1165 height 40
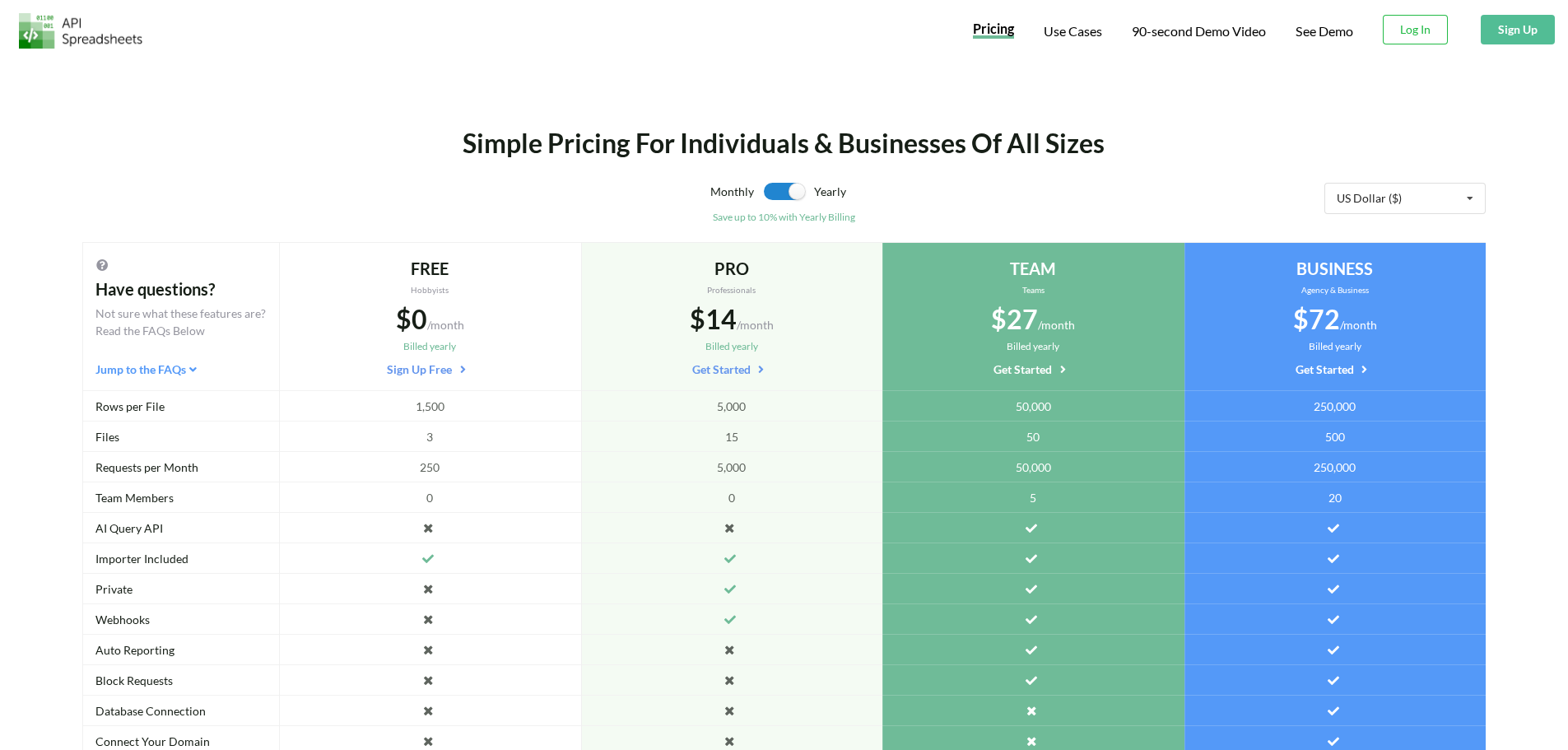
drag, startPoint x: 641, startPoint y: 153, endPoint x: 629, endPoint y: 155, distance: 12.2
click at [629, 155] on div "Simple Pricing For Individuals & Businesses Of All Sizes" at bounding box center [784, 143] width 1165 height 40
drag, startPoint x: 655, startPoint y: 152, endPoint x: 667, endPoint y: 150, distance: 12.2
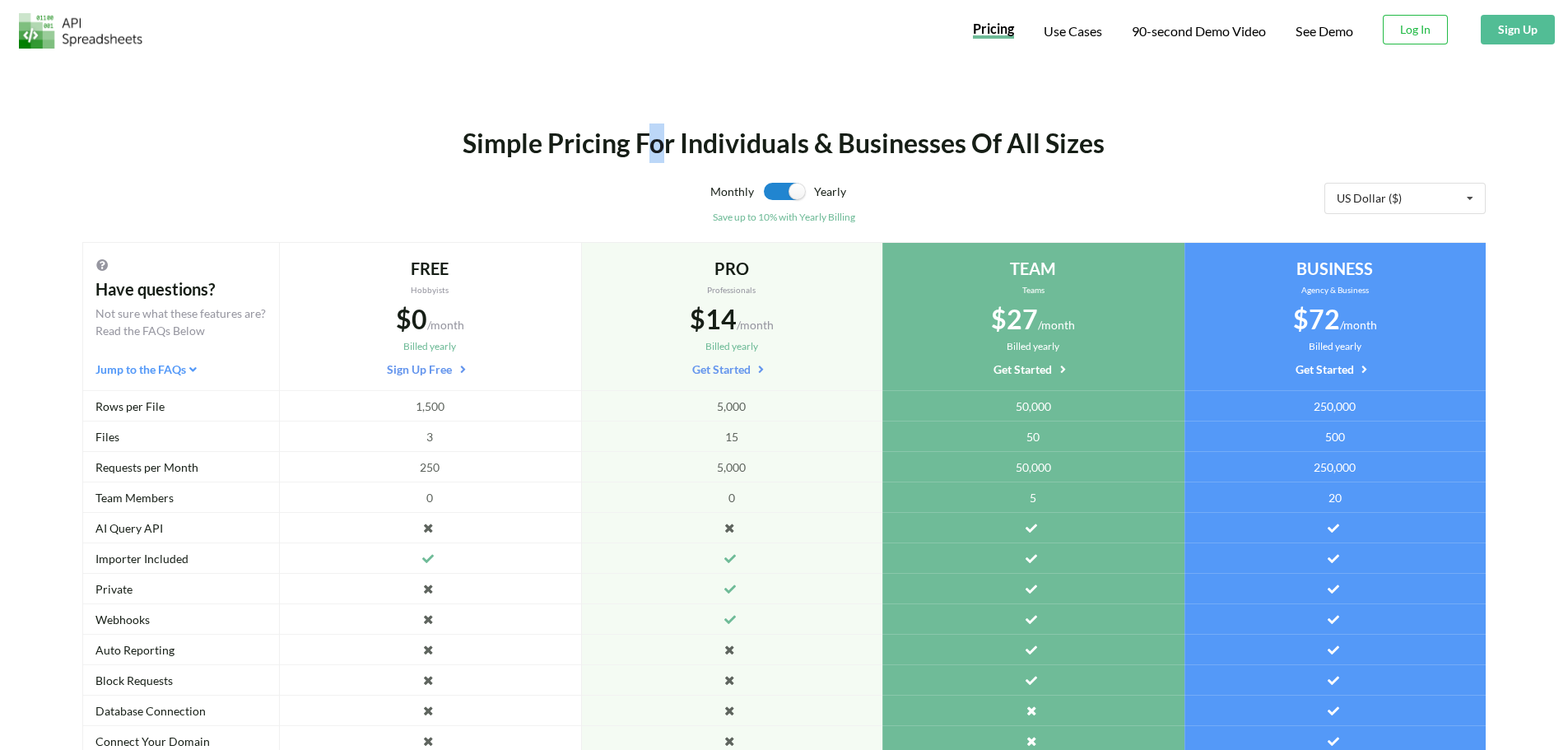
click at [667, 150] on div "Simple Pricing For Individuals & Businesses Of All Sizes" at bounding box center [784, 143] width 1165 height 40
click at [676, 154] on div "Simple Pricing For Individuals & Businesses Of All Sizes" at bounding box center [784, 143] width 1165 height 40
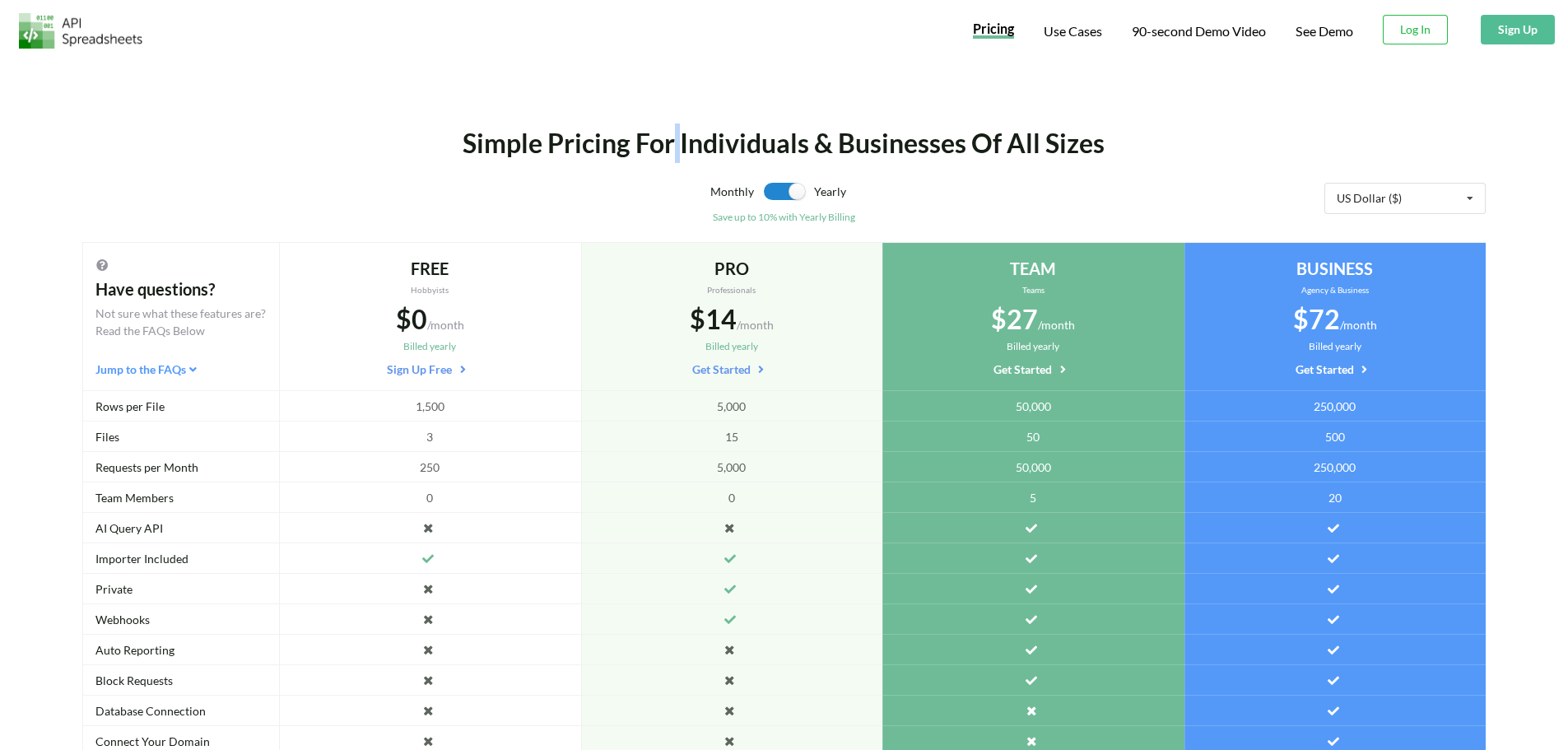
click at [677, 143] on div "Simple Pricing For Individuals & Businesses Of All Sizes" at bounding box center [784, 143] width 1165 height 40
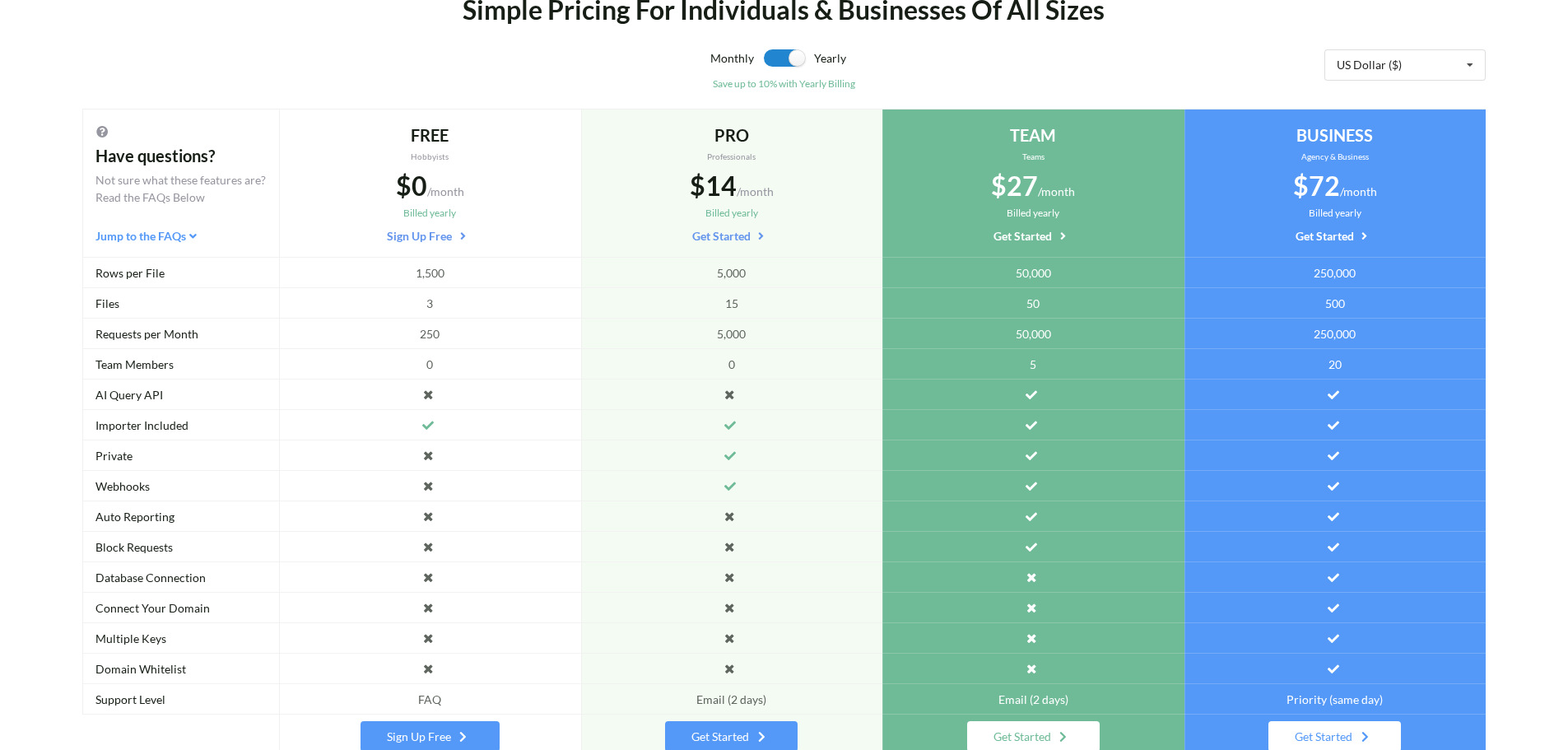
scroll to position [135, 0]
click at [405, 135] on div "FREE" at bounding box center [429, 134] width 275 height 25
click at [720, 135] on div "PRO" at bounding box center [731, 134] width 275 height 25
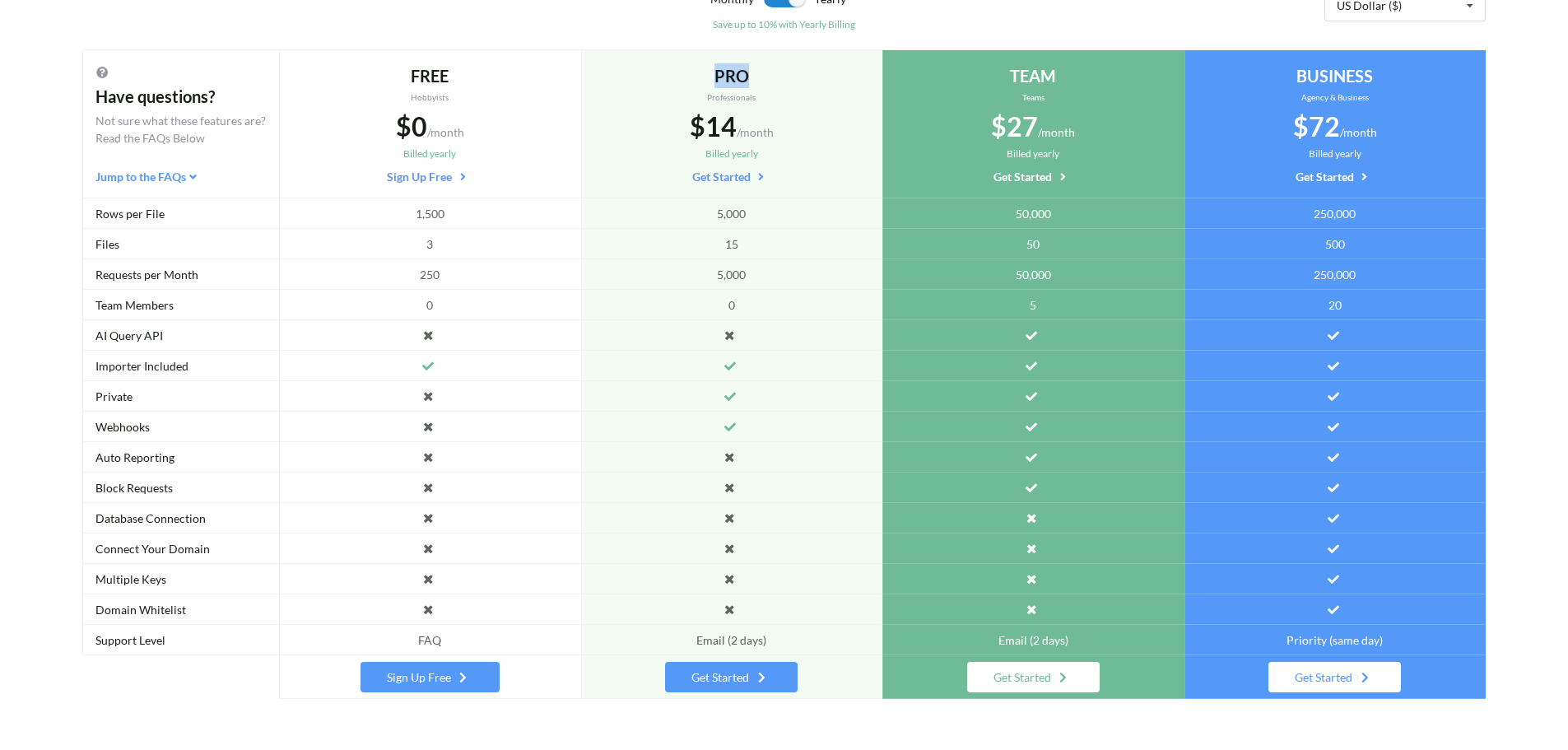
scroll to position [190, 0]
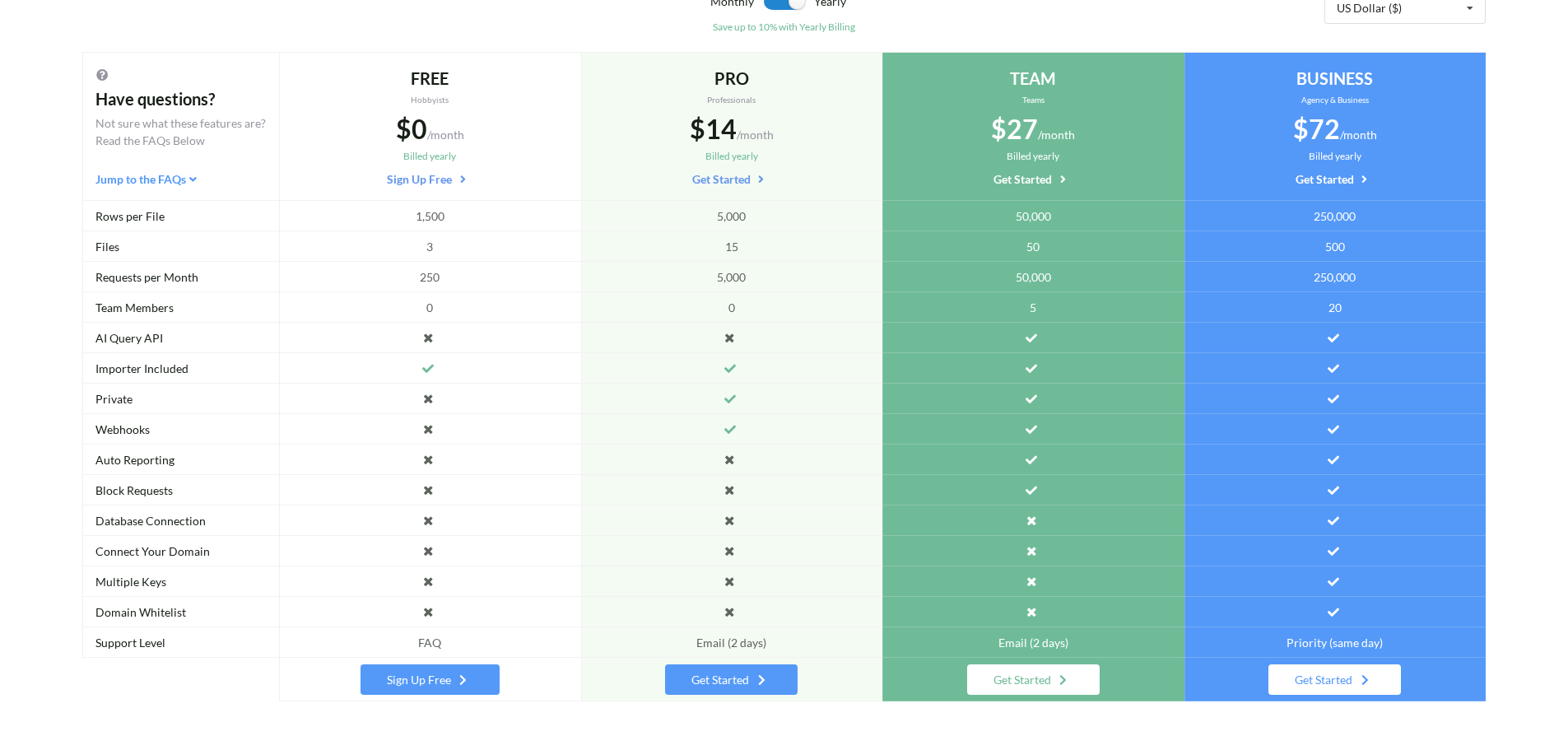
click at [1328, 74] on div "BUSINESS" at bounding box center [1335, 77] width 275 height 25
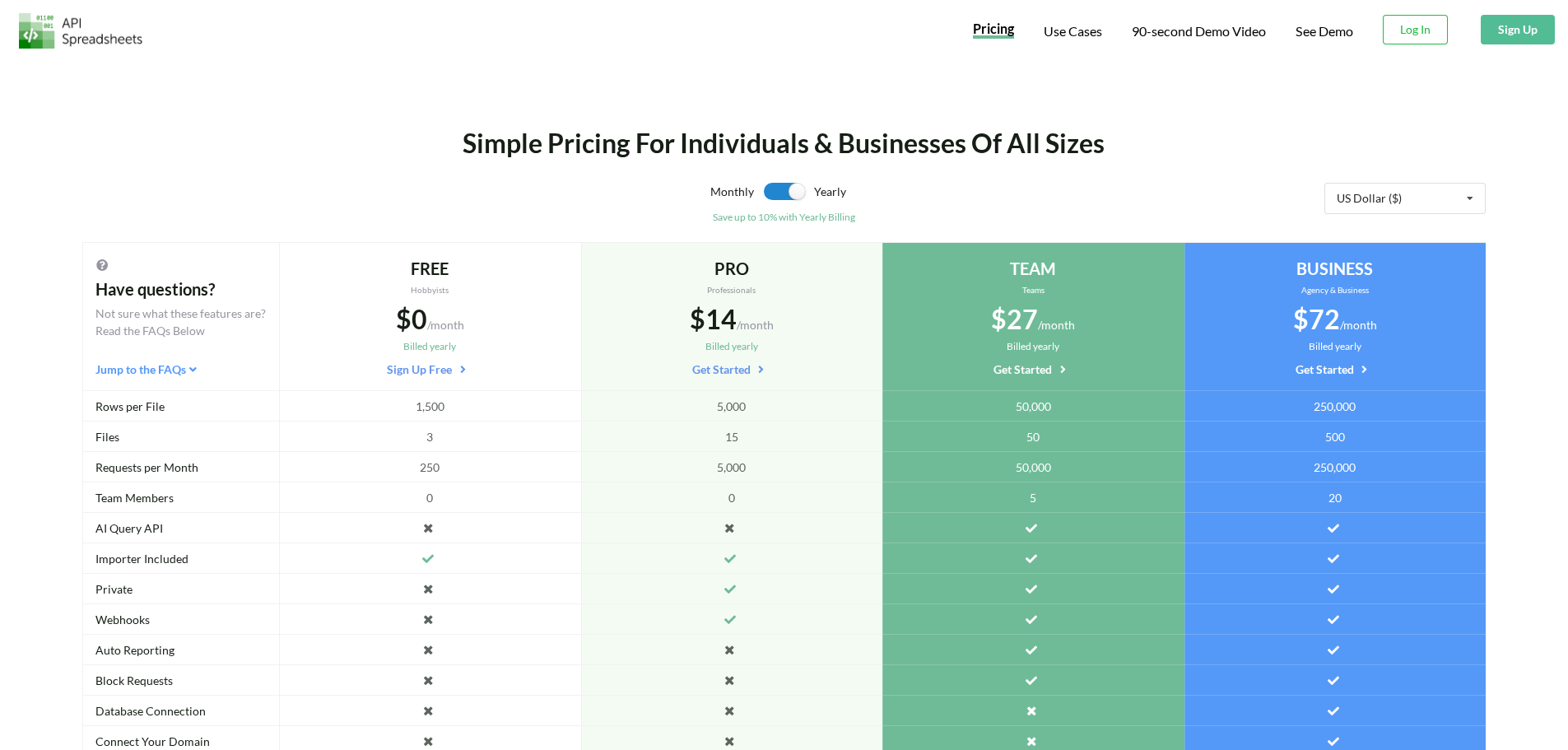
click at [803, 138] on div "Simple Pricing For Individuals & Businesses Of All Sizes" at bounding box center [784, 143] width 1165 height 40
click at [806, 152] on div "Simple Pricing For Individuals & Businesses Of All Sizes" at bounding box center [784, 143] width 1165 height 40
drag, startPoint x: 806, startPoint y: 152, endPoint x: 829, endPoint y: 148, distance: 23.3
click at [829, 148] on div "Simple Pricing For Individuals & Businesses Of All Sizes" at bounding box center [784, 143] width 1165 height 40
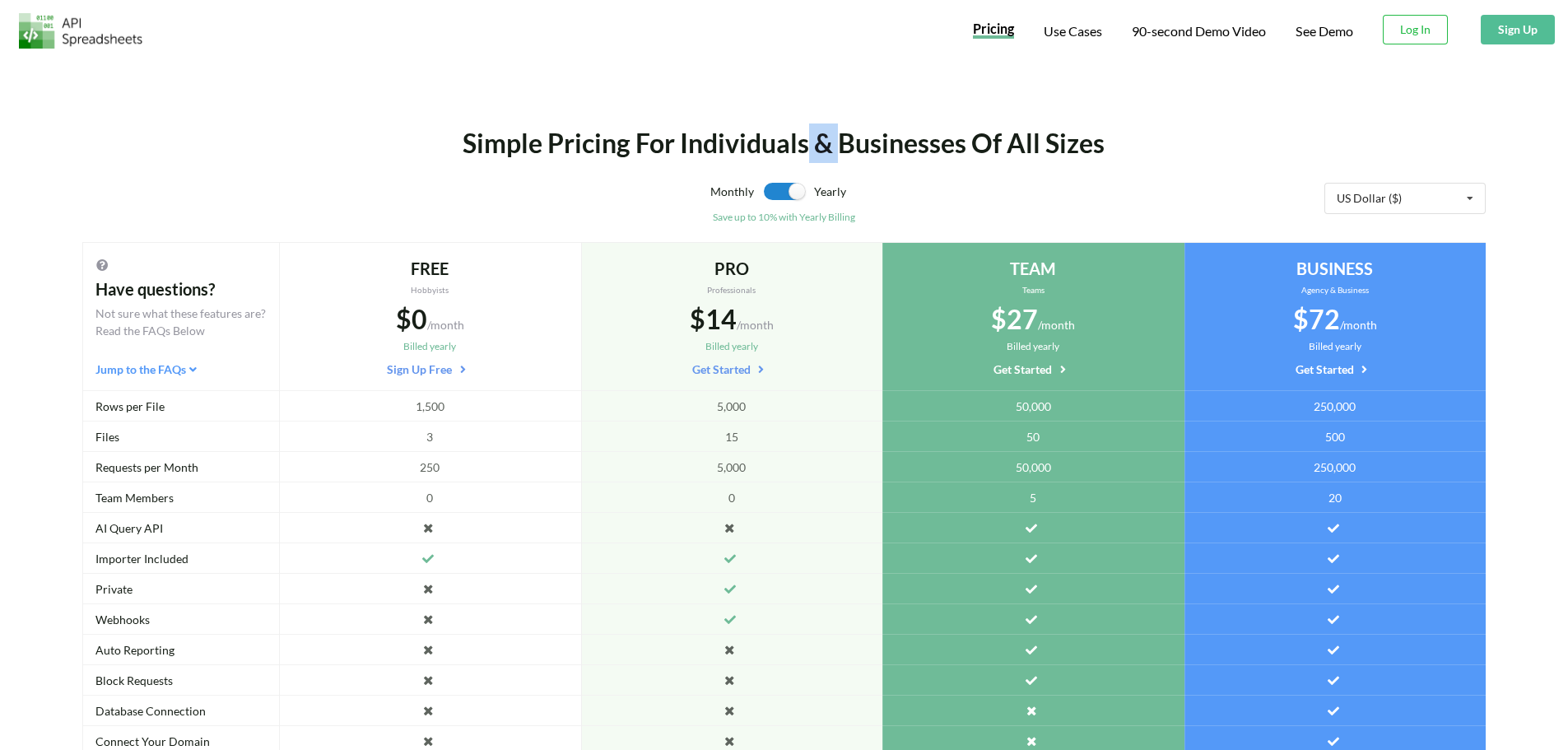
click at [829, 148] on div "Simple Pricing For Individuals & Businesses Of All Sizes" at bounding box center [784, 143] width 1165 height 40
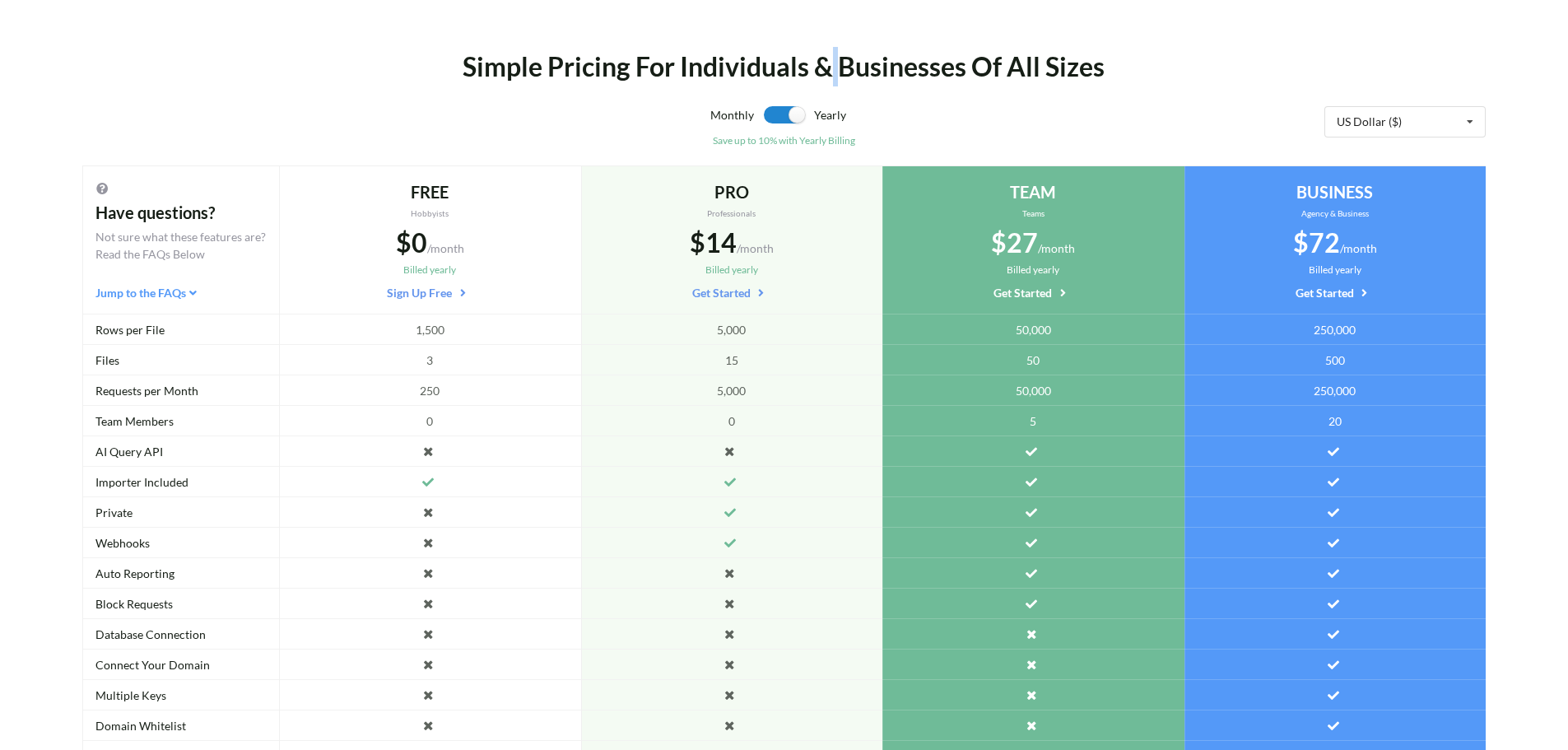
scroll to position [78, 0]
click at [968, 54] on div "Simple Pricing For Individuals & Businesses Of All Sizes" at bounding box center [784, 64] width 1165 height 40
drag, startPoint x: 1012, startPoint y: 66, endPoint x: 1000, endPoint y: 74, distance: 14.4
click at [1000, 74] on div "Simple Pricing For Individuals & Businesses Of All Sizes" at bounding box center [784, 64] width 1165 height 40
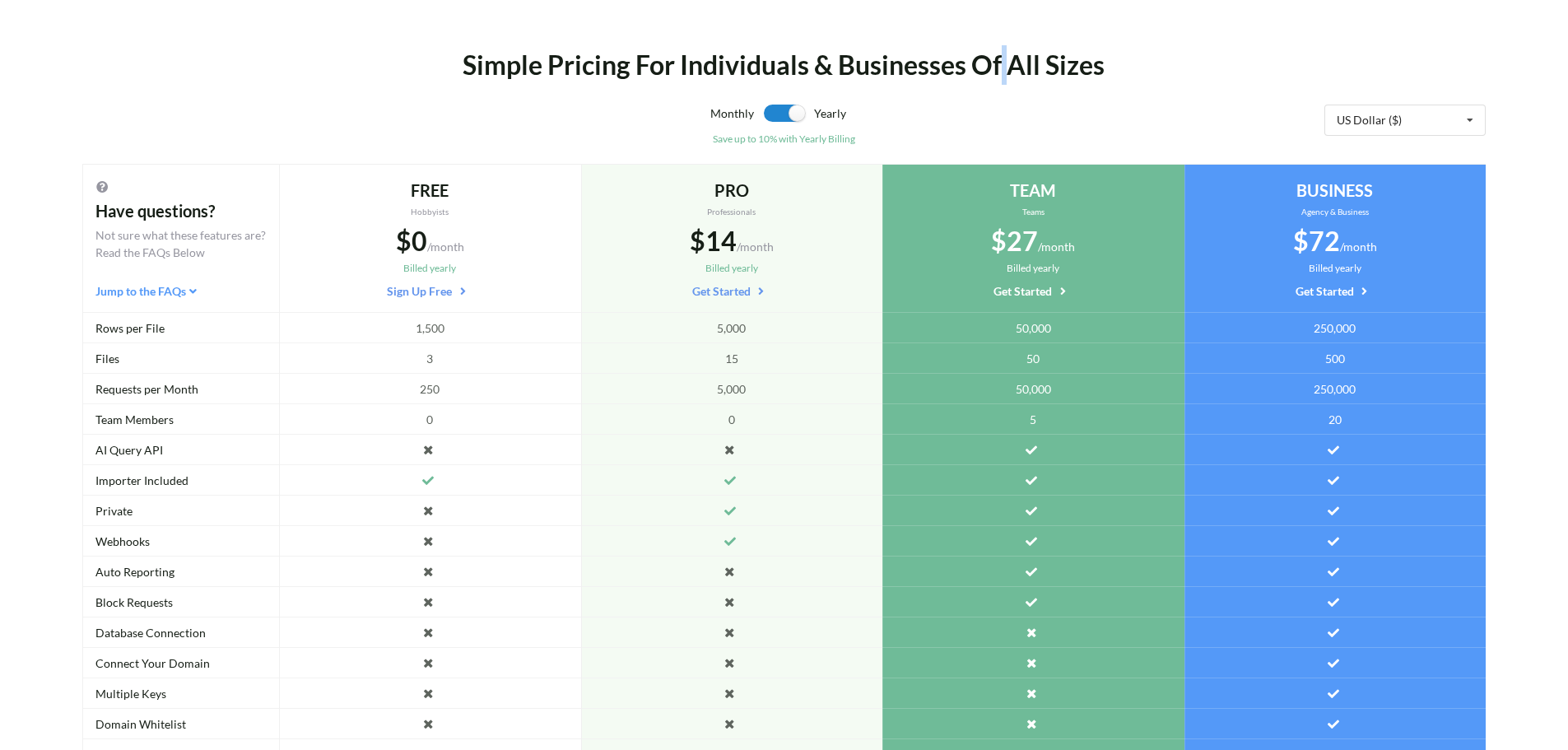
click at [1000, 74] on div "Simple Pricing For Individuals & Businesses Of All Sizes" at bounding box center [784, 64] width 1165 height 40
click at [1037, 74] on div "Simple Pricing For Individuals & Businesses Of All Sizes" at bounding box center [784, 64] width 1165 height 40
drag, startPoint x: 683, startPoint y: 57, endPoint x: 673, endPoint y: 76, distance: 21.5
click at [673, 76] on div "Simple Pricing For Individuals & Businesses Of All Sizes" at bounding box center [784, 64] width 1165 height 40
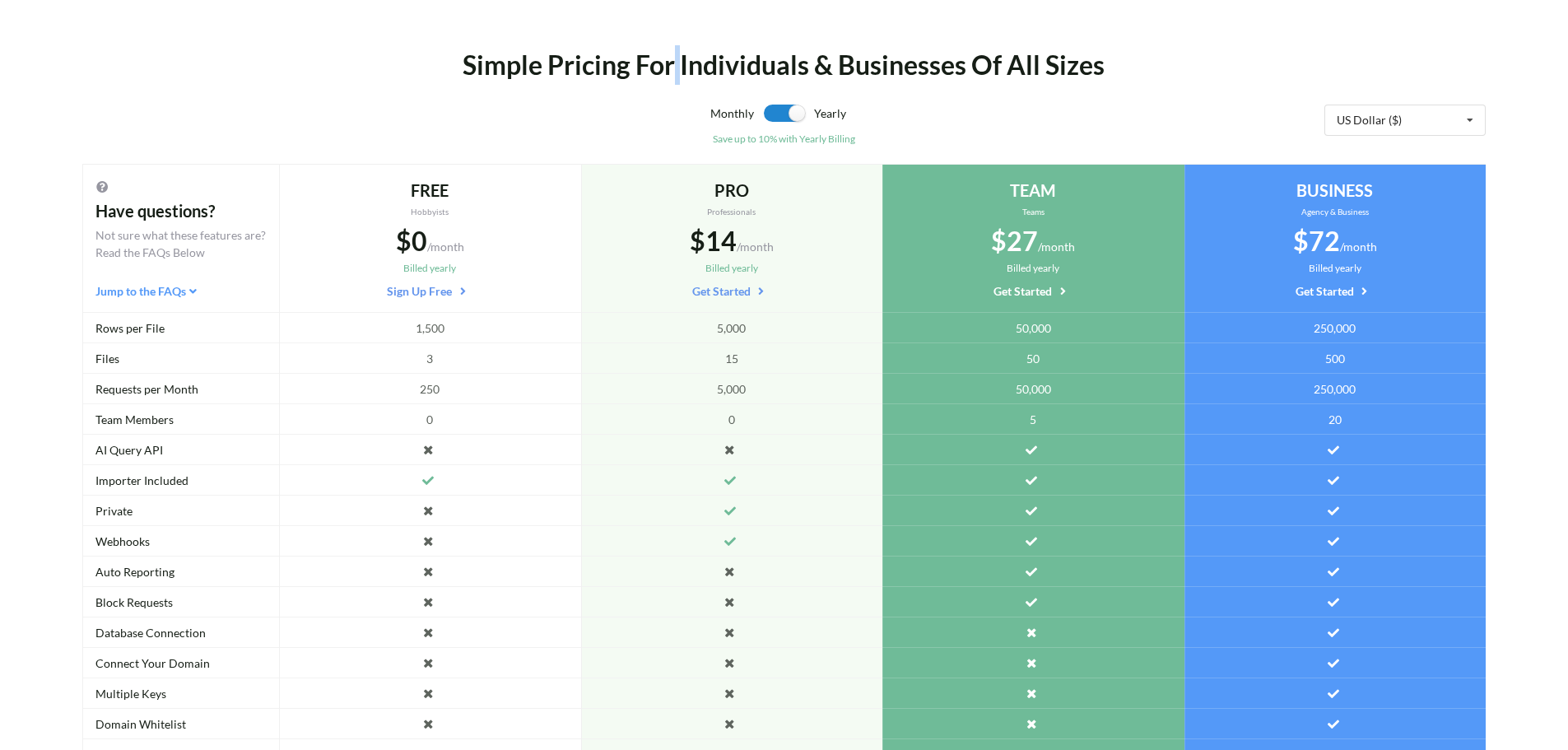
click at [673, 76] on div "Simple Pricing For Individuals & Businesses Of All Sizes" at bounding box center [784, 64] width 1165 height 40
drag, startPoint x: 638, startPoint y: 74, endPoint x: 628, endPoint y: 81, distance: 12.2
click at [628, 81] on div "Simple Pricing For Individuals & Businesses Of All Sizes" at bounding box center [784, 64] width 1165 height 40
click at [543, 65] on div "Simple Pricing For Individuals & Businesses Of All Sizes" at bounding box center [784, 64] width 1165 height 40
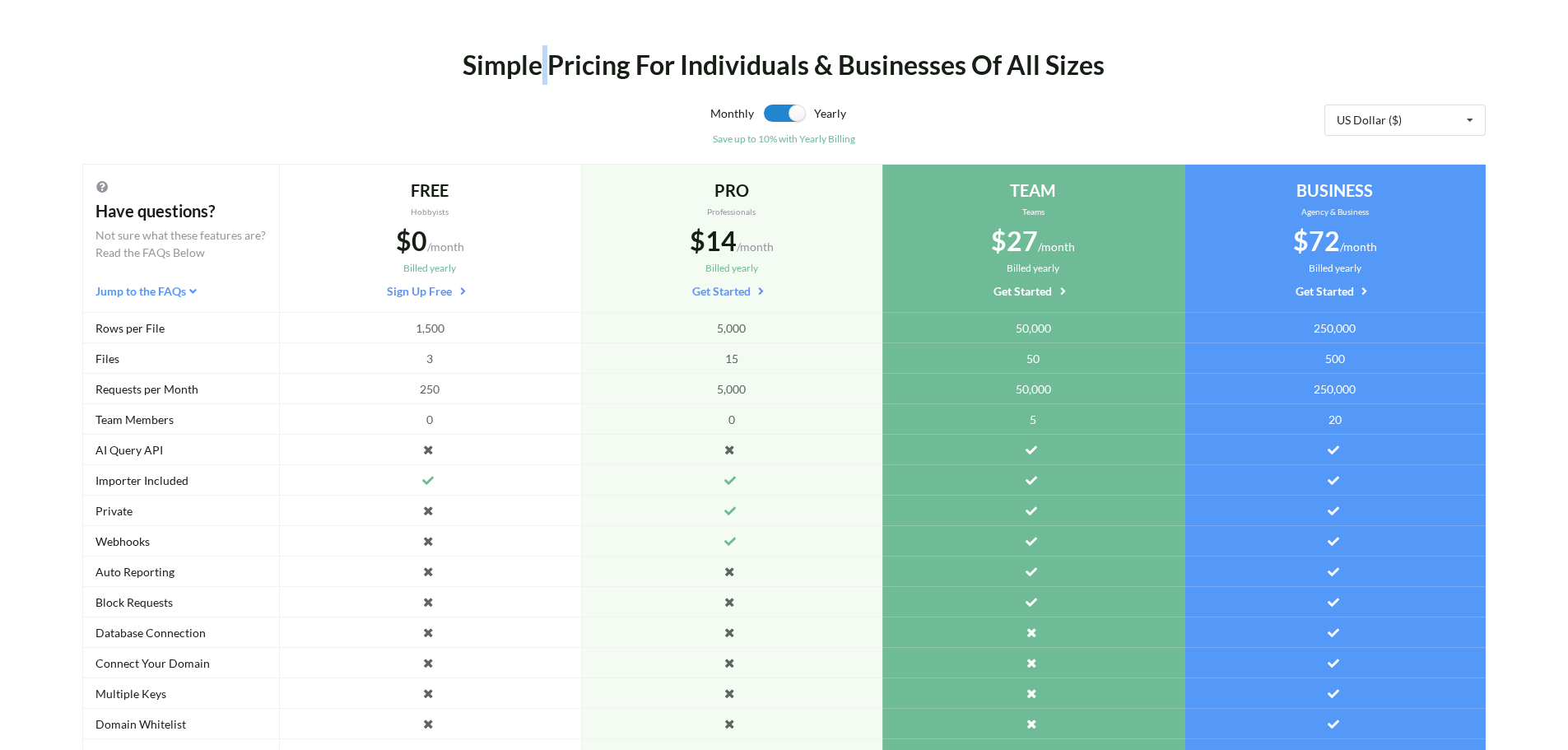
click at [543, 65] on div "Simple Pricing For Individuals & Businesses Of All Sizes" at bounding box center [784, 64] width 1165 height 40
drag, startPoint x: 638, startPoint y: 65, endPoint x: 630, endPoint y: 73, distance: 11.3
click at [630, 73] on div "Simple Pricing For Individuals & Businesses Of All Sizes" at bounding box center [784, 64] width 1165 height 40
click at [678, 67] on div "Simple Pricing For Individuals & Businesses Of All Sizes" at bounding box center [784, 64] width 1165 height 40
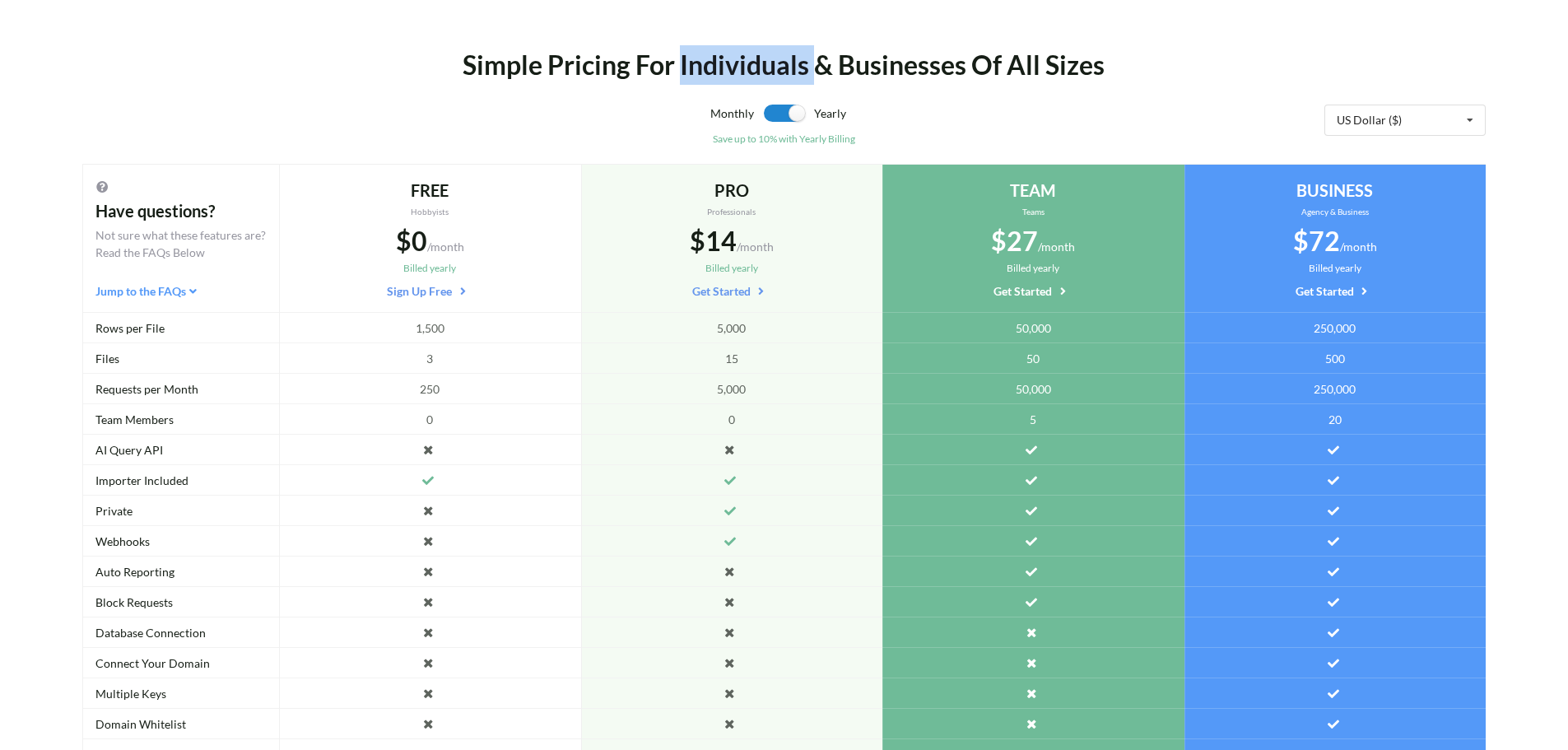
click at [678, 67] on div "Simple Pricing For Individuals & Businesses Of All Sizes" at bounding box center [784, 64] width 1165 height 40
click at [673, 76] on div "Simple Pricing For Individuals & Businesses Of All Sizes" at bounding box center [784, 64] width 1165 height 40
click at [814, 64] on div "Simple Pricing For Individuals & Businesses Of All Sizes" at bounding box center [784, 64] width 1165 height 40
drag, startPoint x: 814, startPoint y: 64, endPoint x: 805, endPoint y: 74, distance: 13.5
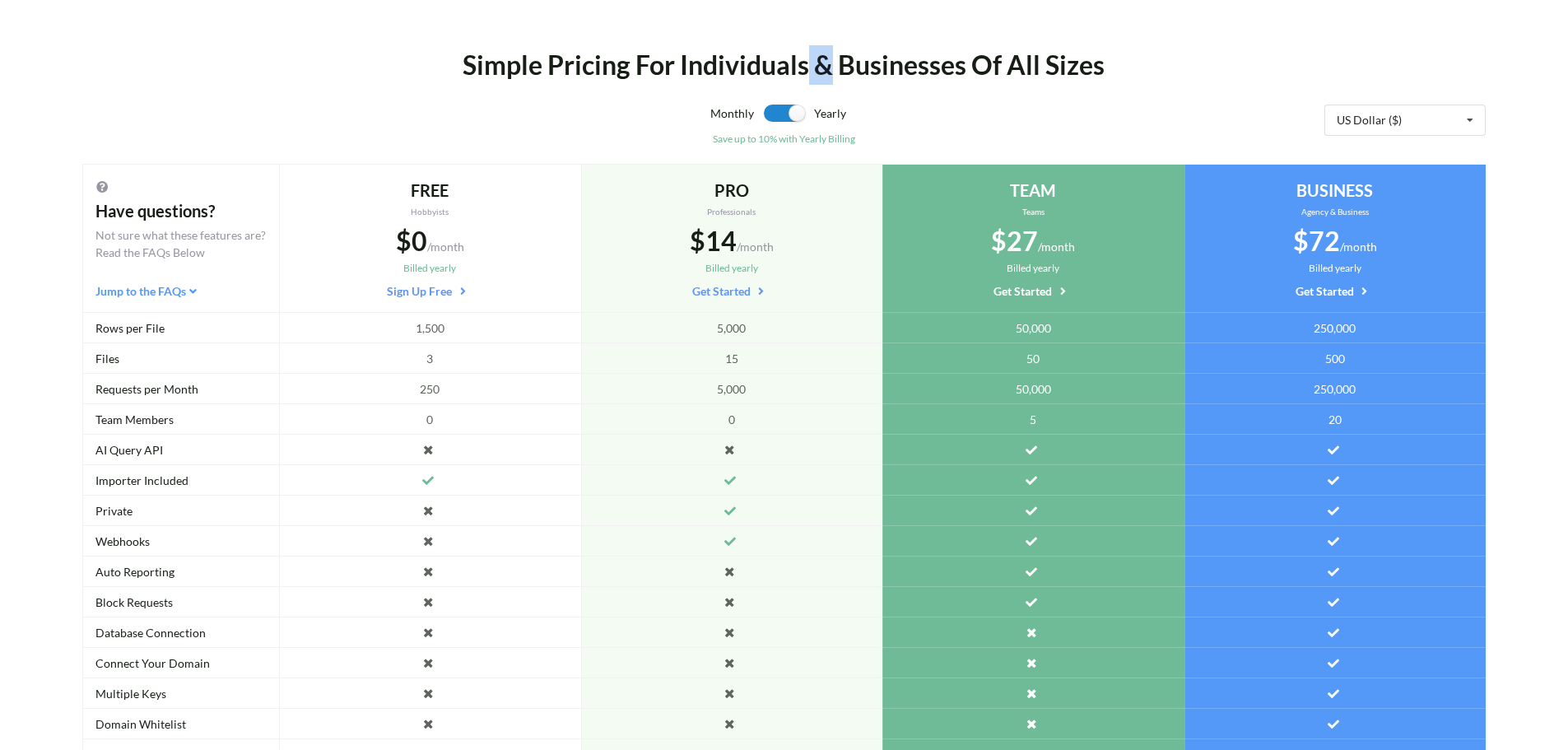
click at [805, 74] on div "Simple Pricing For Individuals & Businesses Of All Sizes" at bounding box center [784, 64] width 1165 height 40
click at [828, 72] on div "Simple Pricing For Individuals & Businesses Of All Sizes" at bounding box center [784, 64] width 1165 height 40
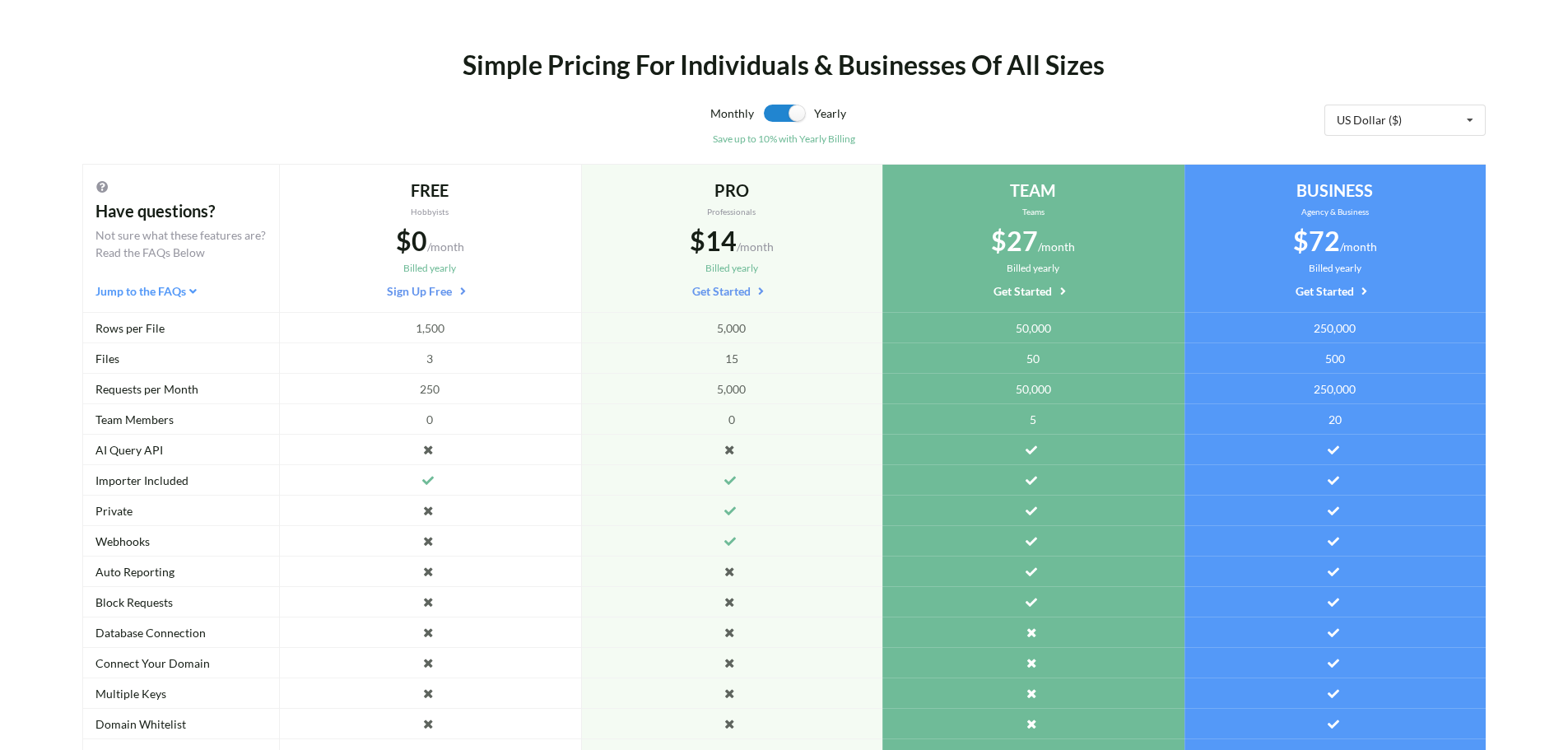
click at [963, 68] on div "Simple Pricing For Individuals & Businesses Of All Sizes" at bounding box center [784, 64] width 1165 height 40
drag, startPoint x: 1022, startPoint y: 68, endPoint x: 985, endPoint y: 79, distance: 38.6
click at [985, 79] on div "Simple Pricing For Individuals & Businesses Of All Sizes" at bounding box center [784, 64] width 1165 height 40
click at [1004, 74] on div "Simple Pricing For Individuals & Businesses Of All Sizes" at bounding box center [784, 64] width 1165 height 40
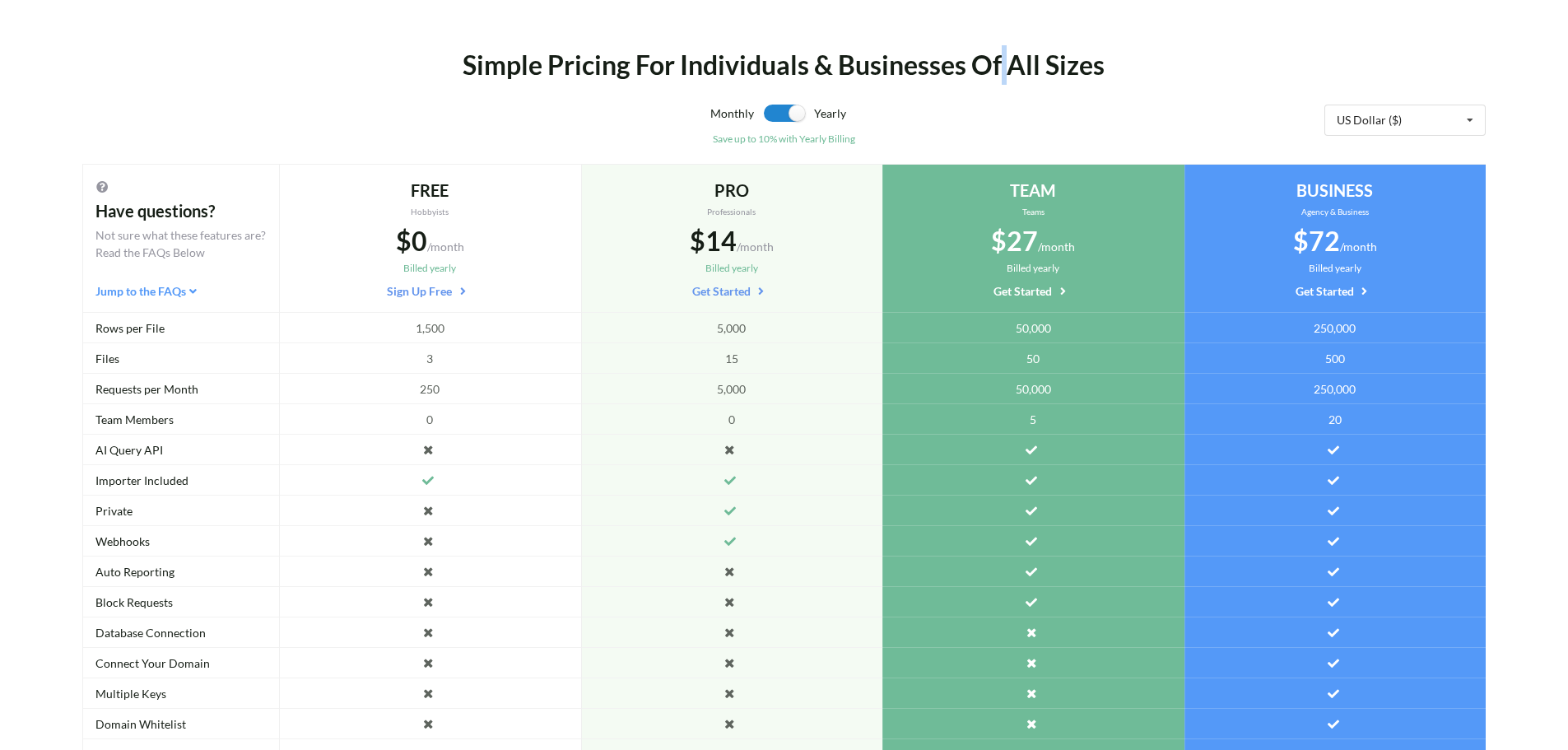
click at [1004, 74] on div "Simple Pricing For Individuals & Businesses Of All Sizes" at bounding box center [784, 64] width 1165 height 40
drag, startPoint x: 1071, startPoint y: 74, endPoint x: 1026, endPoint y: 76, distance: 45.0
click at [1026, 76] on div "Simple Pricing For Individuals & Businesses Of All Sizes" at bounding box center [784, 64] width 1165 height 40
click at [1039, 74] on div "Simple Pricing For Individuals & Businesses Of All Sizes" at bounding box center [784, 64] width 1165 height 40
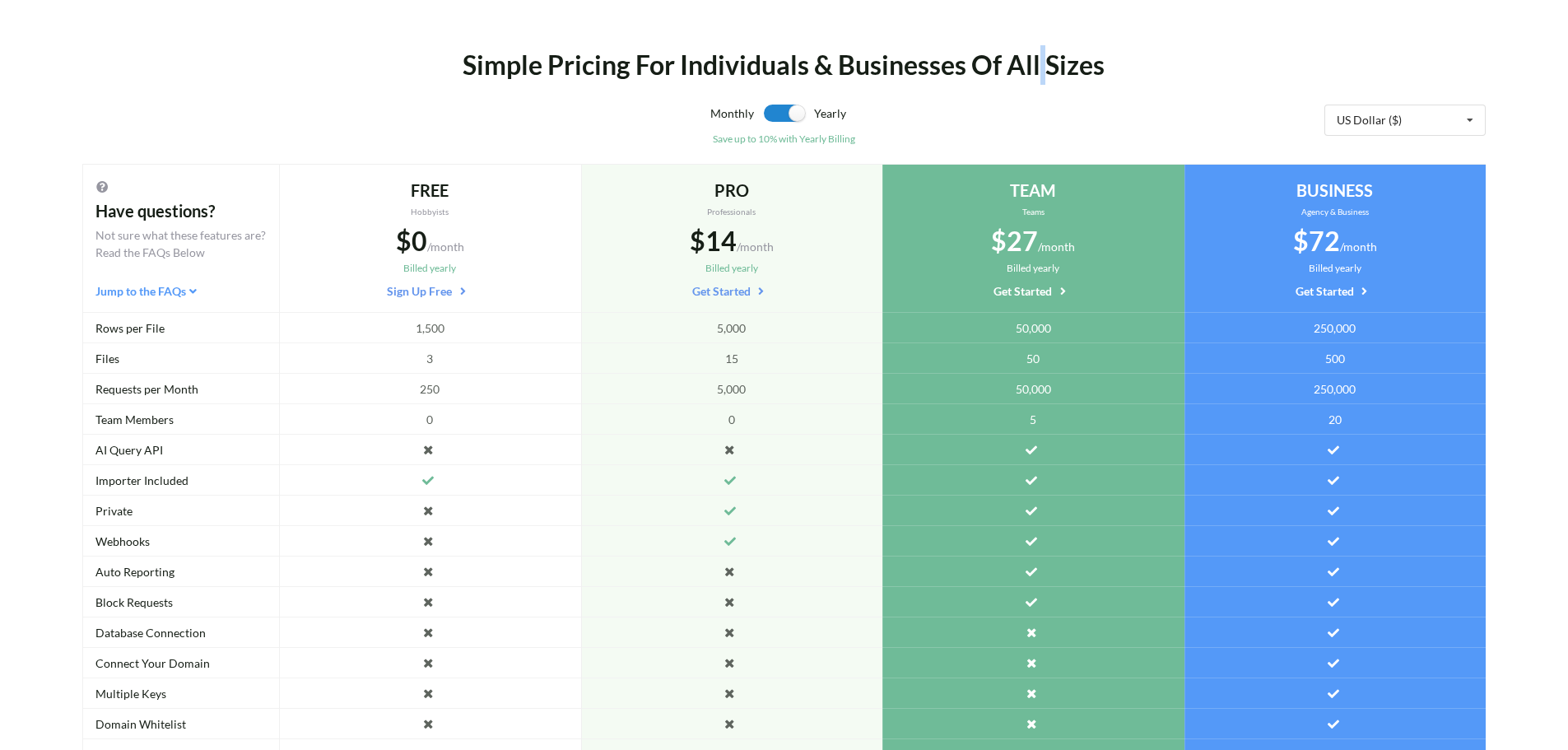
scroll to position [0, 0]
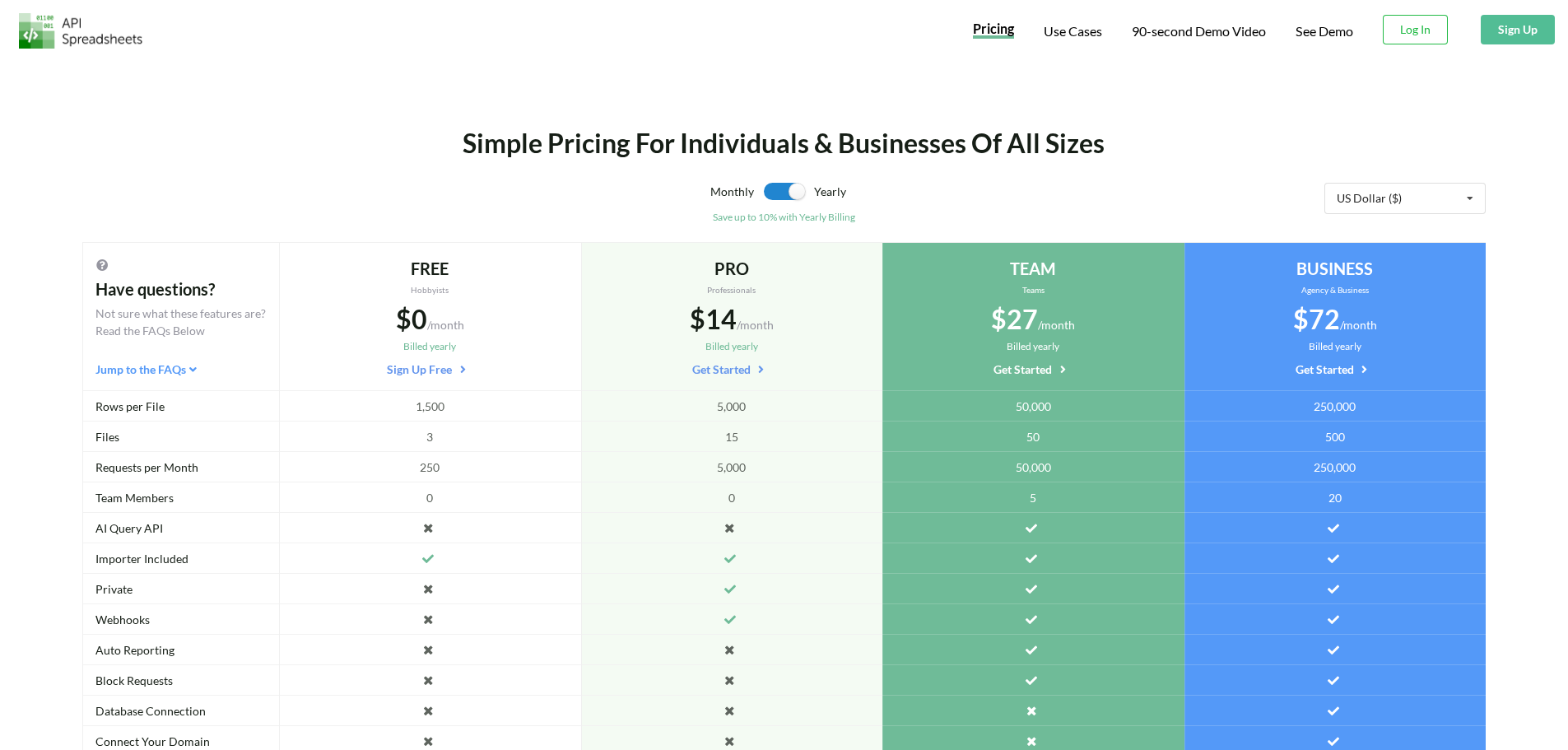
click at [41, 60] on div "Simple Pricing For Individuals & Businesses Of All Sizes Monthly Yearly Save up…" at bounding box center [784, 475] width 1568 height 834
click at [42, 54] on div at bounding box center [76, 29] width 153 height 58
click at [46, 45] on img at bounding box center [81, 30] width 123 height 35
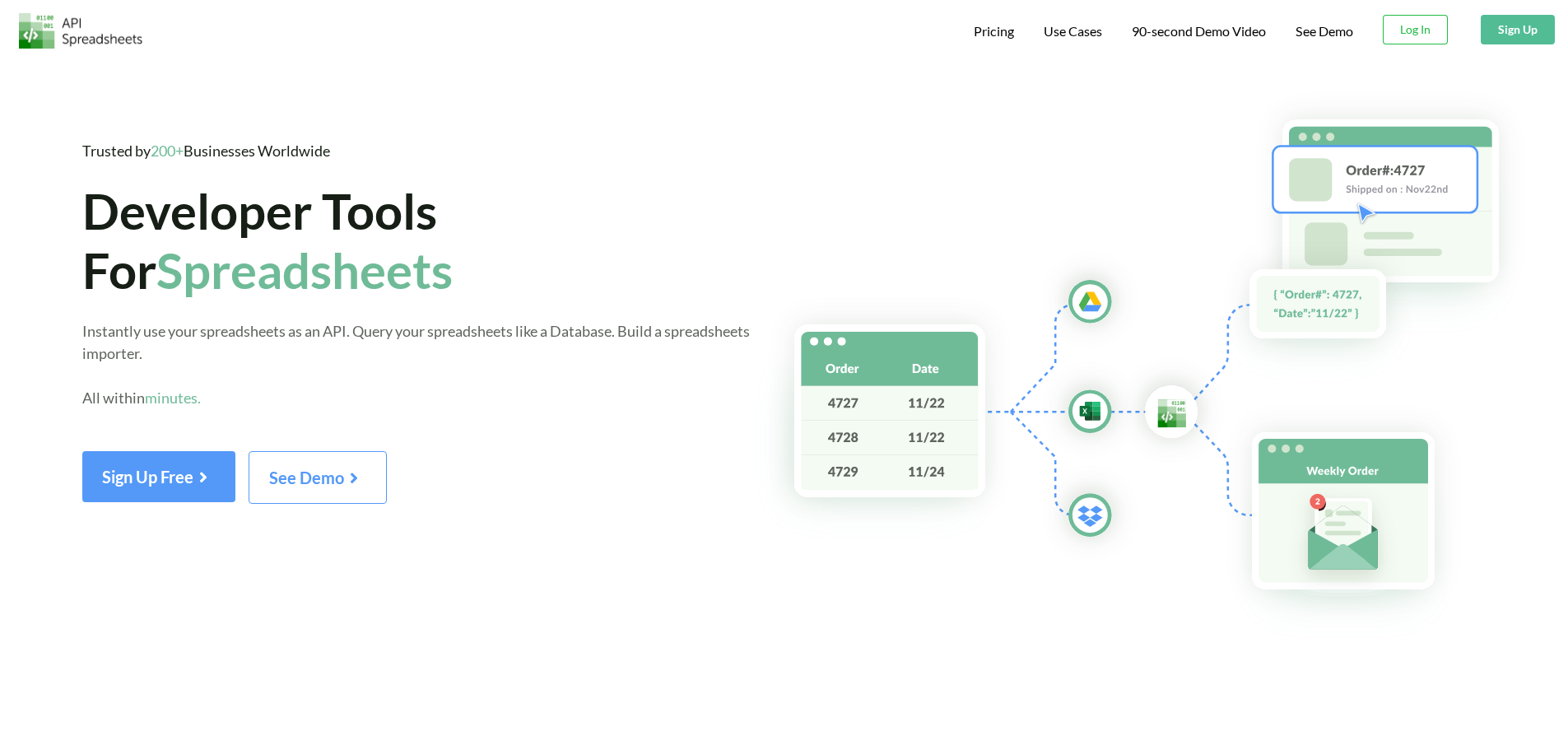
scroll to position [189, 0]
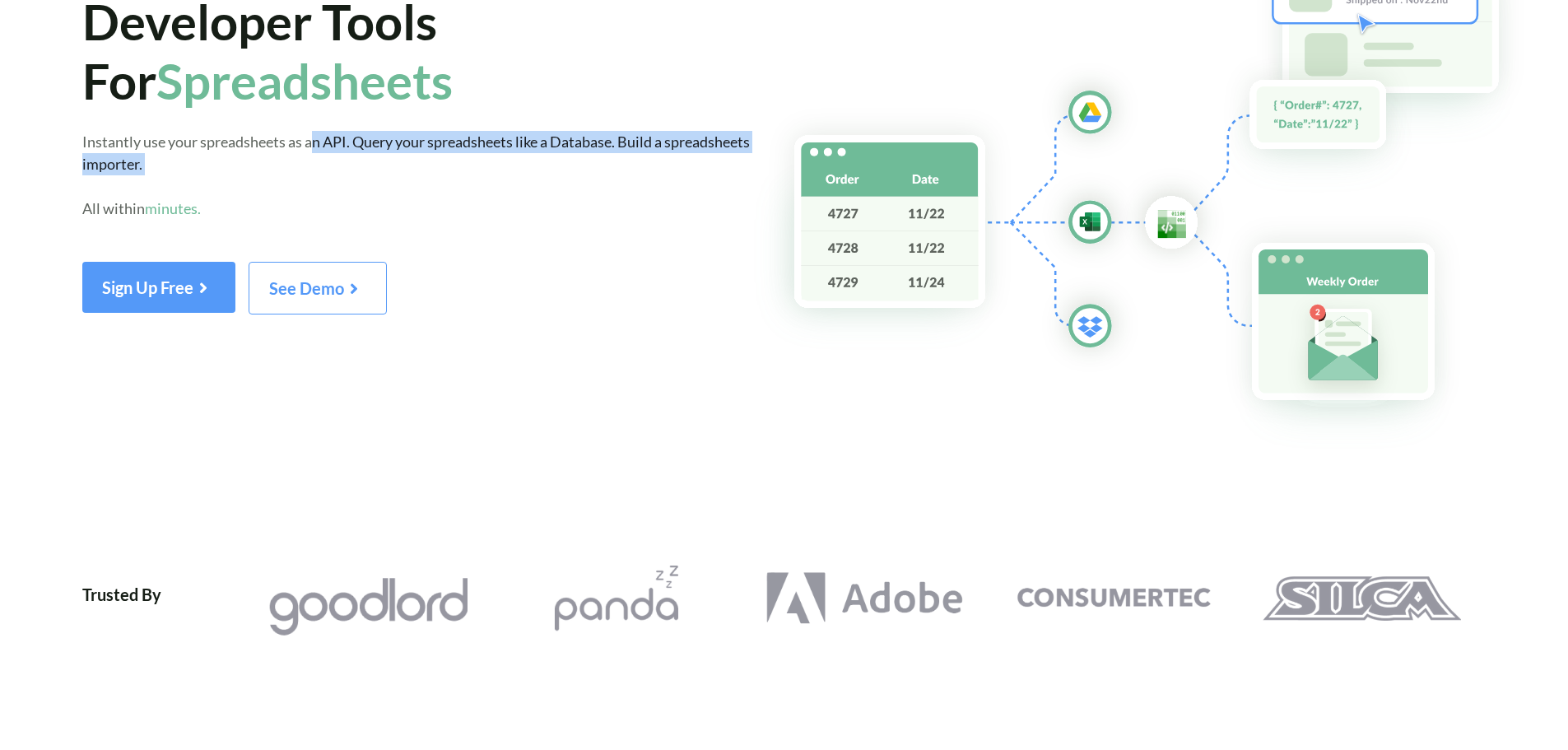
drag, startPoint x: 318, startPoint y: 119, endPoint x: 323, endPoint y: 180, distance: 61.2
click at [323, 180] on div "Trusted by 200+ Businesses Worldwide Developer Tools For Spreadsheets Instantly…" at bounding box center [416, 132] width 670 height 364
click at [321, 143] on span "Instantly use your spreadsheets as an API. Query your spreadsheets like a Datab…" at bounding box center [415, 175] width 668 height 85
click at [347, 141] on span "Instantly use your spreadsheets as an API. Query your spreadsheets like a Datab…" at bounding box center [415, 175] width 668 height 85
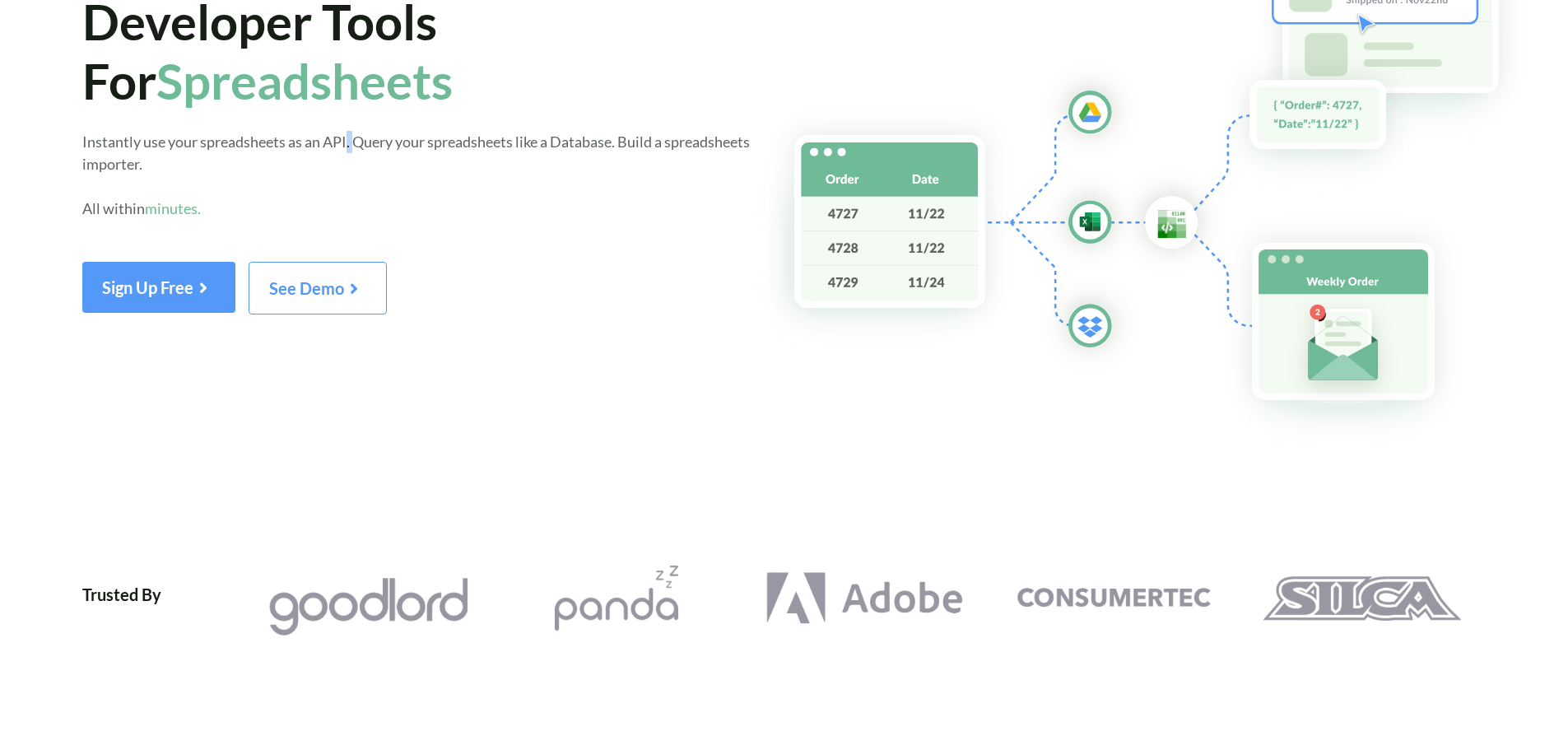
click at [347, 141] on span "Instantly use your spreadsheets as an API. Query your spreadsheets like a Datab…" at bounding box center [415, 175] width 668 height 85
click at [356, 145] on span "Instantly use your spreadsheets as an API. Query your spreadsheets like a Datab…" at bounding box center [415, 175] width 668 height 85
click at [354, 148] on span "Instantly use your spreadsheets as an API. Query your spreadsheets like a Datab…" at bounding box center [415, 175] width 668 height 85
drag, startPoint x: 354, startPoint y: 148, endPoint x: 346, endPoint y: 158, distance: 12.8
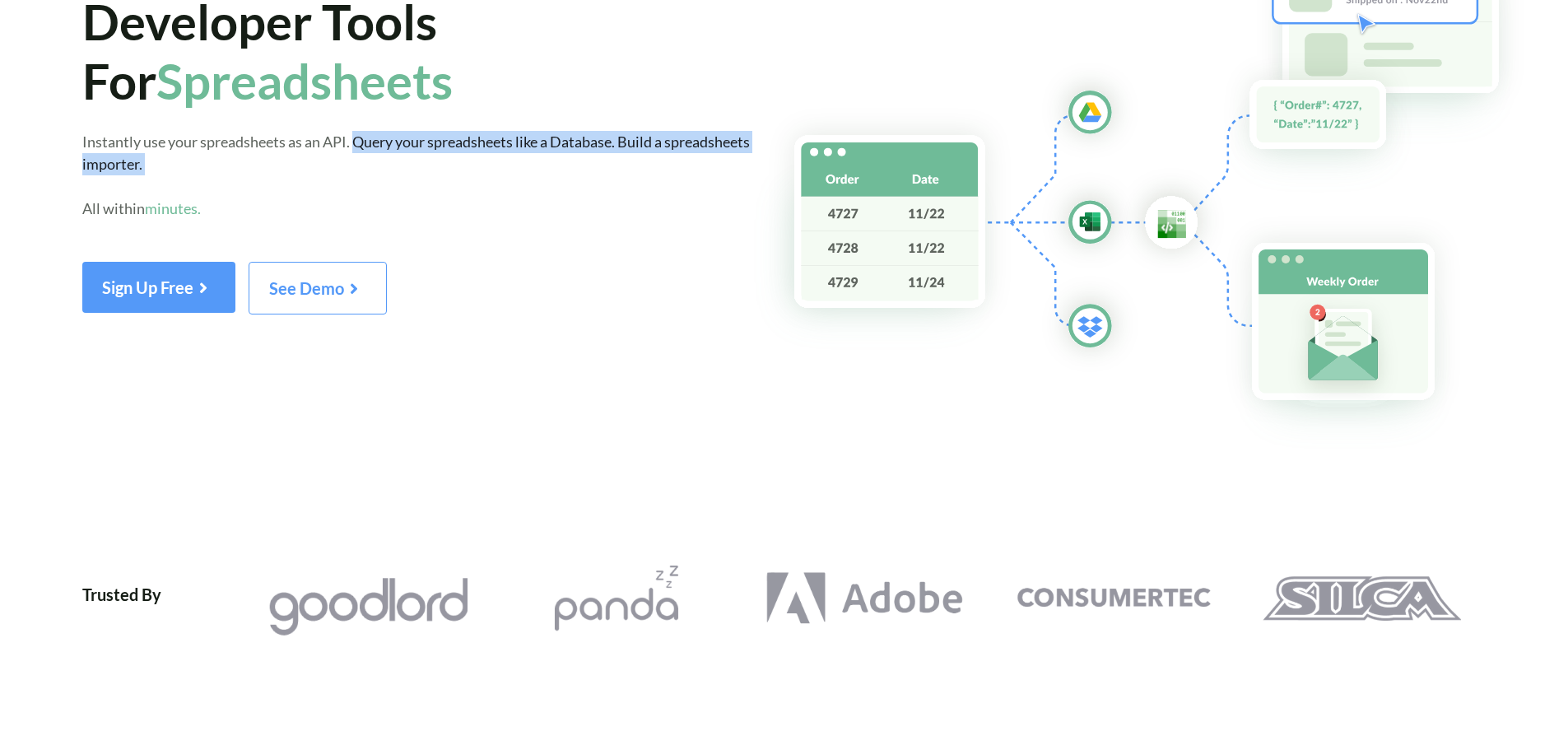
click at [346, 158] on div "Instantly use your spreadsheets as an API. Query your spreadsheets like a Datab…" at bounding box center [416, 186] width 670 height 111
click at [346, 157] on div "Instantly use your spreadsheets as an API. Query your spreadsheets like a Datab…" at bounding box center [416, 186] width 670 height 111
click at [351, 146] on span "Instantly use your spreadsheets as an API. Query your spreadsheets like a Datab…" at bounding box center [415, 175] width 668 height 85
click at [382, 143] on span "Instantly use your spreadsheets as an API. Query your spreadsheets like a Datab…" at bounding box center [415, 175] width 668 height 85
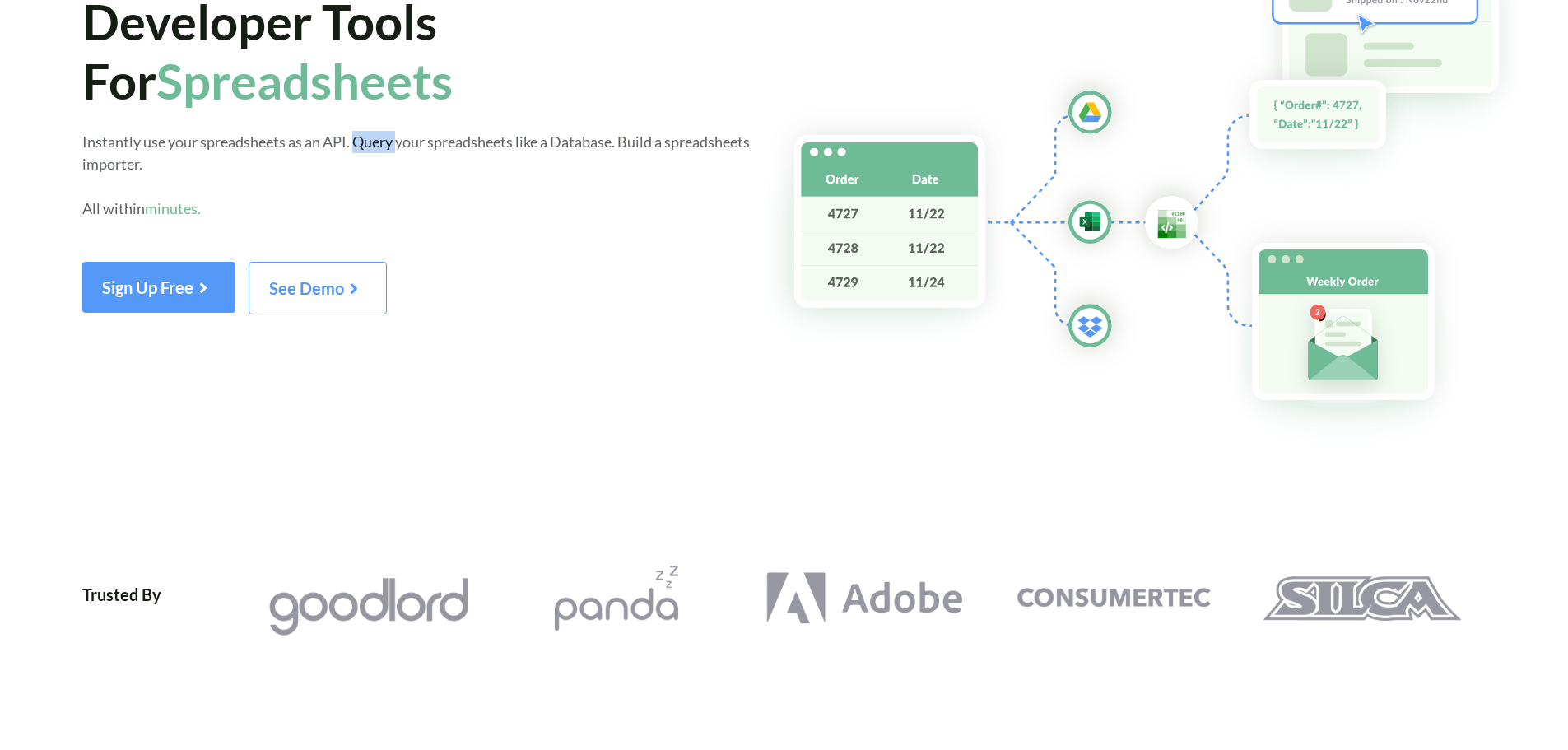
click at [382, 143] on span "Instantly use your spreadsheets as an API. Query your spreadsheets like a Datab…" at bounding box center [415, 175] width 668 height 85
click at [397, 146] on span "Instantly use your spreadsheets as an API. Query your spreadsheets like a Datab…" at bounding box center [415, 175] width 668 height 85
click at [449, 145] on span "Instantly use your spreadsheets as an API. Query your spreadsheets like a Datab…" at bounding box center [415, 175] width 668 height 85
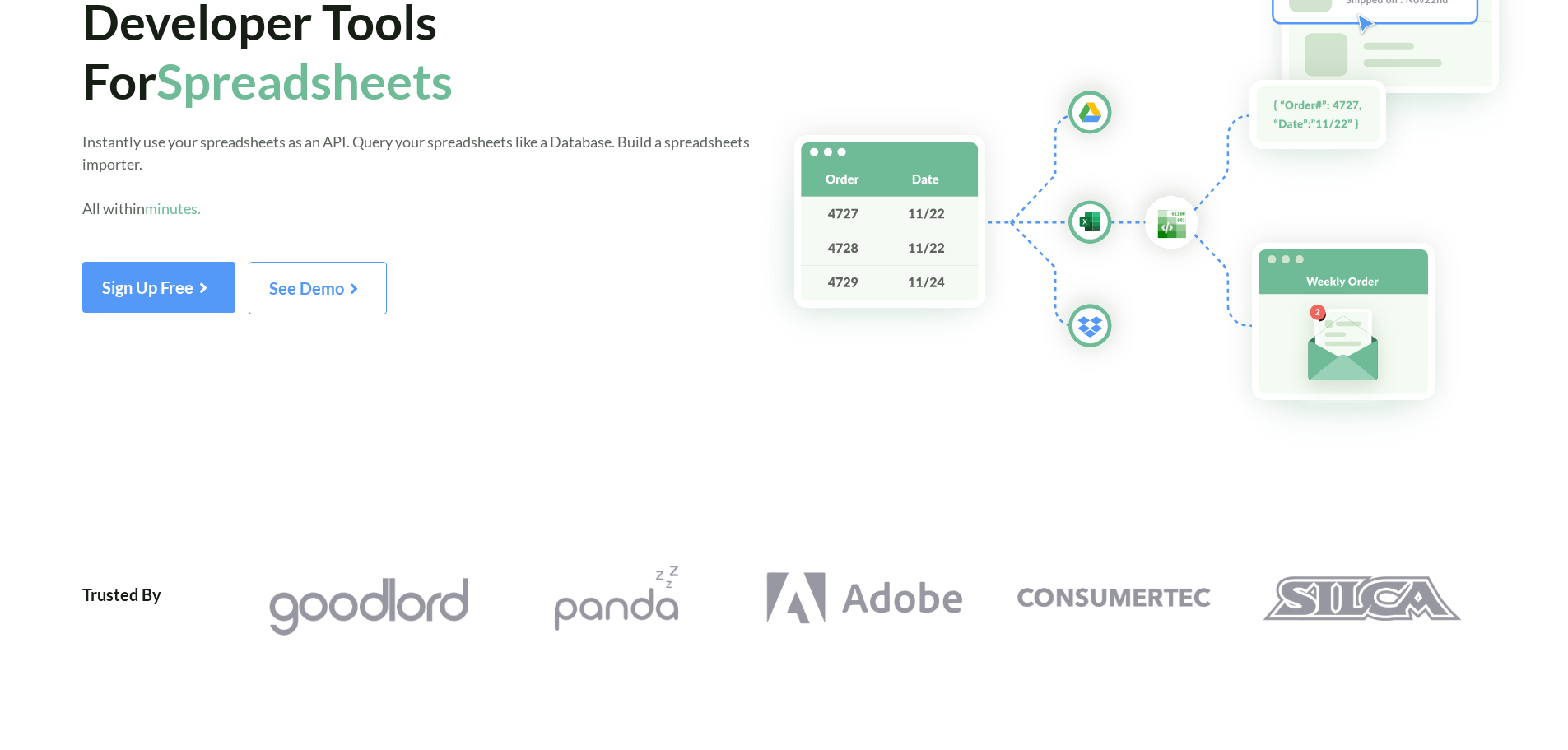
click at [536, 137] on span "Instantly use your spreadsheets as an API. Query your spreadsheets like a Datab…" at bounding box center [415, 175] width 668 height 85
click at [543, 143] on span "Instantly use your spreadsheets as an API. Query your spreadsheets like a Datab…" at bounding box center [415, 175] width 668 height 85
click at [619, 143] on span "Instantly use your spreadsheets as an API. Query your spreadsheets like a Datab…" at bounding box center [415, 175] width 668 height 85
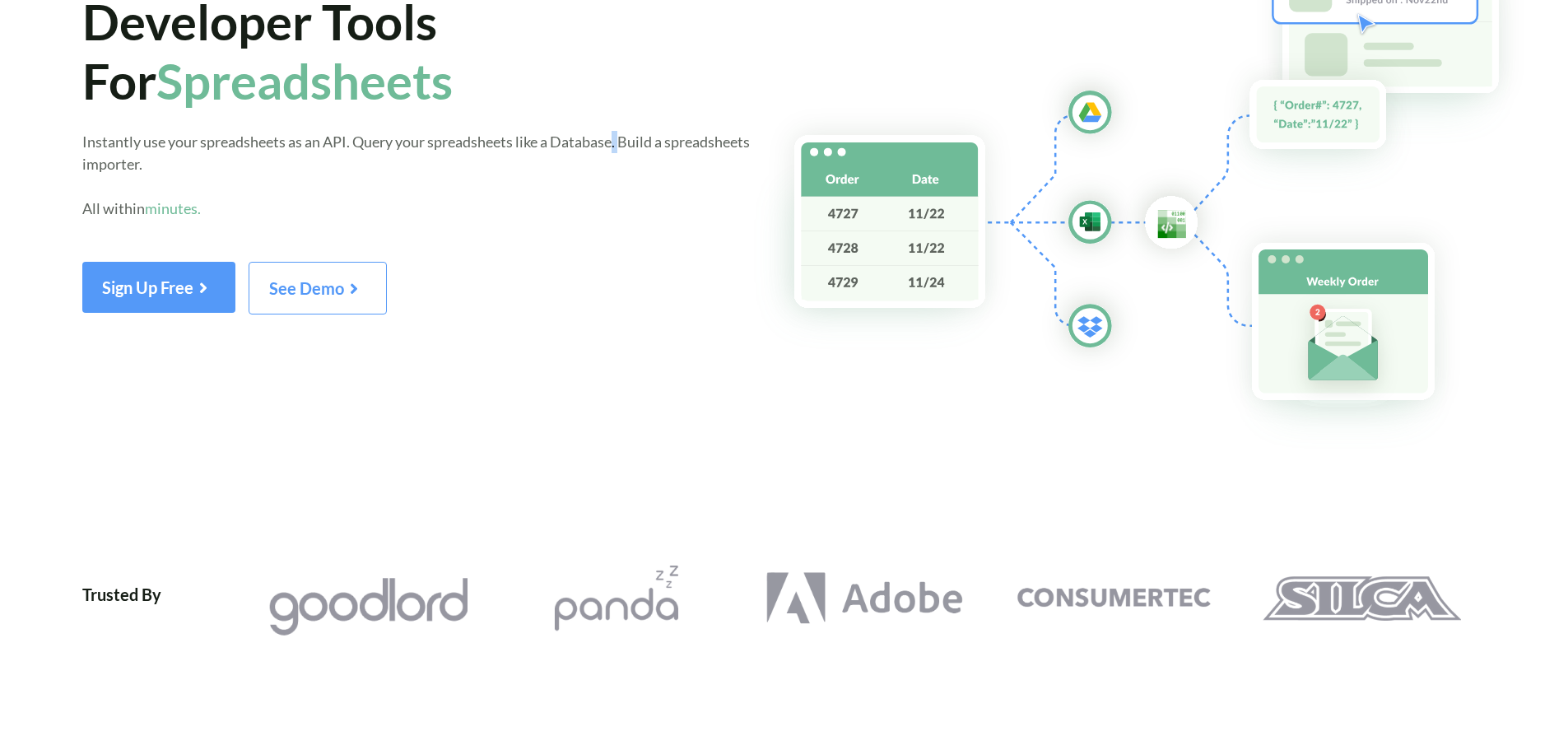
click at [619, 143] on span "Instantly use your spreadsheets as an API. Query your spreadsheets like a Datab…" at bounding box center [415, 175] width 668 height 85
click at [626, 146] on span "Instantly use your spreadsheets as an API. Query your spreadsheets like a Datab…" at bounding box center [415, 175] width 668 height 85
click at [621, 147] on span "Instantly use your spreadsheets as an API. Query your spreadsheets like a Datab…" at bounding box center [415, 175] width 668 height 85
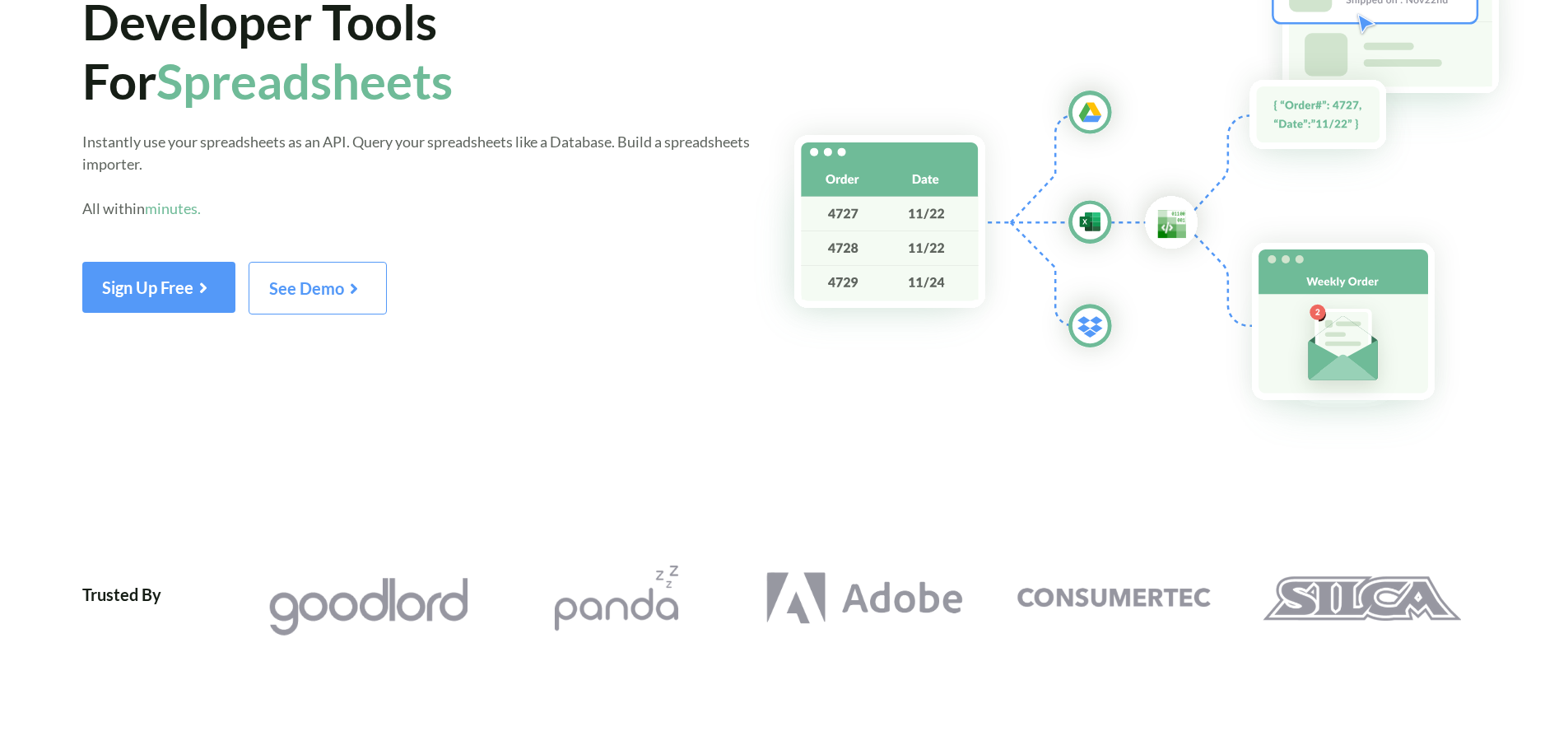
click at [653, 143] on span "Instantly use your spreadsheets as an API. Query your spreadsheets like a Datab…" at bounding box center [415, 175] width 668 height 85
click at [656, 148] on span "Instantly use your spreadsheets as an API. Query your spreadsheets like a Datab…" at bounding box center [415, 175] width 668 height 85
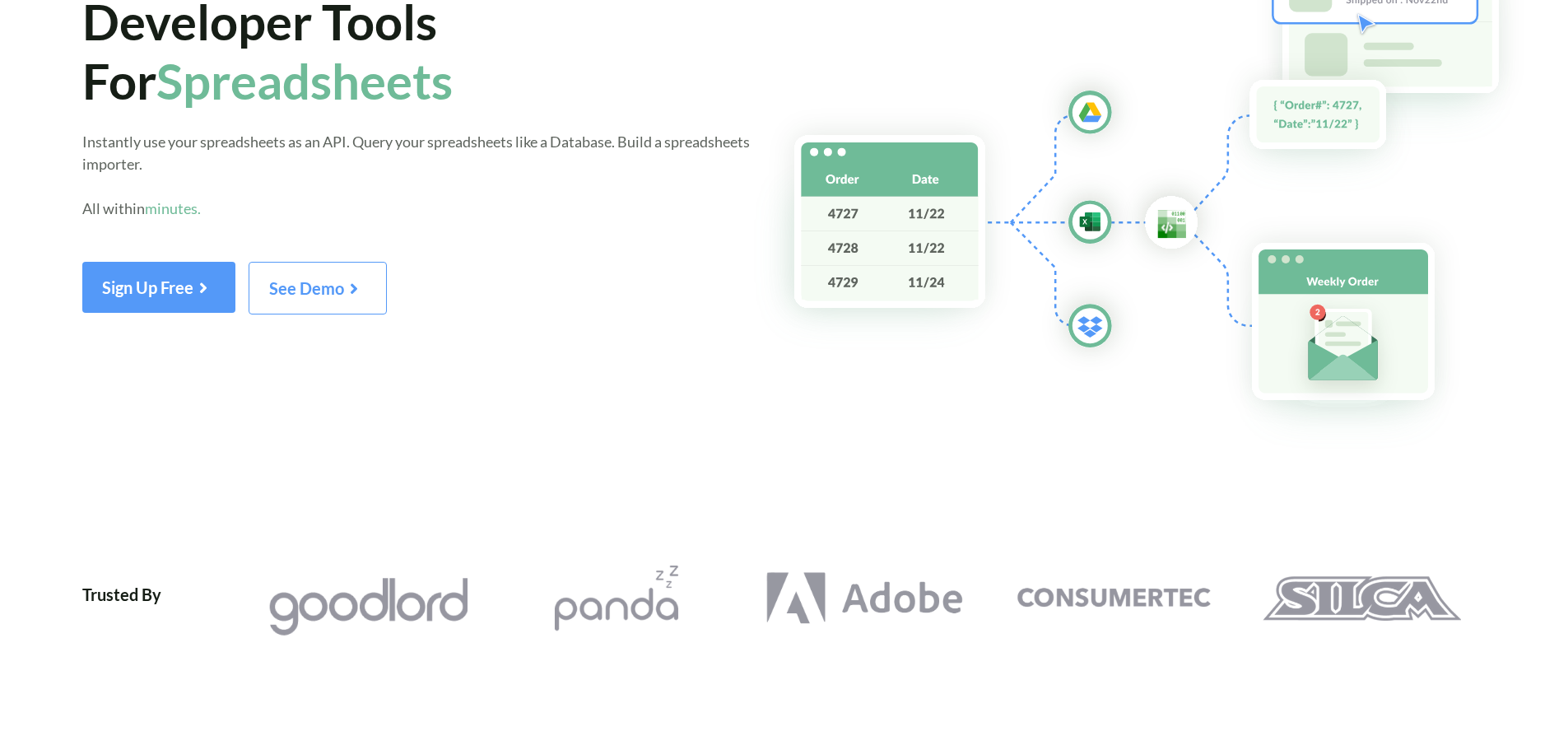
click at [159, 166] on span "Instantly use your spreadsheets as an API. Query your spreadsheets like a Datab…" at bounding box center [415, 175] width 668 height 85
click at [164, 168] on span "Instantly use your spreadsheets as an API. Query your spreadsheets like a Datab…" at bounding box center [415, 175] width 668 height 85
click at [171, 169] on span "Instantly use your spreadsheets as an API. Query your spreadsheets like a Datab…" at bounding box center [415, 175] width 668 height 85
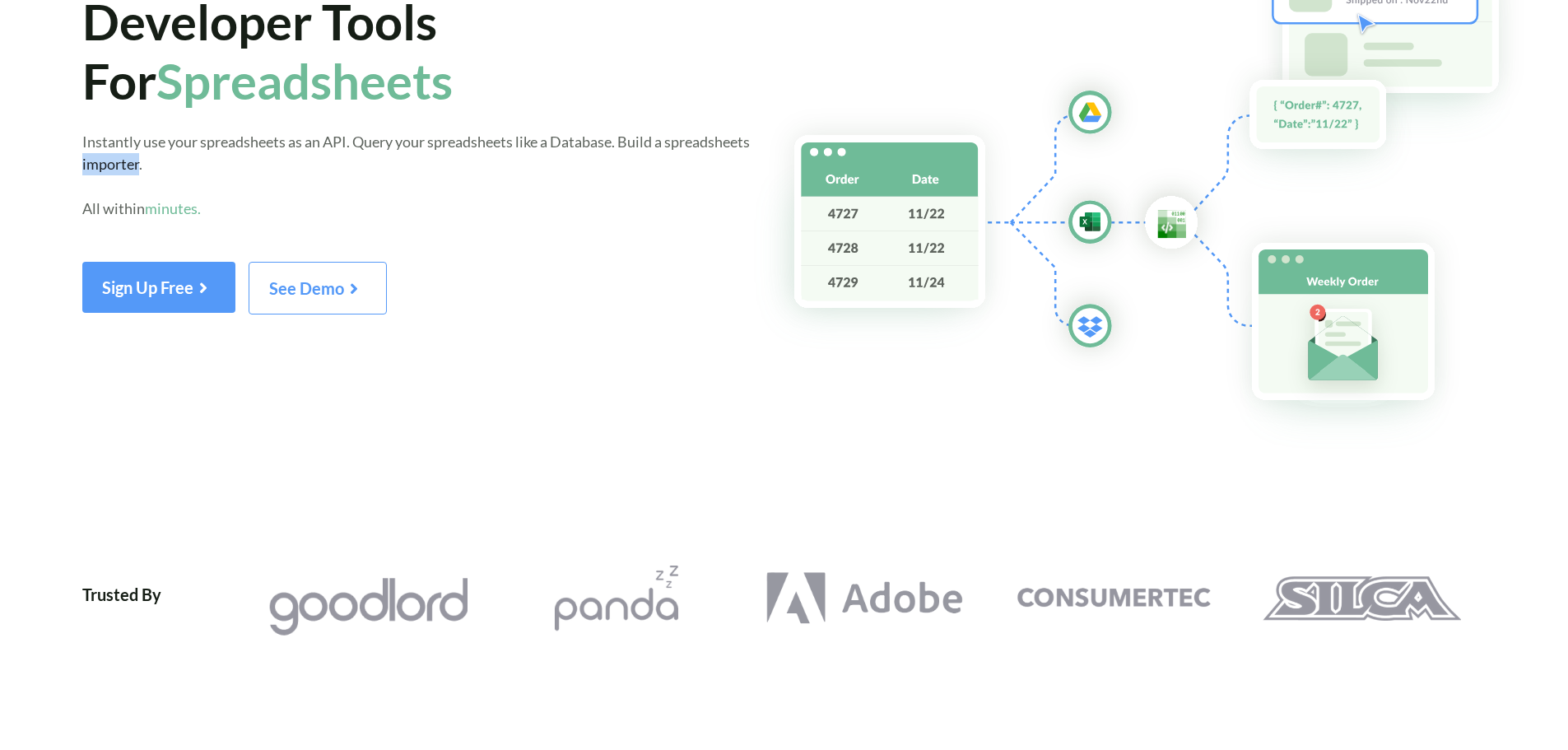
click at [171, 169] on span "Instantly use your spreadsheets as an API. Query your spreadsheets like a Datab…" at bounding box center [415, 175] width 668 height 85
click at [173, 169] on span "Instantly use your spreadsheets as an API. Query your spreadsheets like a Datab…" at bounding box center [415, 175] width 668 height 85
drag, startPoint x: 173, startPoint y: 169, endPoint x: 158, endPoint y: 169, distance: 15.0
click at [158, 169] on span "Instantly use your spreadsheets as an API. Query your spreadsheets like a Datab…" at bounding box center [415, 175] width 668 height 85
click at [164, 169] on span "Instantly use your spreadsheets as an API. Query your spreadsheets like a Datab…" at bounding box center [415, 175] width 668 height 85
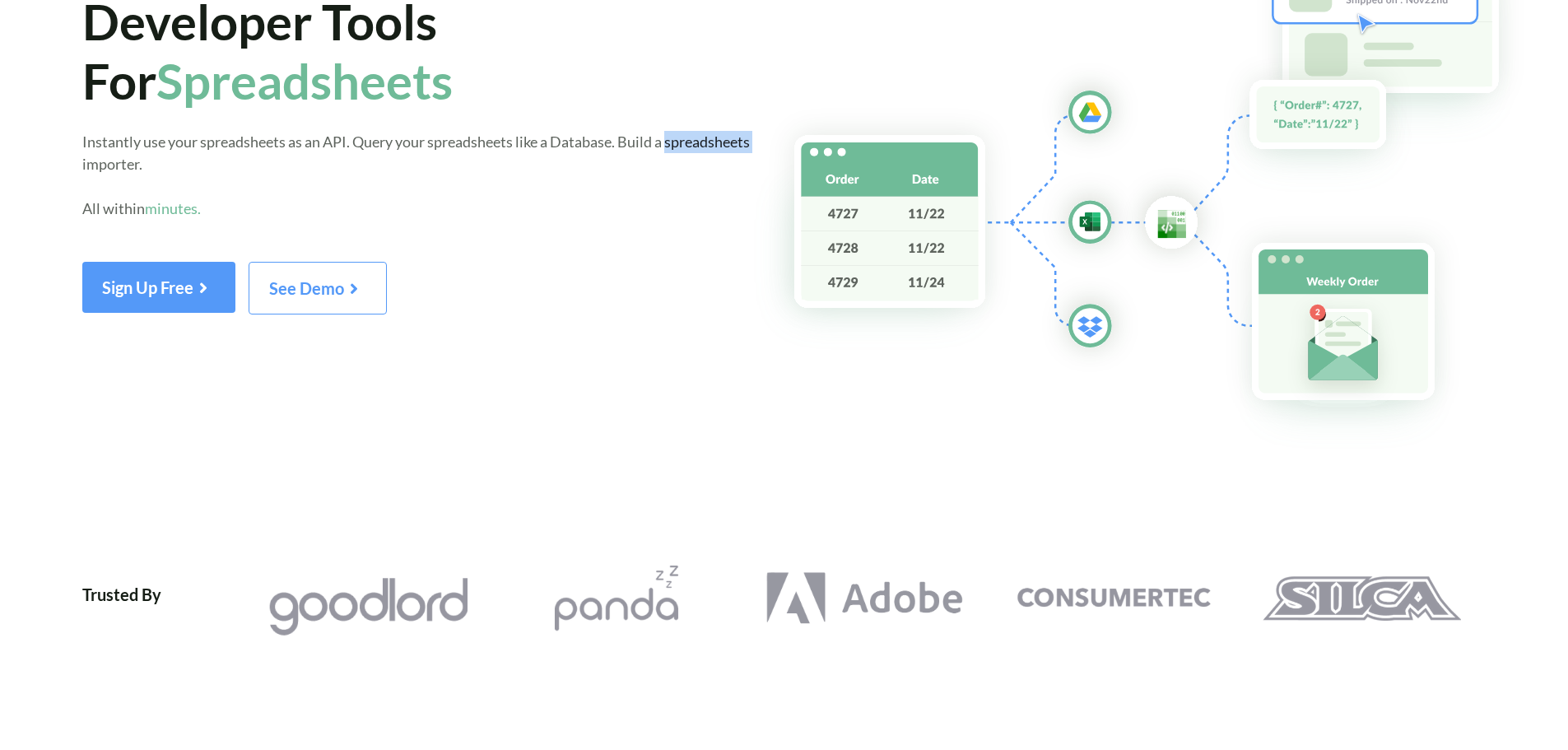
click at [164, 169] on span "Instantly use your spreadsheets as an API. Query your spreadsheets like a Datab…" at bounding box center [415, 175] width 668 height 85
click at [170, 166] on span "Instantly use your spreadsheets as an API. Query your spreadsheets like a Datab…" at bounding box center [415, 175] width 668 height 85
click at [142, 130] on div "Trusted by 200+ Businesses Worldwide Developer Tools For Spreadsheets Instantly…" at bounding box center [416, 132] width 670 height 364
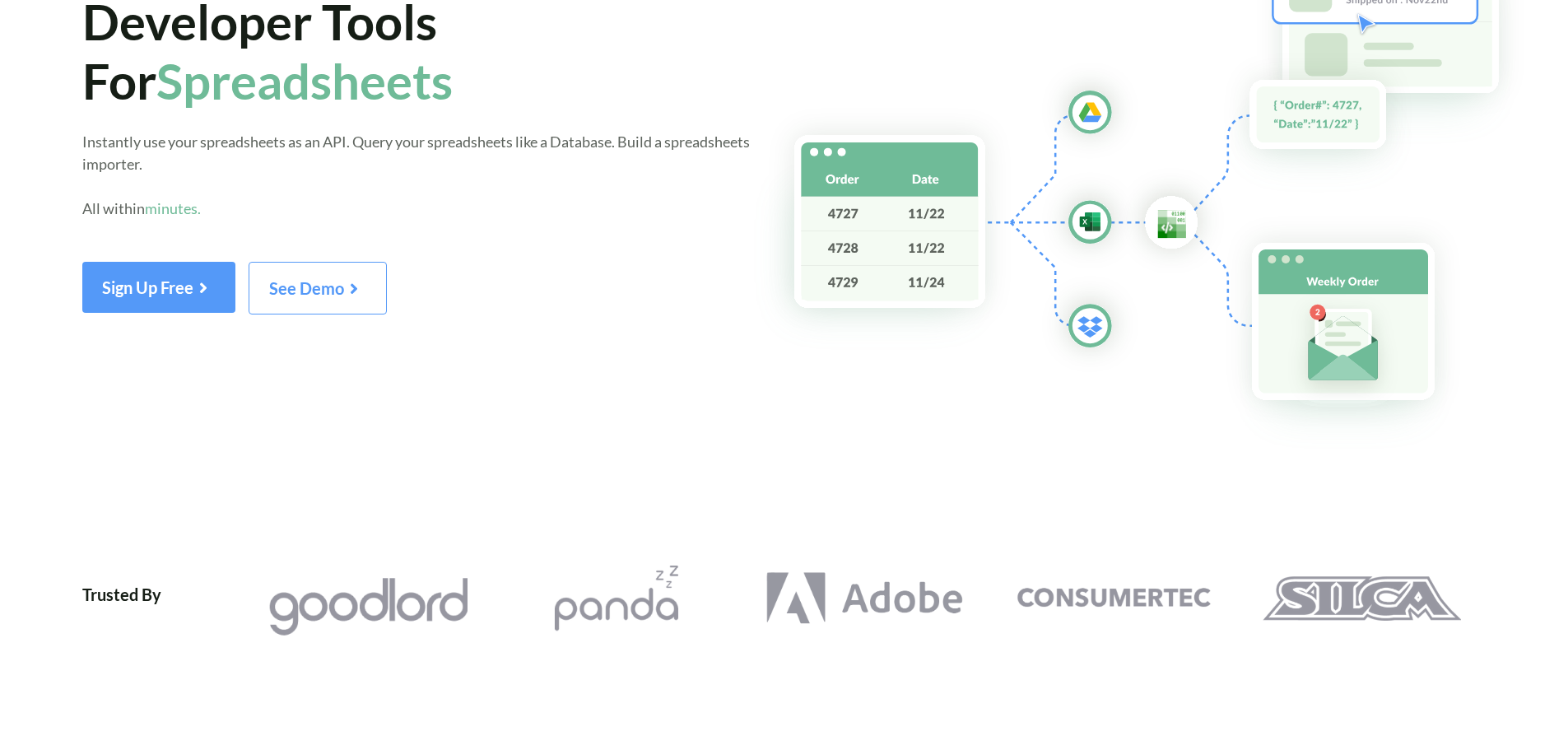
click at [138, 136] on span "Instantly use your spreadsheets as an API. Query your spreadsheets like a Datab…" at bounding box center [415, 175] width 668 height 85
click at [164, 145] on span "Instantly use your spreadsheets as an API. Query your spreadsheets like a Datab…" at bounding box center [415, 175] width 668 height 85
click at [199, 146] on span "Instantly use your spreadsheets as an API. Query your spreadsheets like a Datab…" at bounding box center [415, 175] width 668 height 85
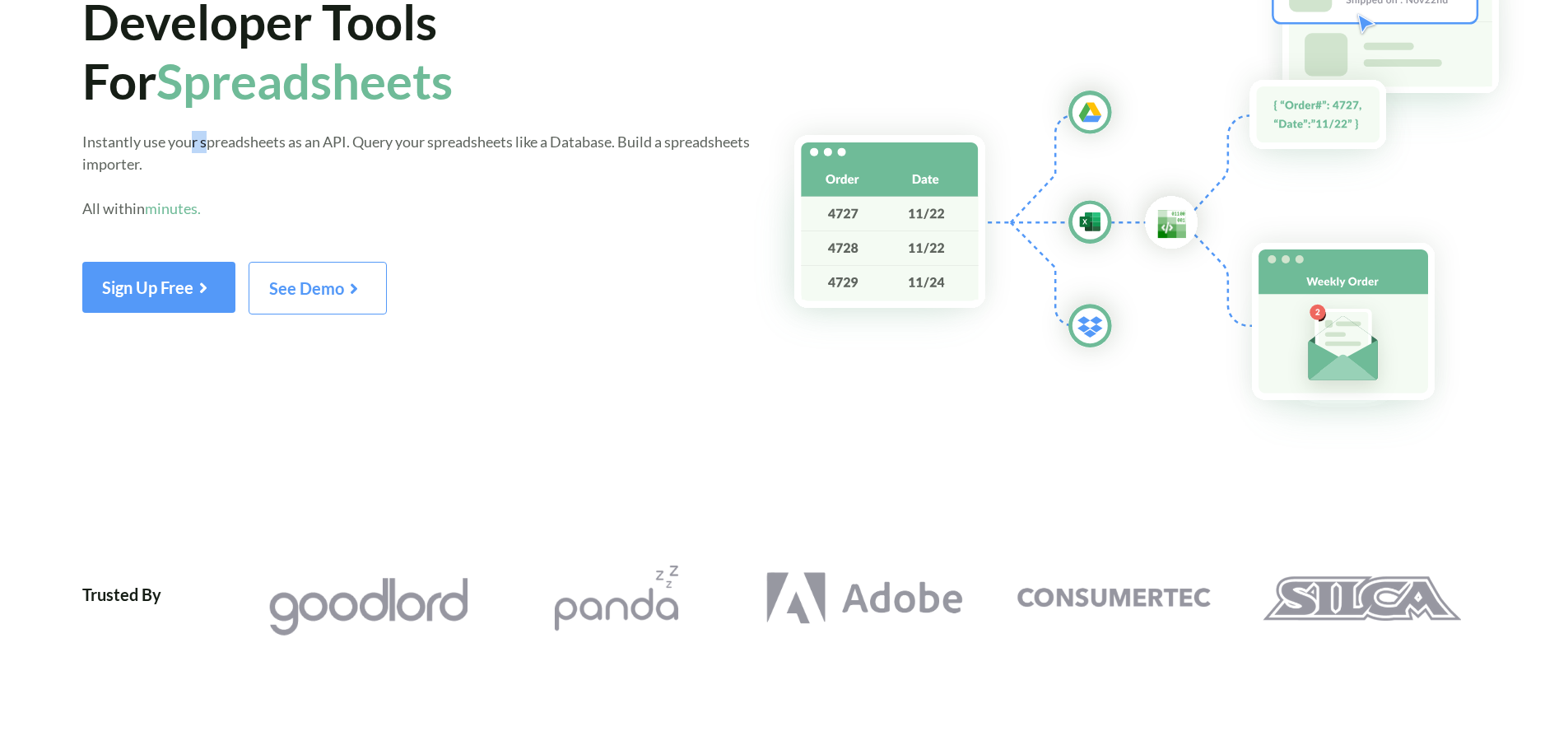
drag, startPoint x: 190, startPoint y: 146, endPoint x: 205, endPoint y: 146, distance: 15.0
click at [205, 146] on span "Instantly use your spreadsheets as an API. Query your spreadsheets like a Datab…" at bounding box center [415, 175] width 668 height 85
click at [196, 146] on span "Instantly use your spreadsheets as an API. Query your spreadsheets like a Datab…" at bounding box center [415, 175] width 668 height 85
click at [288, 144] on span "Instantly use your spreadsheets as an API. Query your spreadsheets like a Datab…" at bounding box center [415, 175] width 668 height 85
